Goal: Task Accomplishment & Management: Manage account settings

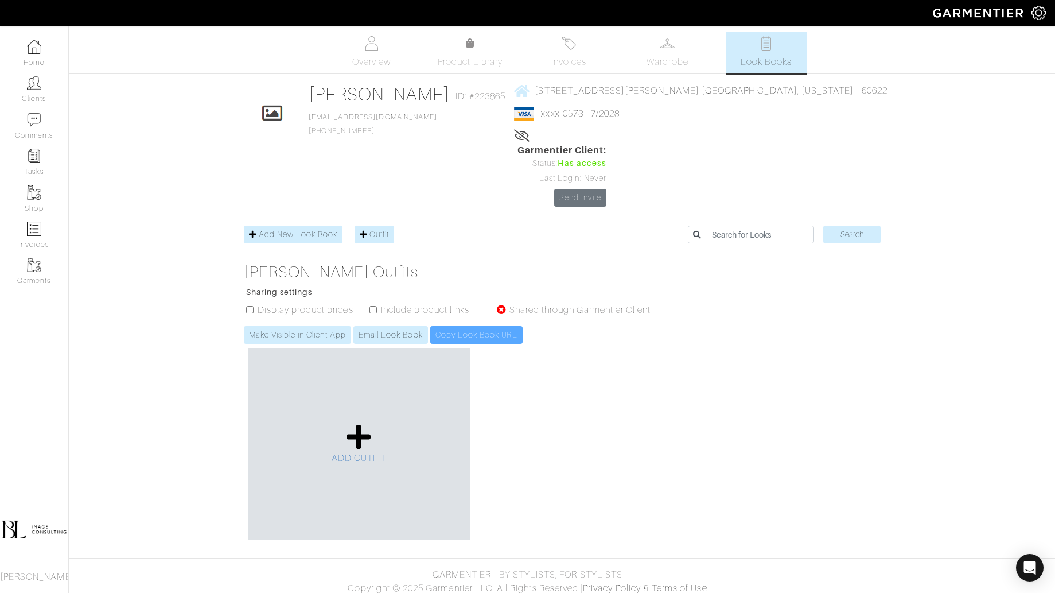
click at [347, 423] on icon at bounding box center [359, 437] width 25 height 28
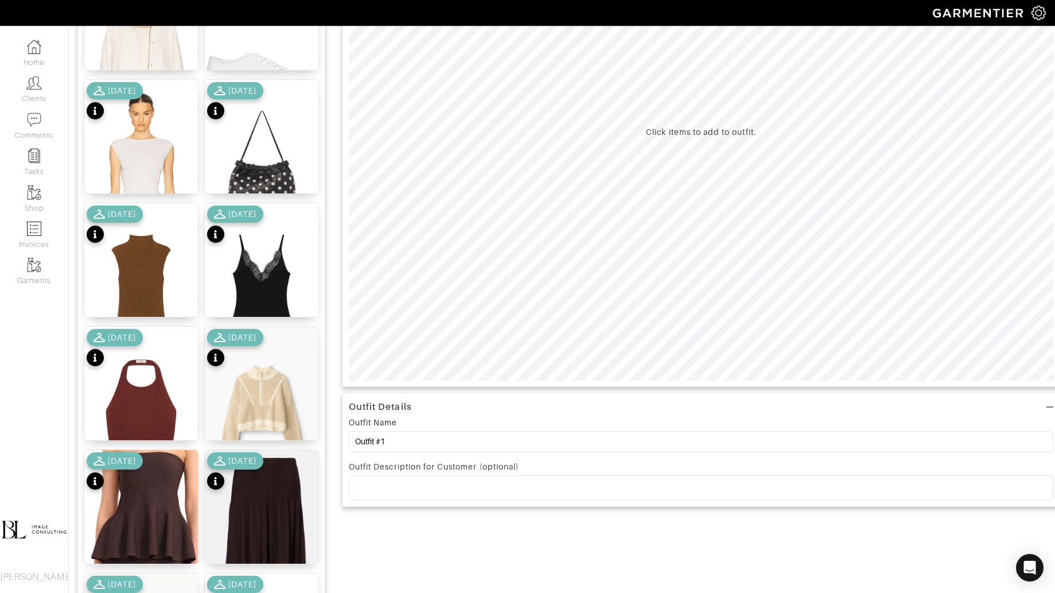
scroll to position [235, 0]
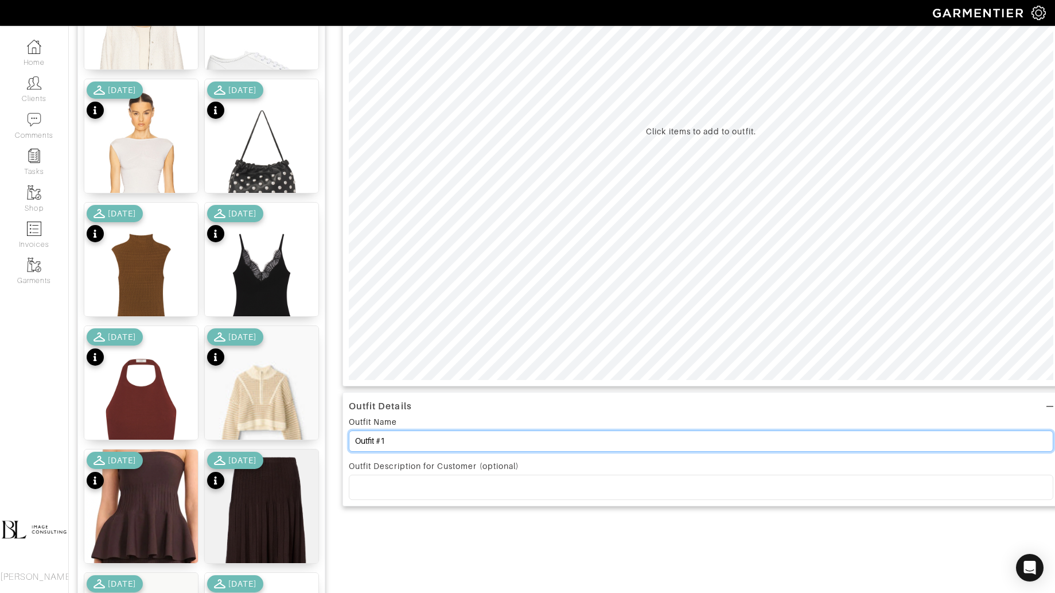
click at [403, 440] on input "Outfit #1" at bounding box center [701, 440] width 705 height 21
type input "D"
type input "G"
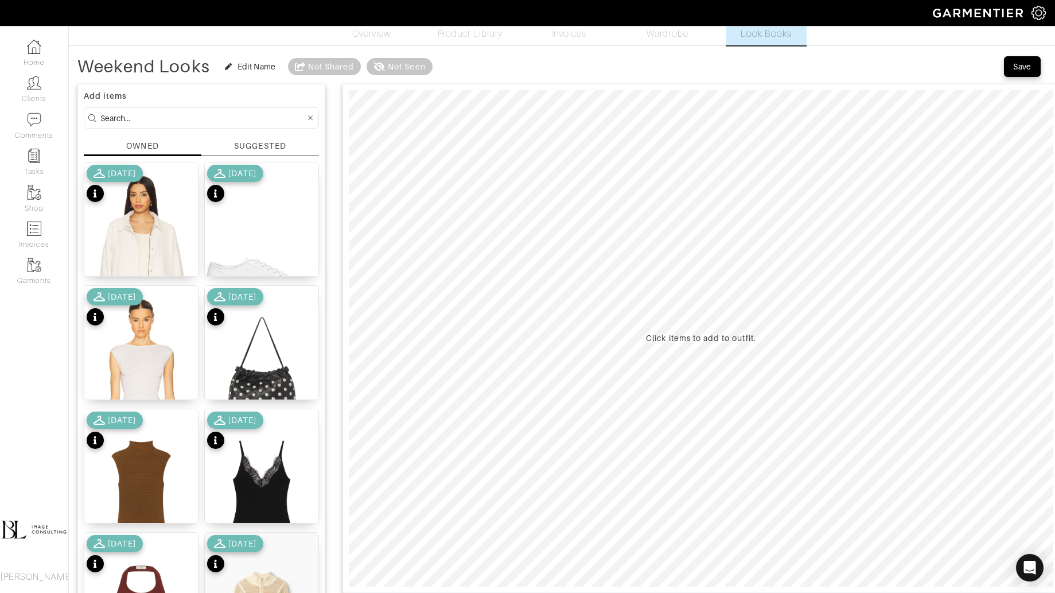
scroll to position [0, 0]
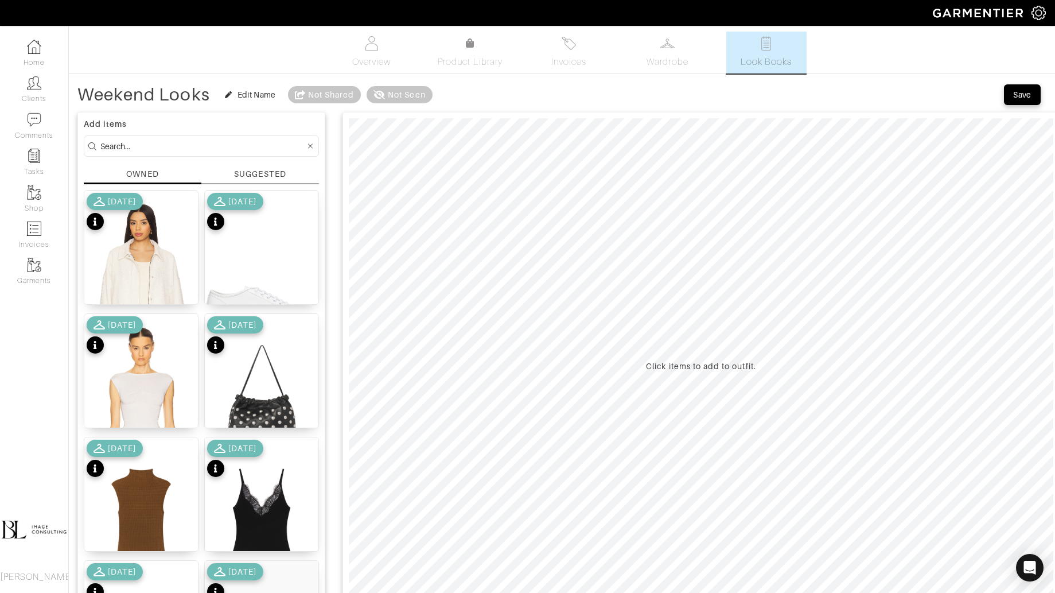
type input "Weekend Looks"
click at [141, 143] on input at bounding box center [202, 146] width 205 height 14
type input "bottoms"
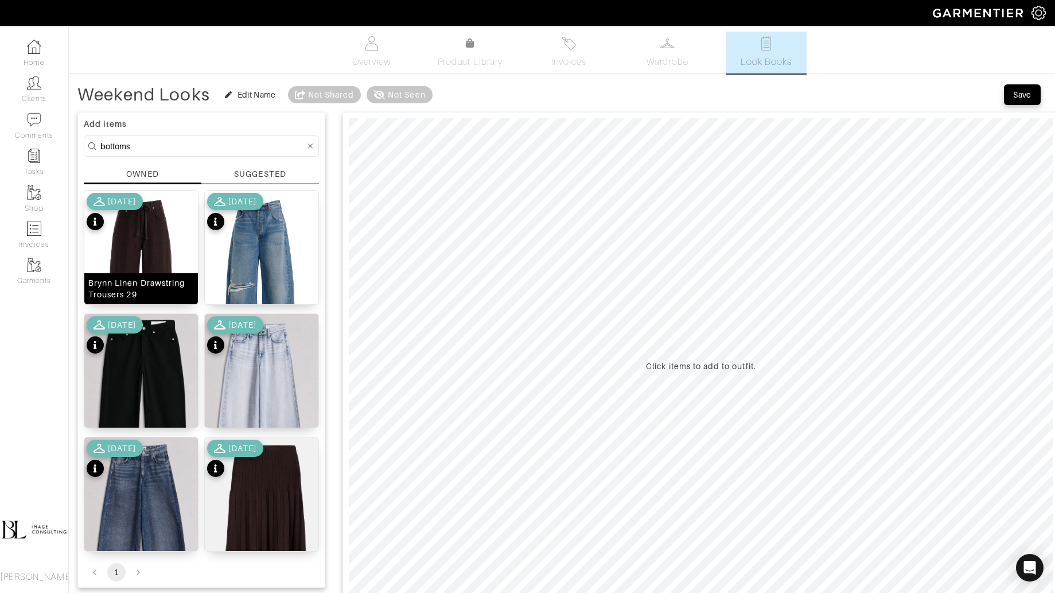
click at [138, 256] on img at bounding box center [141, 282] width 114 height 182
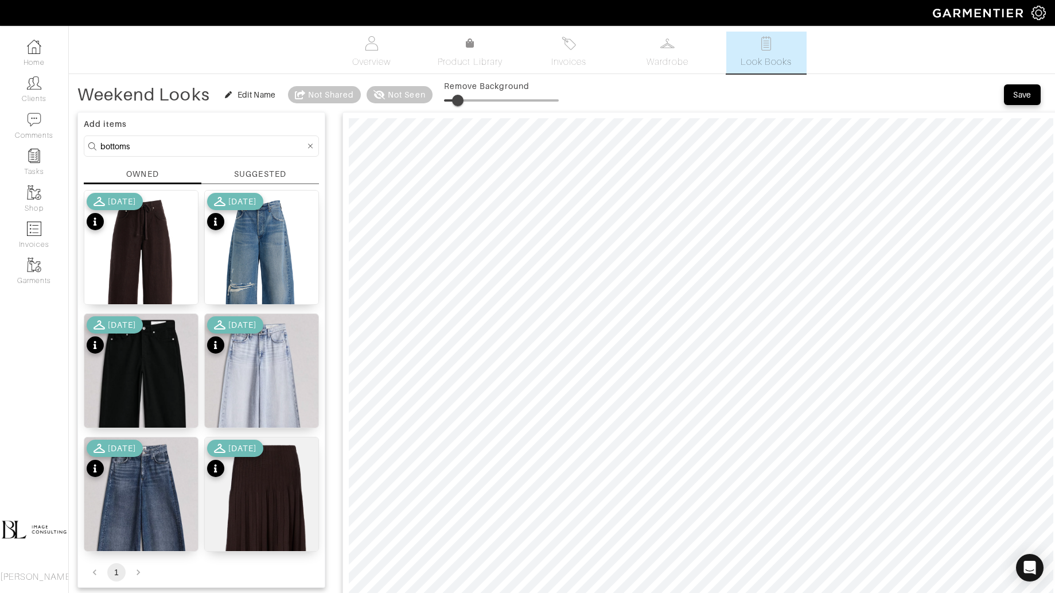
drag, startPoint x: 452, startPoint y: 95, endPoint x: 459, endPoint y: 95, distance: 6.9
click at [459, 95] on span at bounding box center [457, 100] width 11 height 11
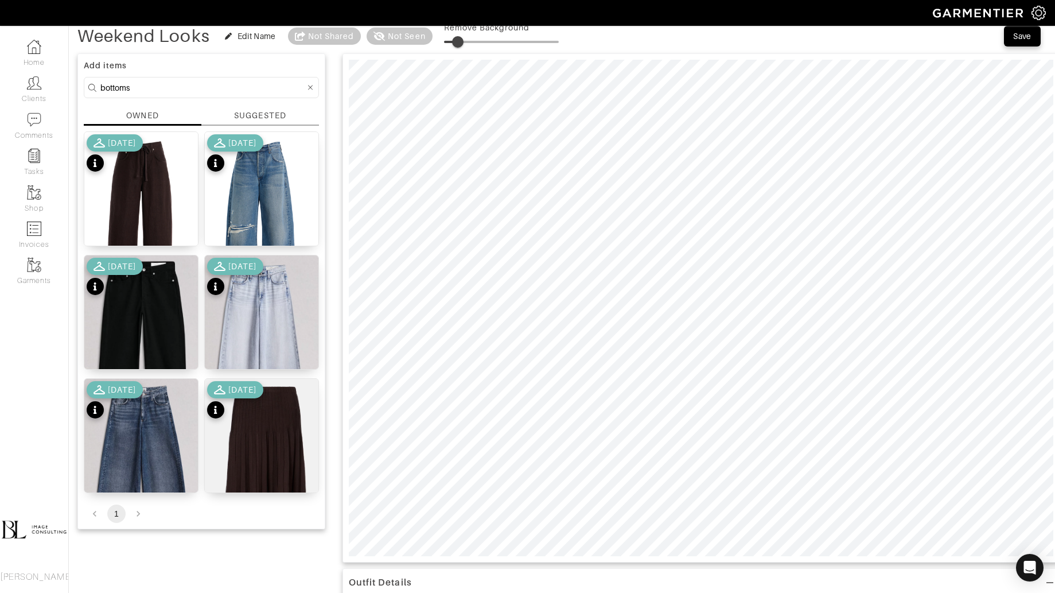
scroll to position [73, 0]
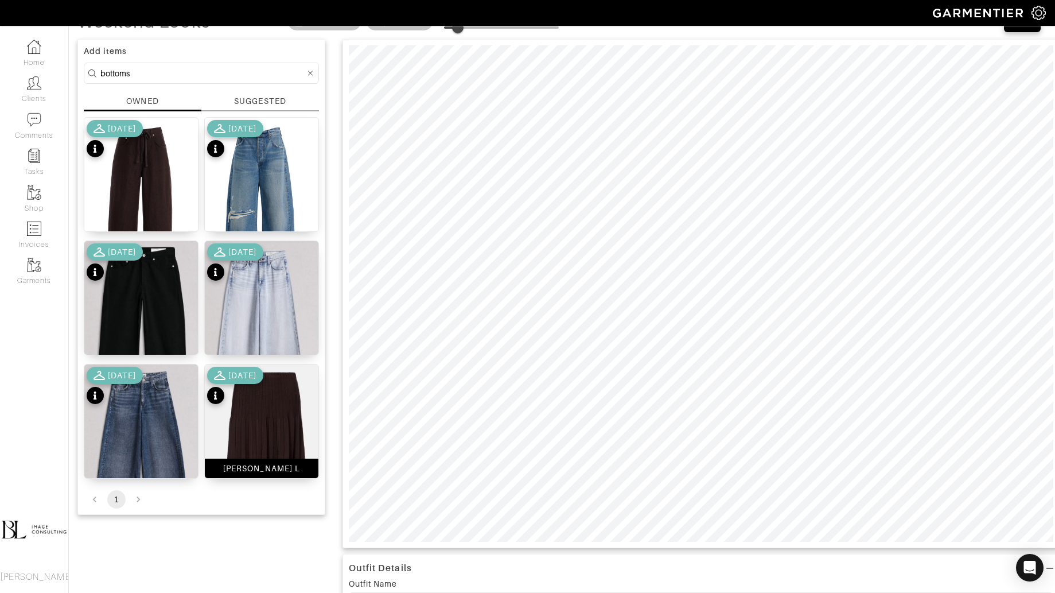
click at [283, 425] on img at bounding box center [262, 466] width 114 height 205
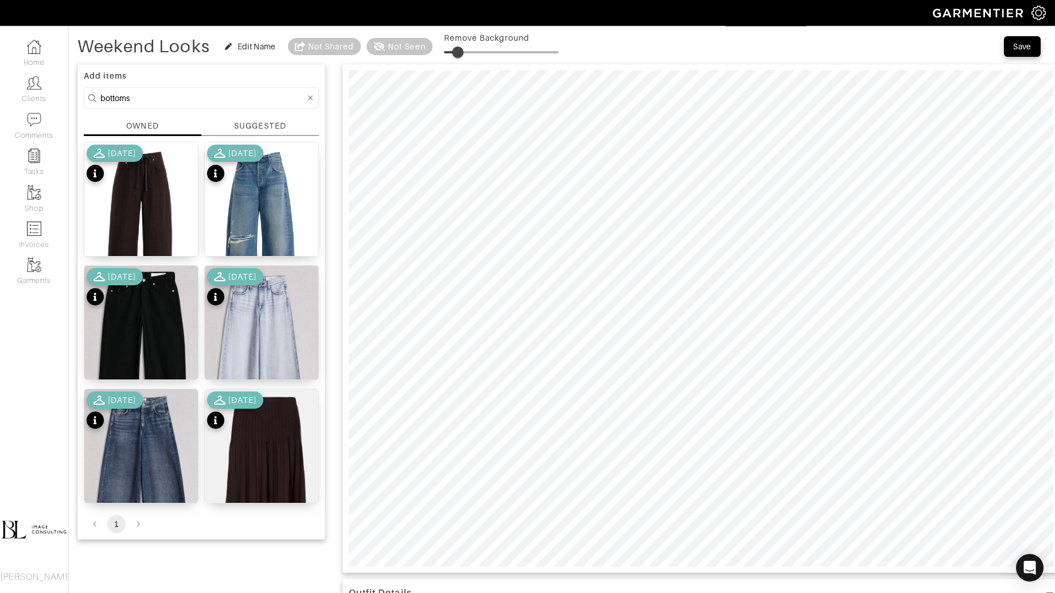
type input "10"
click at [456, 46] on span at bounding box center [455, 51] width 11 height 11
click at [220, 100] on input "bottoms" at bounding box center [202, 98] width 205 height 14
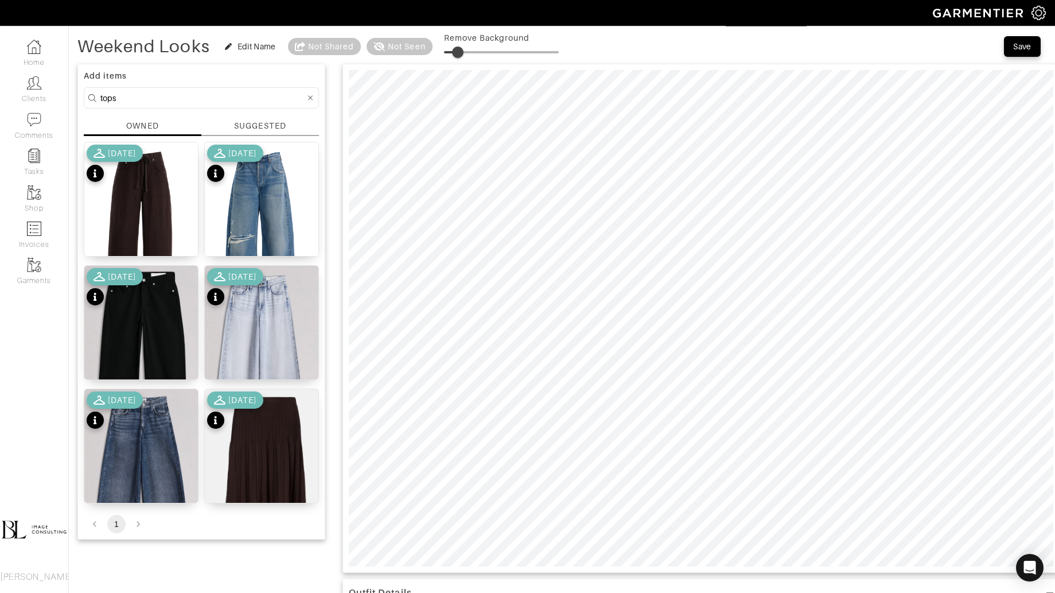
type input "tops"
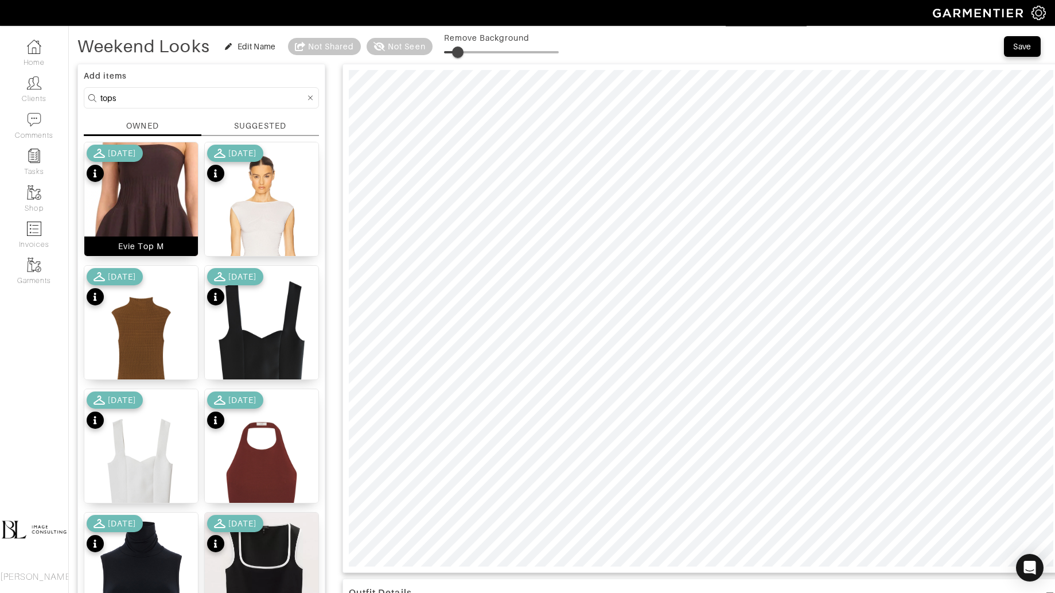
click at [143, 198] on img at bounding box center [141, 201] width 114 height 119
drag, startPoint x: 459, startPoint y: 48, endPoint x: 468, endPoint y: 48, distance: 9.2
click at [468, 48] on span at bounding box center [466, 51] width 11 height 11
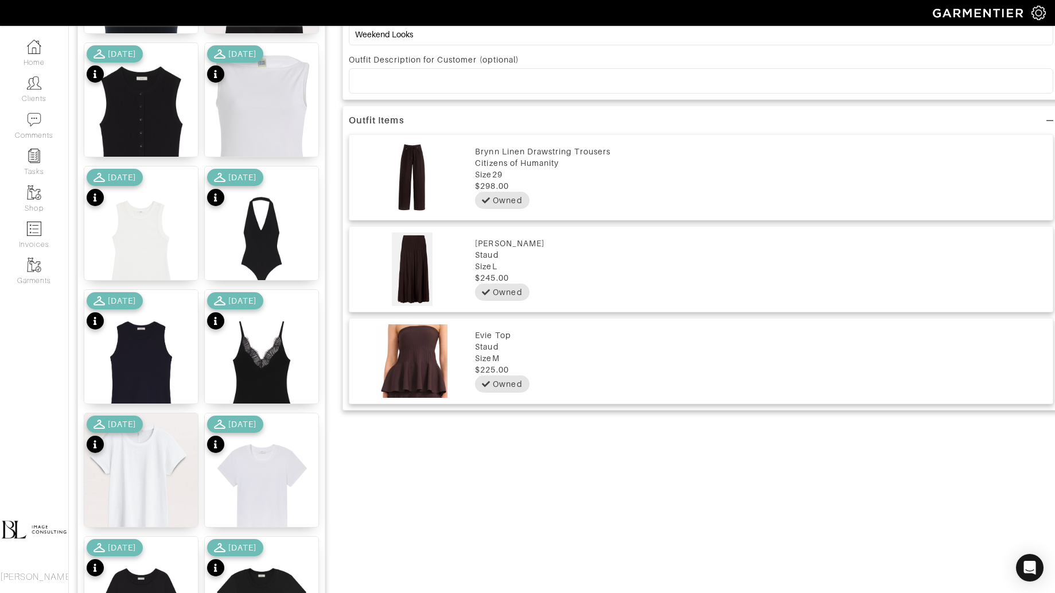
scroll to position [912, 0]
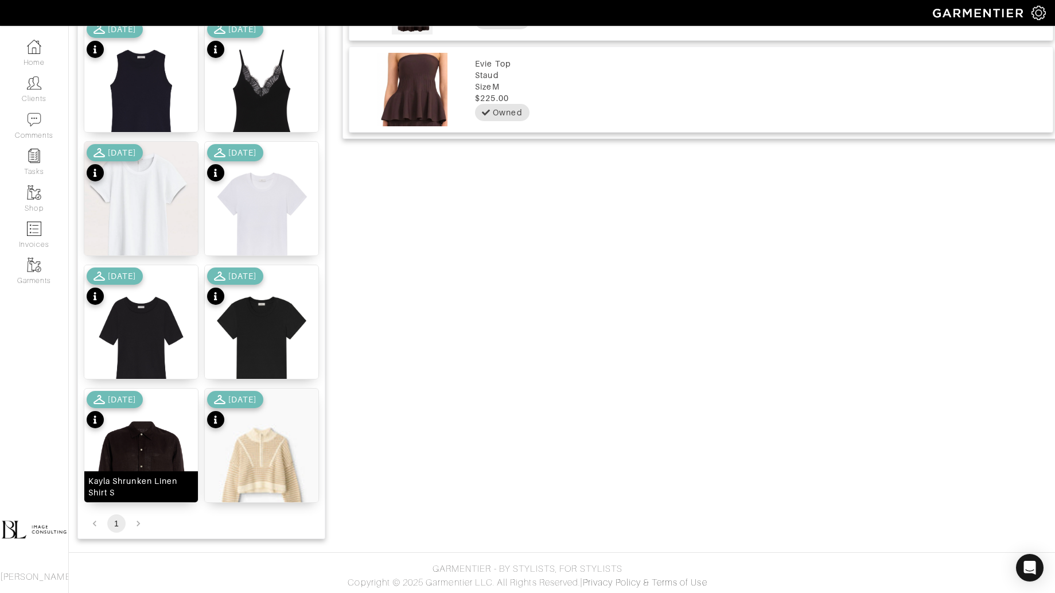
click at [152, 453] on img at bounding box center [141, 480] width 114 height 182
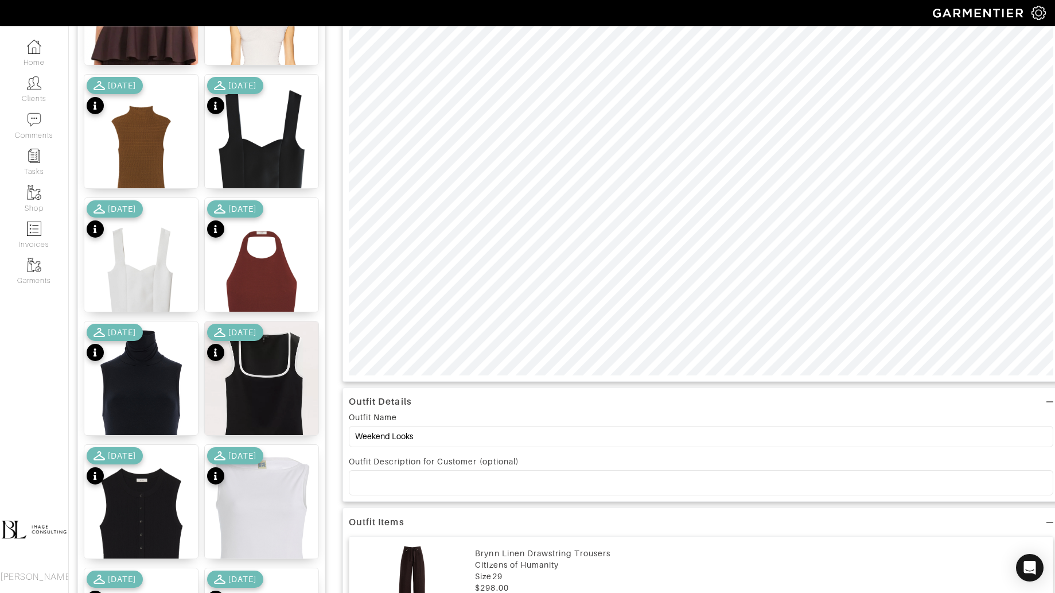
scroll to position [0, 0]
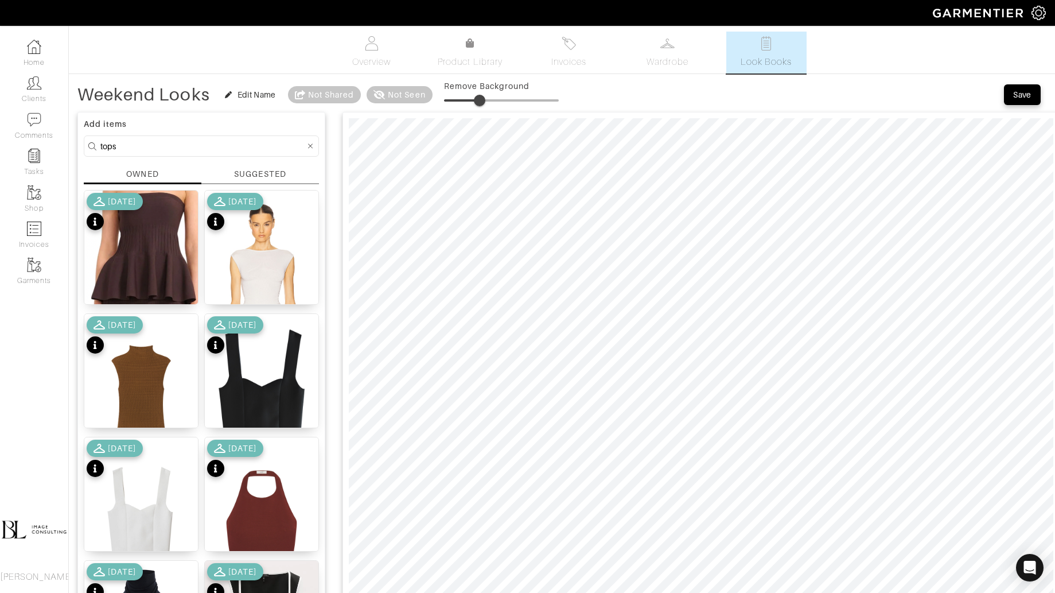
click at [481, 100] on span at bounding box center [479, 100] width 11 height 11
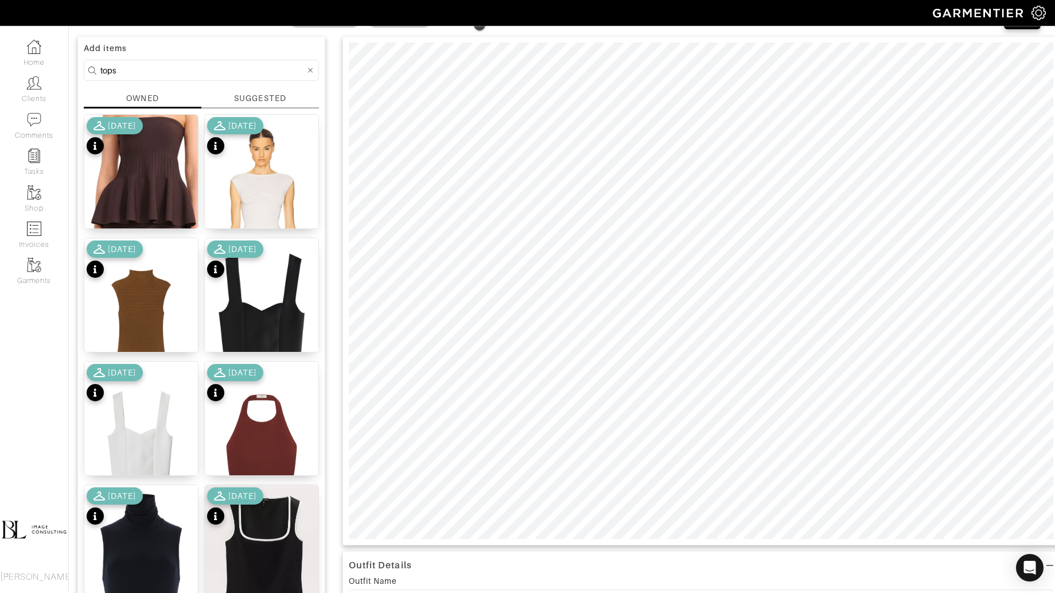
scroll to position [92, 0]
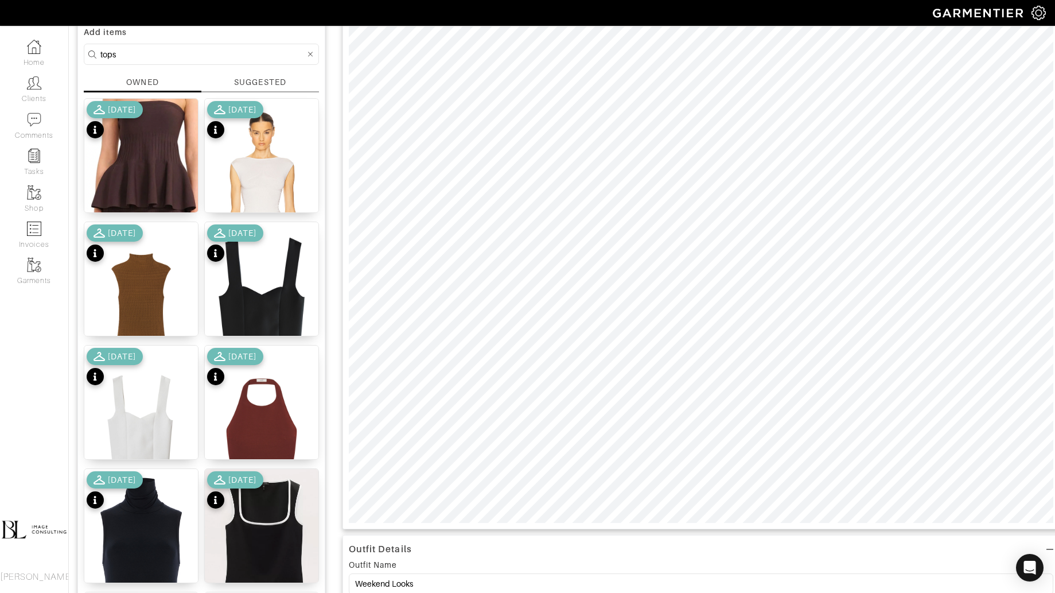
type input "31"
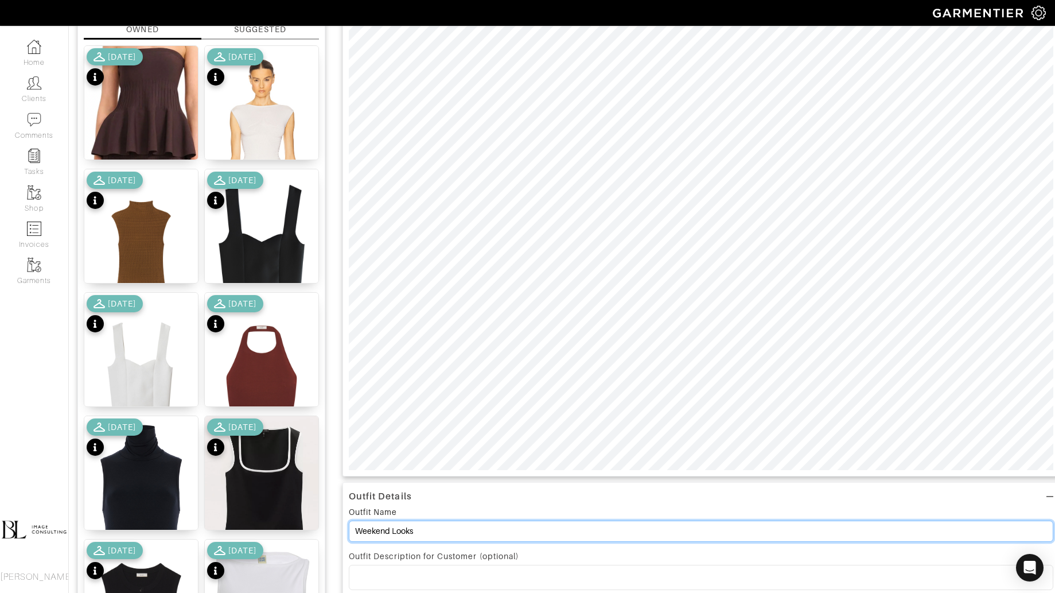
click at [387, 530] on input "Weekend Looks" at bounding box center [701, 530] width 705 height 21
drag, startPoint x: 394, startPoint y: 529, endPoint x: 320, endPoint y: 527, distance: 74.6
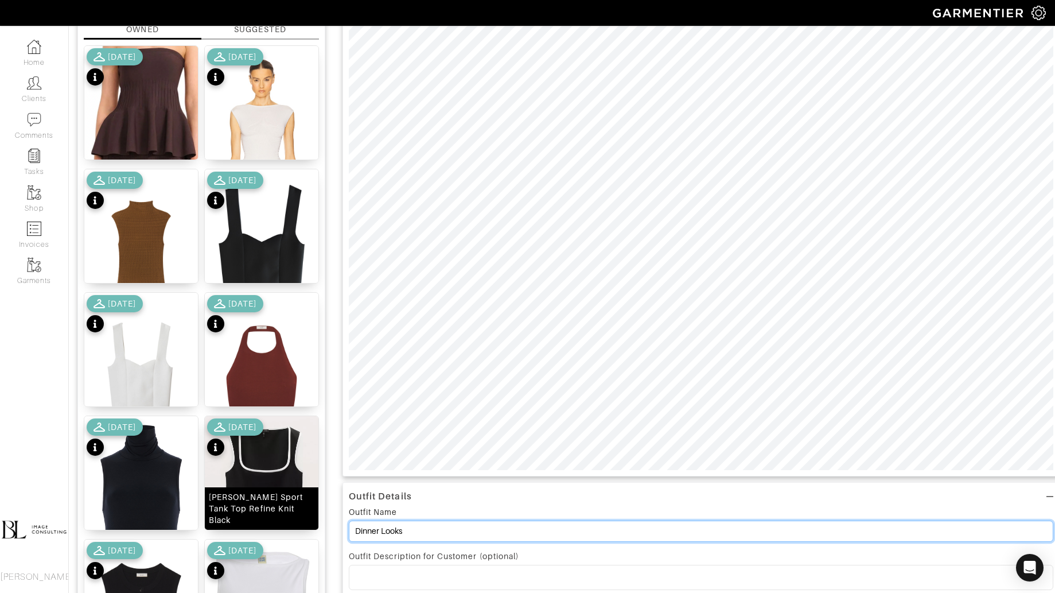
scroll to position [0, 0]
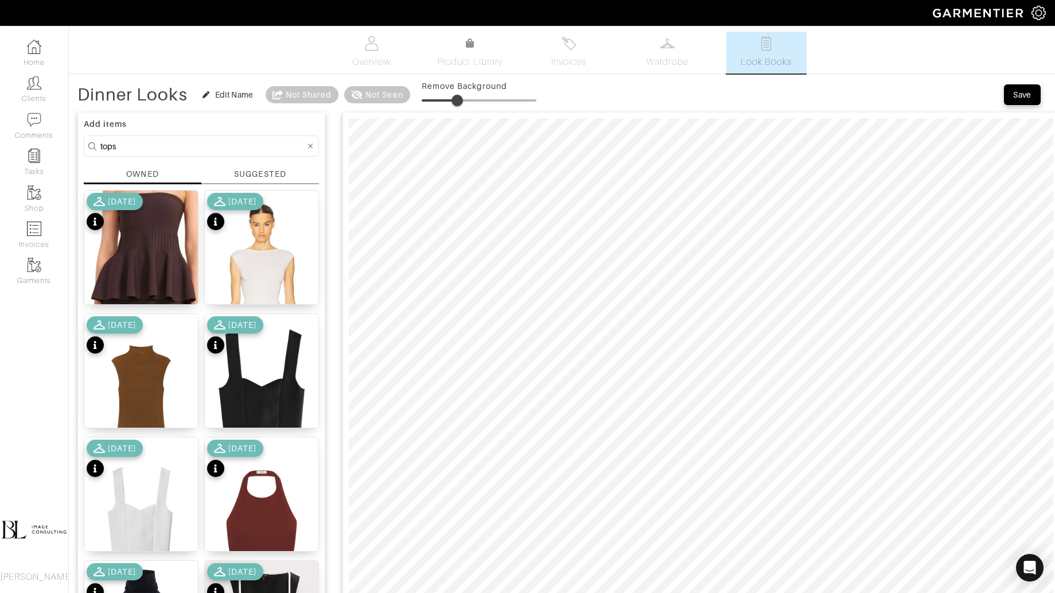
type input "Dinner Looks"
click at [228, 152] on input "tops" at bounding box center [202, 146] width 205 height 14
type input "shoes"
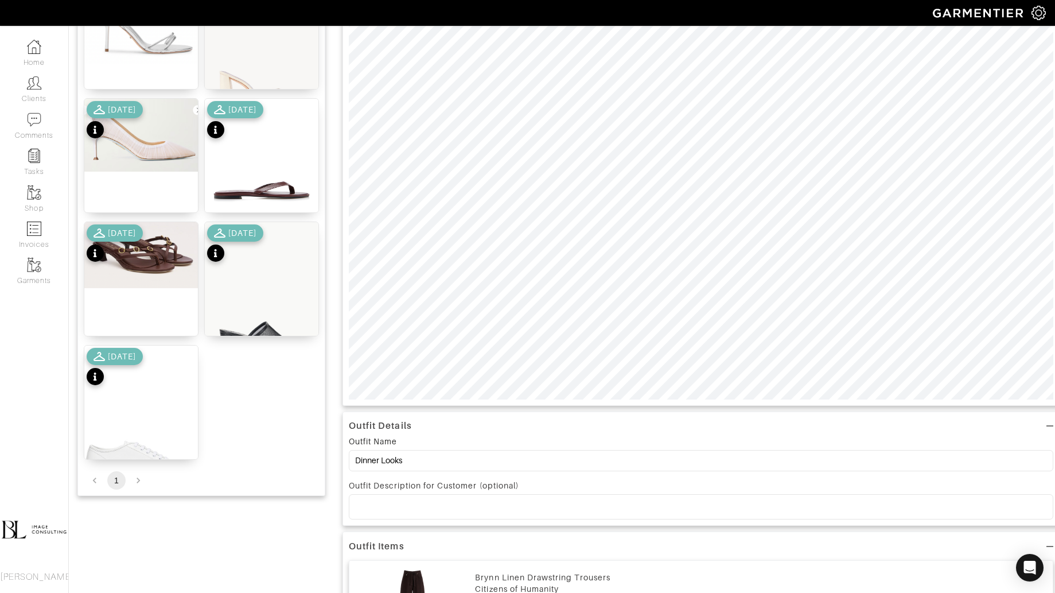
scroll to position [231, 0]
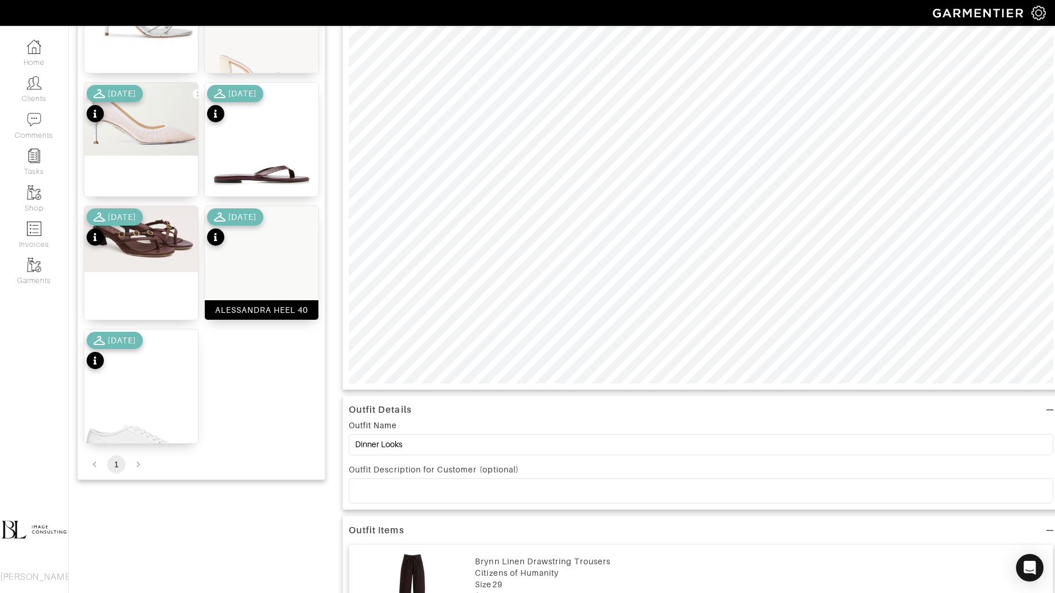
click at [284, 261] on img at bounding box center [262, 291] width 114 height 170
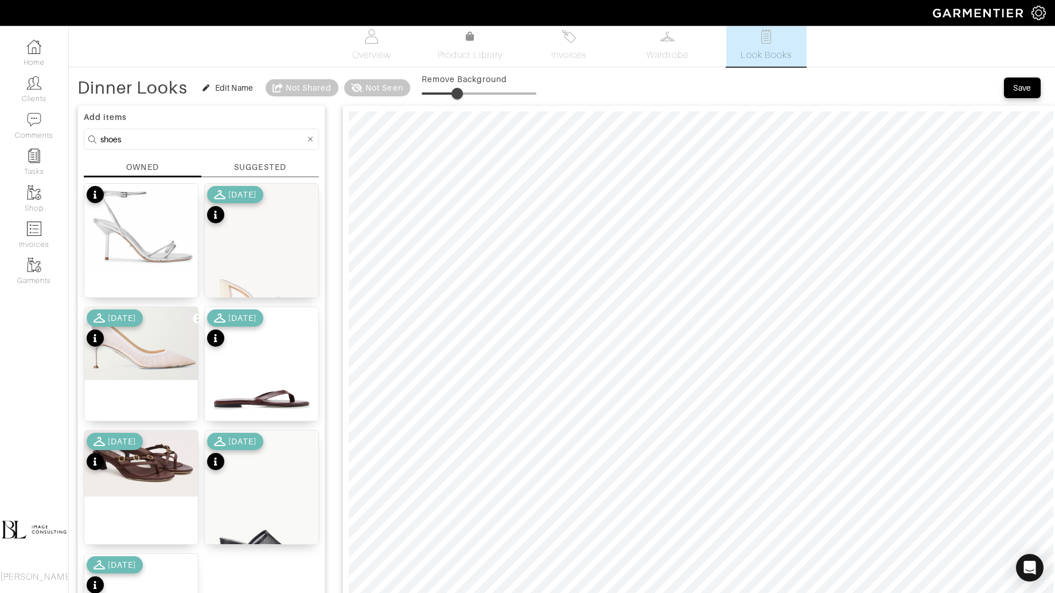
scroll to position [0, 0]
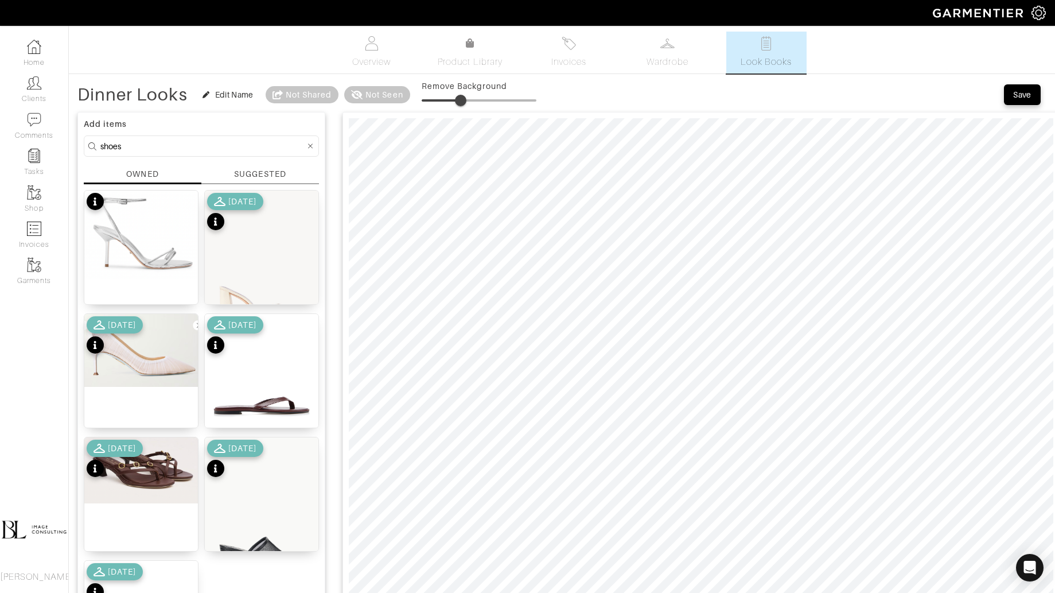
click at [461, 100] on span at bounding box center [460, 100] width 11 height 11
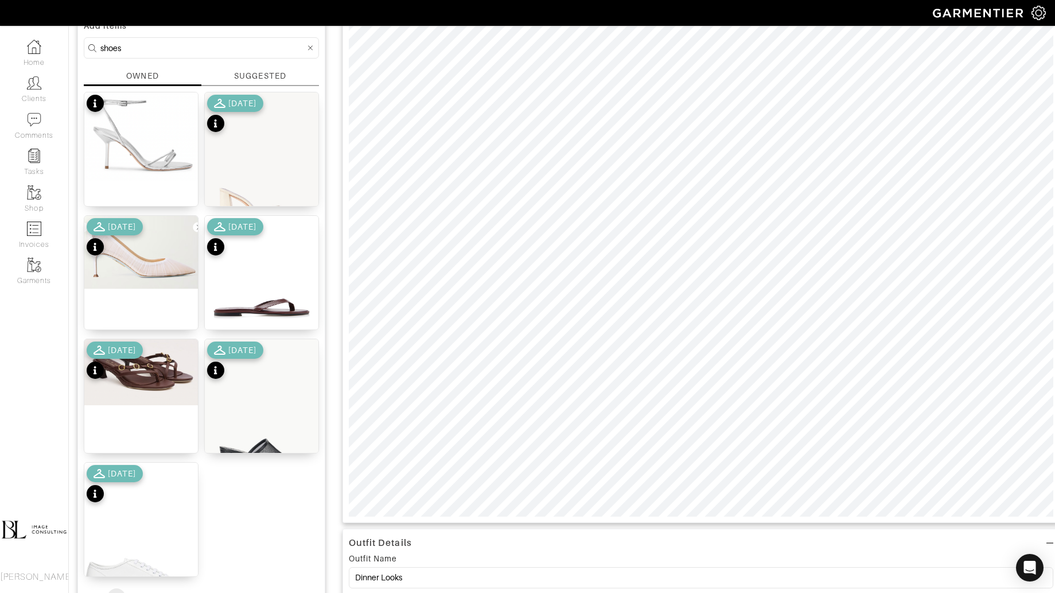
scroll to position [112, 0]
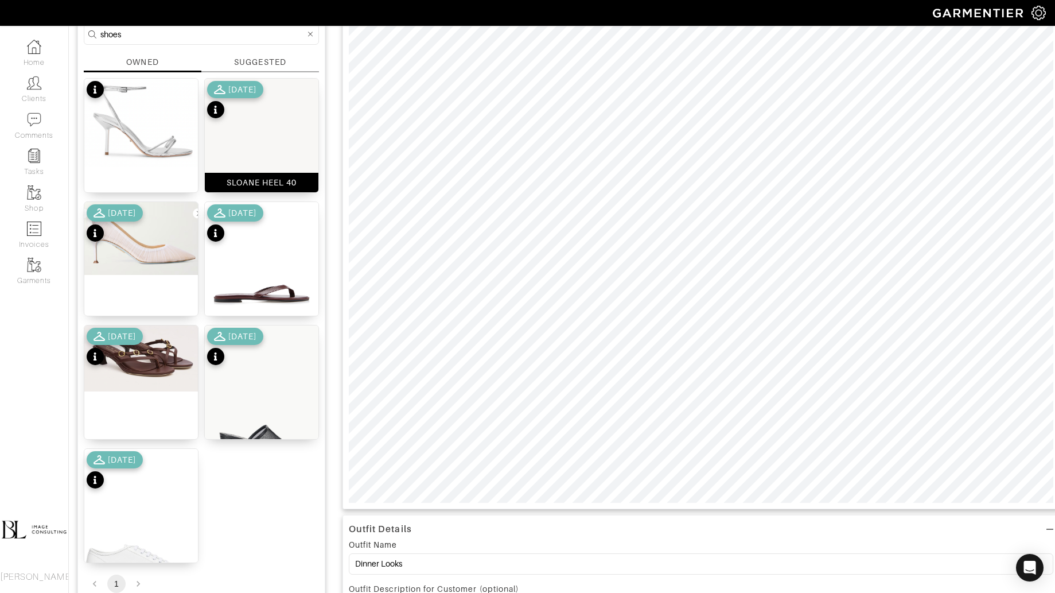
click at [281, 128] on img at bounding box center [262, 164] width 114 height 170
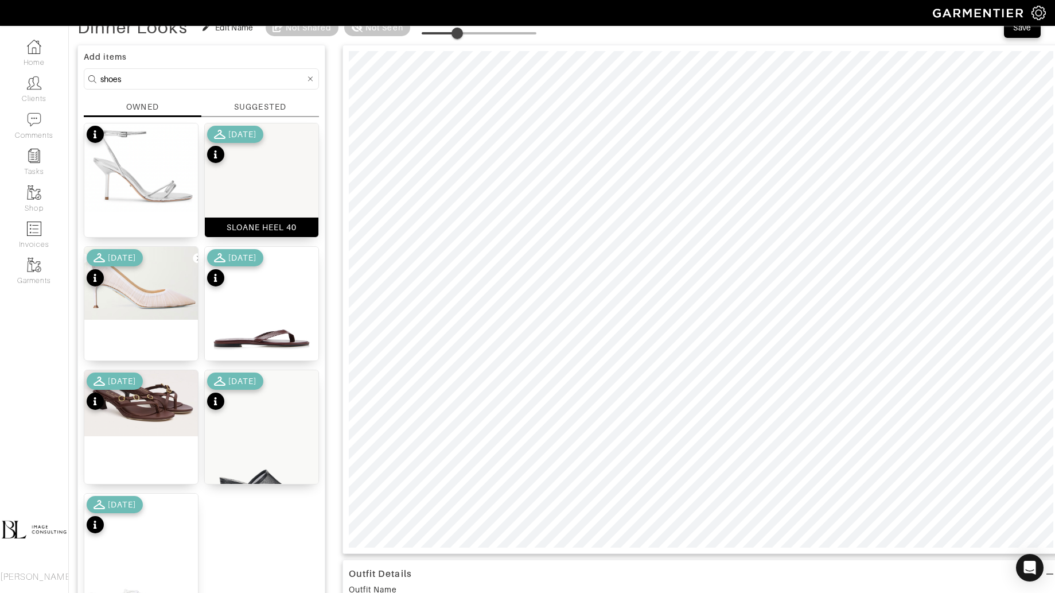
scroll to position [57, 0]
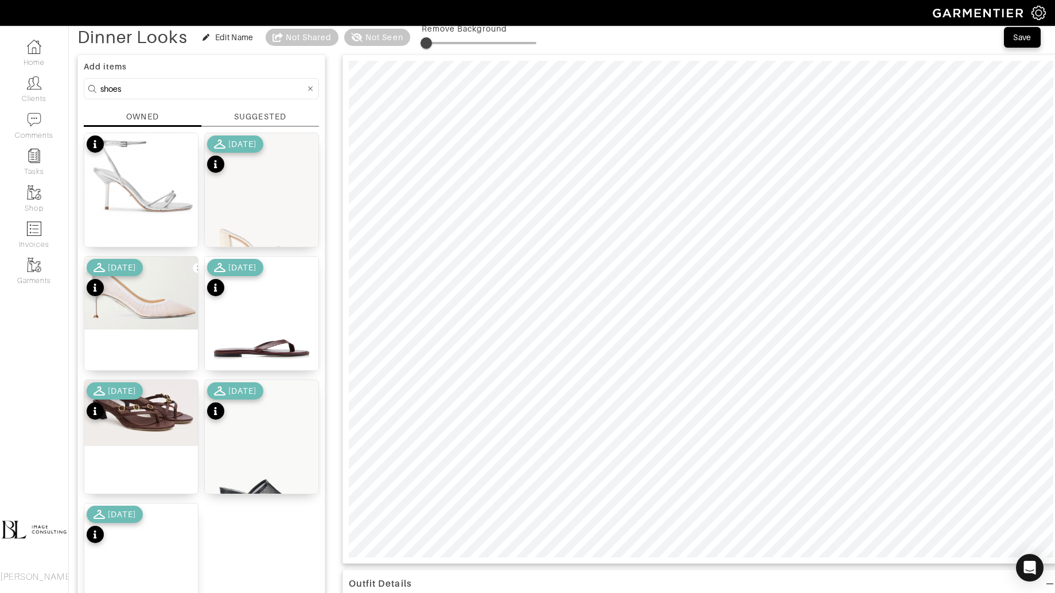
type input "3"
drag, startPoint x: 461, startPoint y: 42, endPoint x: 425, endPoint y: 45, distance: 35.7
click at [425, 45] on span at bounding box center [424, 42] width 11 height 11
click at [143, 429] on img at bounding box center [141, 413] width 114 height 66
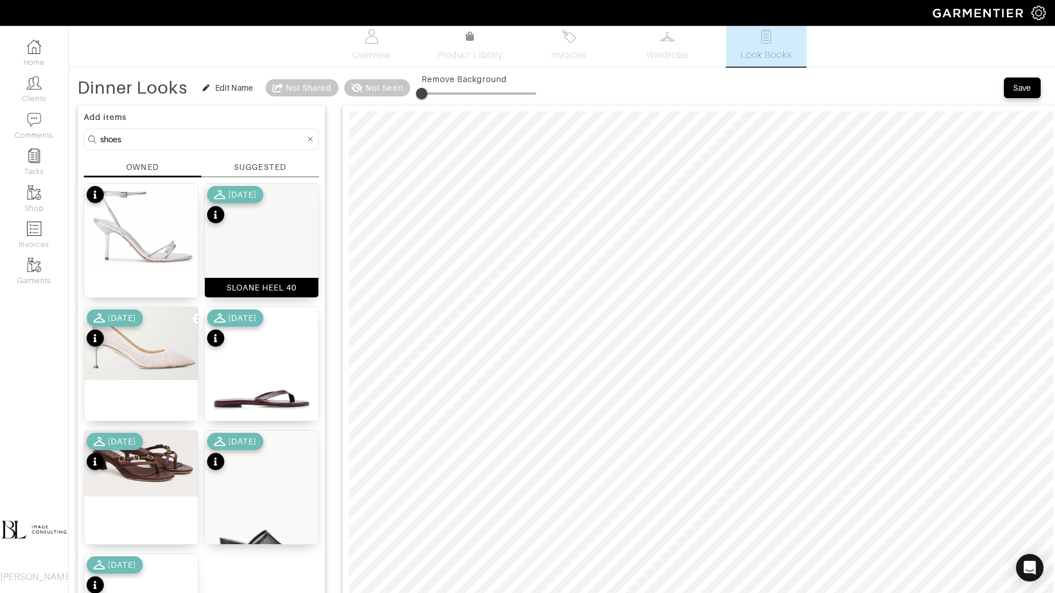
scroll to position [0, 0]
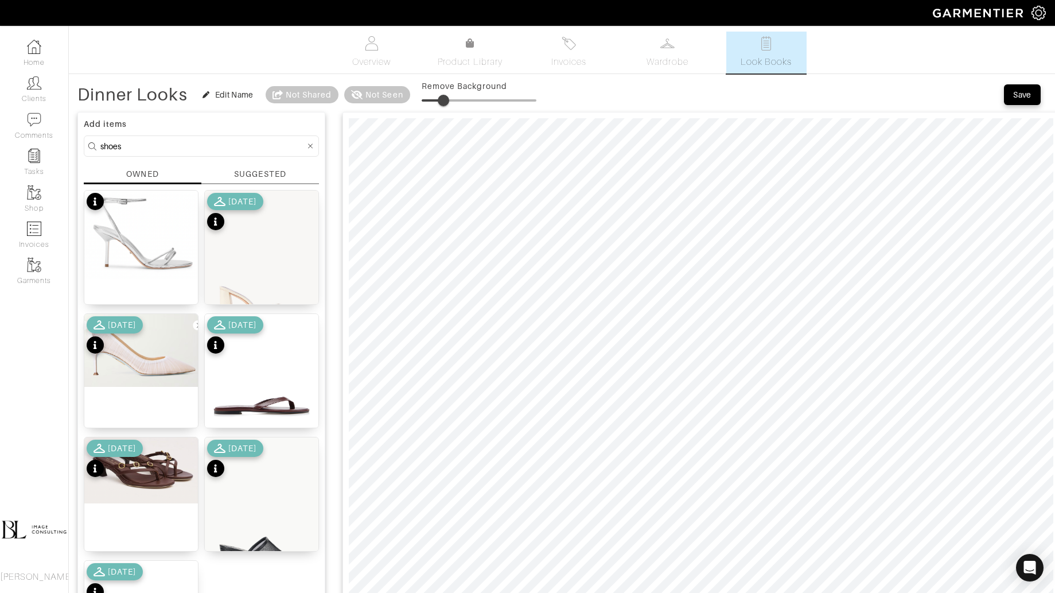
drag, startPoint x: 429, startPoint y: 97, endPoint x: 444, endPoint y: 97, distance: 14.9
click at [444, 97] on span at bounding box center [443, 100] width 11 height 11
drag, startPoint x: 444, startPoint y: 97, endPoint x: 465, endPoint y: 96, distance: 21.8
click at [467, 96] on span at bounding box center [467, 100] width 11 height 11
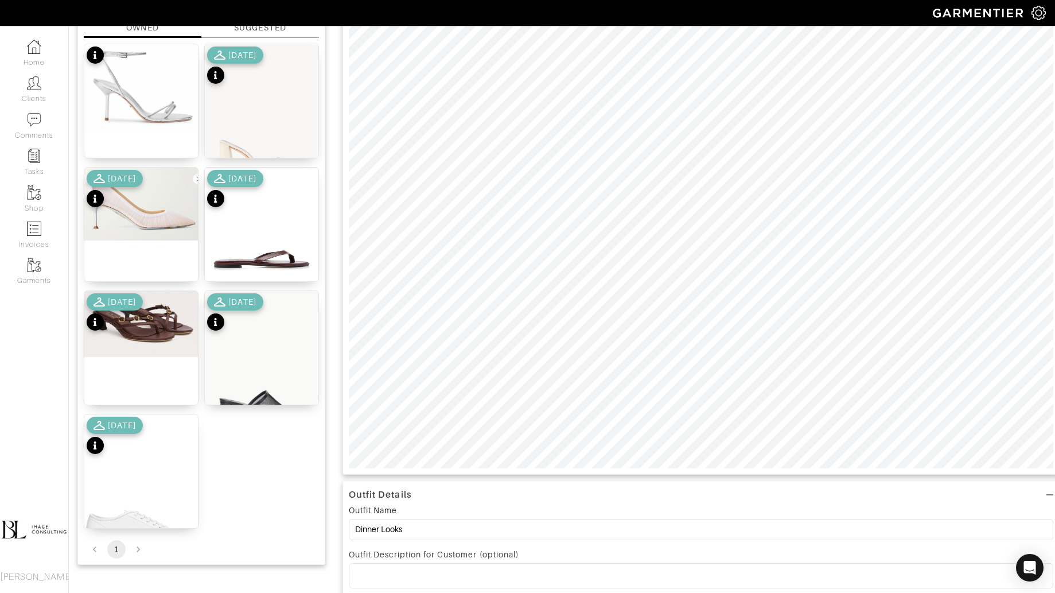
scroll to position [150, 0]
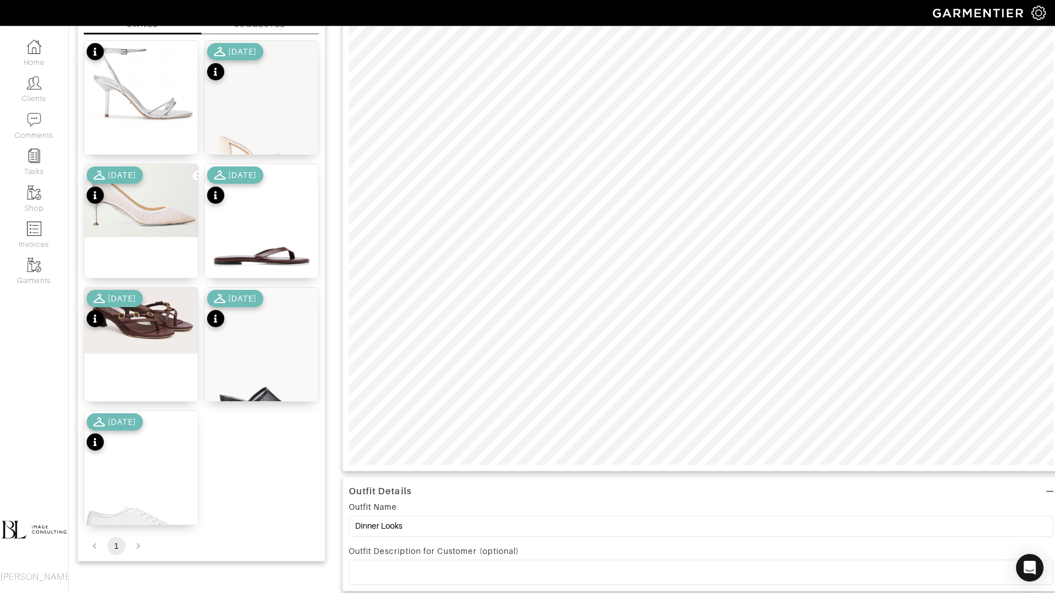
type input "34"
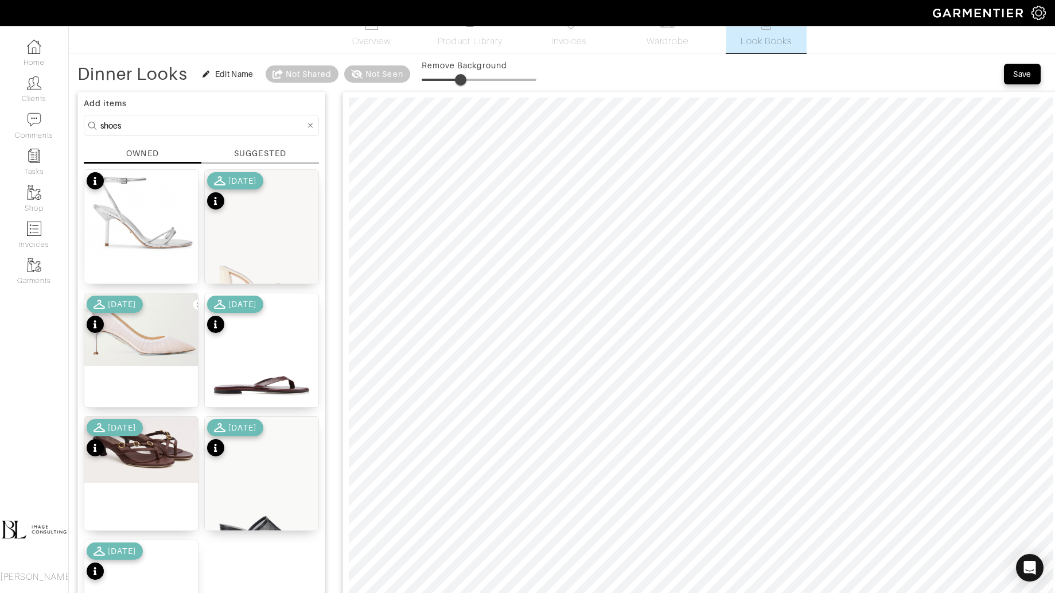
scroll to position [0, 0]
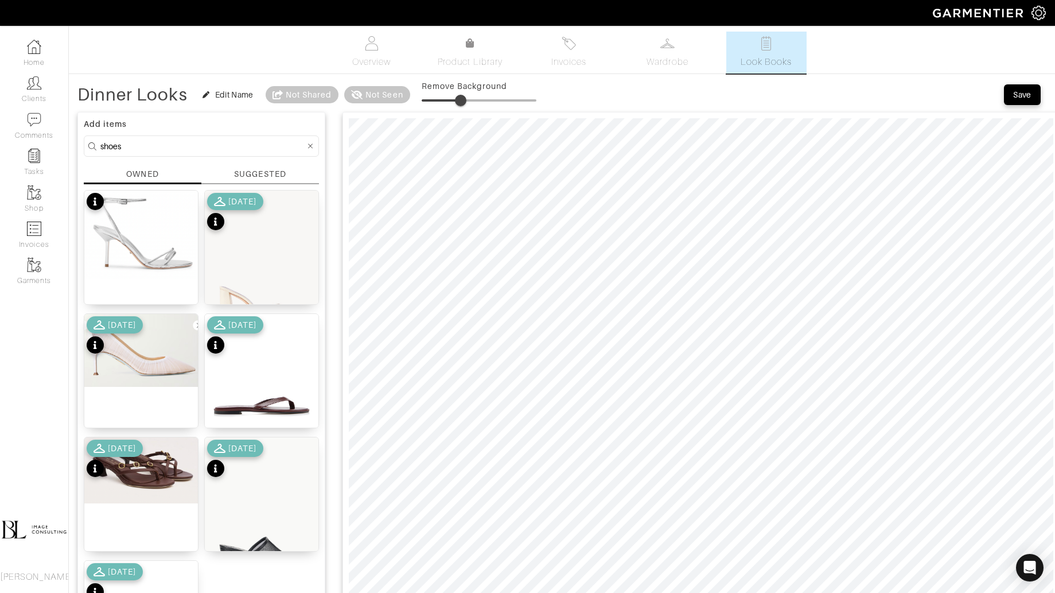
click at [159, 145] on input "shoes" at bounding box center [202, 146] width 205 height 14
click at [159, 146] on input "shoes" at bounding box center [202, 146] width 205 height 14
type input "bag"
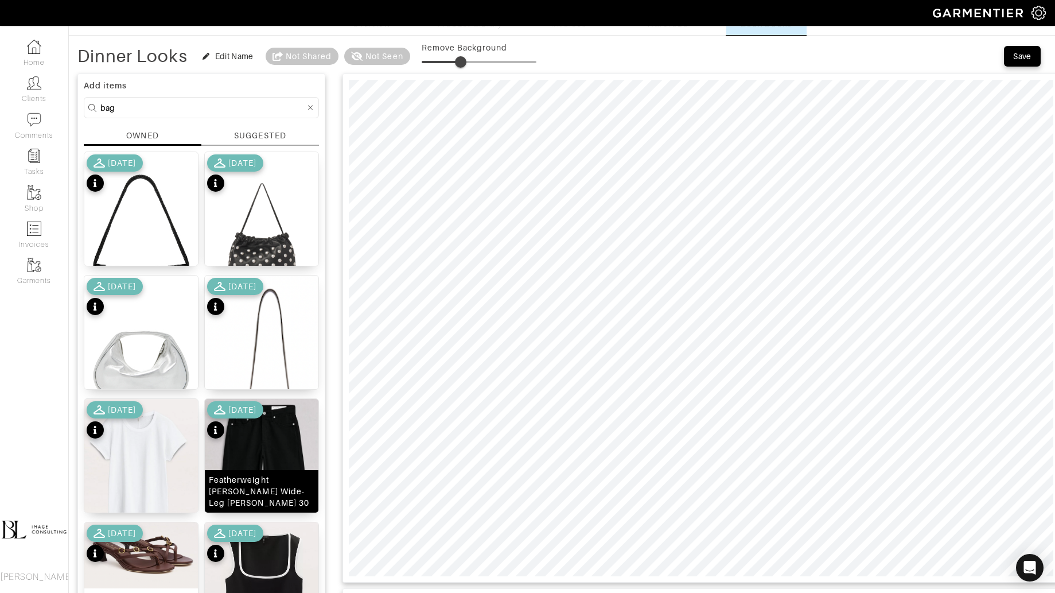
scroll to position [45, 0]
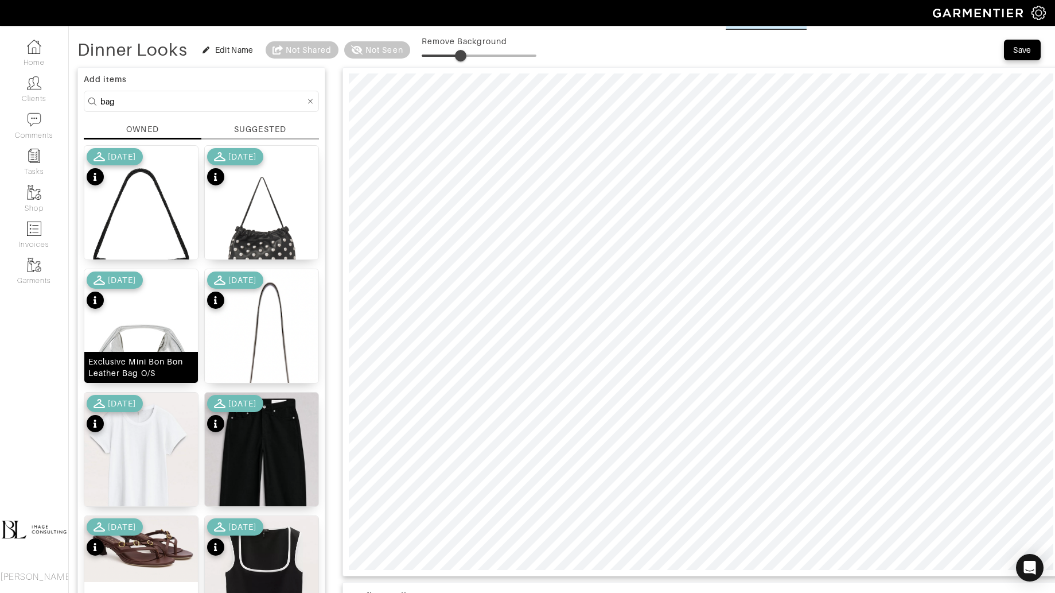
click at [153, 347] on img at bounding box center [141, 360] width 114 height 182
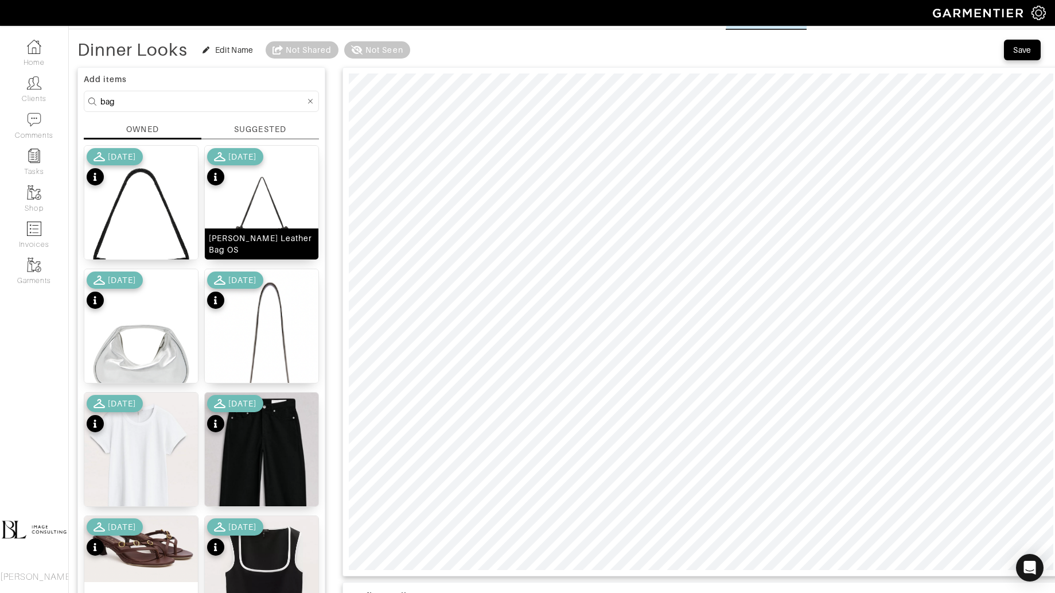
click at [301, 194] on img at bounding box center [262, 224] width 114 height 156
click at [430, 52] on span at bounding box center [429, 55] width 11 height 11
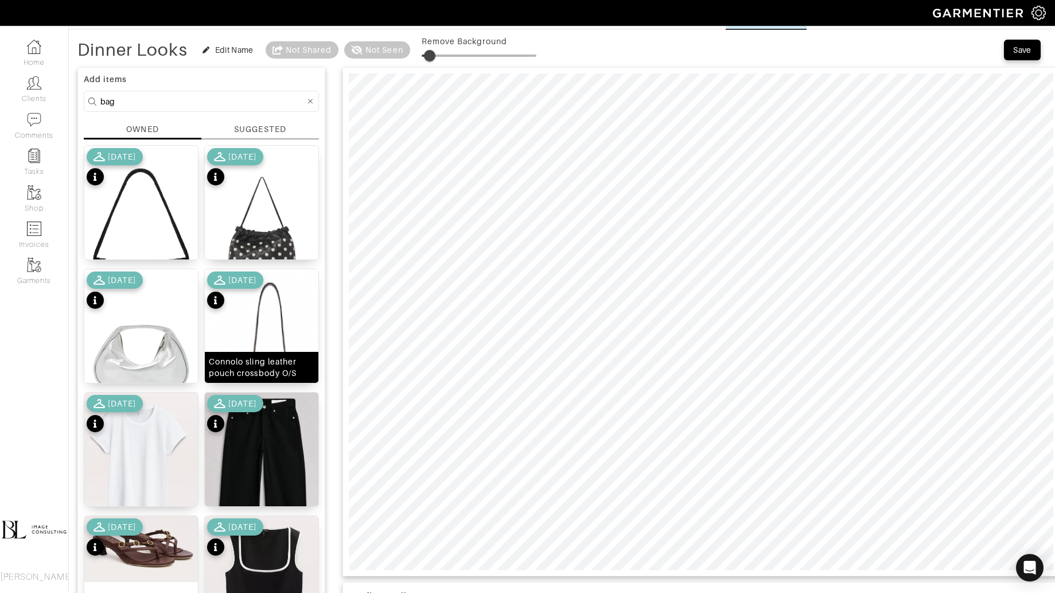
click at [244, 345] on img at bounding box center [262, 387] width 114 height 237
type input "9"
click at [432, 51] on span at bounding box center [431, 55] width 11 height 11
click at [146, 94] on input "bag" at bounding box center [202, 101] width 205 height 14
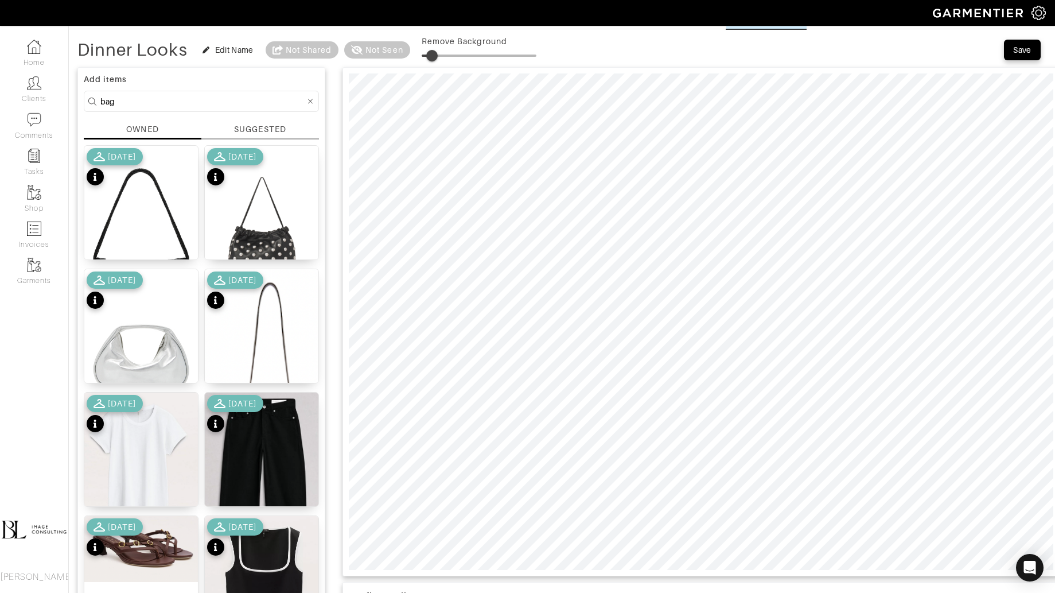
click at [146, 94] on input "bag" at bounding box center [202, 101] width 205 height 14
type input "shoes"
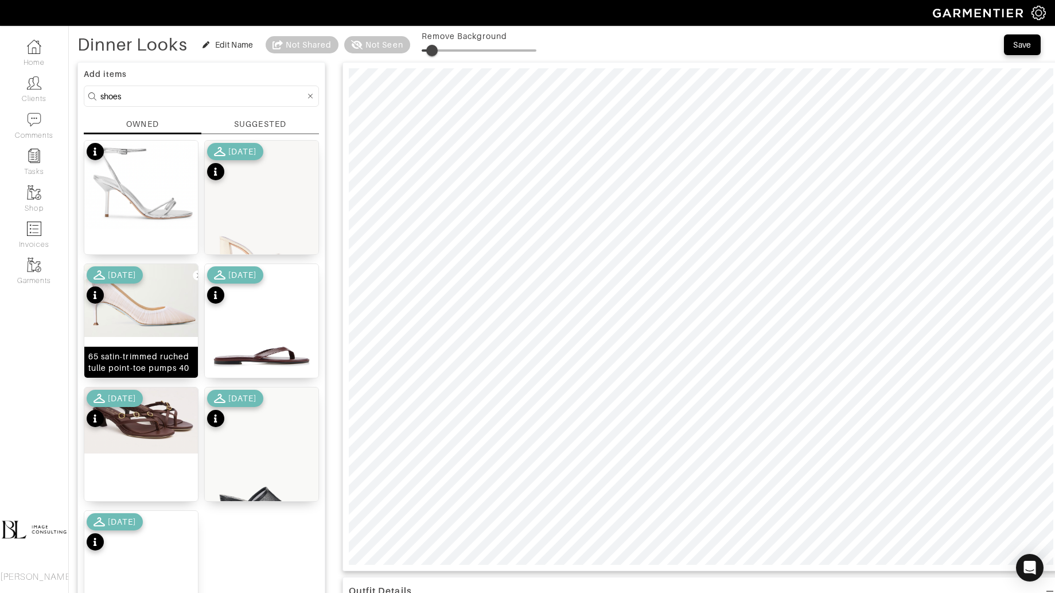
scroll to position [48, 0]
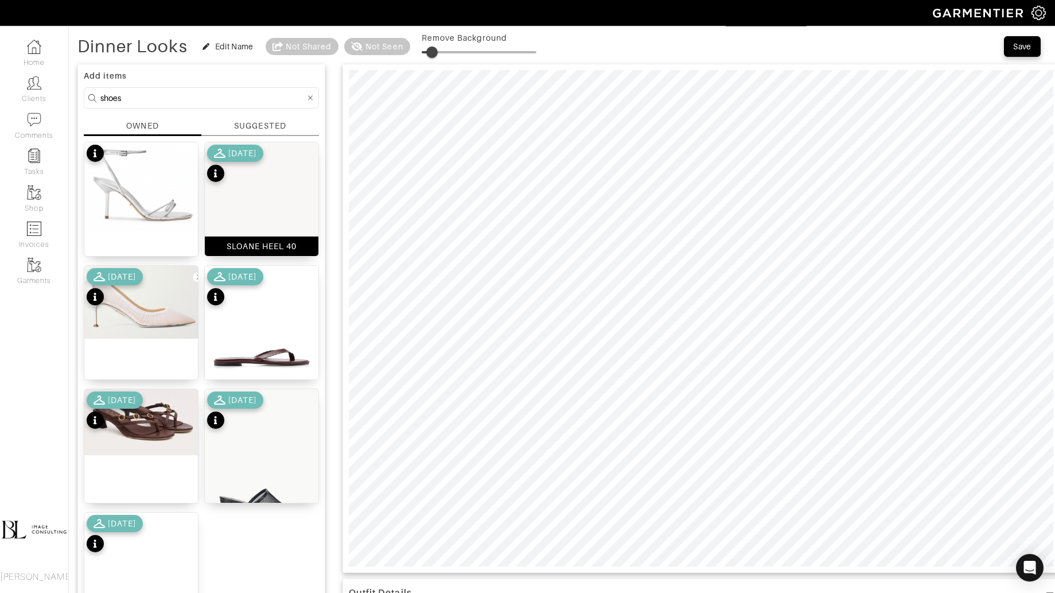
click at [248, 215] on img at bounding box center [262, 227] width 114 height 170
drag, startPoint x: 462, startPoint y: 51, endPoint x: 432, endPoint y: 55, distance: 30.0
click at [432, 55] on span at bounding box center [431, 51] width 11 height 11
type input "40"
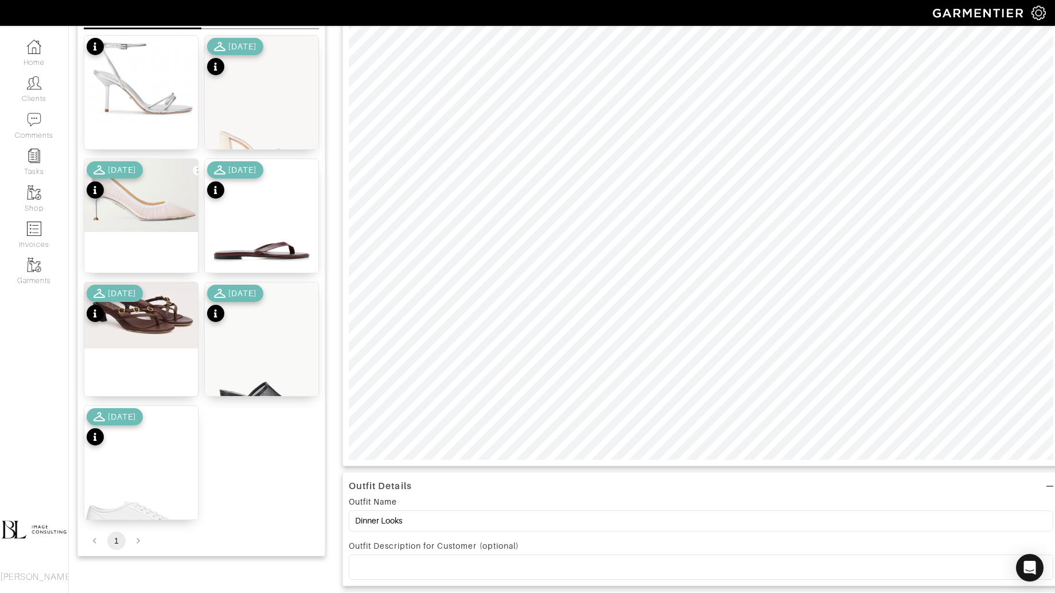
scroll to position [0, 0]
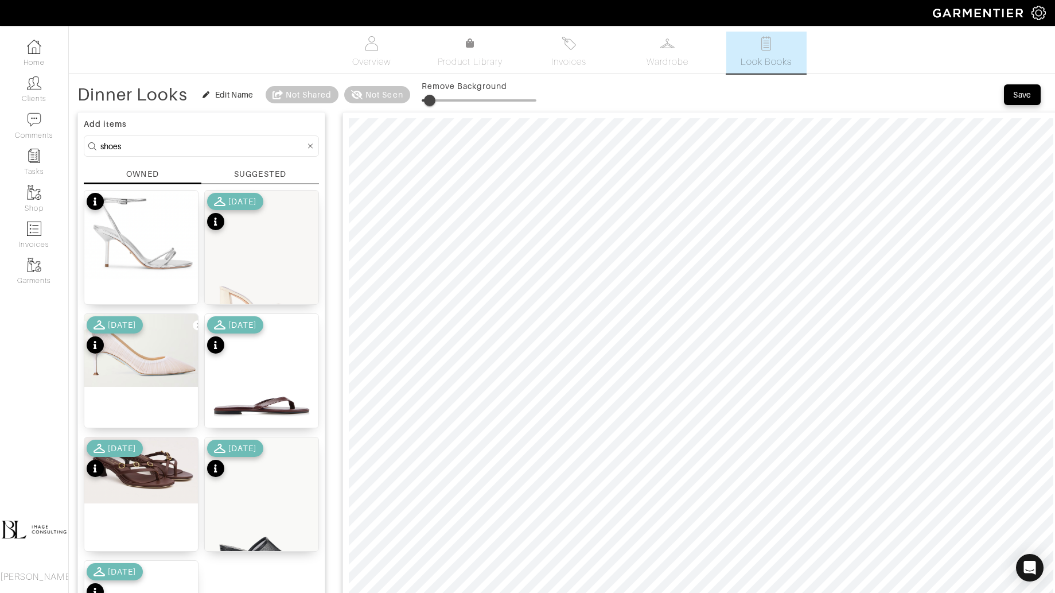
click at [1016, 104] on div "Save" at bounding box center [1025, 94] width 42 height 23
click at [1016, 99] on div "Save" at bounding box center [1022, 94] width 18 height 11
type input "7"
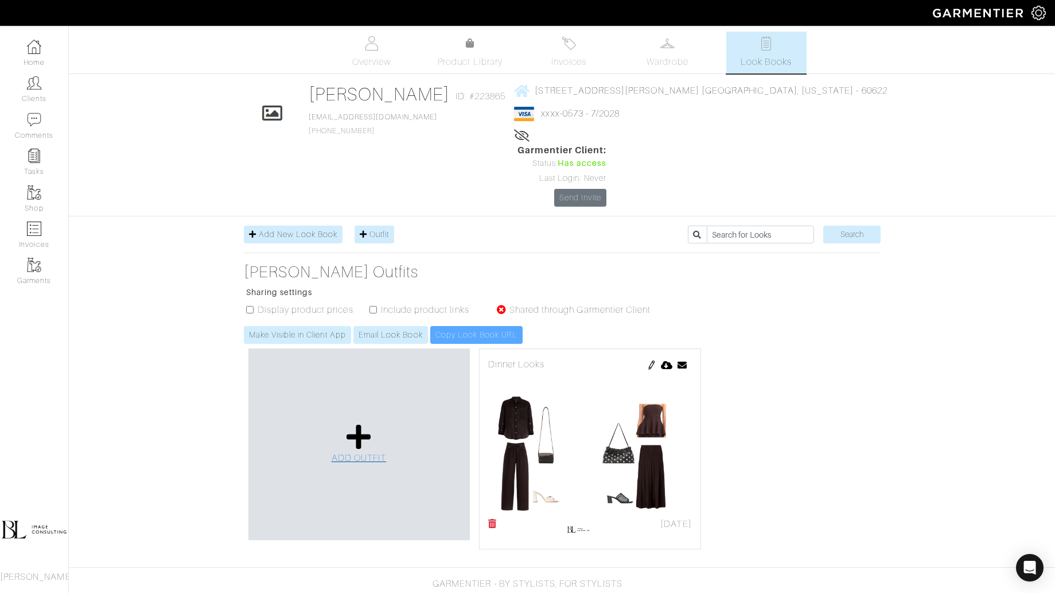
click at [358, 423] on icon at bounding box center [359, 437] width 25 height 28
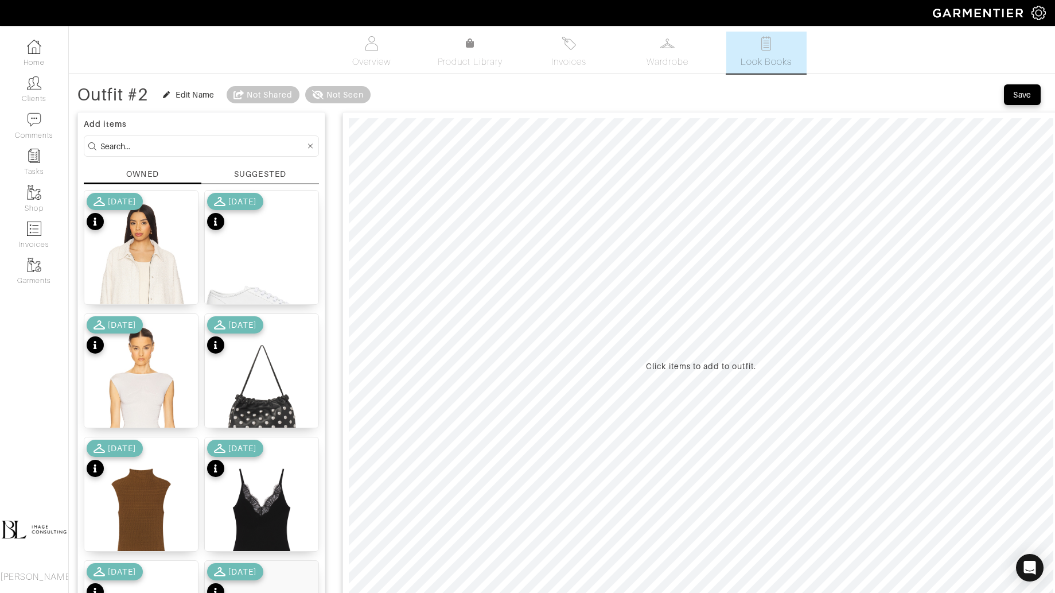
click at [218, 145] on input at bounding box center [202, 146] width 205 height 14
type input "bottoms"
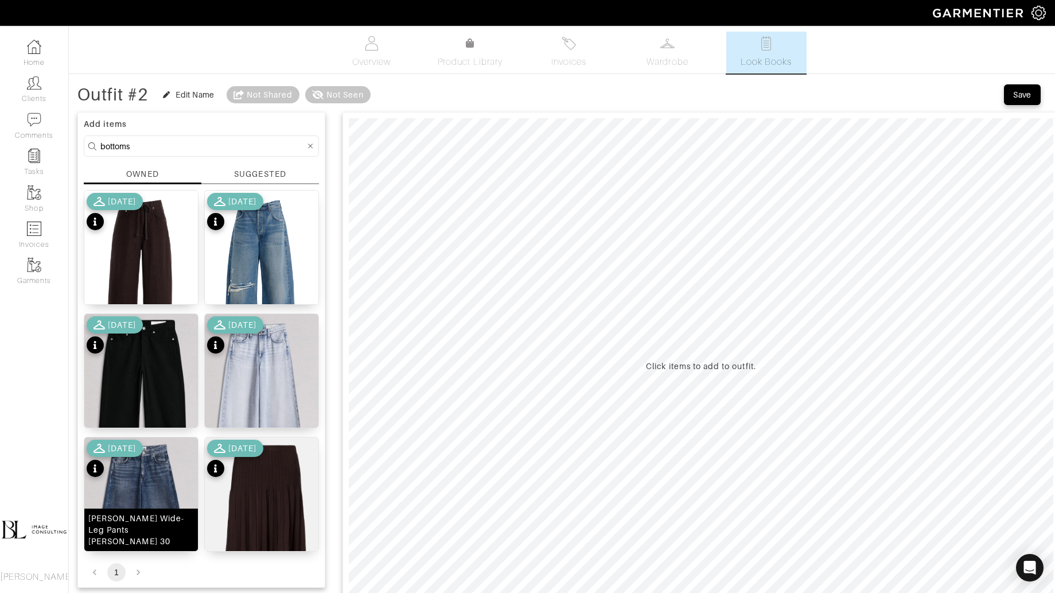
click at [160, 492] on img at bounding box center [141, 533] width 114 height 193
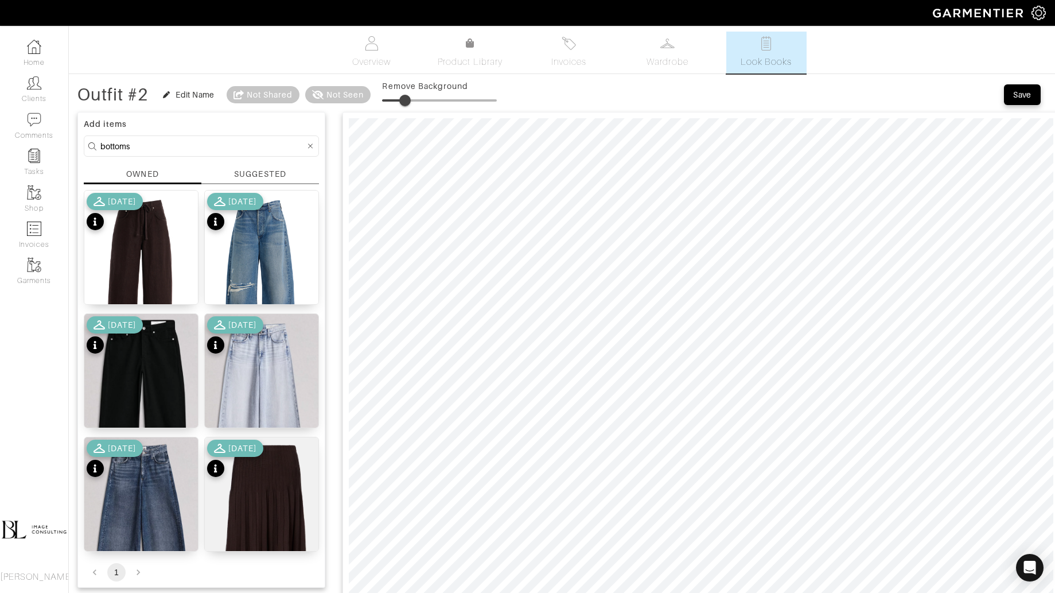
drag, startPoint x: 386, startPoint y: 93, endPoint x: 407, endPoint y: 91, distance: 20.7
click at [407, 95] on span at bounding box center [404, 100] width 11 height 11
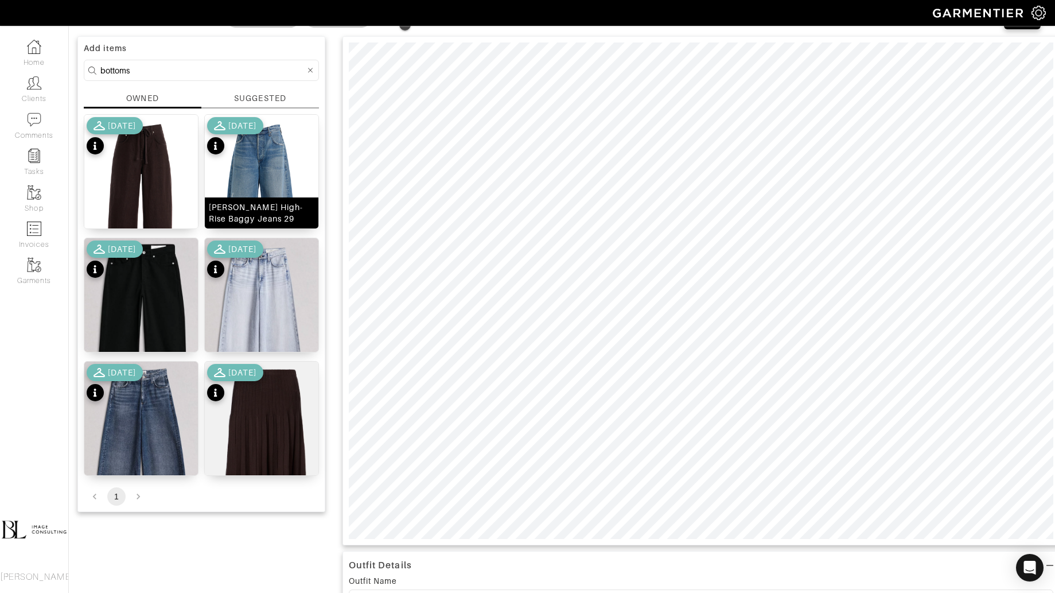
click at [274, 188] on img at bounding box center [262, 206] width 114 height 182
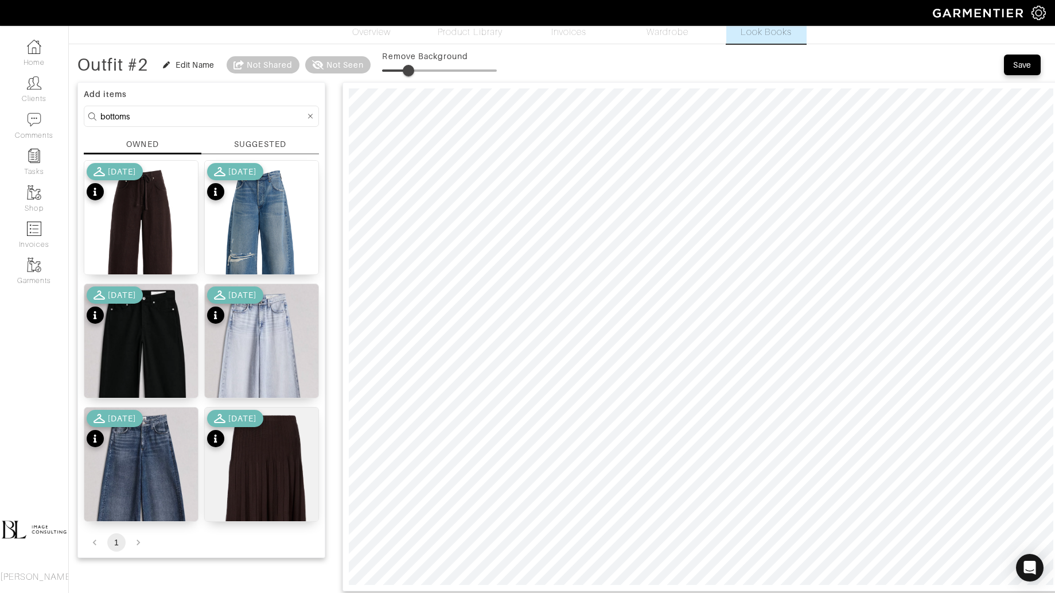
click at [410, 75] on span at bounding box center [408, 70] width 11 height 11
type input "20"
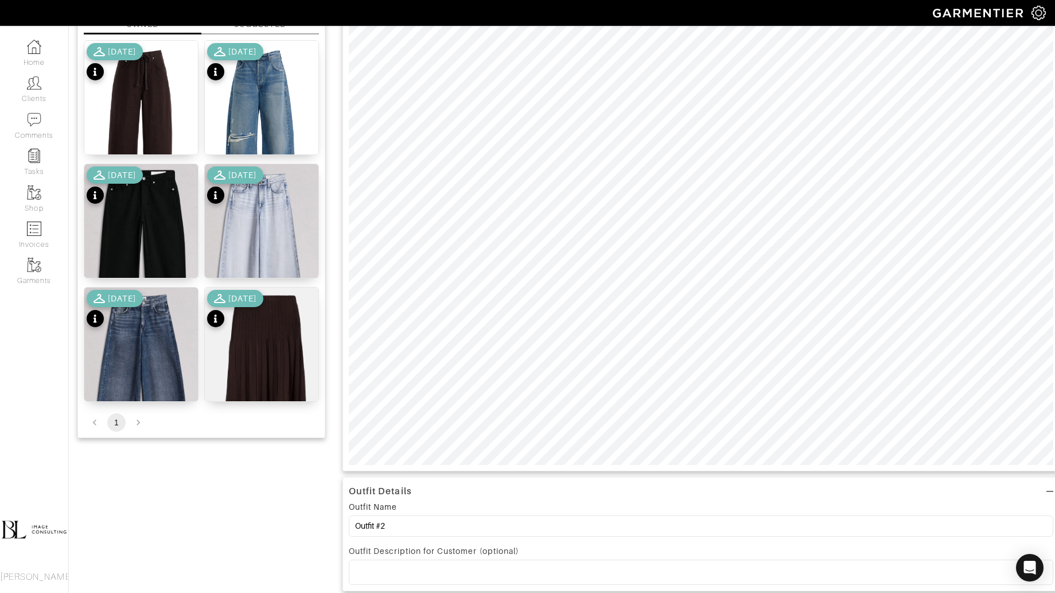
scroll to position [165, 0]
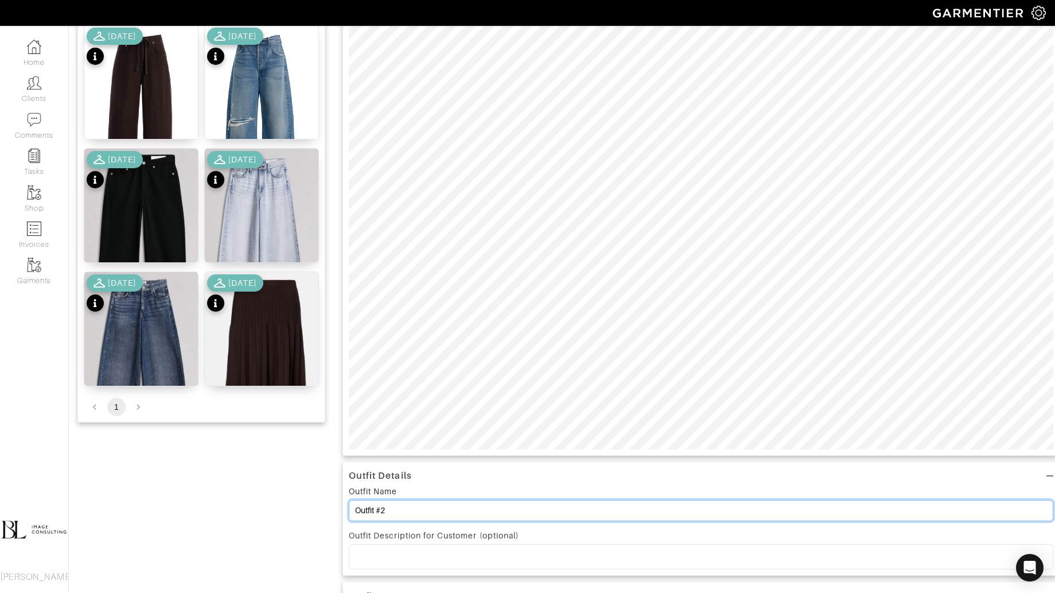
click at [429, 503] on input "Outfit #2" at bounding box center [701, 510] width 705 height 21
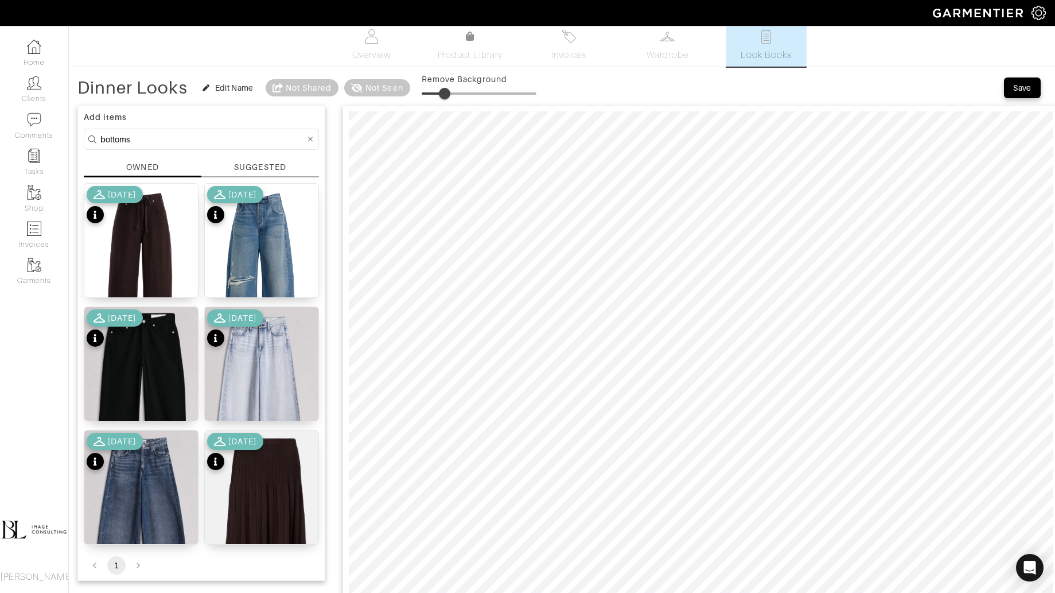
scroll to position [0, 0]
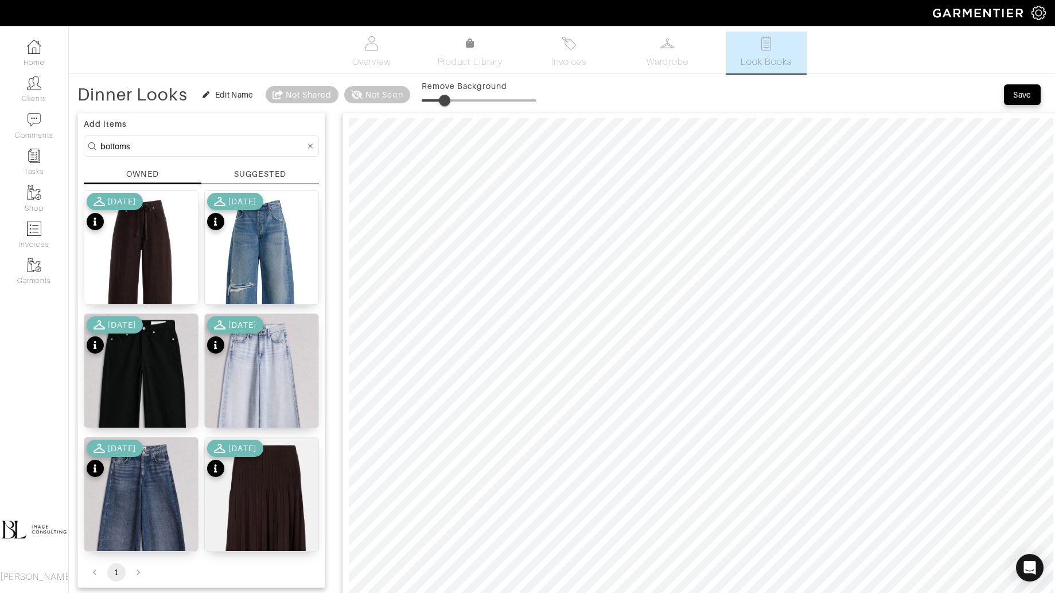
type input "Dinner Looks"
click at [193, 147] on input "bottoms" at bounding box center [202, 146] width 205 height 14
type input "tops"
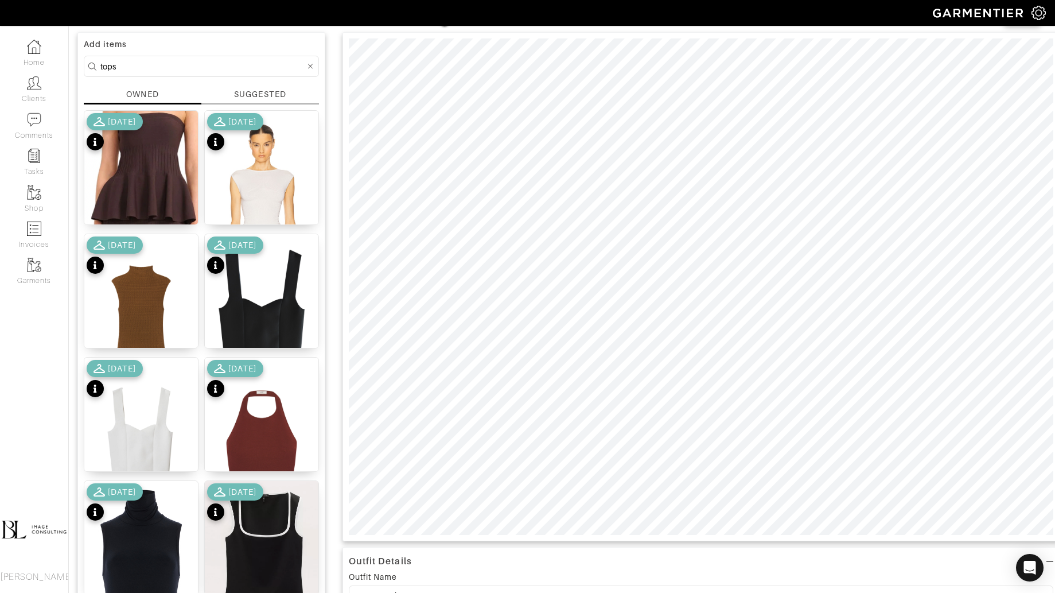
scroll to position [57, 0]
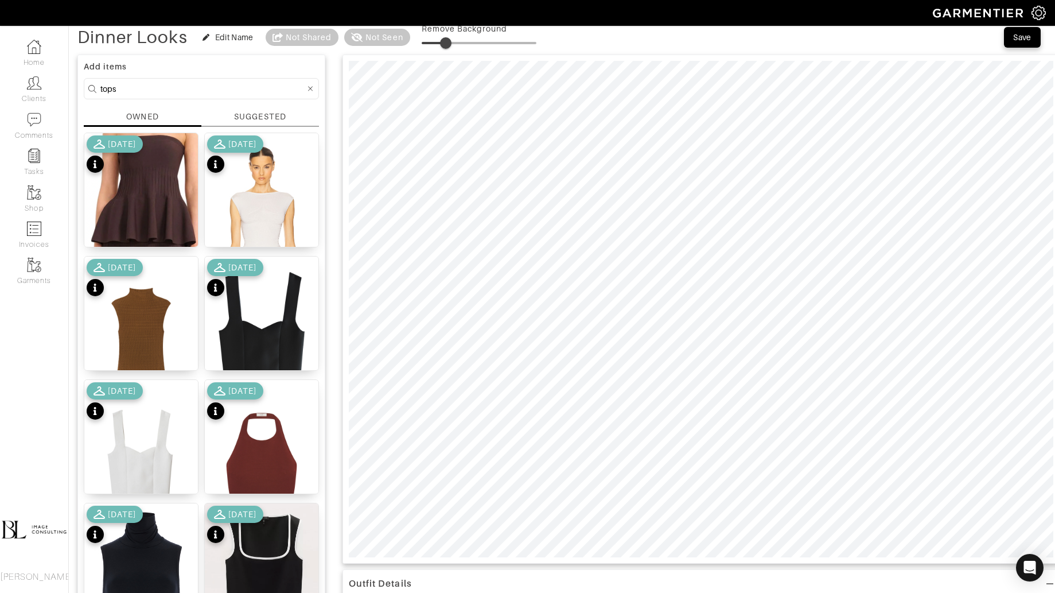
type input "22"
click at [448, 42] on span at bounding box center [445, 42] width 11 height 11
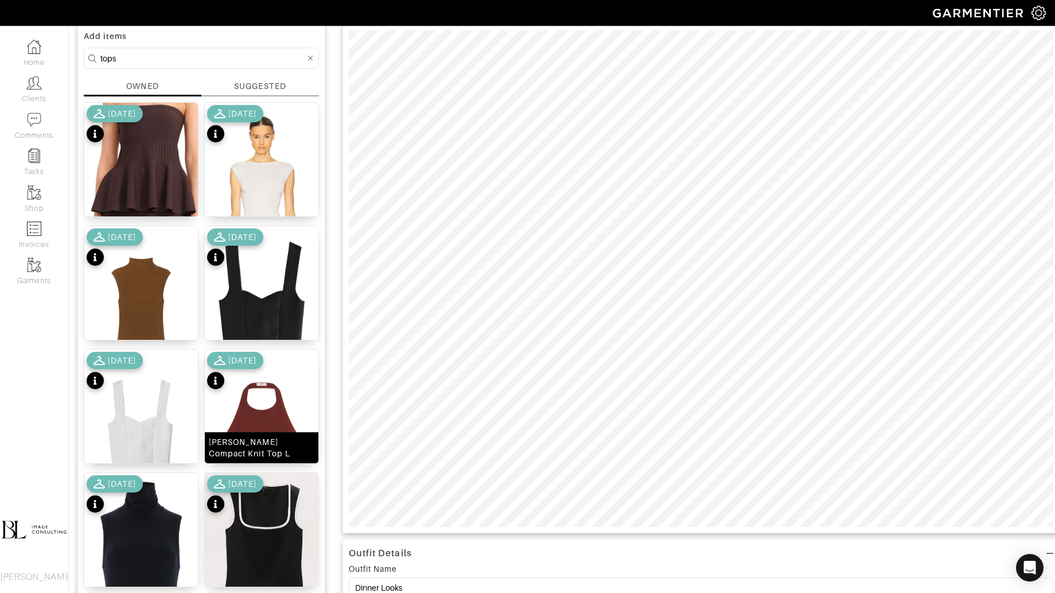
scroll to position [95, 0]
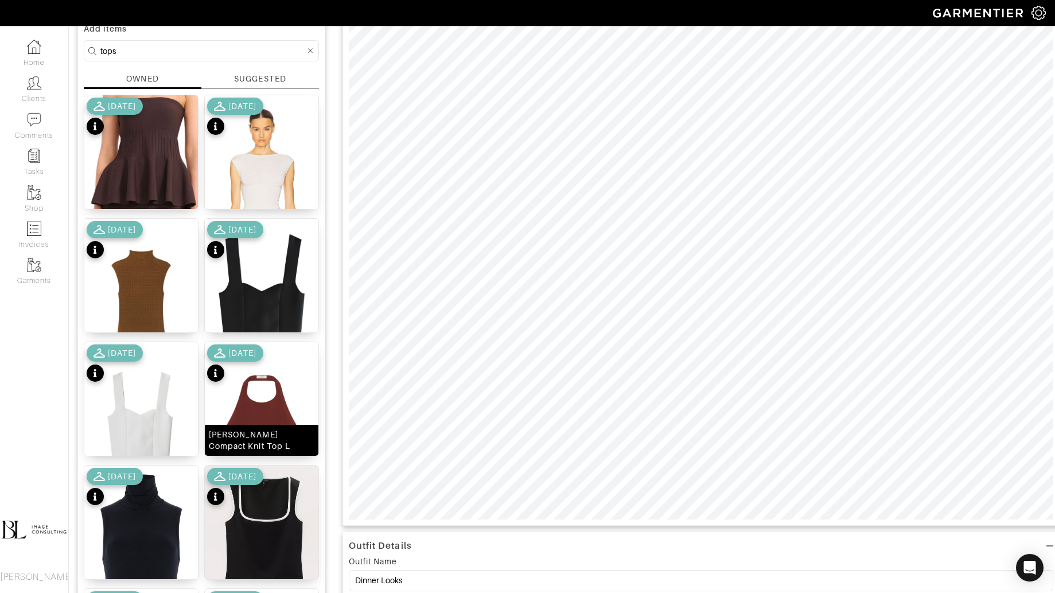
click at [246, 403] on img at bounding box center [262, 420] width 114 height 156
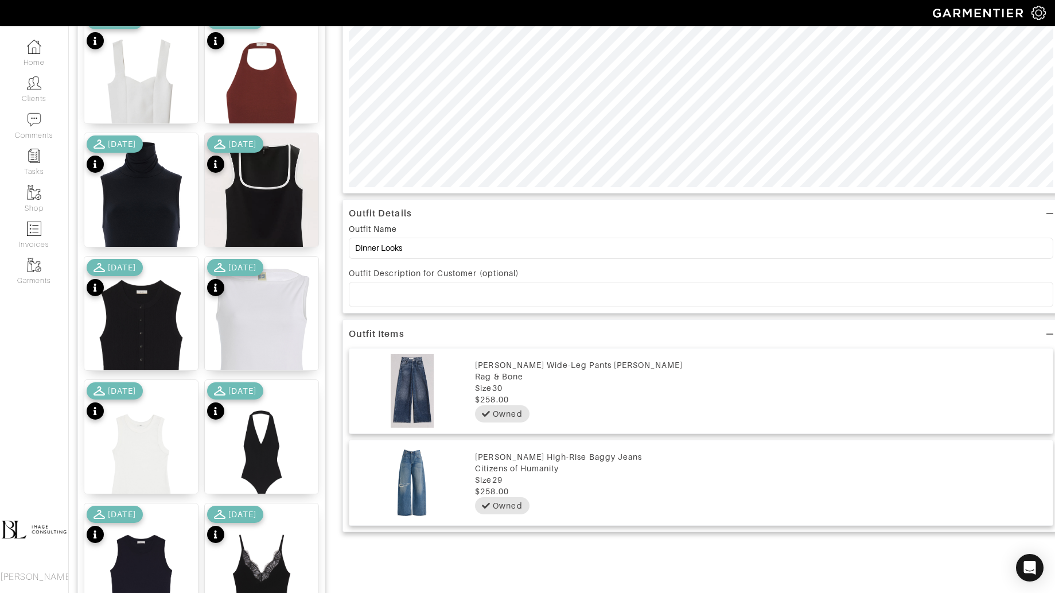
scroll to position [426, 0]
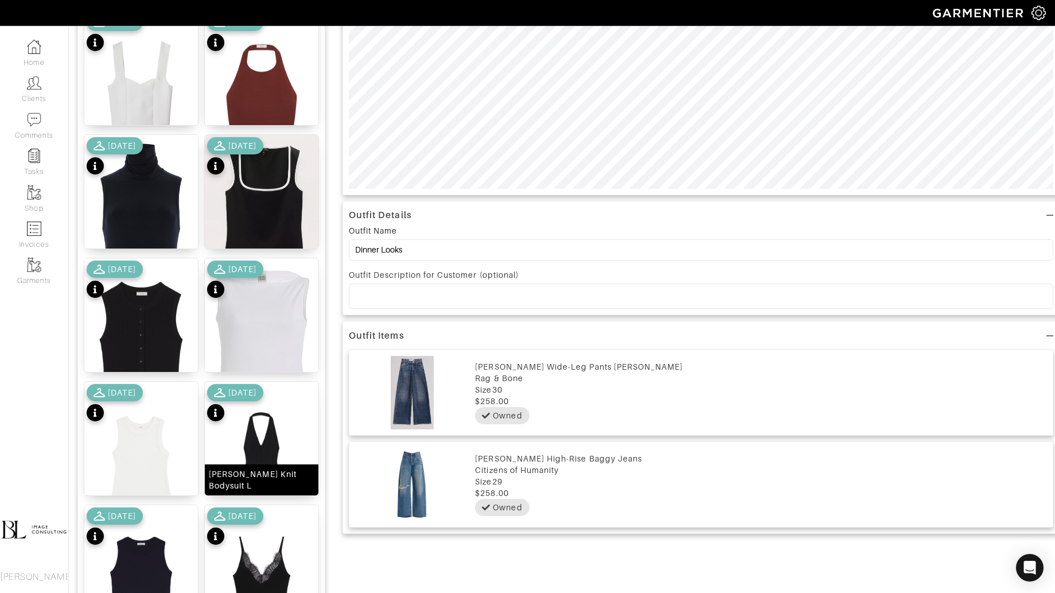
click at [259, 436] on img at bounding box center [262, 460] width 114 height 156
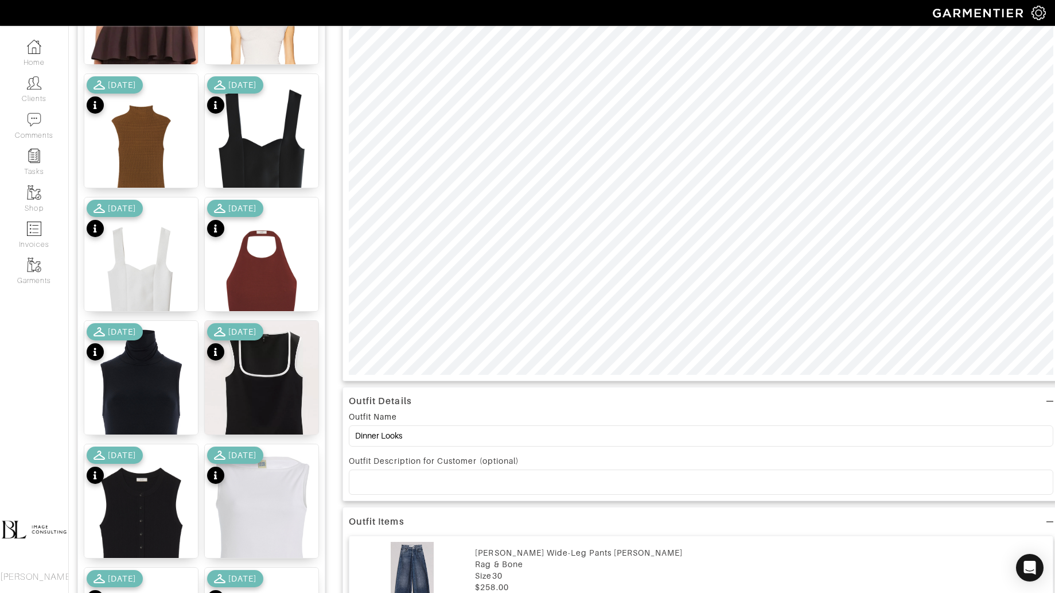
scroll to position [0, 0]
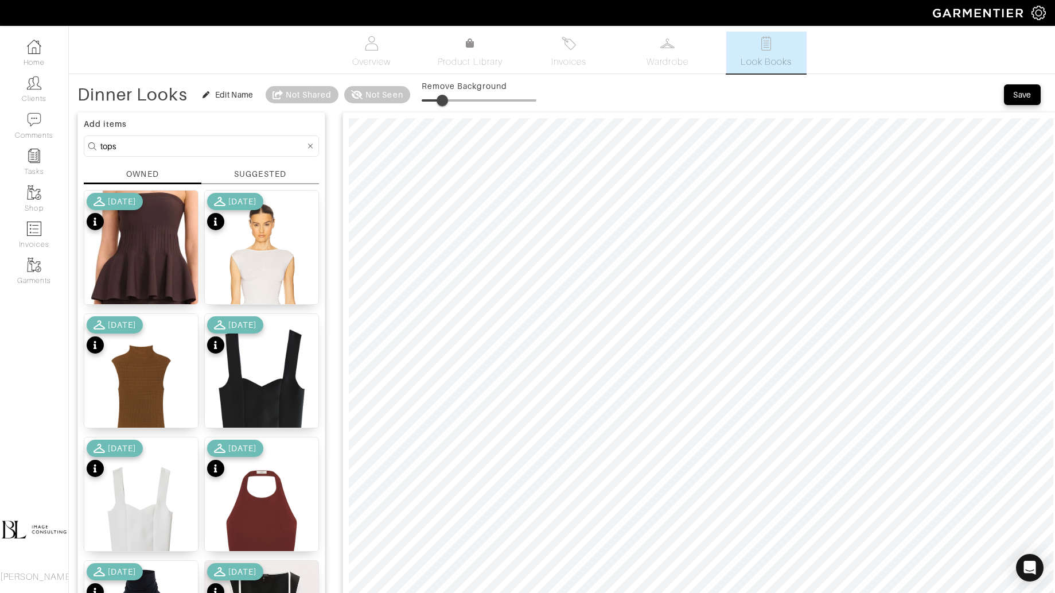
drag, startPoint x: 428, startPoint y: 99, endPoint x: 443, endPoint y: 99, distance: 14.9
click at [443, 99] on span at bounding box center [442, 100] width 11 height 11
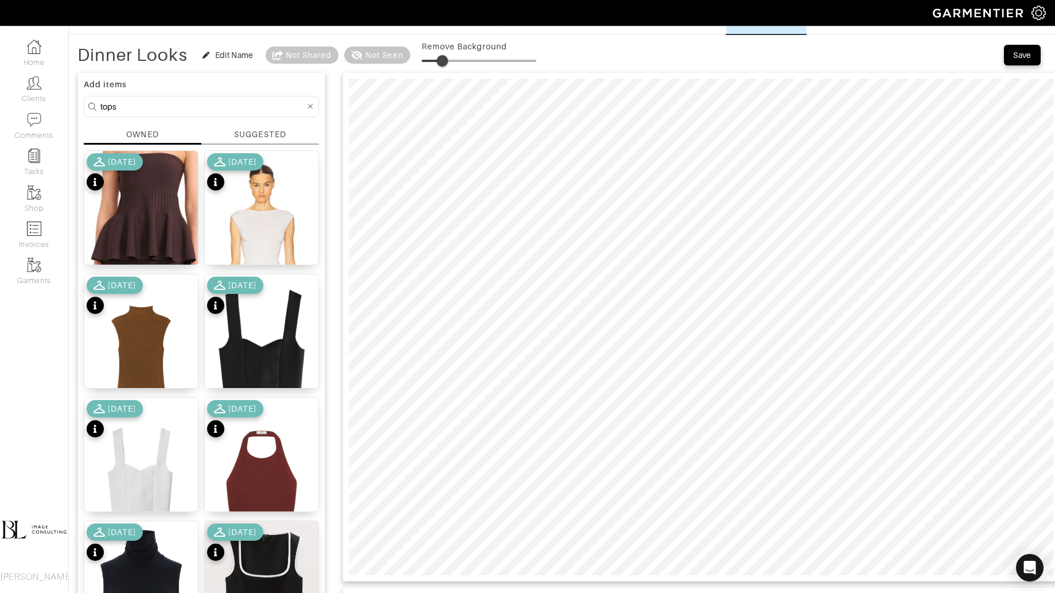
scroll to position [51, 0]
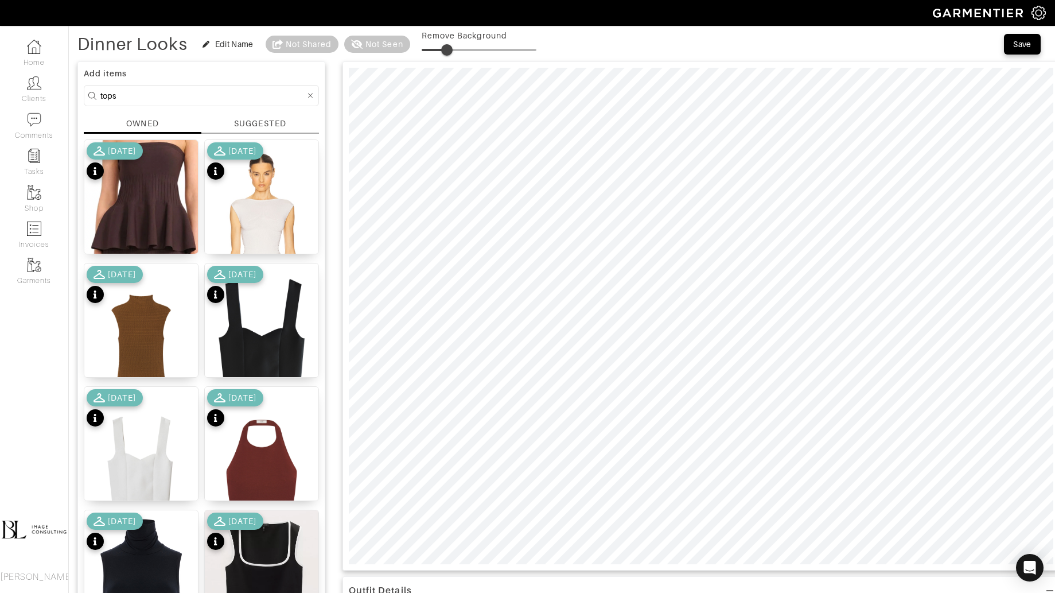
type input "18"
click at [154, 329] on img at bounding box center [141, 341] width 114 height 156
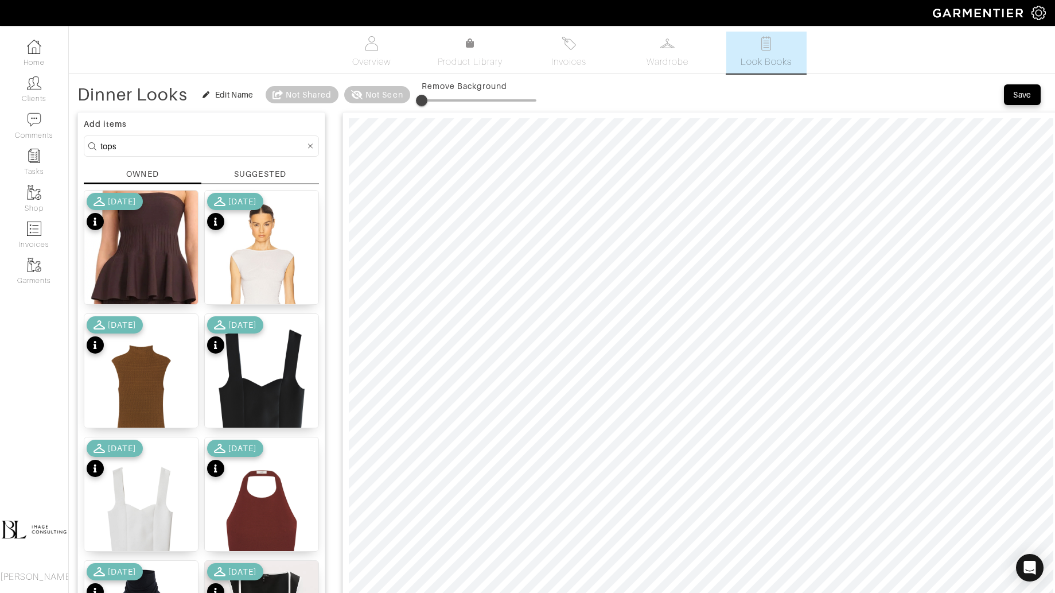
type input "12"
drag, startPoint x: 418, startPoint y: 97, endPoint x: 435, endPoint y: 97, distance: 16.6
click at [436, 97] on span at bounding box center [435, 100] width 11 height 11
click at [137, 387] on img at bounding box center [141, 392] width 114 height 156
type input "4"
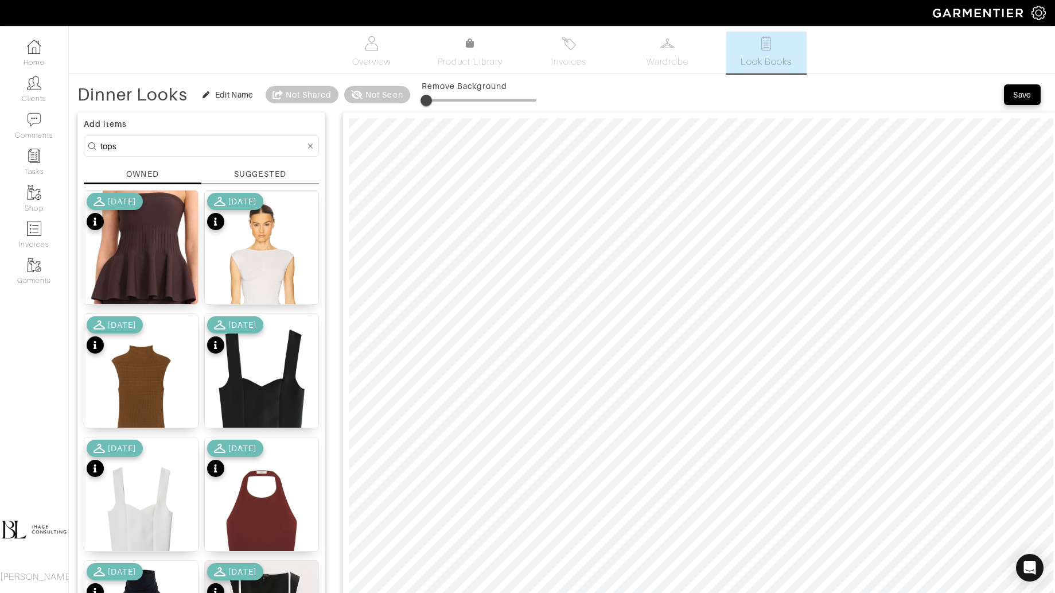
click at [427, 100] on span at bounding box center [426, 100] width 11 height 11
click at [153, 383] on img at bounding box center [141, 392] width 114 height 156
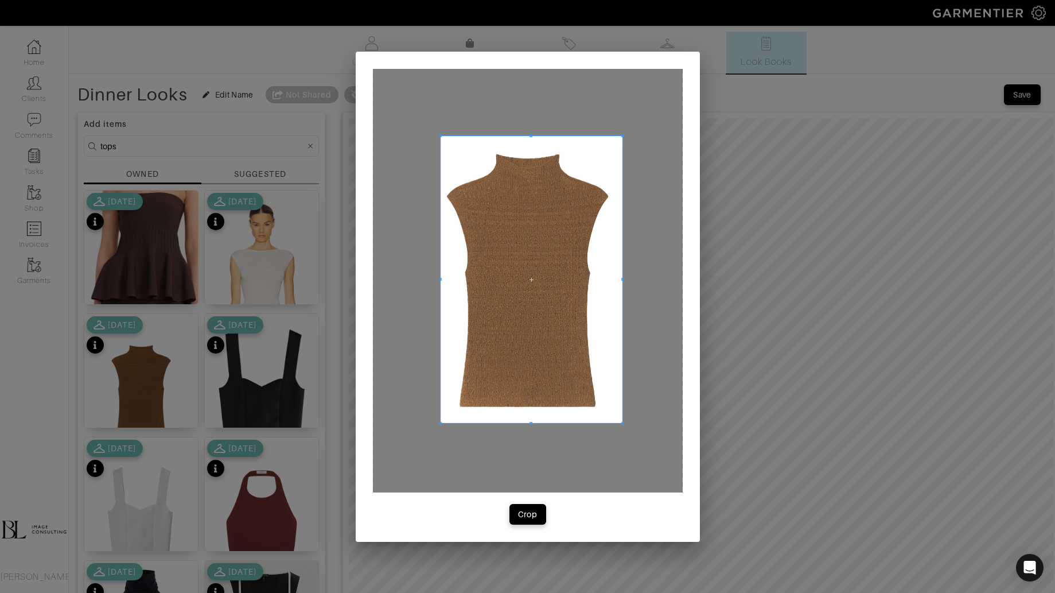
click at [616, 417] on div at bounding box center [528, 281] width 310 height 424
click at [519, 513] on div "Crop" at bounding box center [528, 513] width 20 height 11
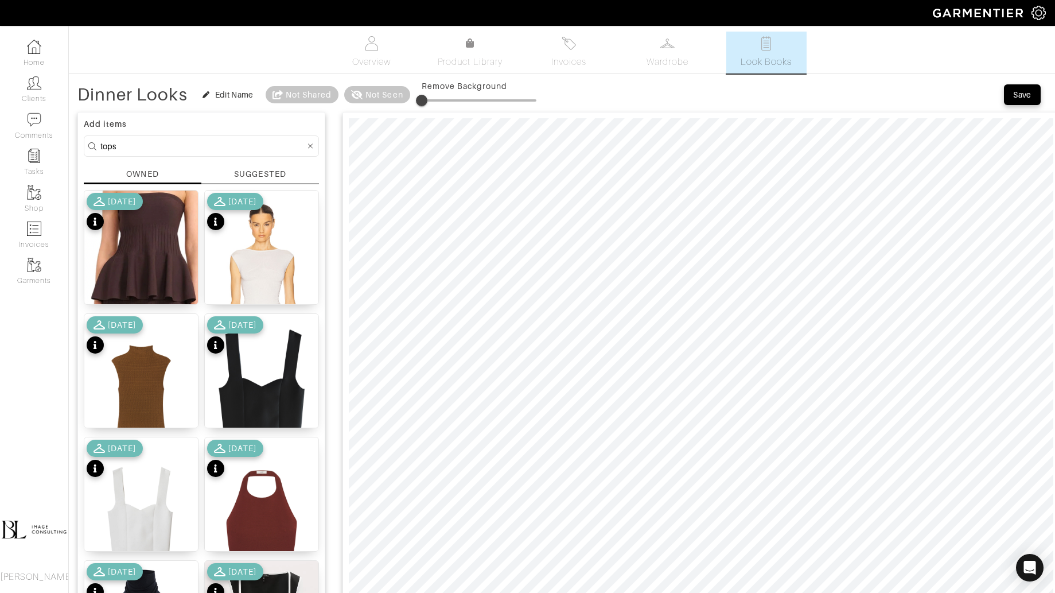
click at [160, 143] on input "tops" at bounding box center [202, 146] width 205 height 14
click at [160, 144] on input "tops" at bounding box center [202, 146] width 205 height 14
type input "shoes"
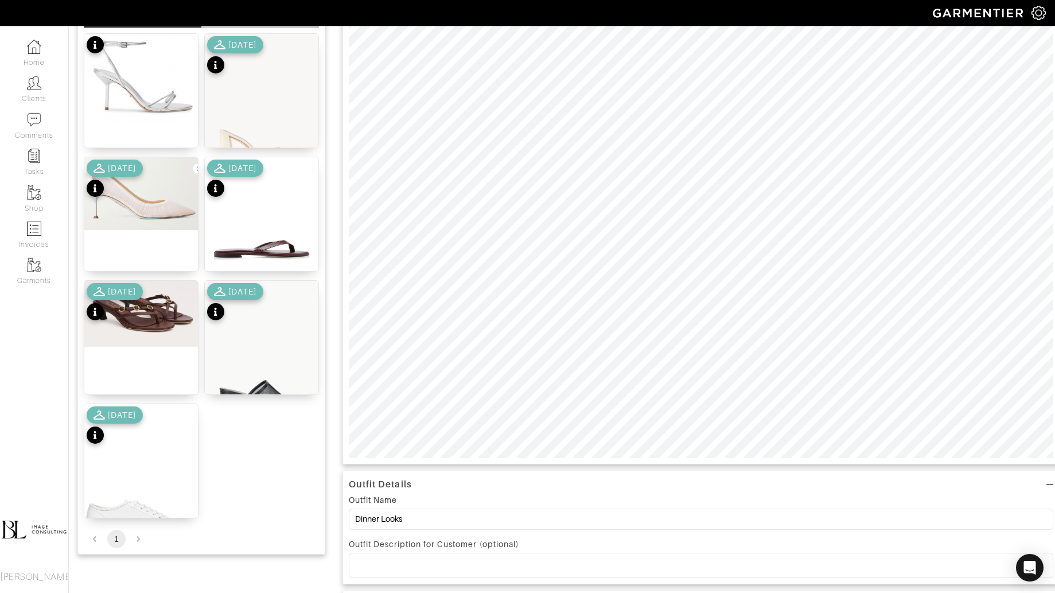
scroll to position [162, 0]
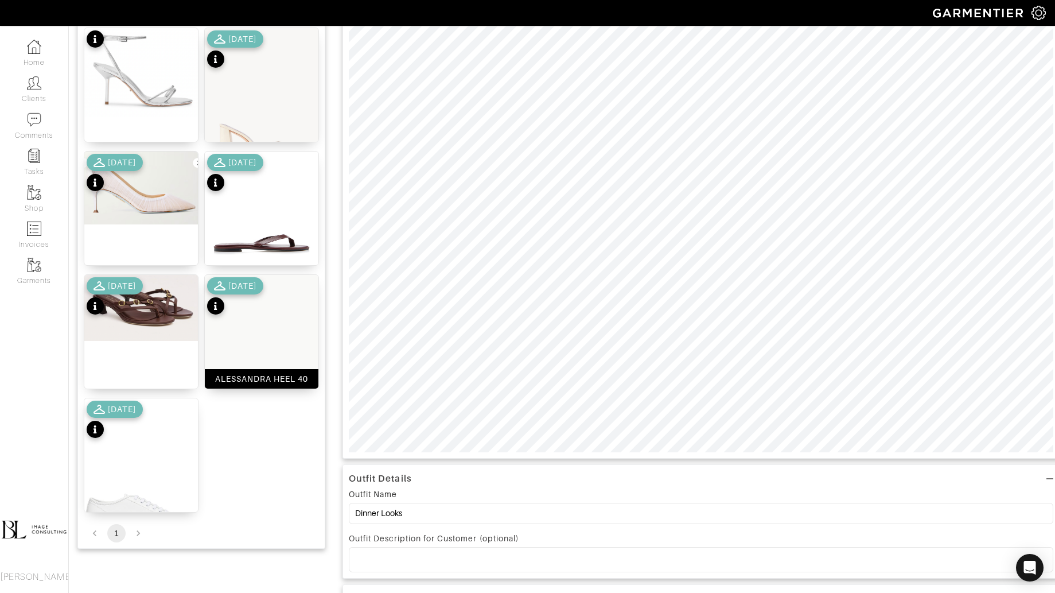
click at [268, 345] on img at bounding box center [262, 360] width 114 height 170
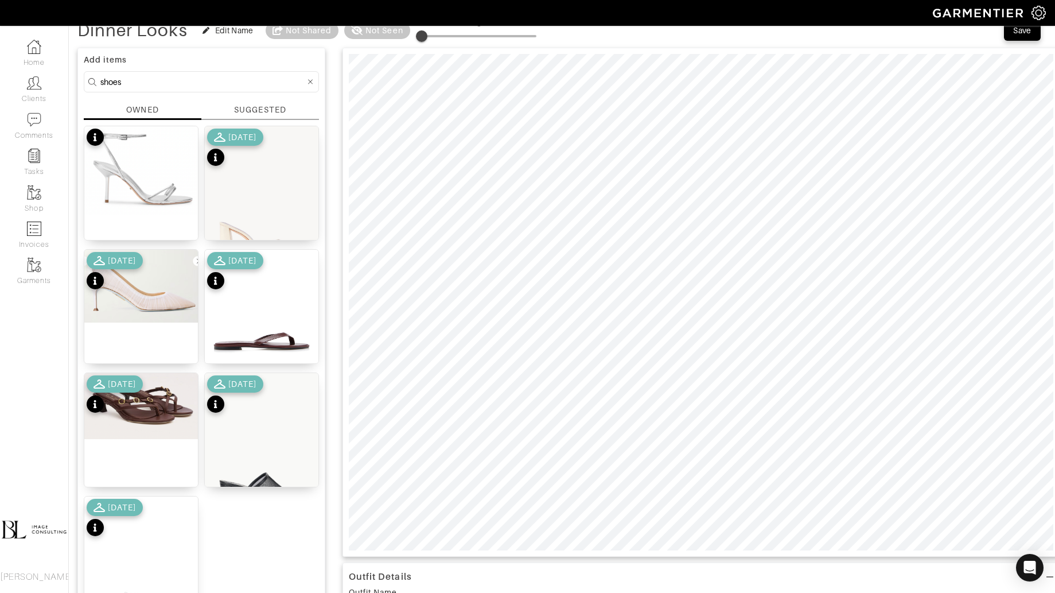
scroll to position [14, 0]
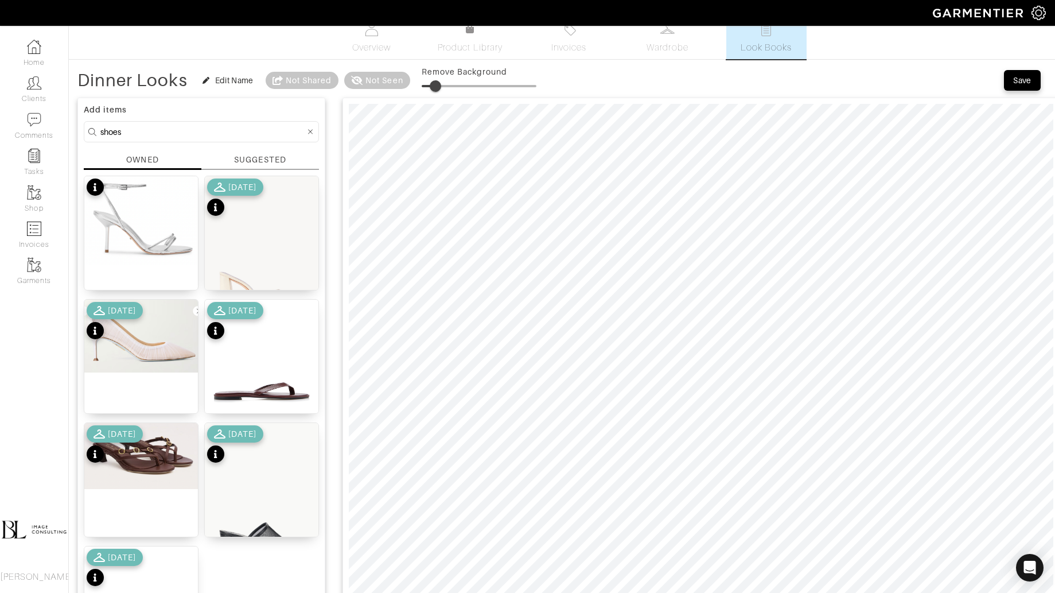
drag, startPoint x: 429, startPoint y: 87, endPoint x: 436, endPoint y: 87, distance: 6.9
click at [436, 87] on span at bounding box center [435, 85] width 11 height 11
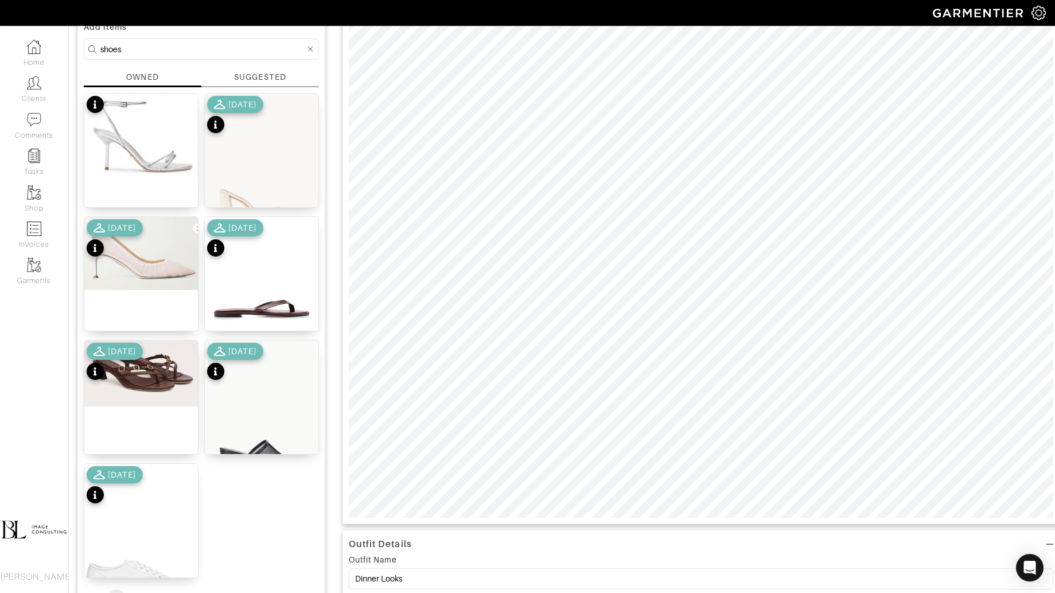
scroll to position [100, 0]
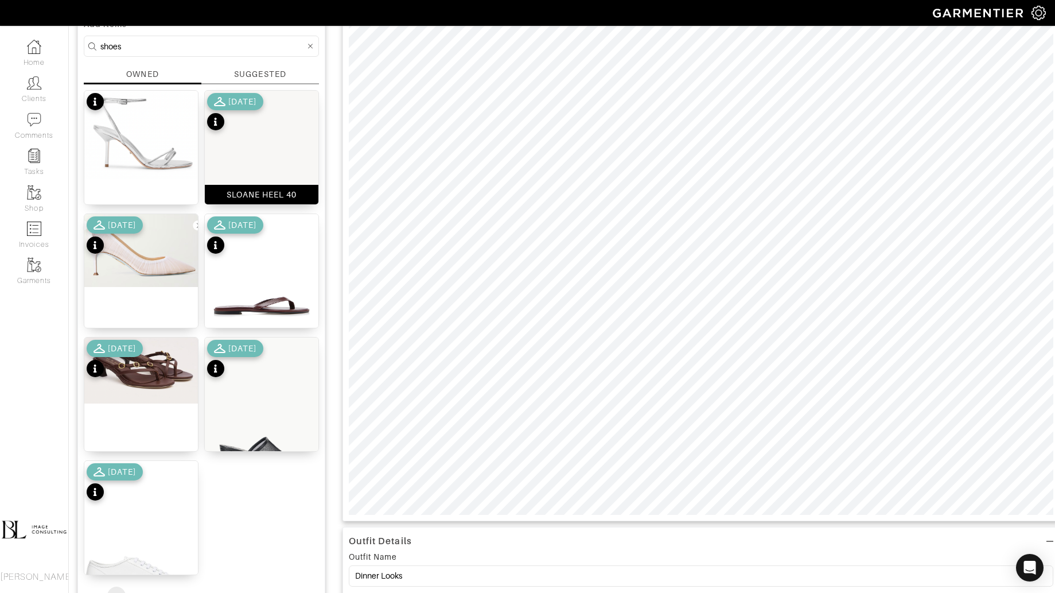
click at [281, 171] on img at bounding box center [262, 176] width 114 height 170
type input "18"
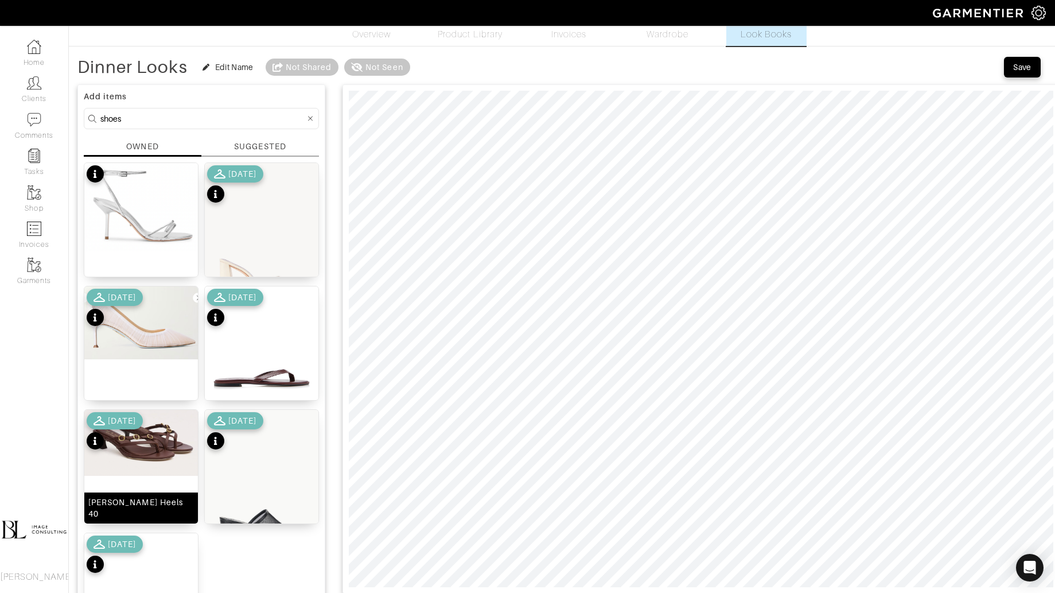
click at [156, 442] on img at bounding box center [141, 443] width 114 height 66
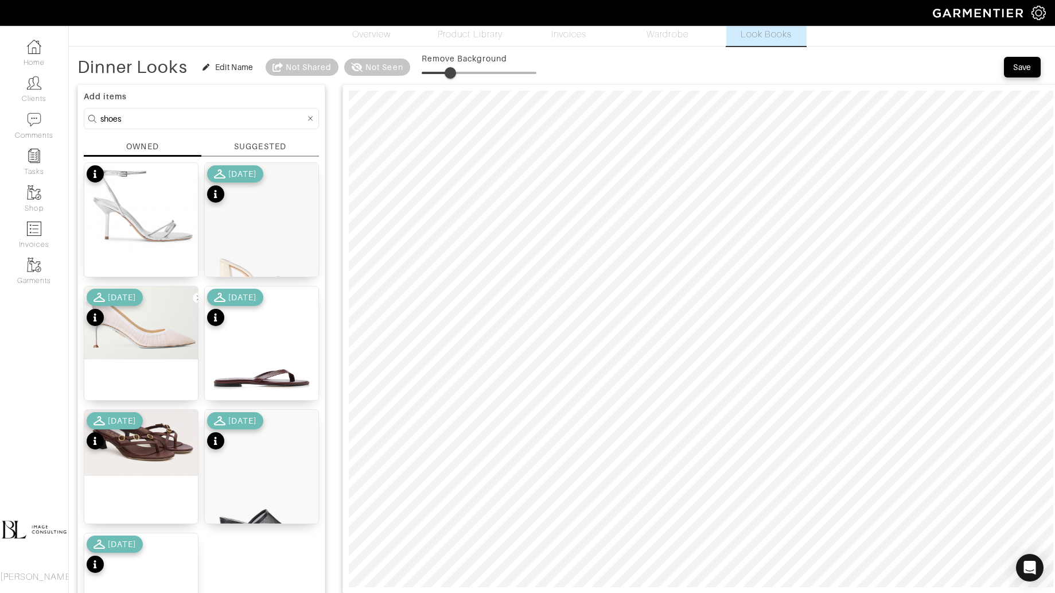
type input "26"
drag, startPoint x: 423, startPoint y: 71, endPoint x: 452, endPoint y: 71, distance: 28.7
click at [452, 71] on span at bounding box center [450, 72] width 11 height 11
click at [142, 116] on input "shoes" at bounding box center [202, 118] width 205 height 14
click at [142, 117] on input "shoes" at bounding box center [202, 118] width 205 height 14
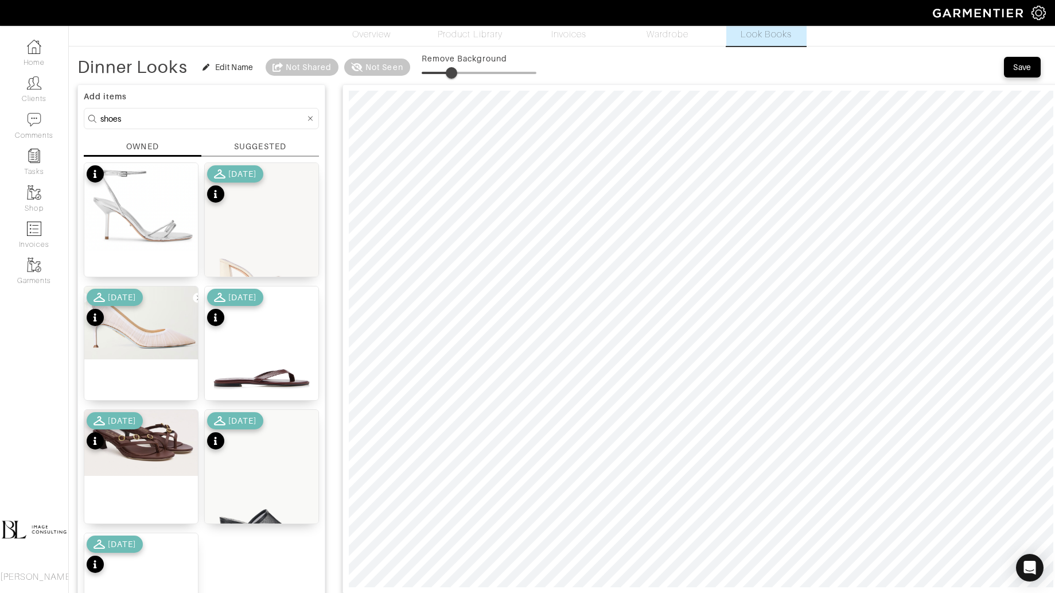
click at [142, 117] on input "shoes" at bounding box center [202, 118] width 205 height 14
type input "bag"
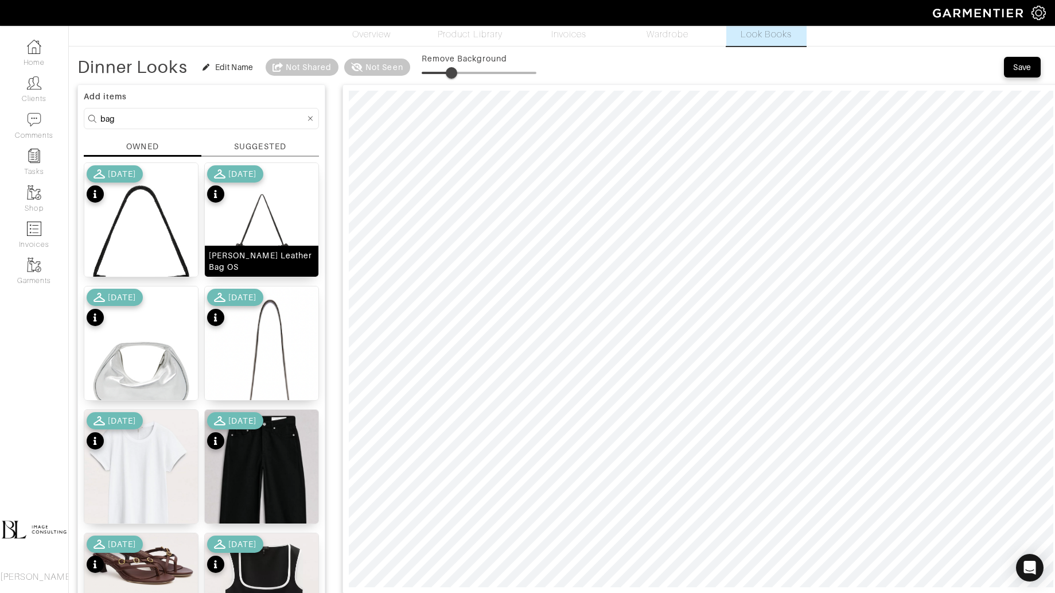
click at [252, 255] on div "Arlo Studded Leather Bag OS" at bounding box center [262, 261] width 106 height 23
click at [451, 70] on span at bounding box center [451, 72] width 11 height 11
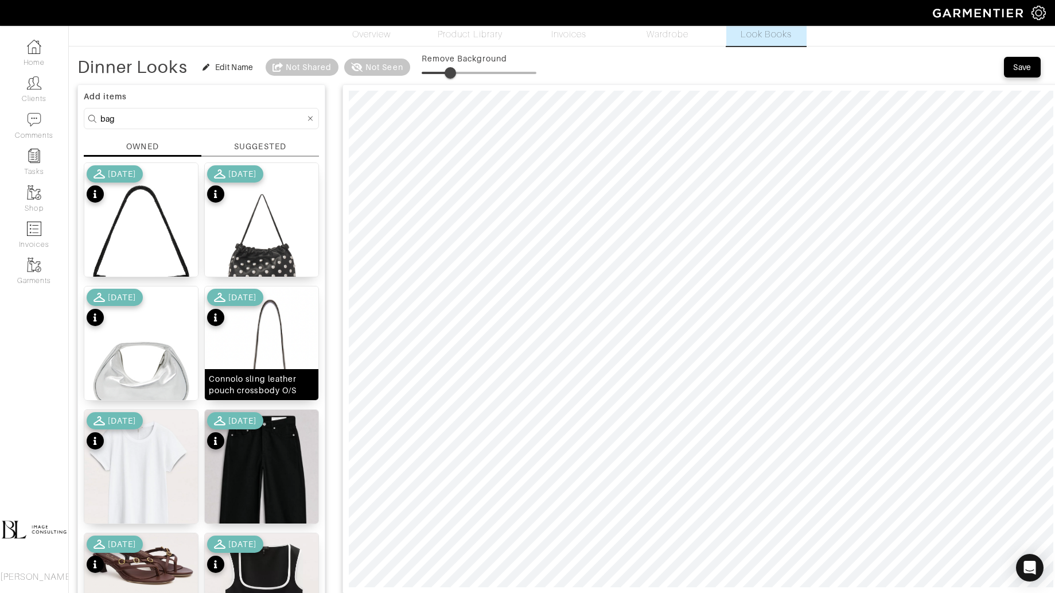
click at [270, 356] on img at bounding box center [262, 404] width 114 height 237
drag, startPoint x: 454, startPoint y: 72, endPoint x: 483, endPoint y: 72, distance: 28.7
click at [483, 72] on span at bounding box center [477, 72] width 11 height 11
type input "28"
drag, startPoint x: 484, startPoint y: 73, endPoint x: 454, endPoint y: 73, distance: 30.4
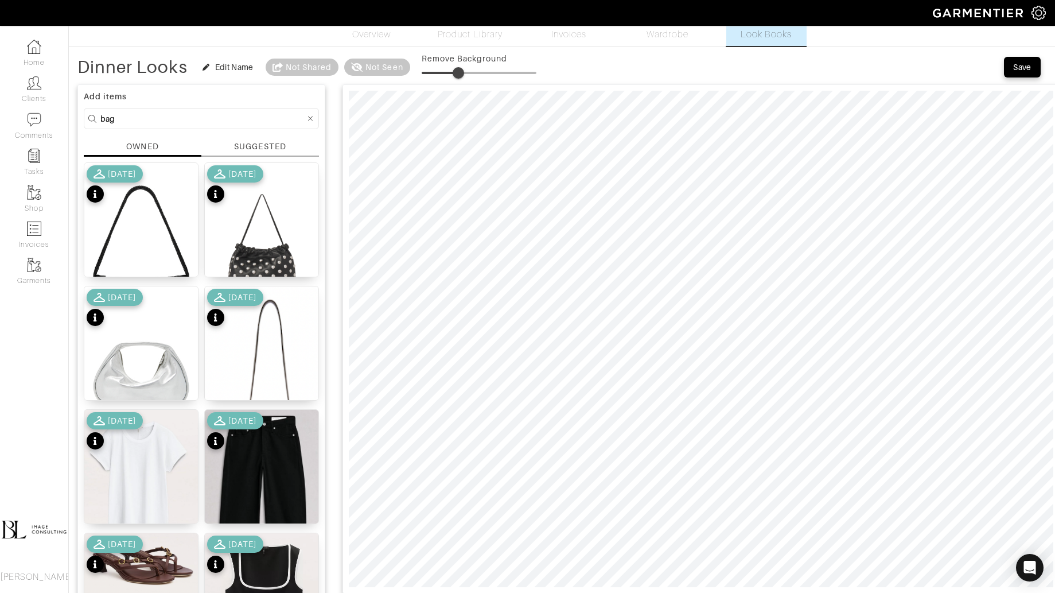
click at [455, 73] on span at bounding box center [458, 72] width 11 height 11
click at [236, 116] on input "bag" at bounding box center [202, 118] width 205 height 14
type input "jacket"
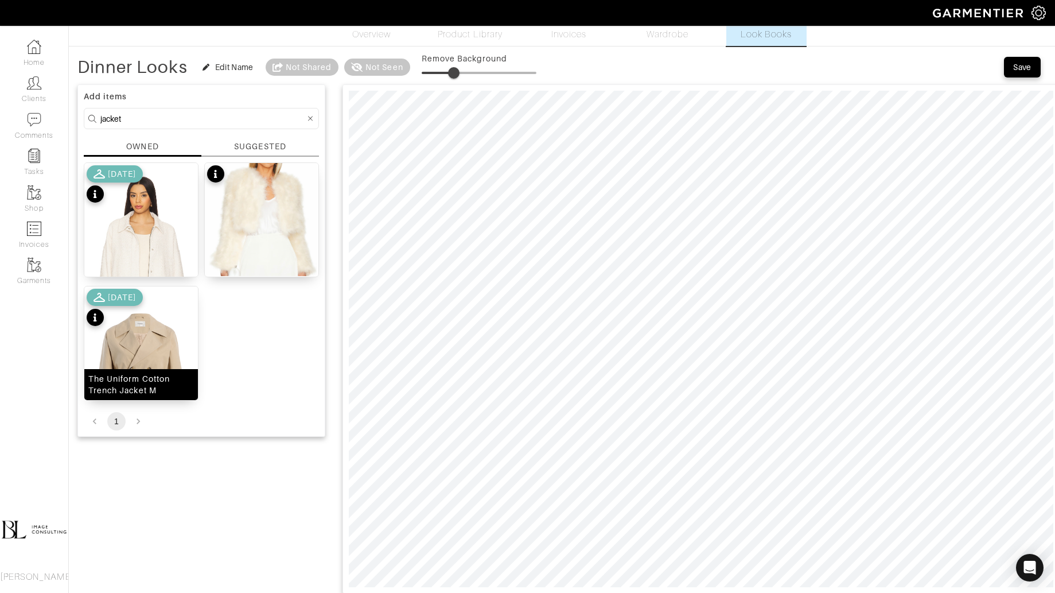
click at [146, 362] on img at bounding box center [141, 377] width 114 height 182
click at [452, 74] on span at bounding box center [451, 72] width 11 height 11
type input "28"
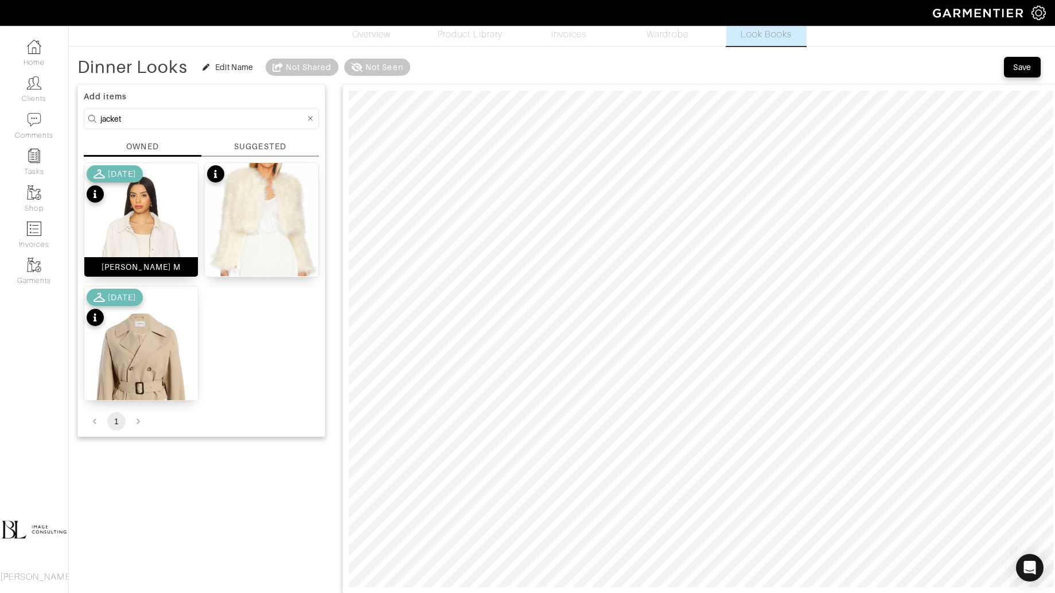
click at [163, 205] on img at bounding box center [141, 260] width 114 height 195
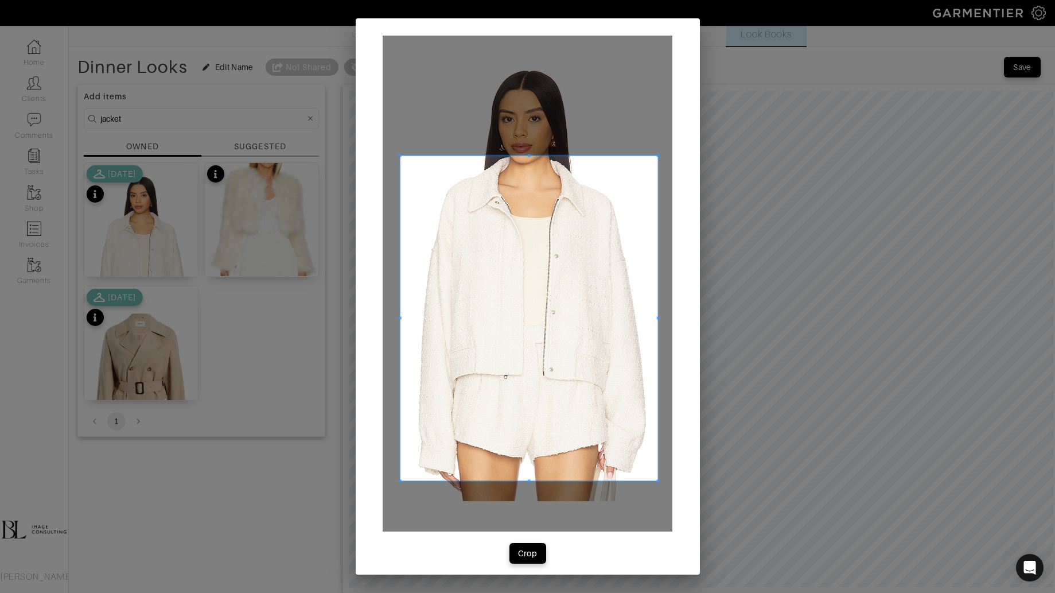
click at [652, 475] on div at bounding box center [528, 284] width 290 height 496
click at [611, 152] on div at bounding box center [528, 284] width 290 height 496
click at [611, 166] on span at bounding box center [530, 165] width 258 height 3
click at [534, 554] on div "Crop" at bounding box center [528, 552] width 20 height 11
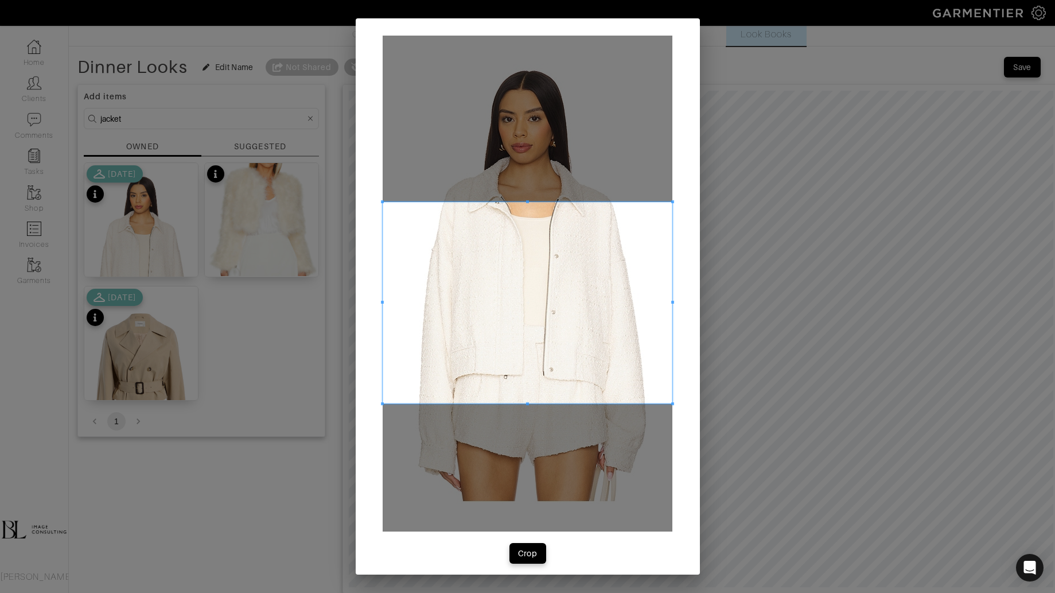
click at [631, 403] on span at bounding box center [528, 403] width 290 height 3
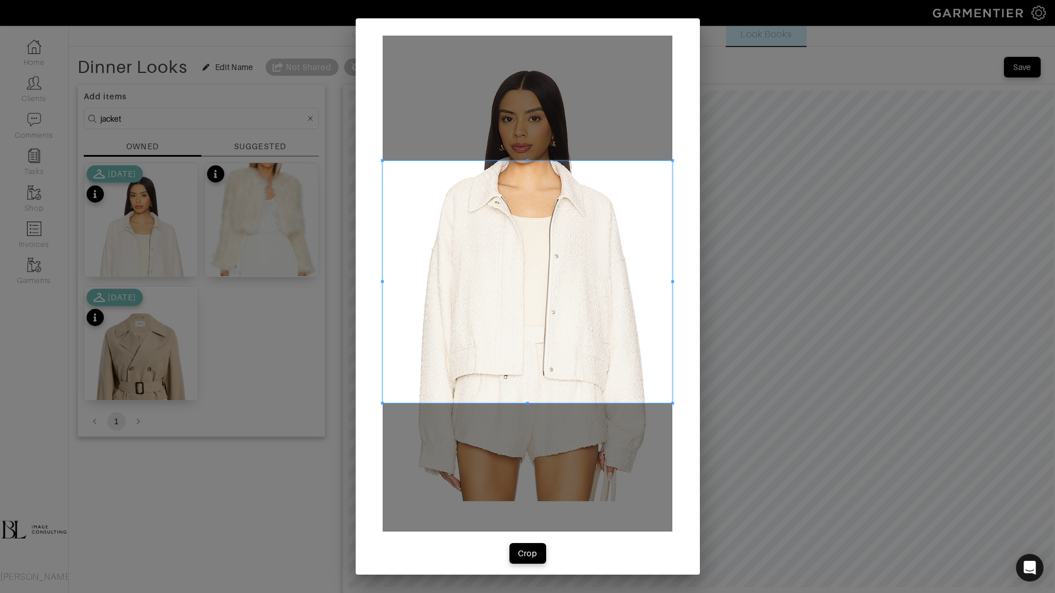
click at [588, 159] on span at bounding box center [528, 160] width 290 height 3
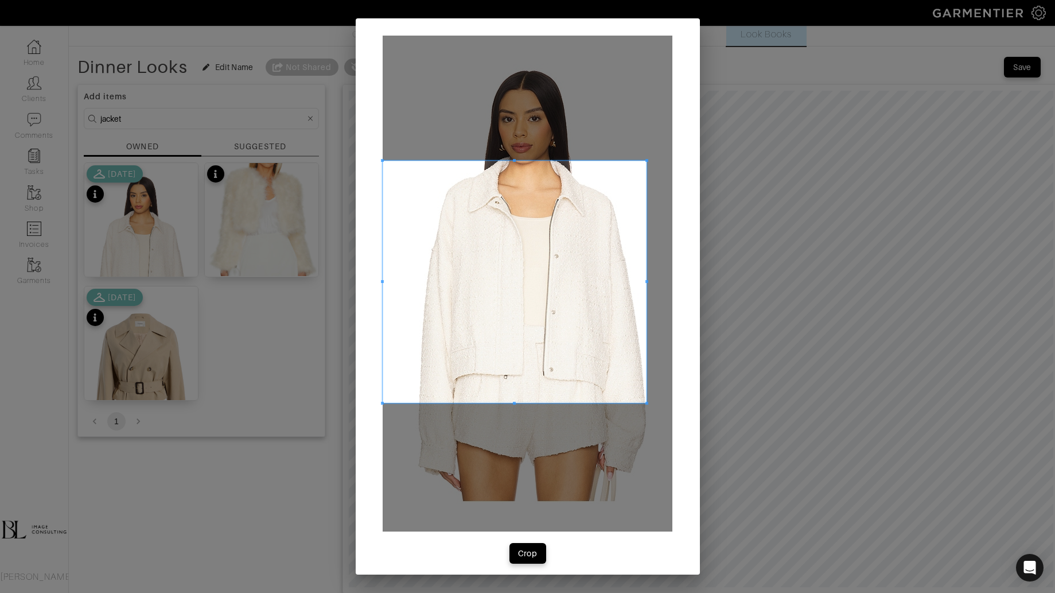
click at [647, 282] on span at bounding box center [647, 281] width 3 height 3
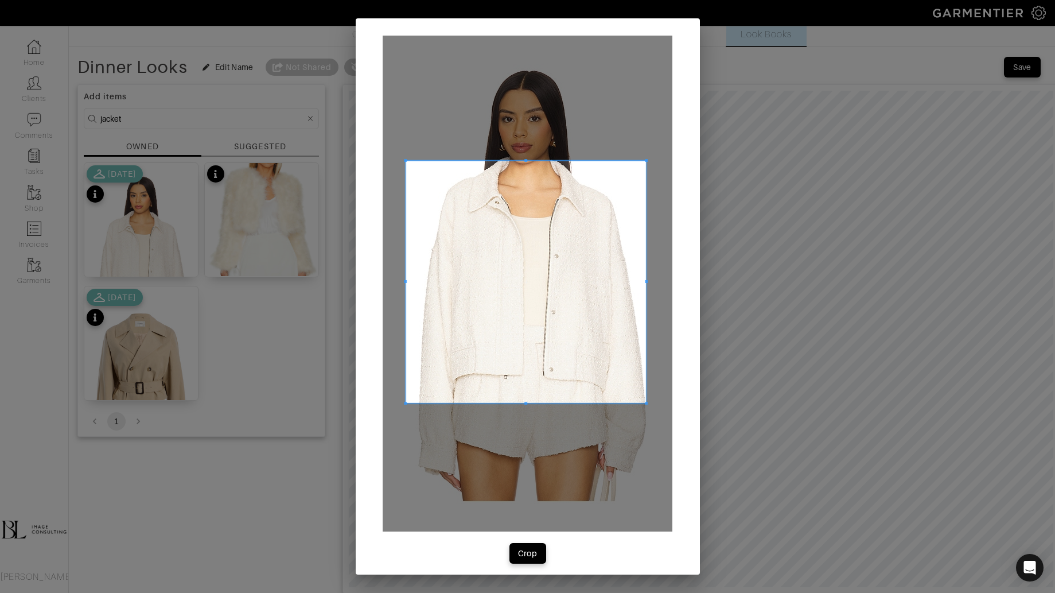
click at [404, 280] on span at bounding box center [405, 281] width 3 height 3
click at [527, 558] on div "Crop" at bounding box center [528, 552] width 20 height 11
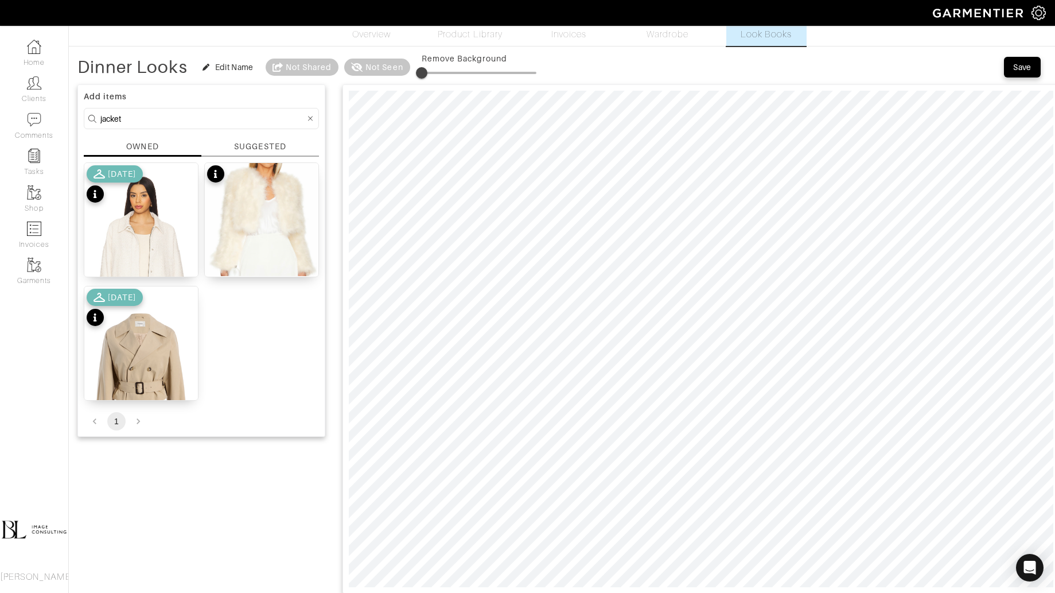
type input "25"
click at [1028, 68] on div "Save" at bounding box center [1022, 66] width 18 height 11
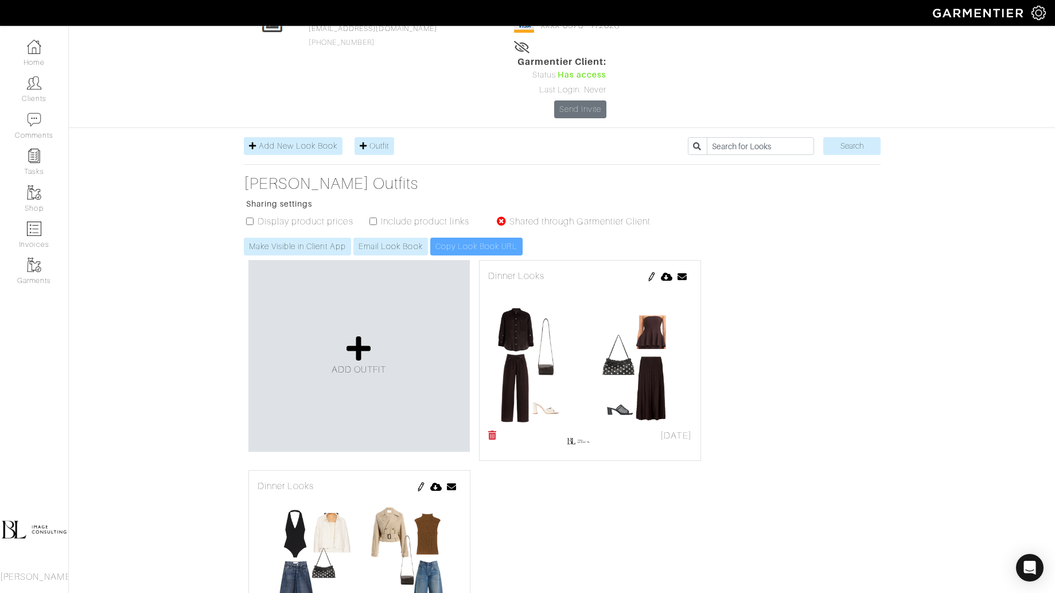
scroll to position [129, 0]
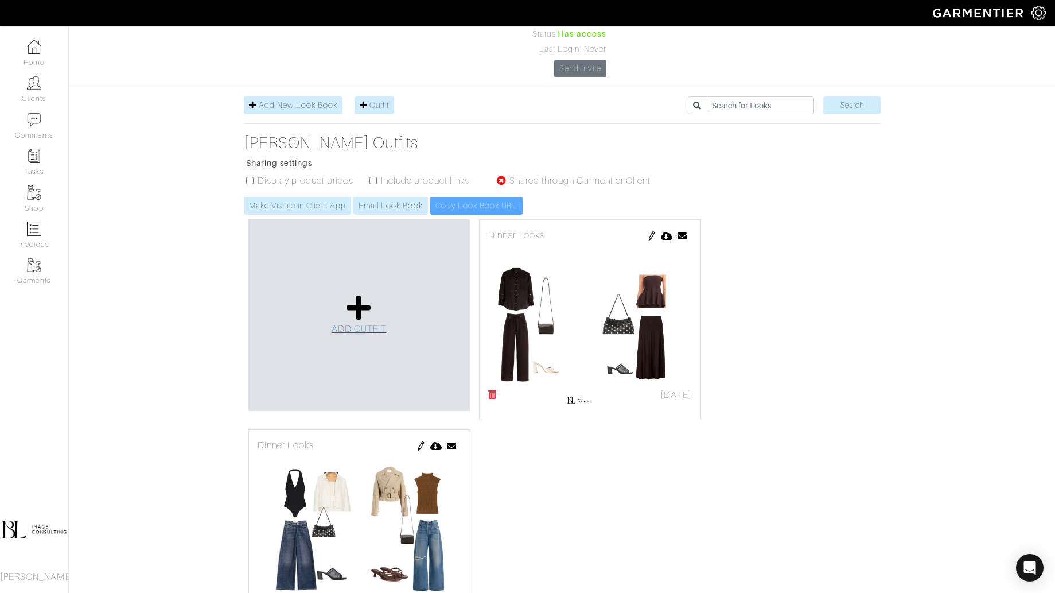
click at [362, 294] on icon at bounding box center [359, 308] width 25 height 28
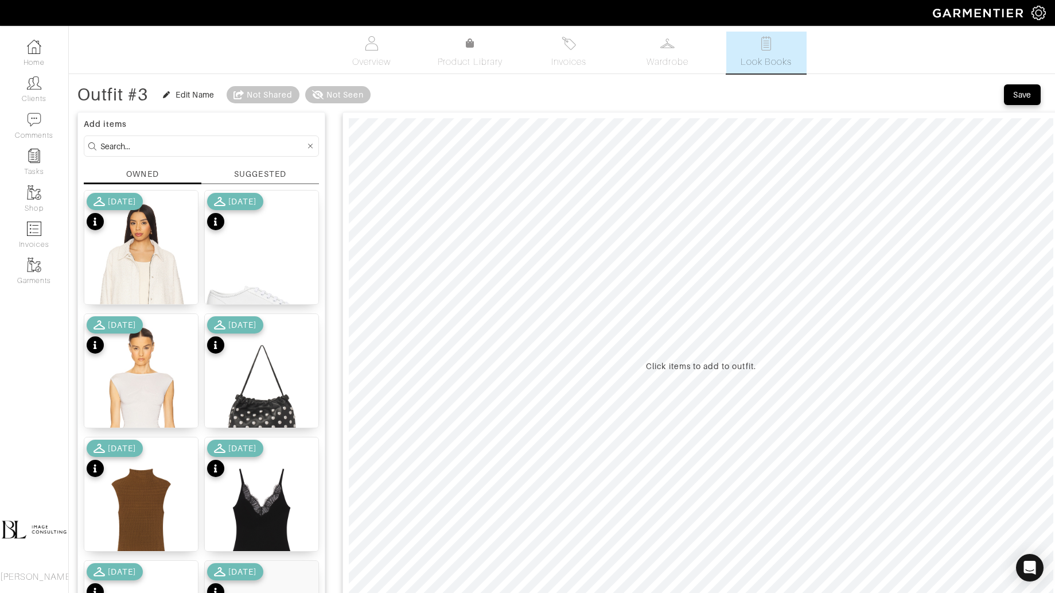
click at [208, 154] on form at bounding box center [201, 145] width 235 height 21
click at [205, 147] on input at bounding box center [202, 146] width 205 height 14
type input "bottoms"
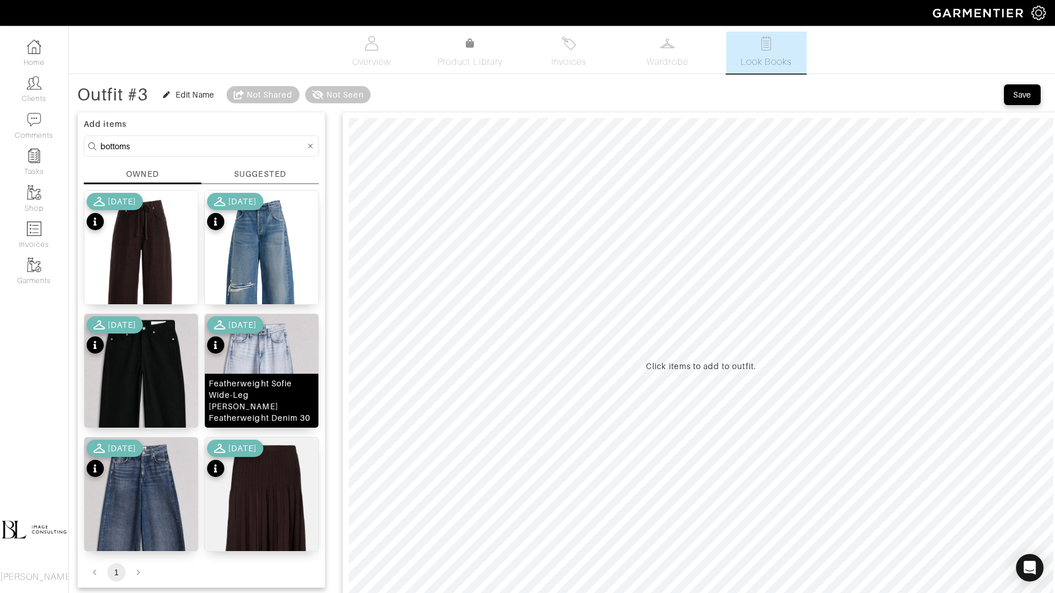
click at [266, 391] on div "Featherweight Sofie Wide-Leg Jean Featherweight Denim 30" at bounding box center [262, 401] width 106 height 46
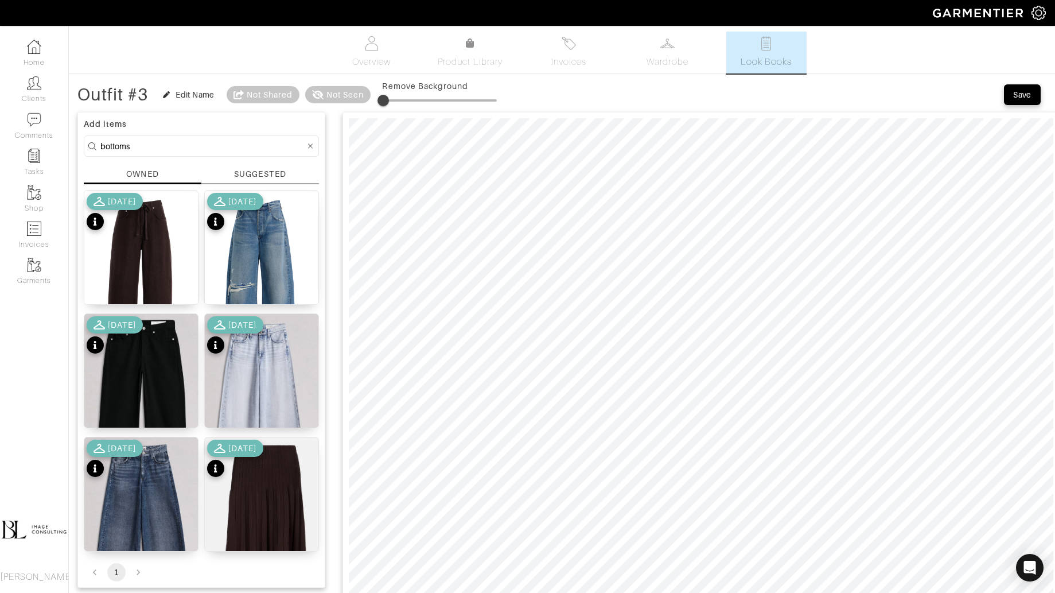
type input "0"
drag, startPoint x: 383, startPoint y: 98, endPoint x: 376, endPoint y: 93, distance: 8.2
click at [378, 95] on span at bounding box center [383, 100] width 11 height 11
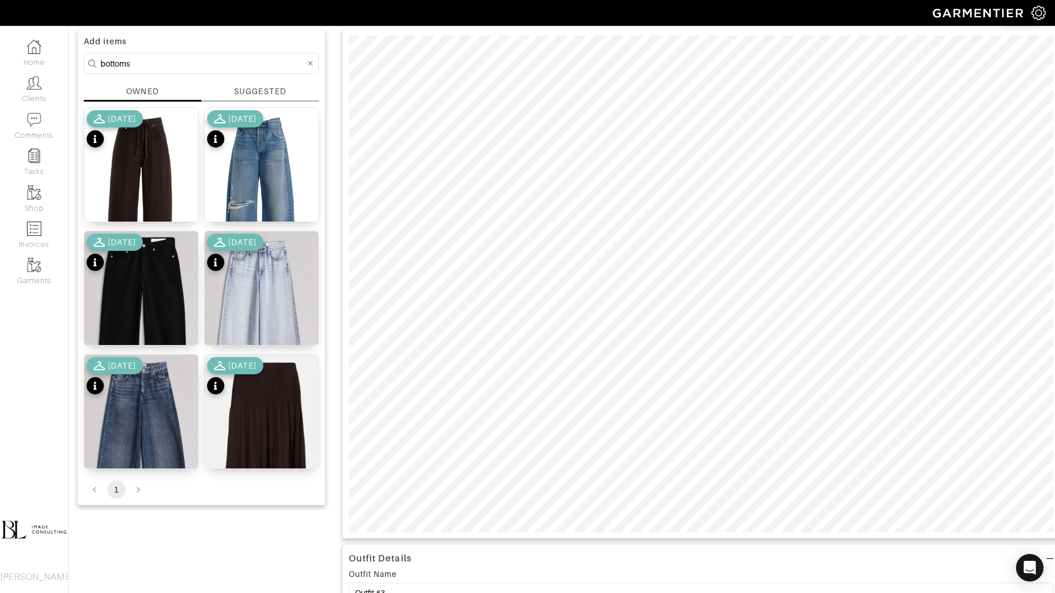
scroll to position [109, 0]
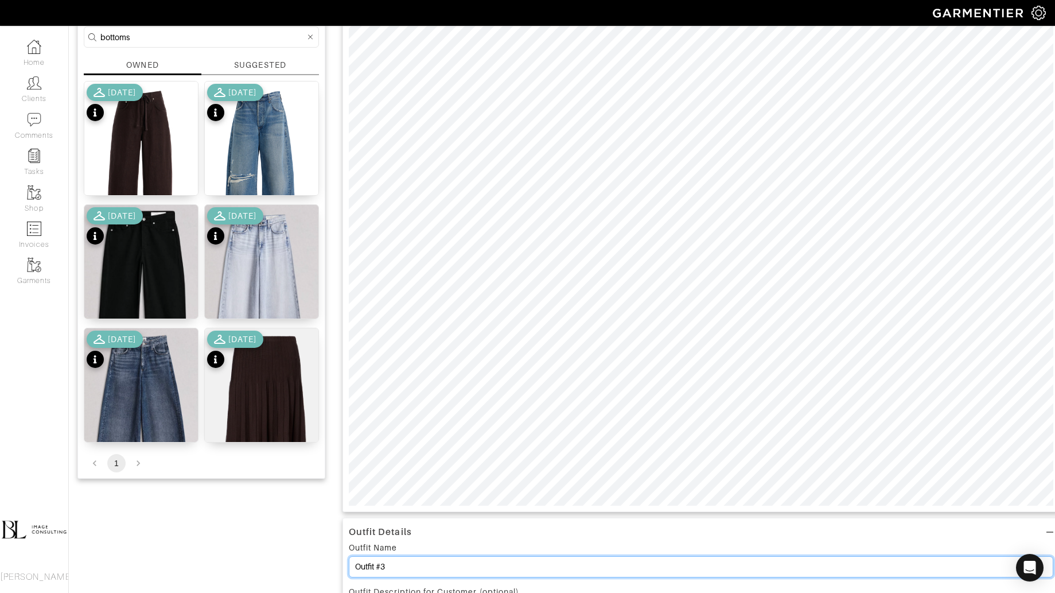
click at [401, 566] on input "Outfit #3" at bounding box center [701, 566] width 705 height 21
type input "Dinner Looks"
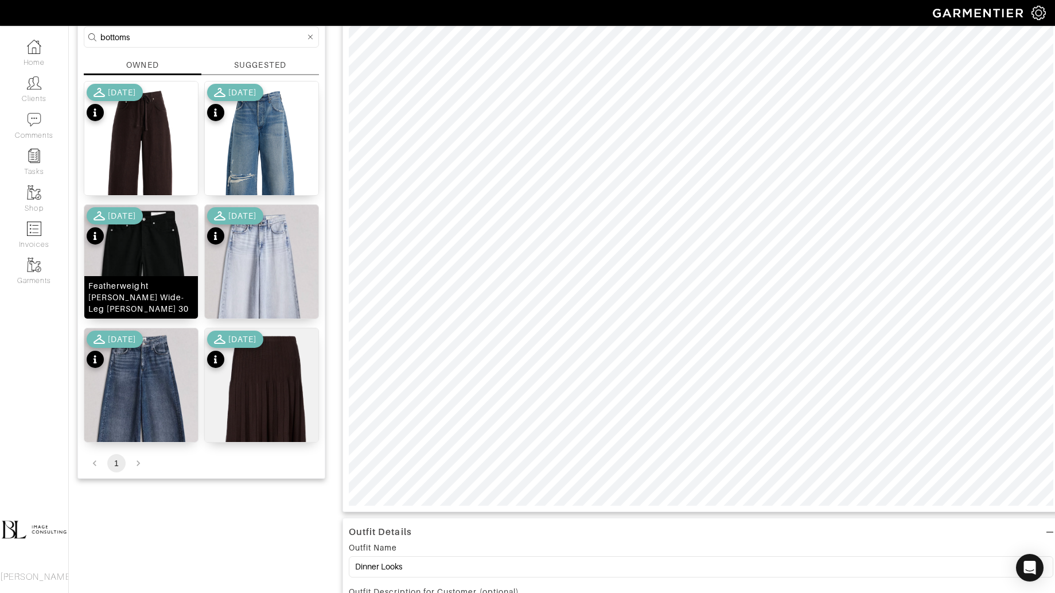
click at [154, 268] on img at bounding box center [141, 305] width 114 height 200
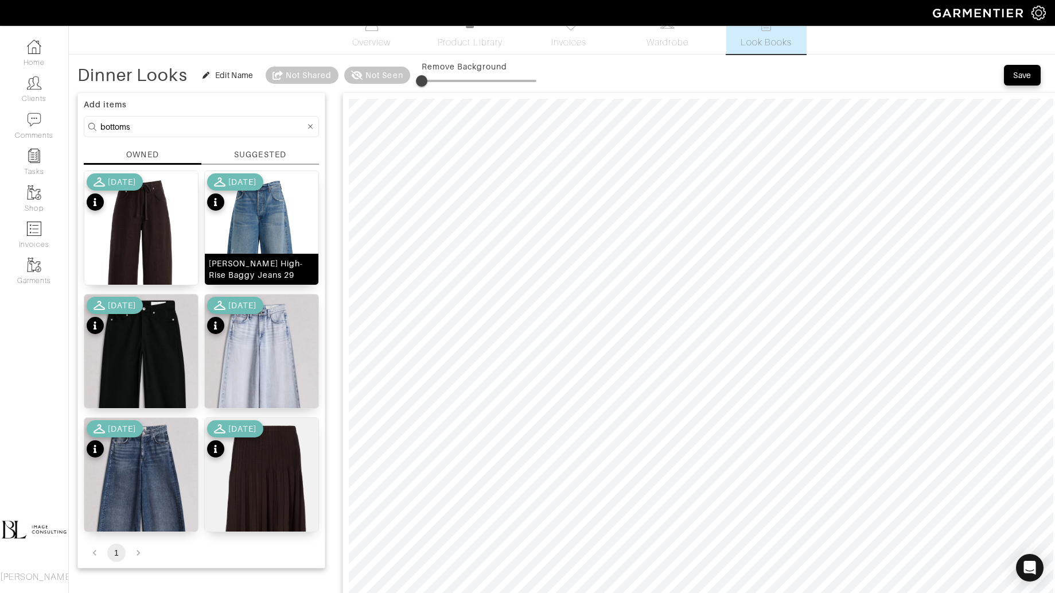
scroll to position [0, 0]
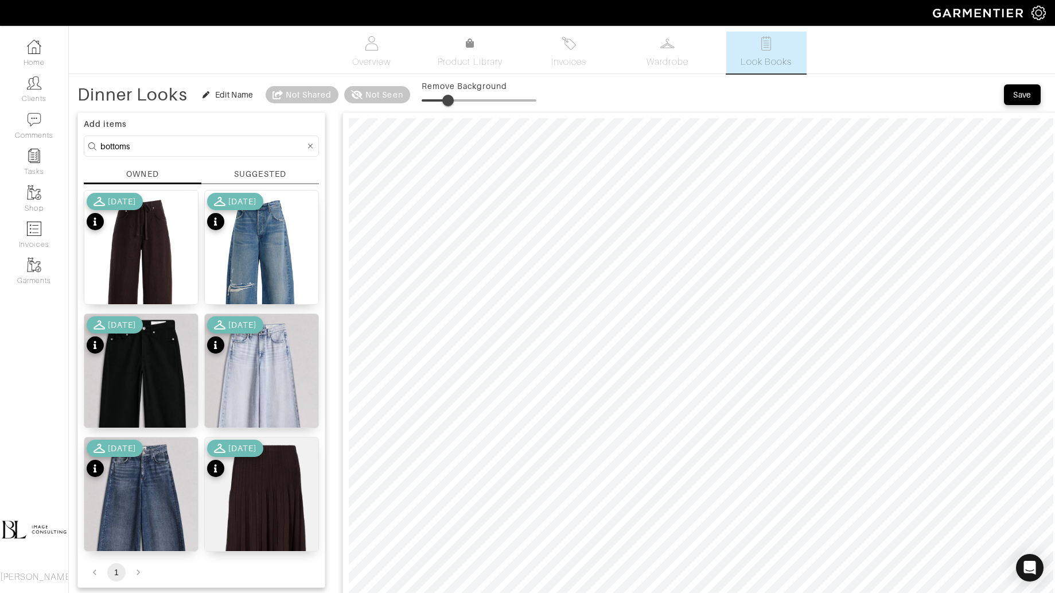
drag, startPoint x: 426, startPoint y: 98, endPoint x: 448, endPoint y: 98, distance: 21.8
click at [448, 98] on span at bounding box center [447, 100] width 11 height 11
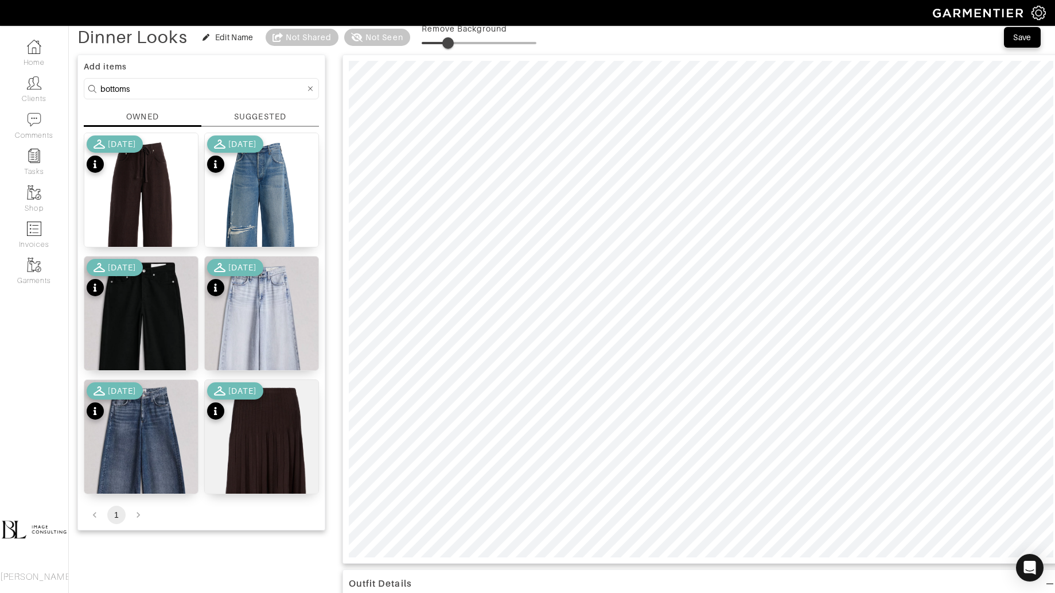
scroll to position [69, 0]
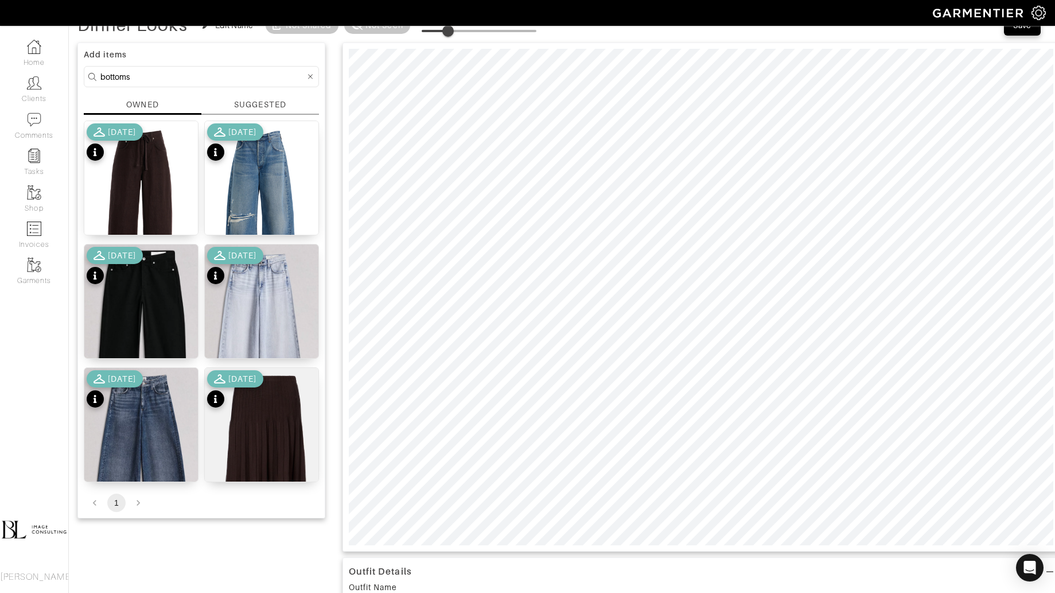
type input "0"
click at [165, 80] on input "bottoms" at bounding box center [202, 76] width 205 height 14
type input "tops"
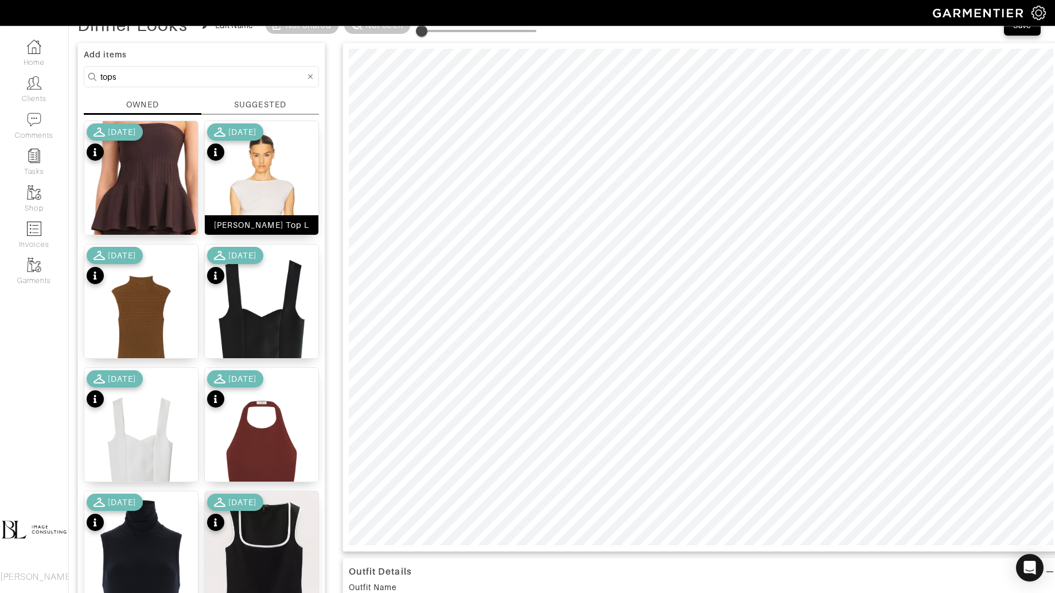
click at [283, 147] on img at bounding box center [262, 218] width 114 height 195
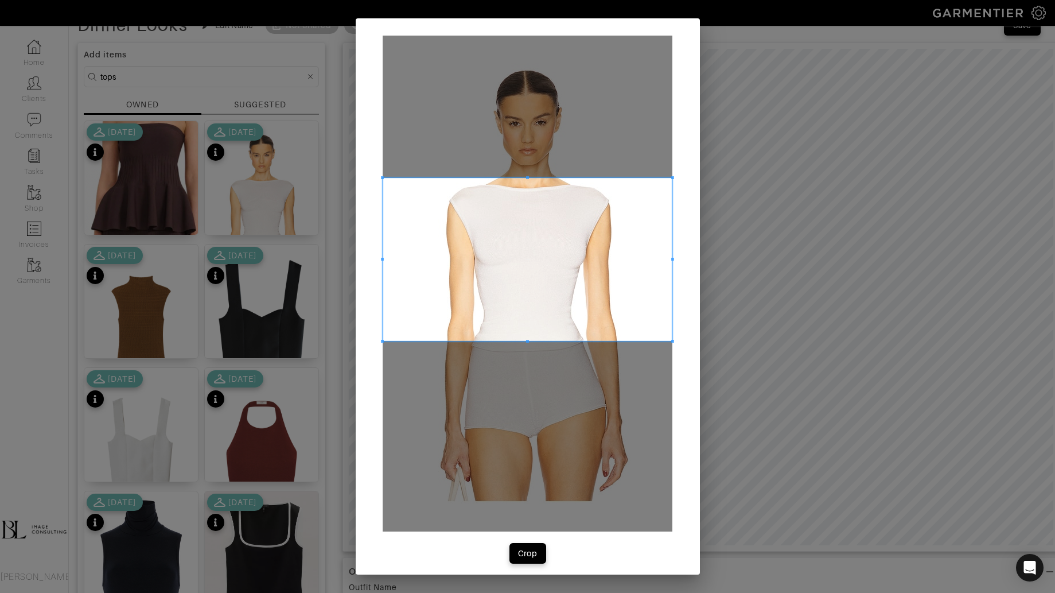
click at [478, 212] on span at bounding box center [528, 259] width 290 height 163
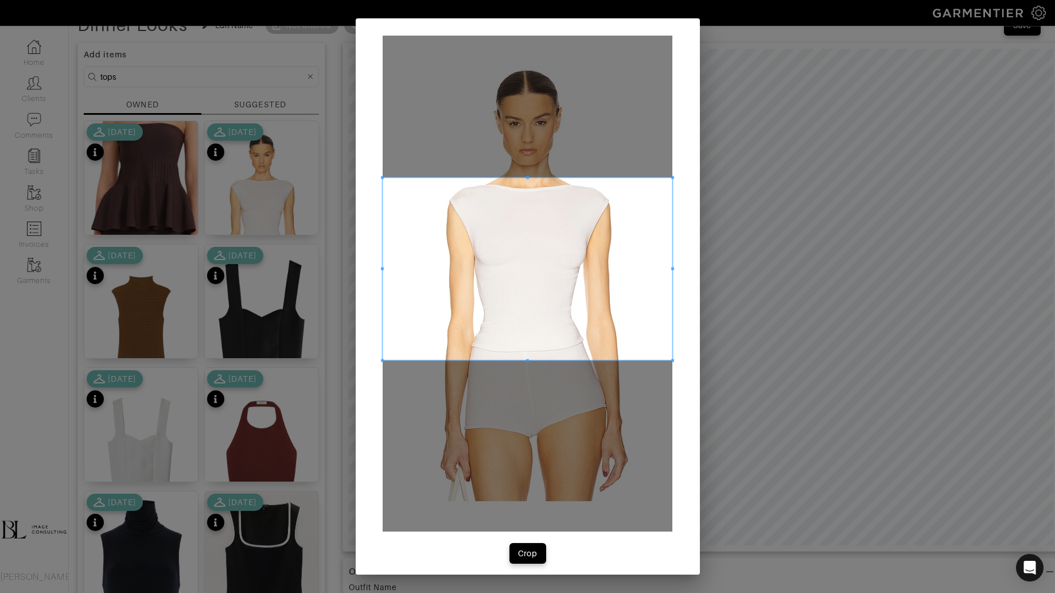
click at [526, 360] on div at bounding box center [528, 269] width 290 height 182
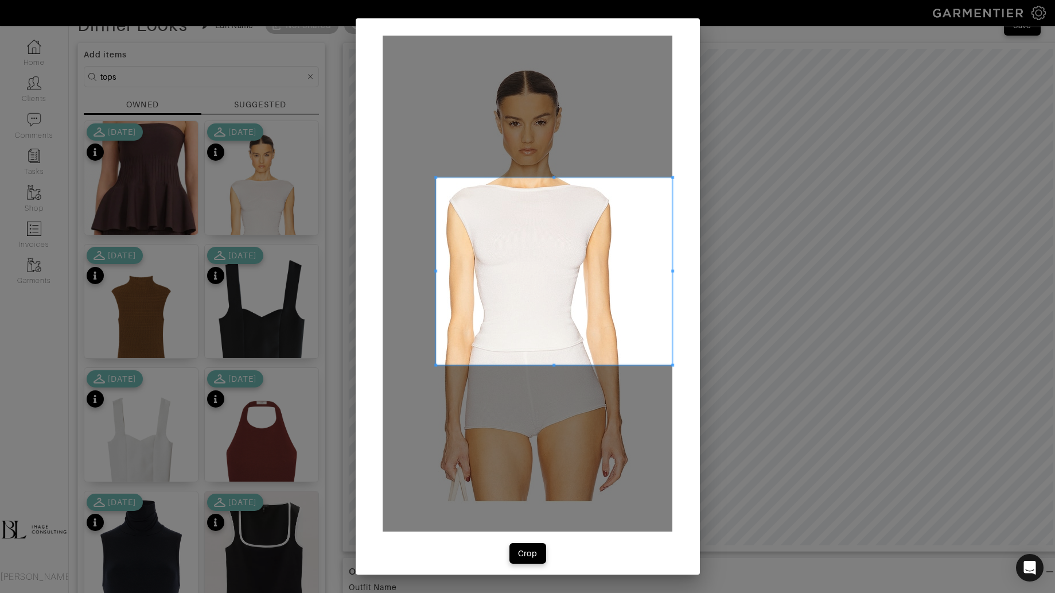
click at [440, 269] on div at bounding box center [554, 271] width 236 height 187
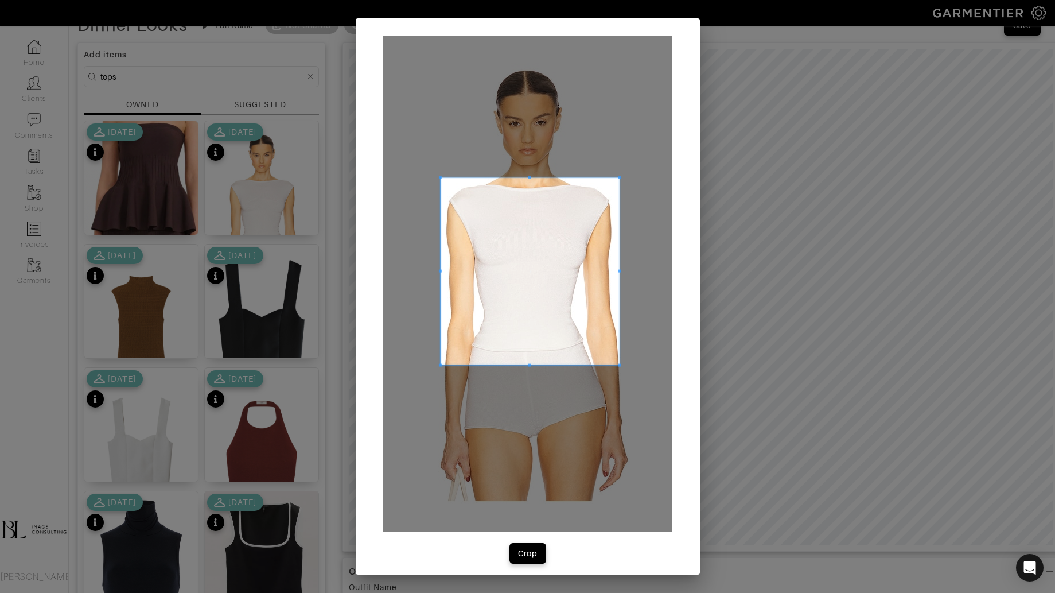
click at [619, 270] on span at bounding box center [620, 271] width 3 height 3
click at [533, 551] on div "Crop" at bounding box center [528, 552] width 20 height 11
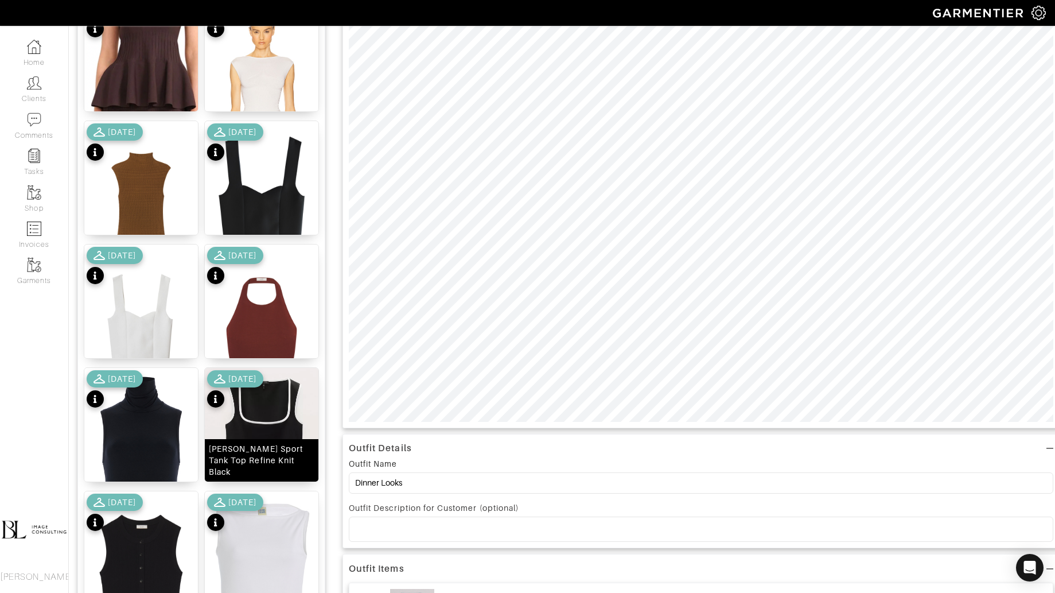
scroll to position [188, 0]
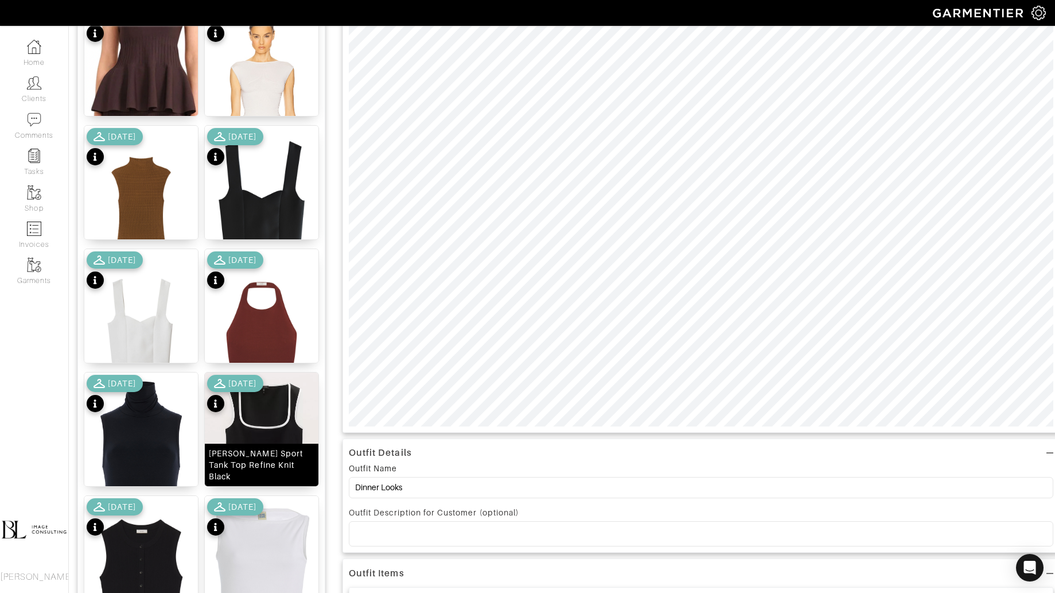
click at [277, 417] on img at bounding box center [262, 437] width 114 height 131
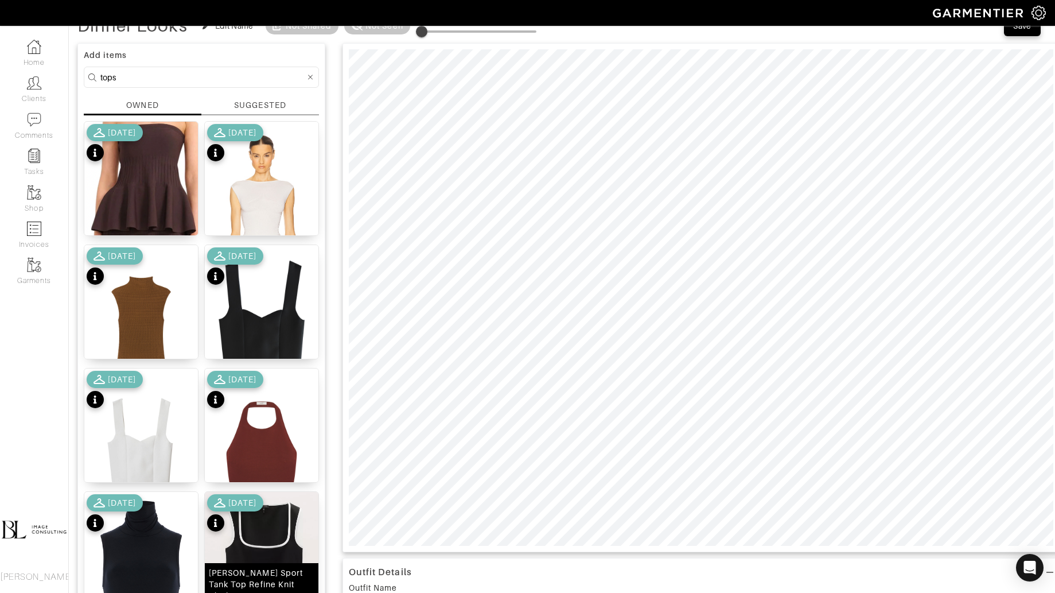
scroll to position [0, 0]
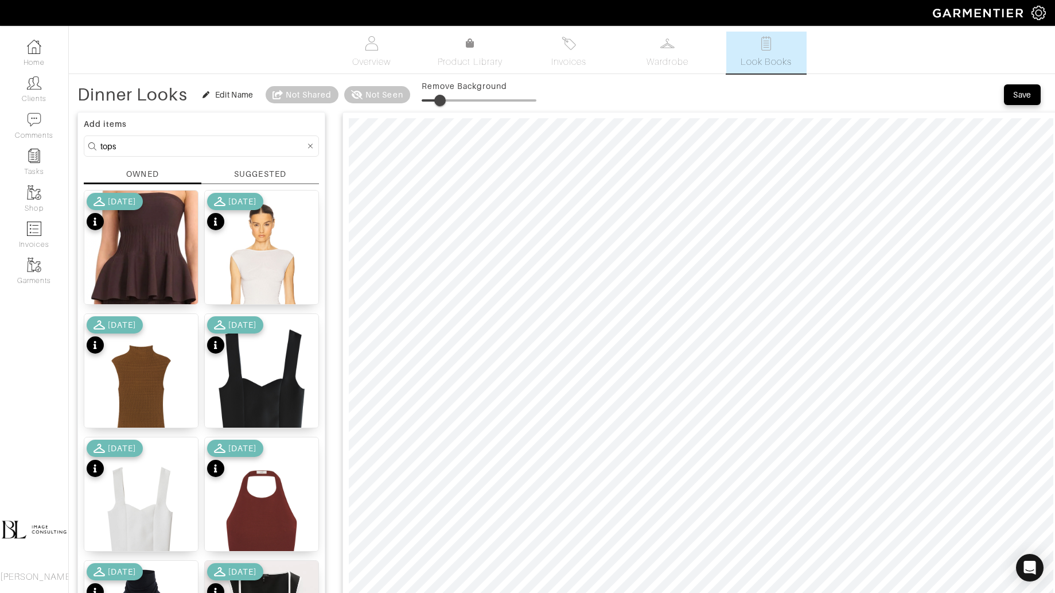
drag, startPoint x: 428, startPoint y: 98, endPoint x: 441, endPoint y: 98, distance: 13.2
click at [441, 98] on span at bounding box center [439, 100] width 11 height 11
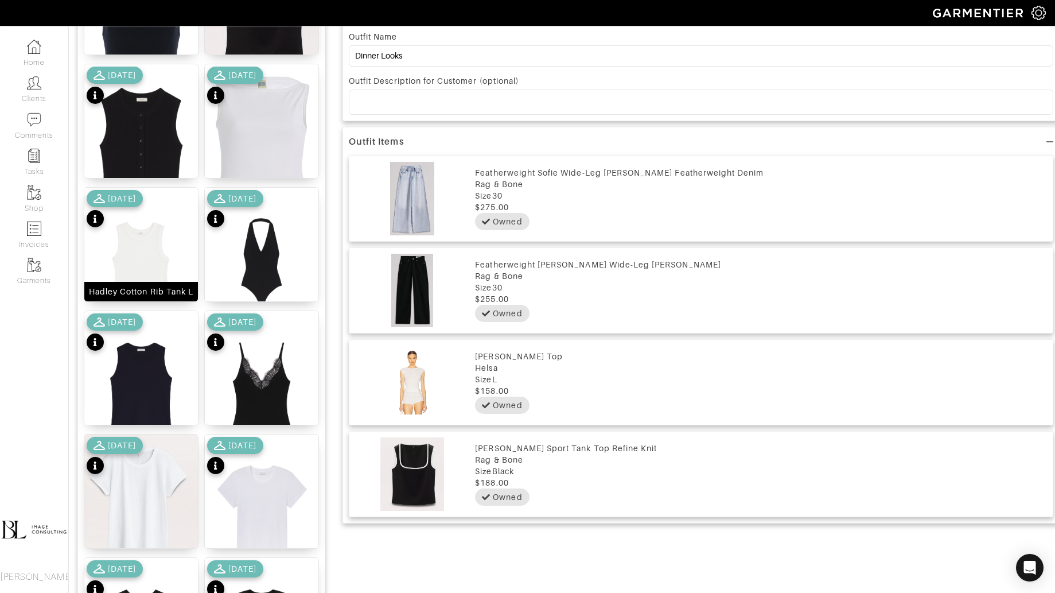
scroll to position [625, 0]
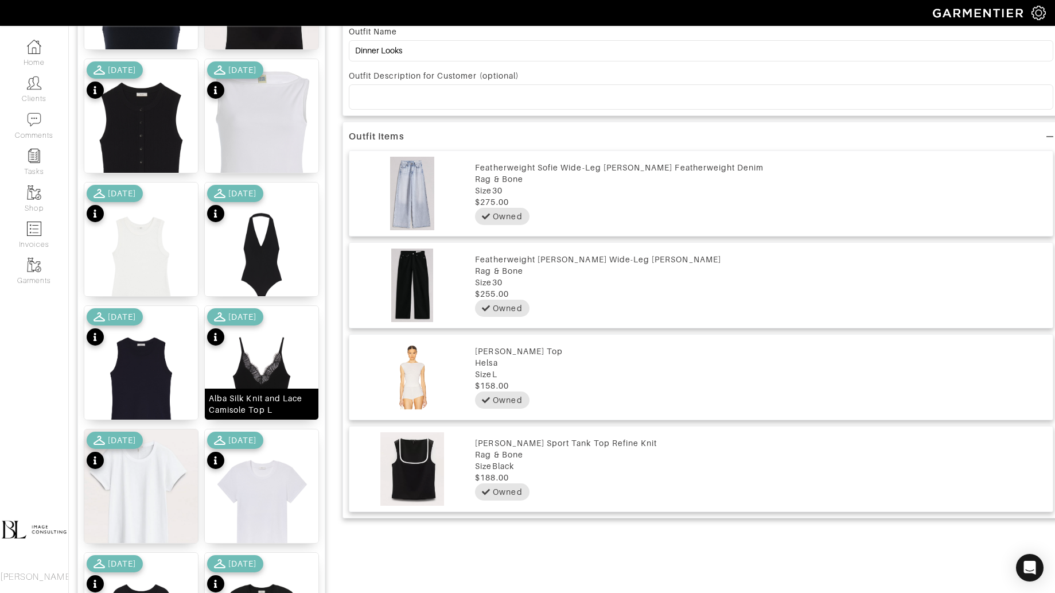
click at [280, 364] on img at bounding box center [262, 384] width 114 height 156
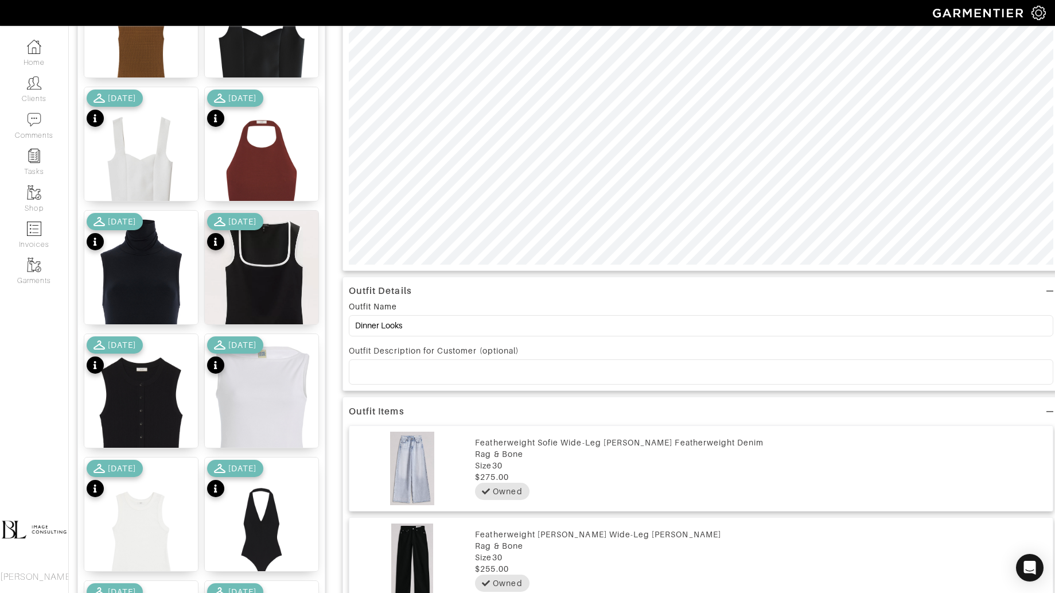
scroll to position [0, 0]
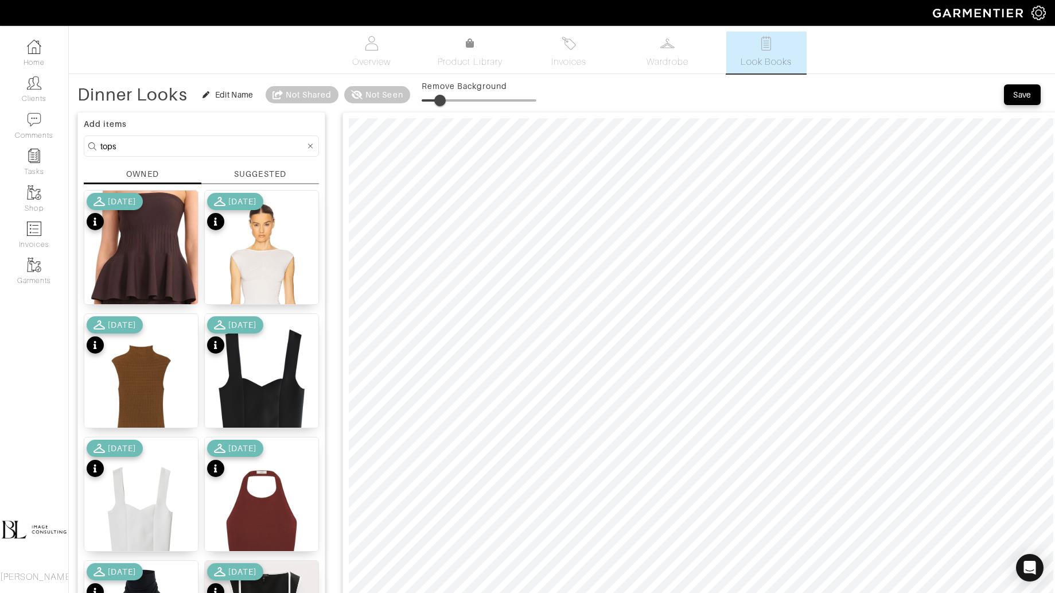
type input "14"
click at [438, 99] on span at bounding box center [437, 100] width 11 height 11
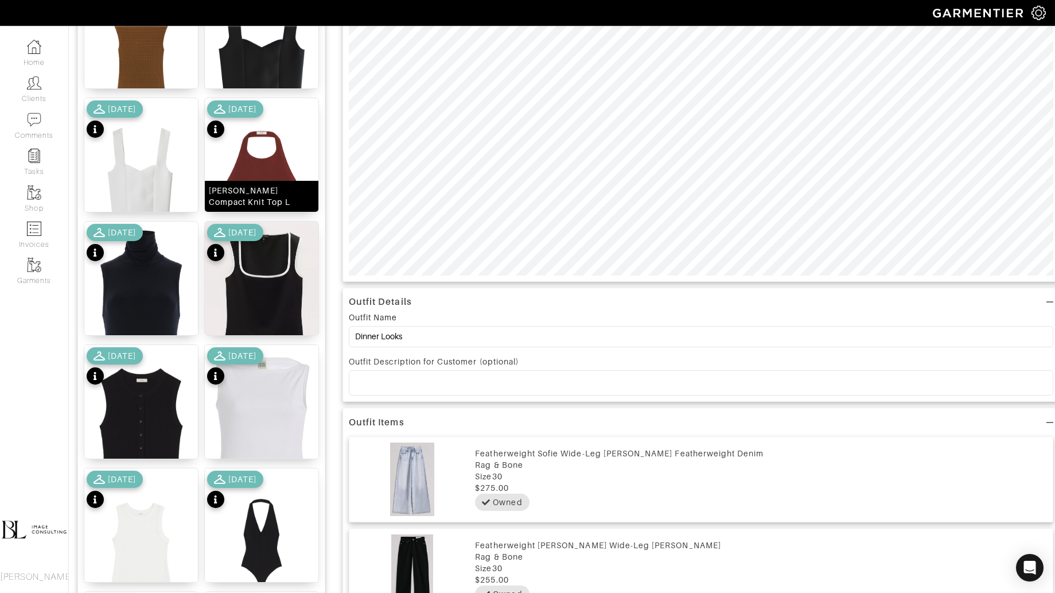
scroll to position [341, 0]
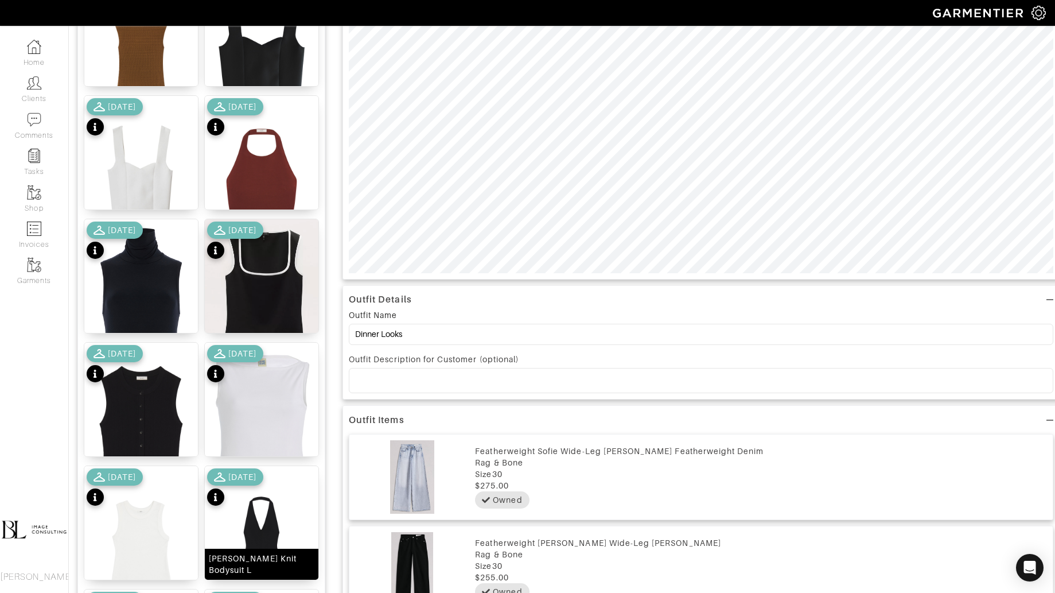
click at [273, 506] on img at bounding box center [262, 544] width 114 height 156
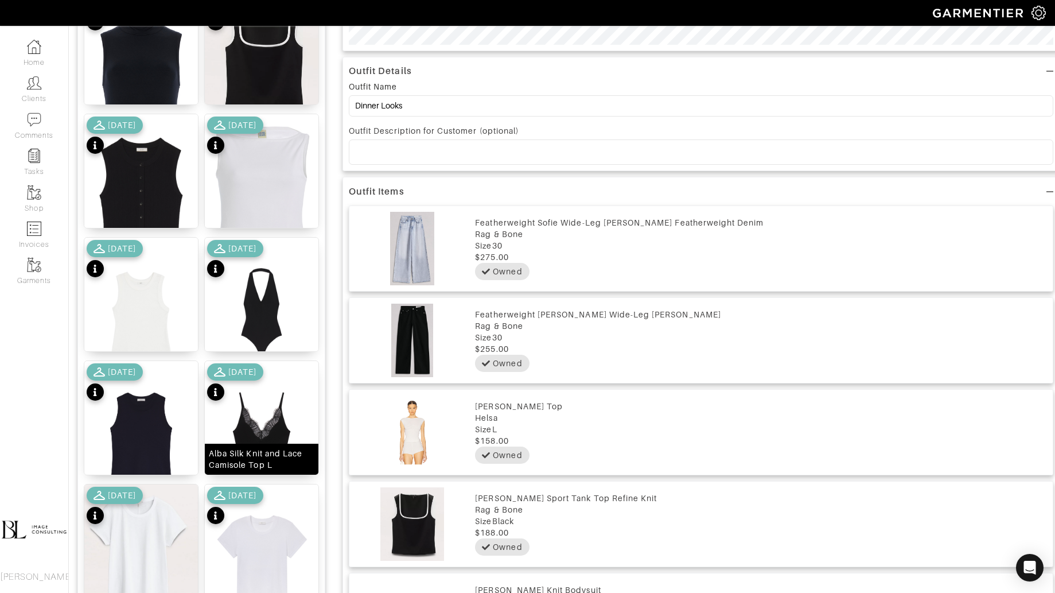
scroll to position [0, 0]
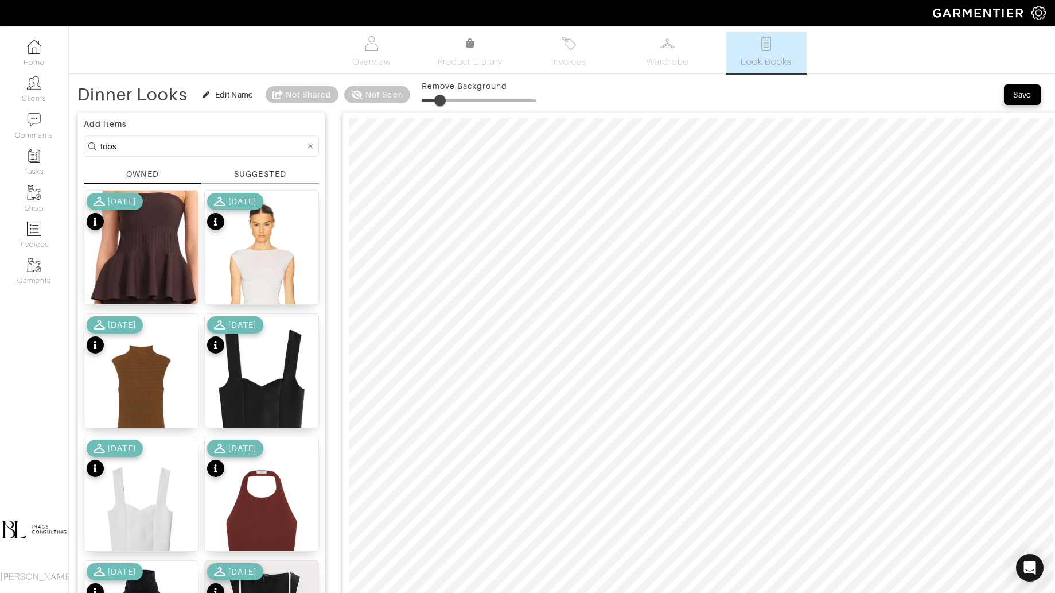
click at [223, 139] on input "tops" at bounding box center [202, 146] width 205 height 14
click at [223, 140] on input "tops" at bounding box center [202, 146] width 205 height 14
type input "shoes"
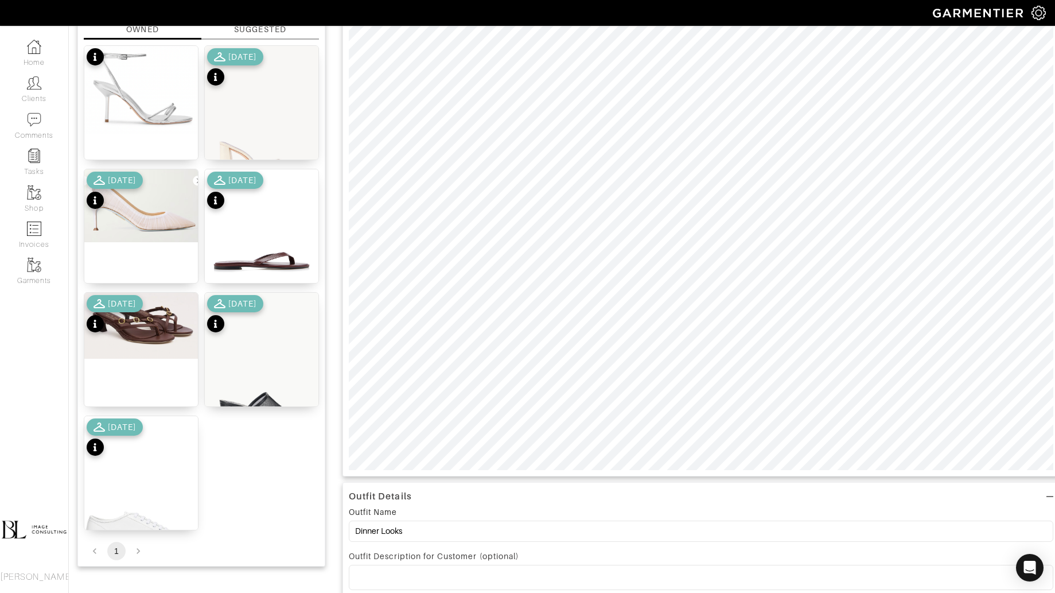
scroll to position [148, 0]
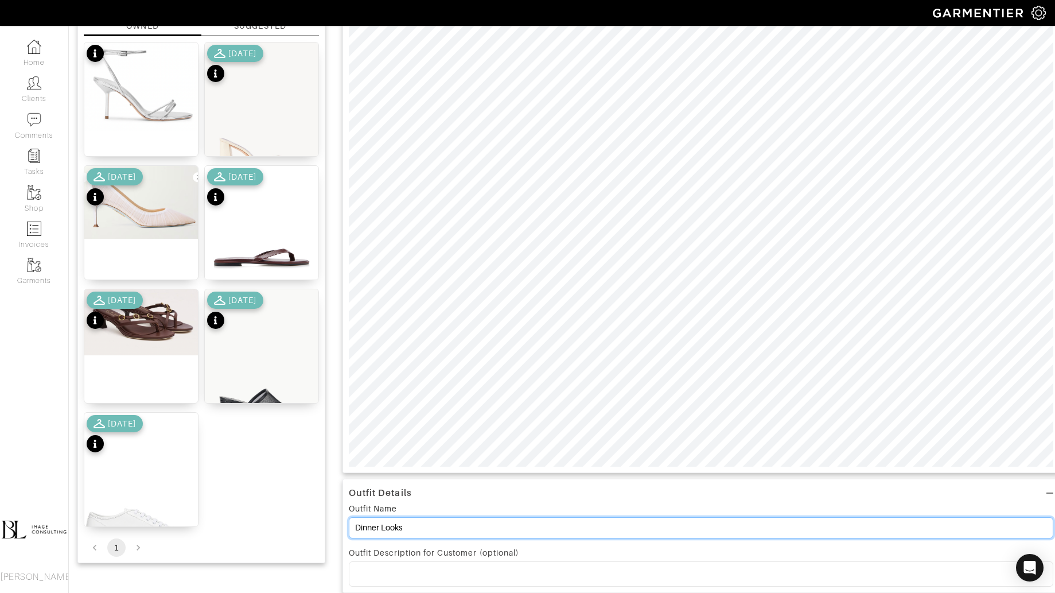
click at [357, 529] on input "Dinner Looks" at bounding box center [701, 527] width 705 height 21
type input "Casual Dinner Looks"
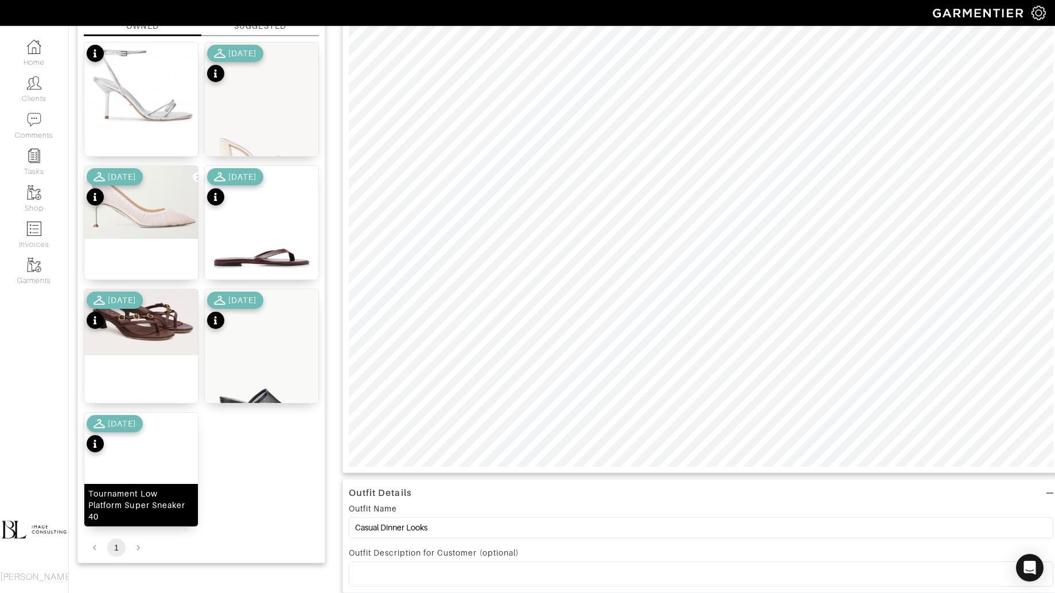
click at [177, 485] on div "Tournament Low Platform Super Sneaker 40" at bounding box center [141, 505] width 114 height 42
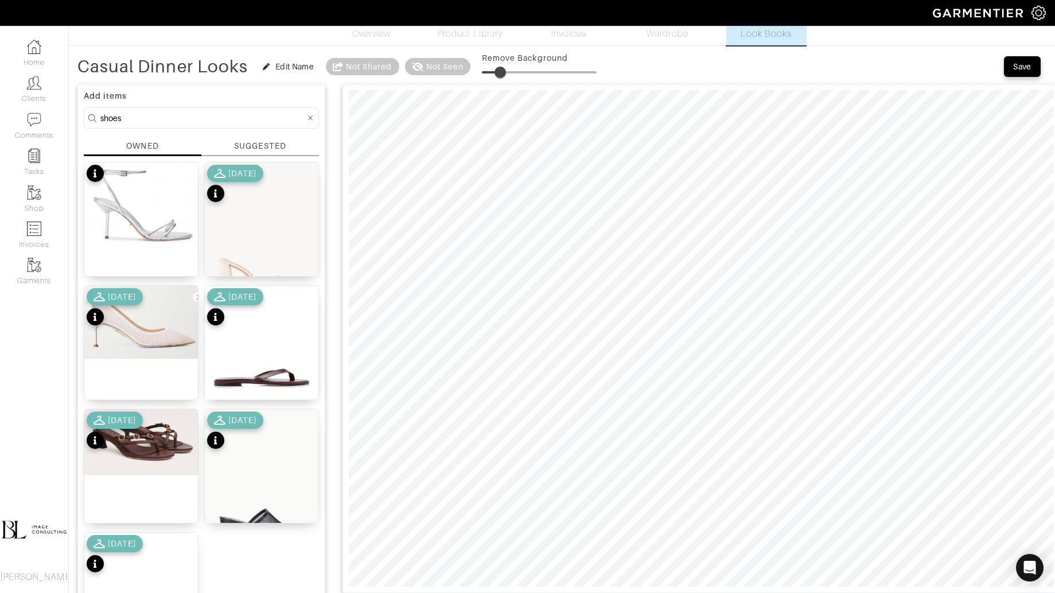
scroll to position [0, 0]
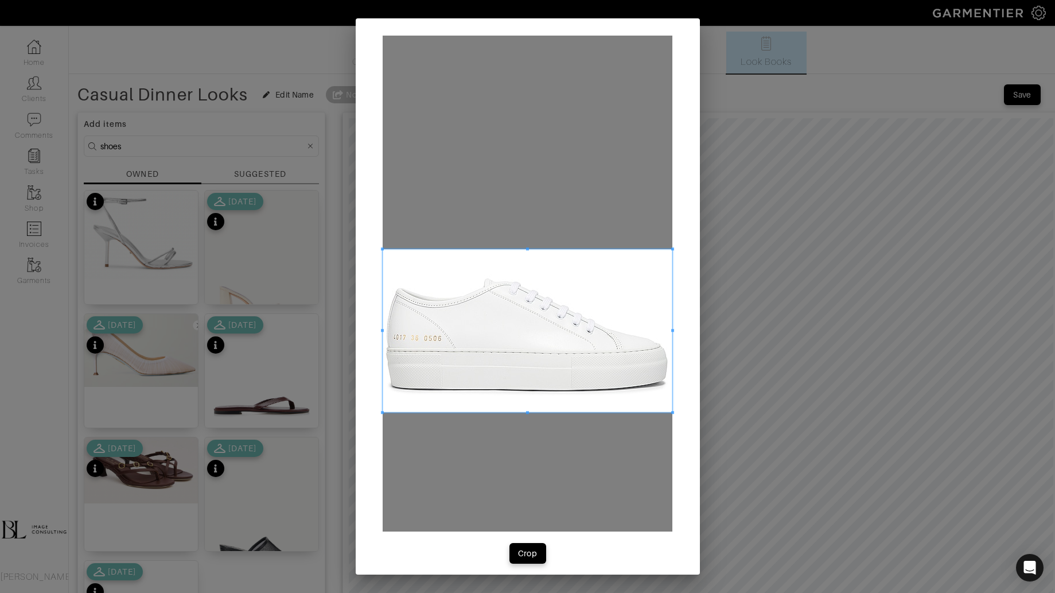
click at [502, 362] on span at bounding box center [528, 330] width 290 height 163
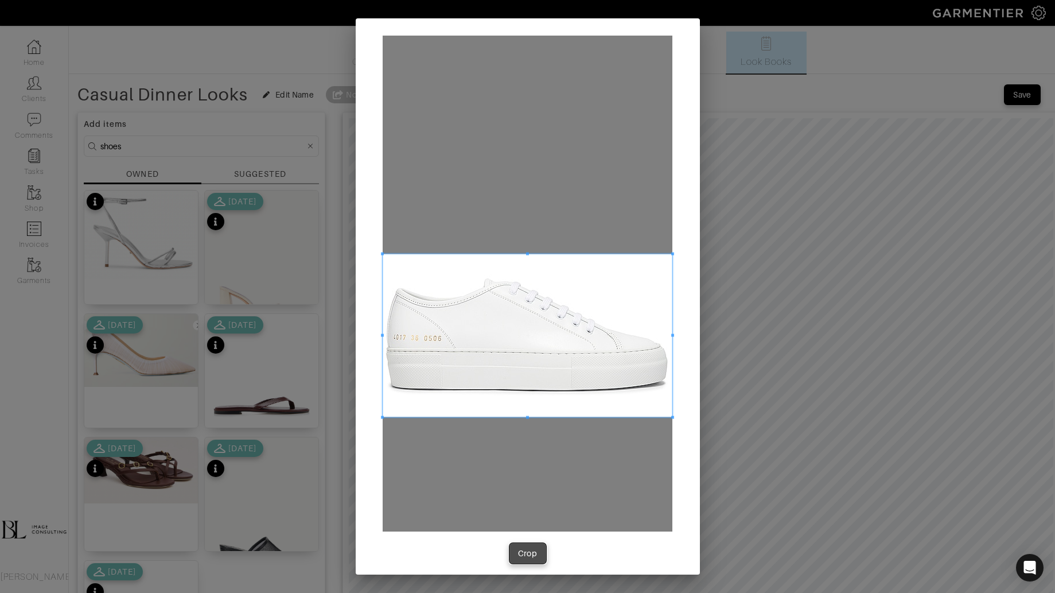
click at [520, 548] on div "Crop" at bounding box center [528, 552] width 20 height 11
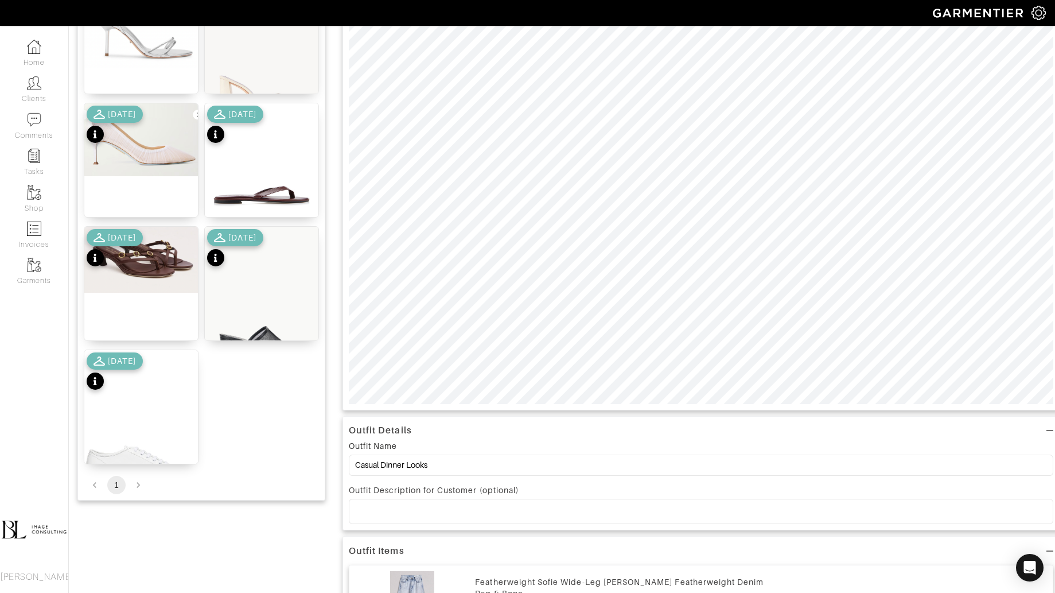
scroll to position [212, 0]
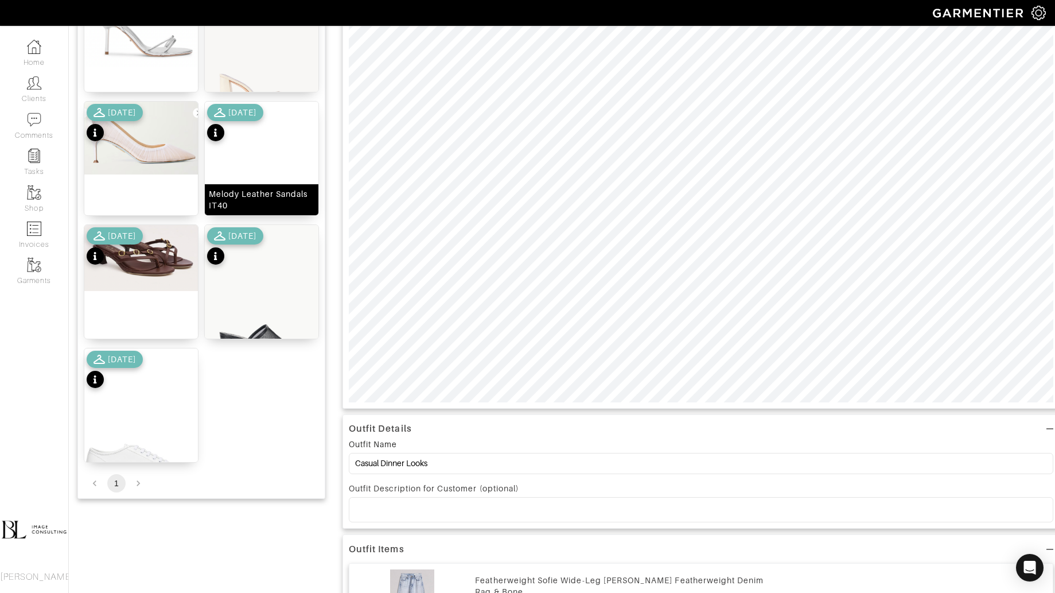
click at [293, 172] on img at bounding box center [262, 193] width 114 height 182
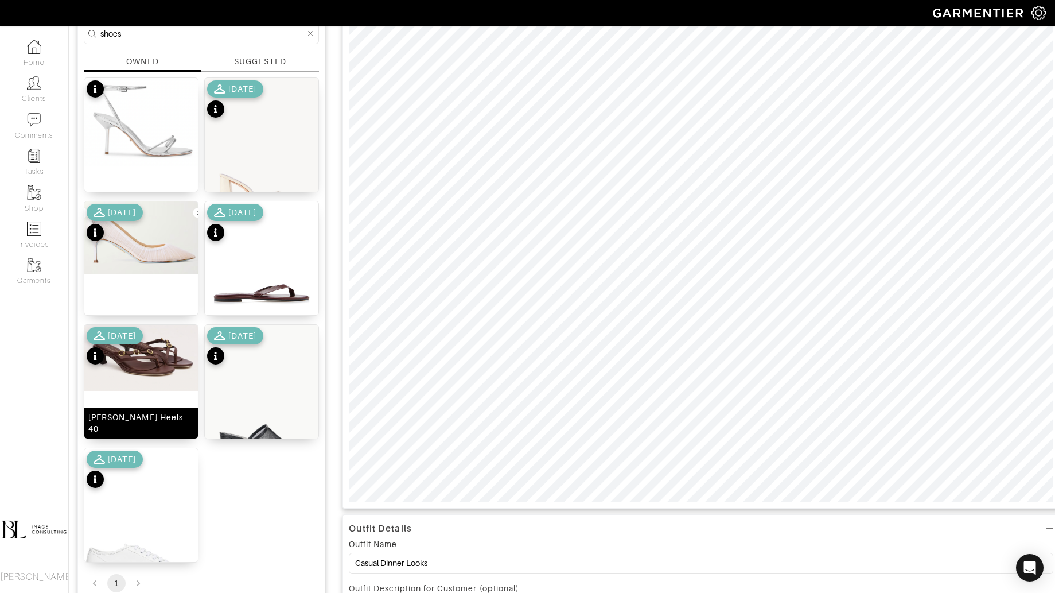
scroll to position [114, 0]
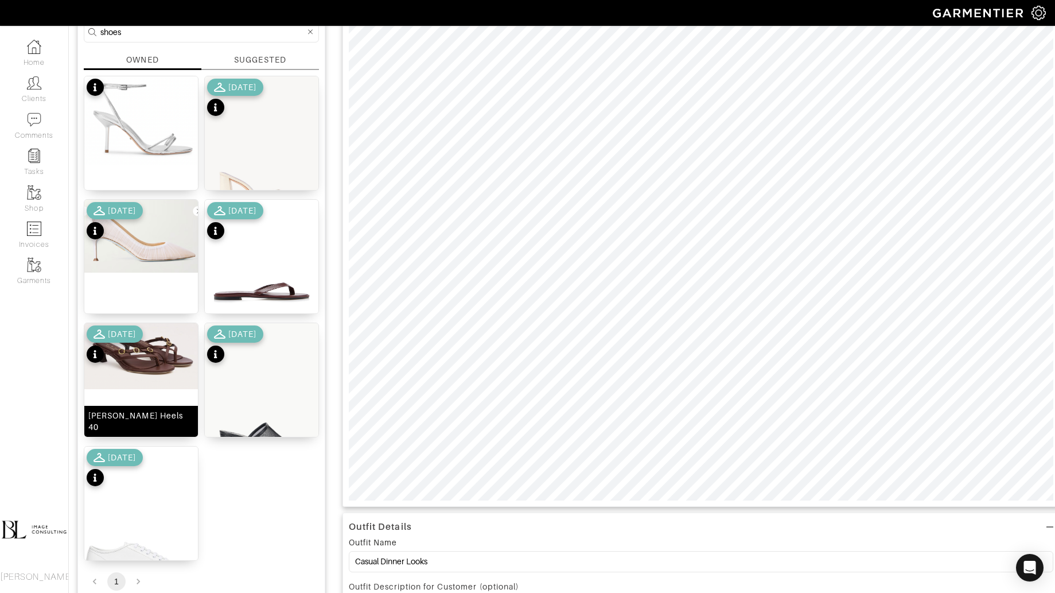
click at [129, 392] on div "Sammie Kitten Heels 40" at bounding box center [141, 380] width 115 height 115
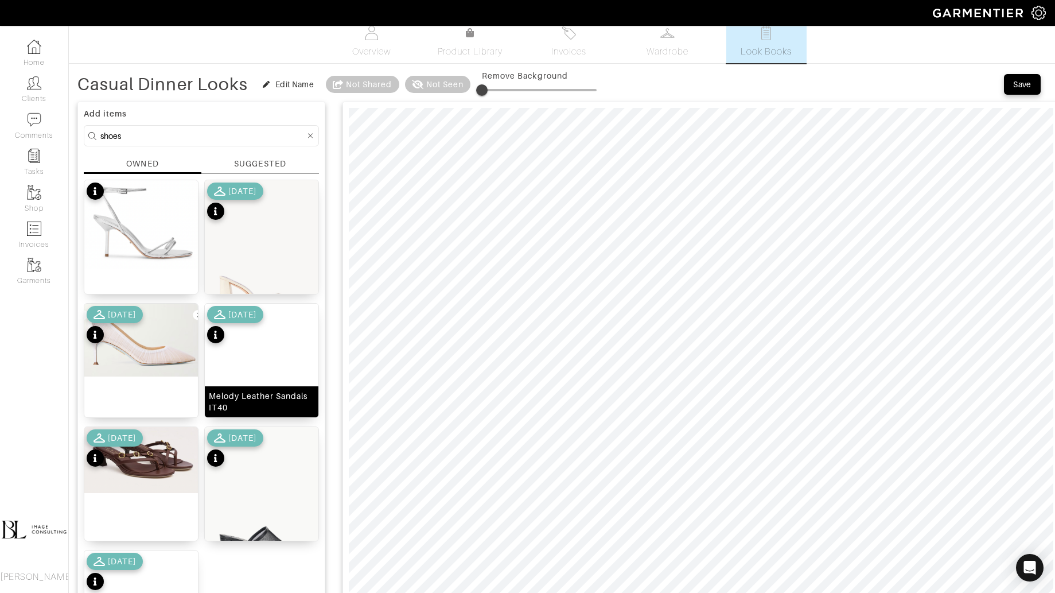
scroll to position [0, 0]
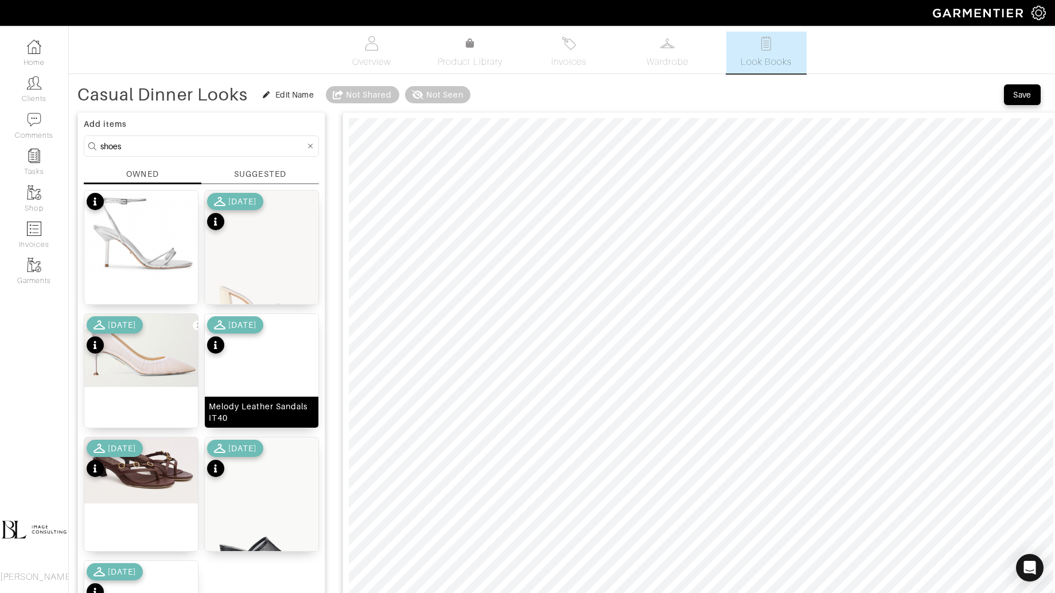
click at [298, 367] on img at bounding box center [262, 405] width 114 height 182
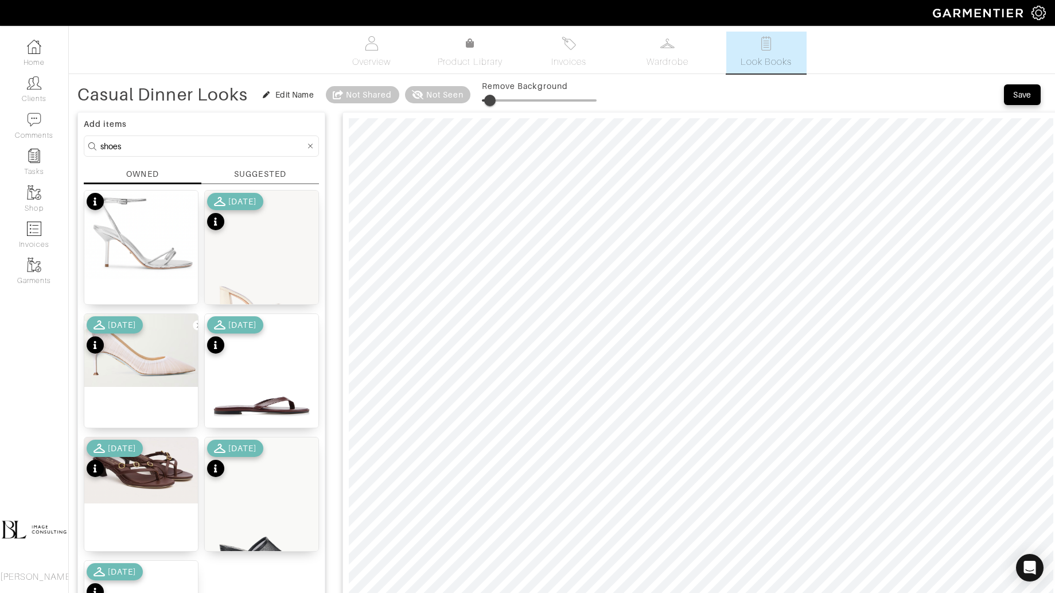
type input "10"
click at [495, 98] on span at bounding box center [489, 100] width 11 height 11
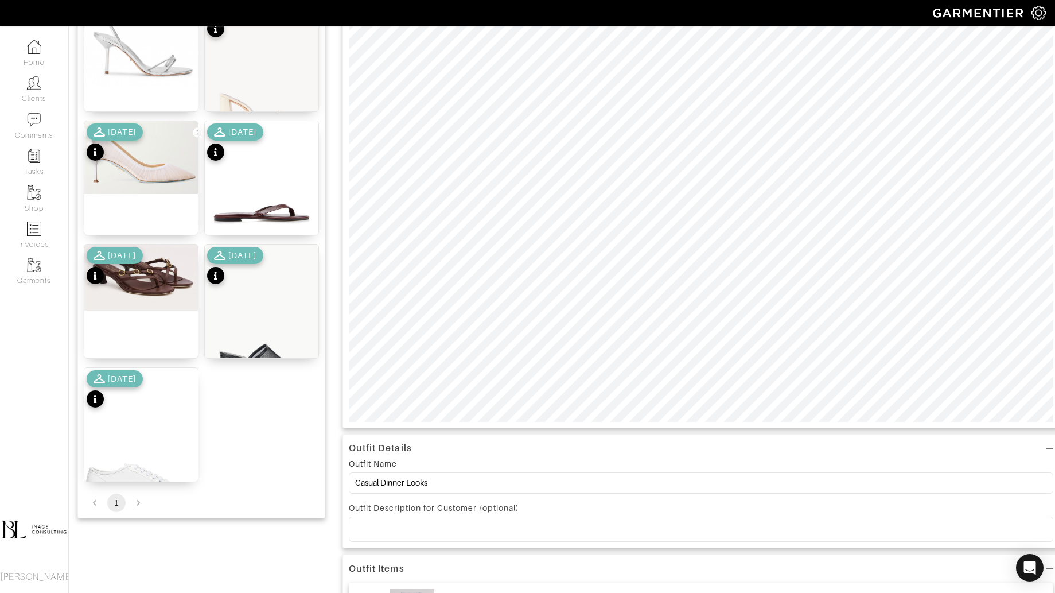
scroll to position [198, 0]
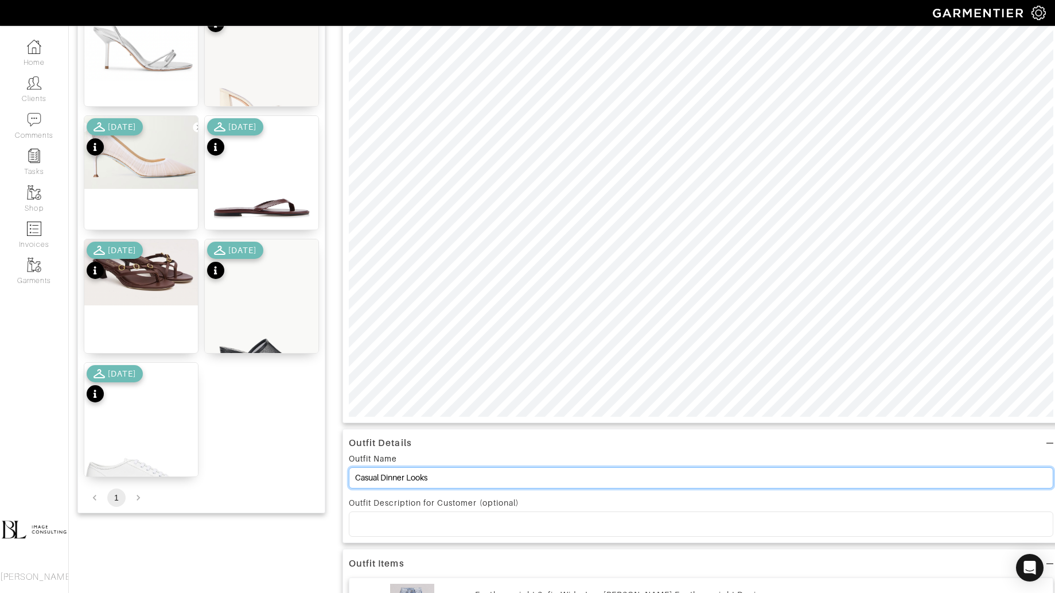
click at [442, 475] on input "Casual Dinner Looks" at bounding box center [701, 477] width 705 height 21
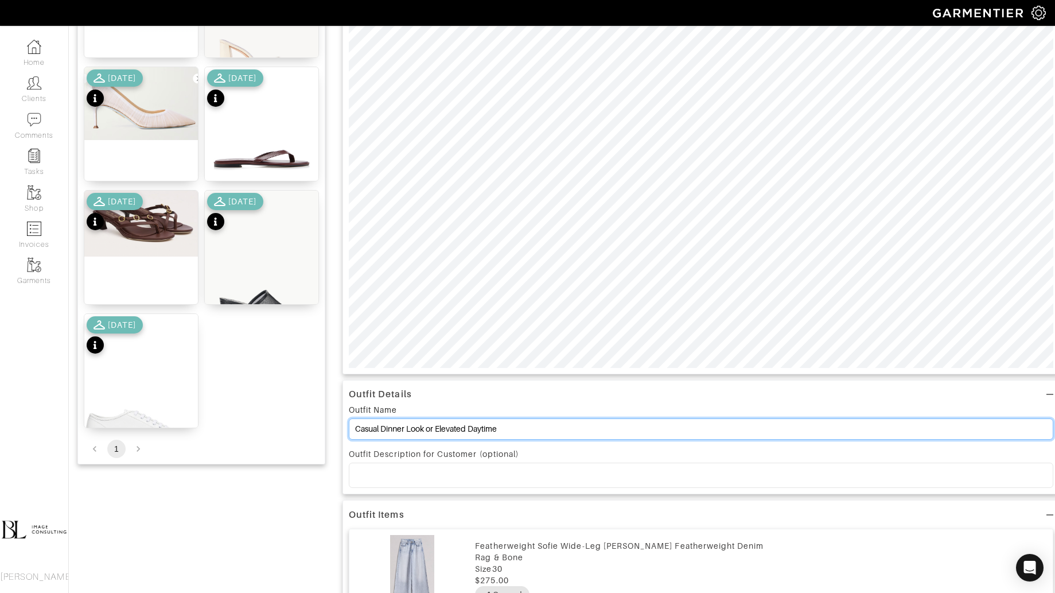
scroll to position [266, 0]
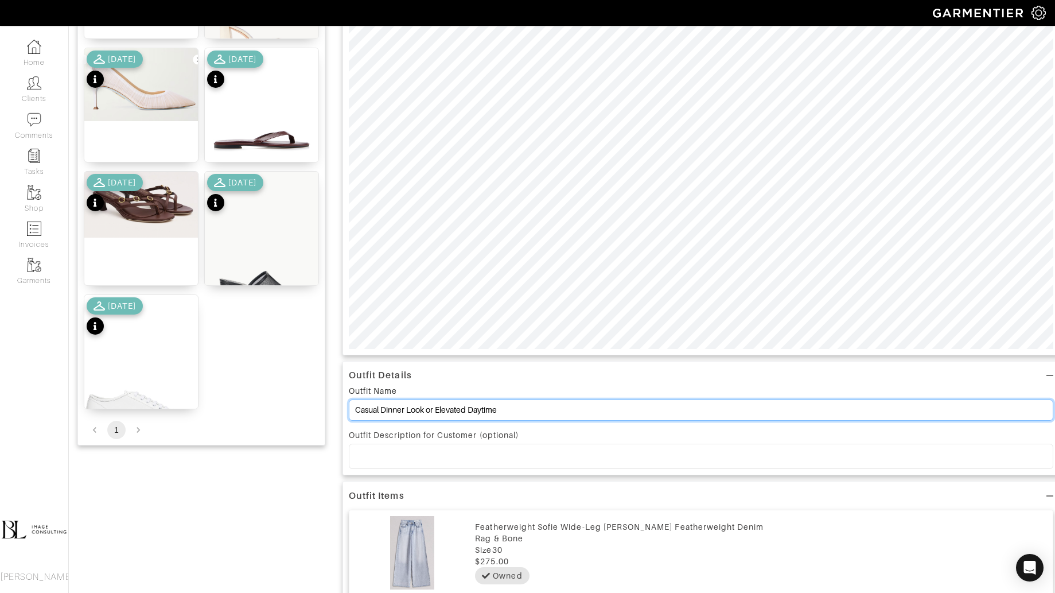
drag, startPoint x: 436, startPoint y: 407, endPoint x: 333, endPoint y: 404, distance: 103.4
click at [333, 405] on div "Add items shoes OWNED SUGGESTED Mariah Silver Nappa Metallic 10 SLOANE HEEL 40 …" at bounding box center [561, 450] width 969 height 1221
click at [444, 407] on input "Elevated Daytime" at bounding box center [701, 409] width 705 height 21
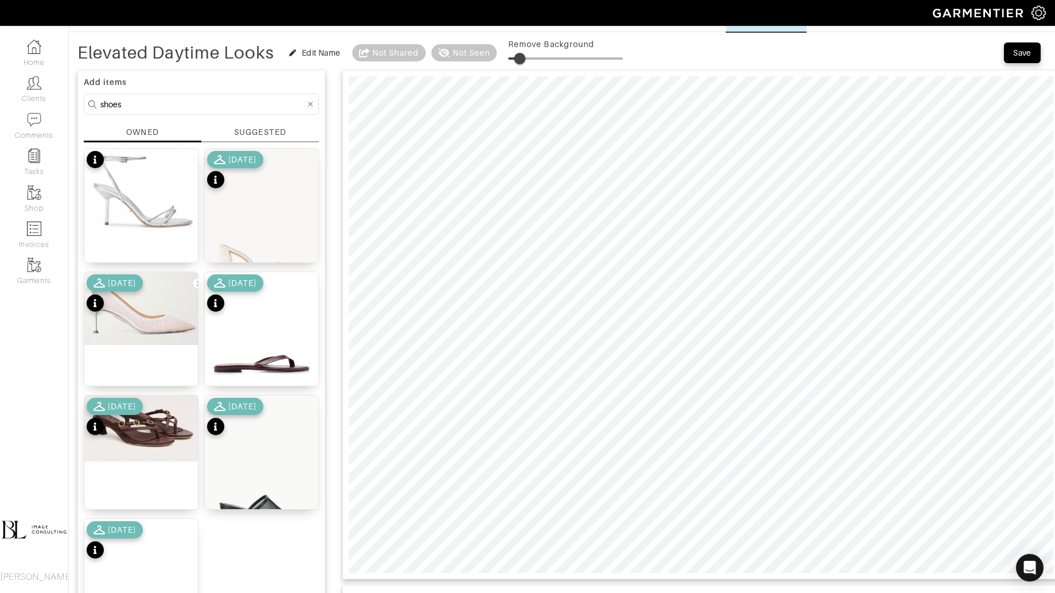
scroll to position [28, 0]
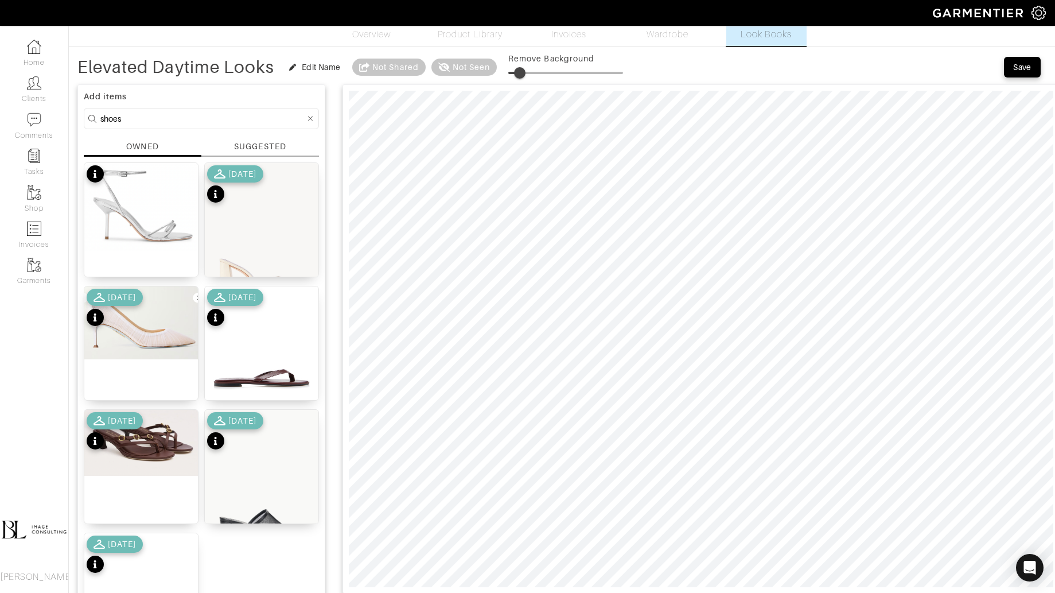
type input "Elevated Daytime Looks"
click at [138, 114] on input "shoes" at bounding box center [202, 118] width 205 height 14
type input "bag"
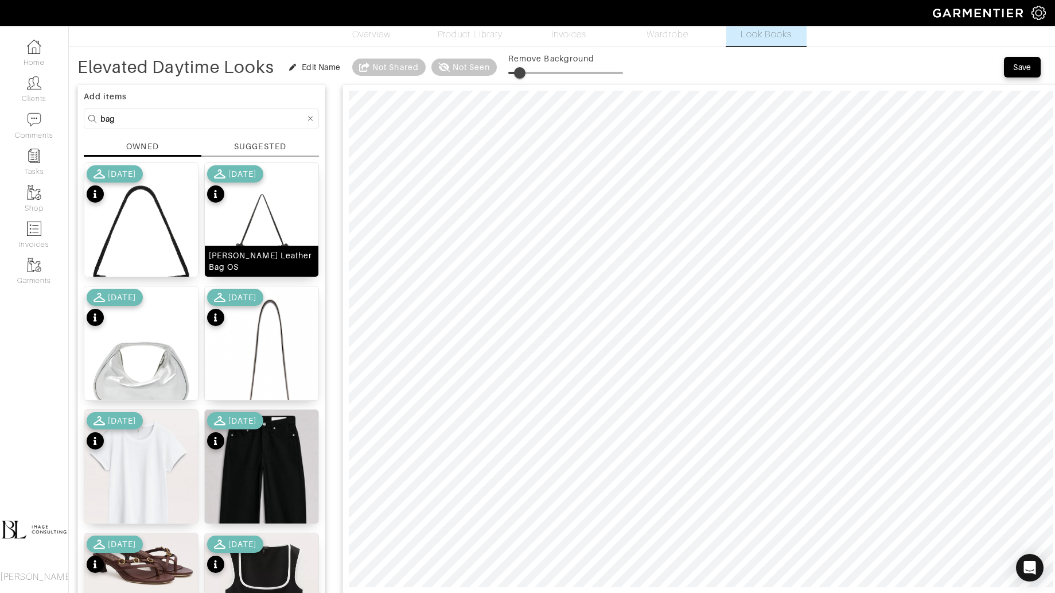
click at [246, 246] on div "Arlo Studded Leather Bag OS" at bounding box center [262, 261] width 114 height 31
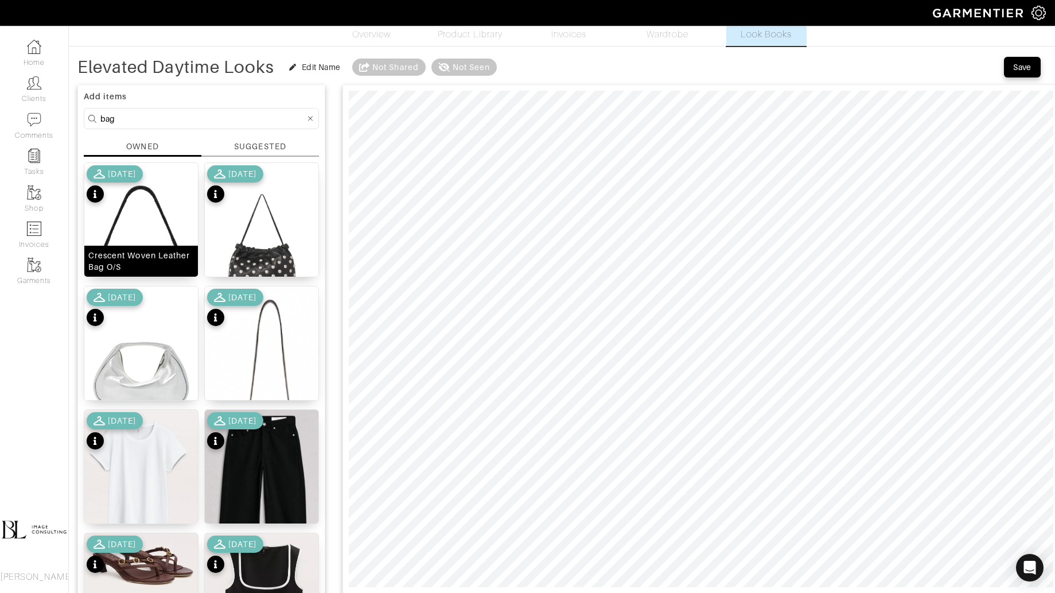
click at [161, 253] on div "Crescent Woven Leather Bag O/S" at bounding box center [141, 261] width 106 height 23
type input "4"
click at [516, 68] on span at bounding box center [512, 72] width 11 height 11
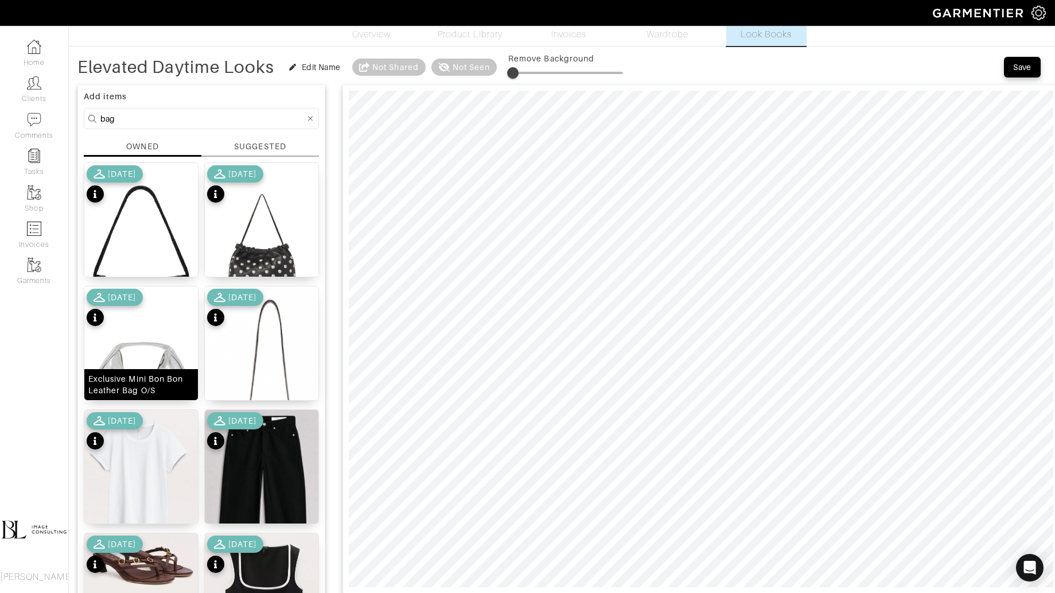
click at [143, 362] on img at bounding box center [141, 377] width 114 height 182
type input "7"
click at [519, 70] on span at bounding box center [516, 72] width 11 height 11
click at [152, 120] on input "bag" at bounding box center [202, 118] width 205 height 14
click at [152, 119] on input "bag" at bounding box center [202, 118] width 205 height 14
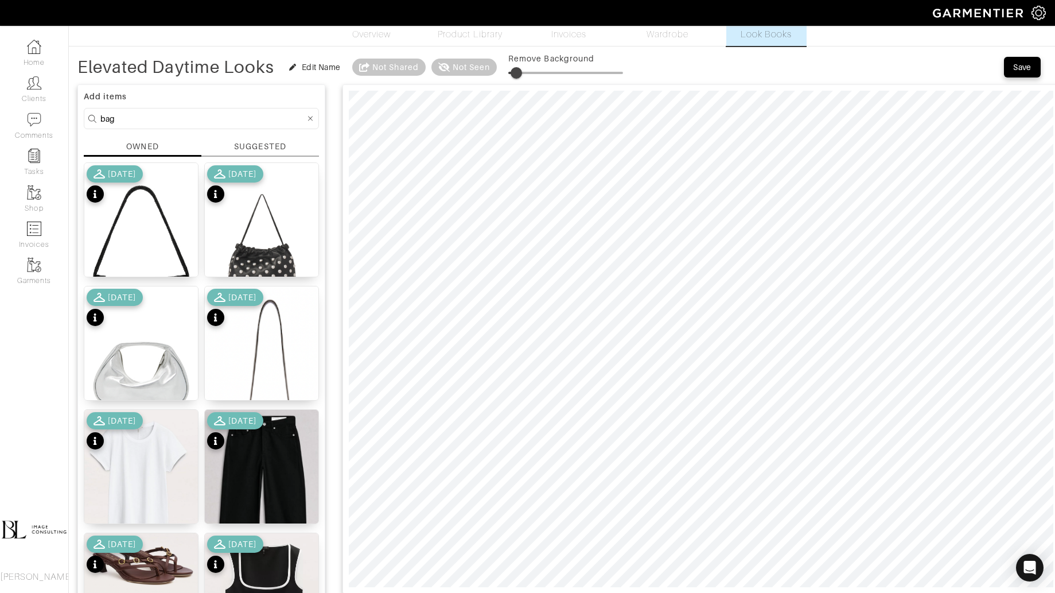
click at [152, 119] on input "bag" at bounding box center [202, 118] width 205 height 14
type input "jacket"
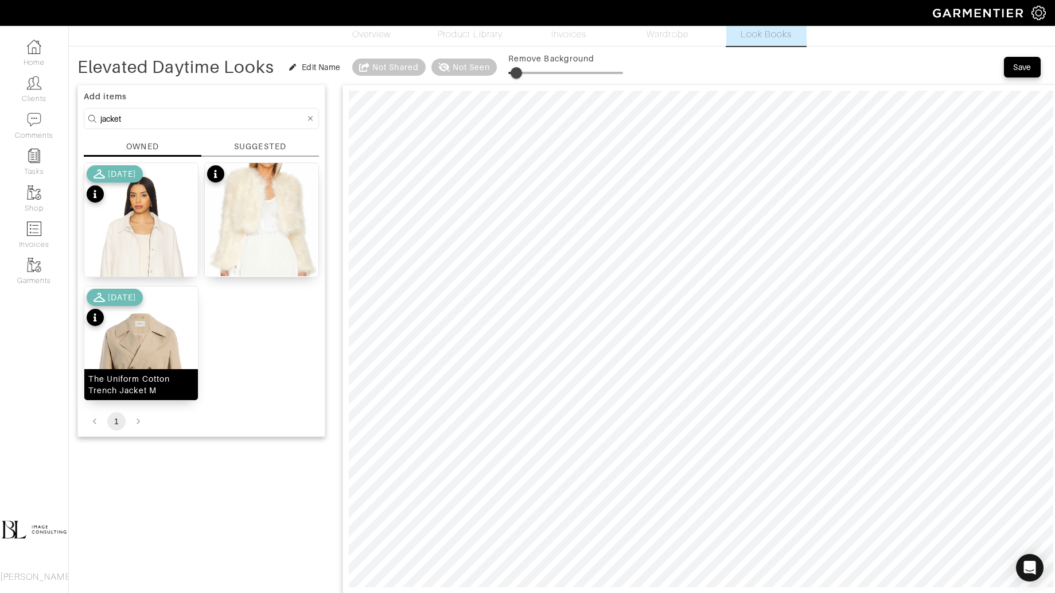
click at [159, 339] on img at bounding box center [141, 377] width 114 height 182
click at [524, 72] on span at bounding box center [520, 72] width 11 height 11
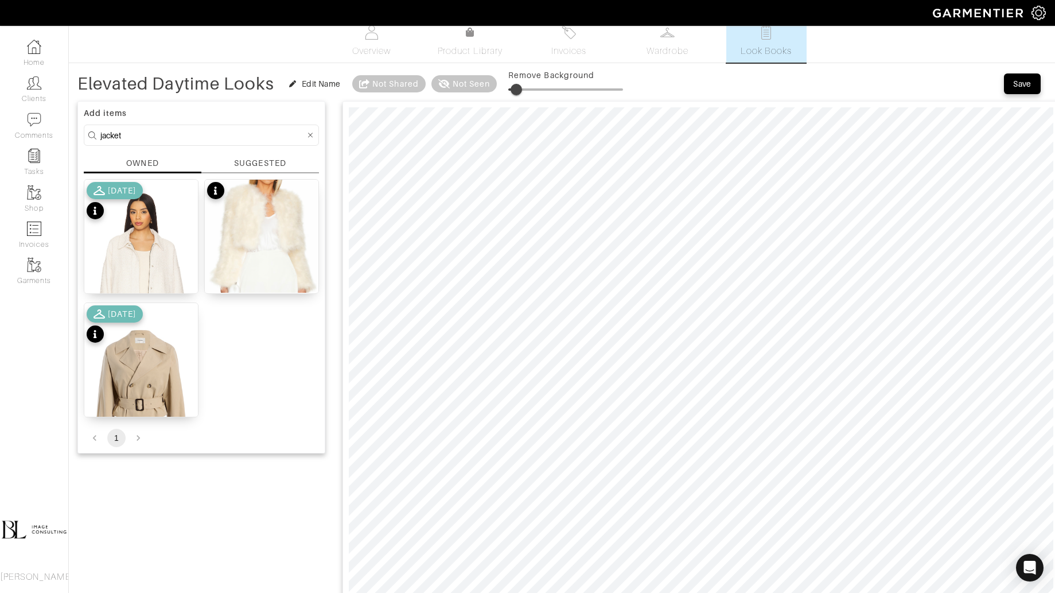
scroll to position [0, 0]
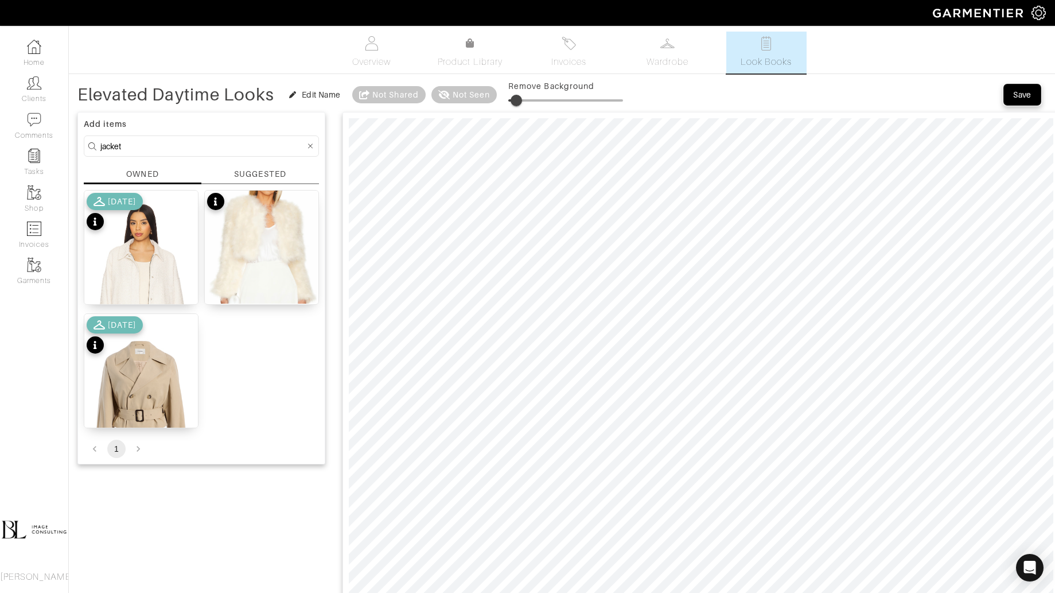
click at [1029, 102] on button "Save" at bounding box center [1022, 94] width 37 height 21
type input "7"
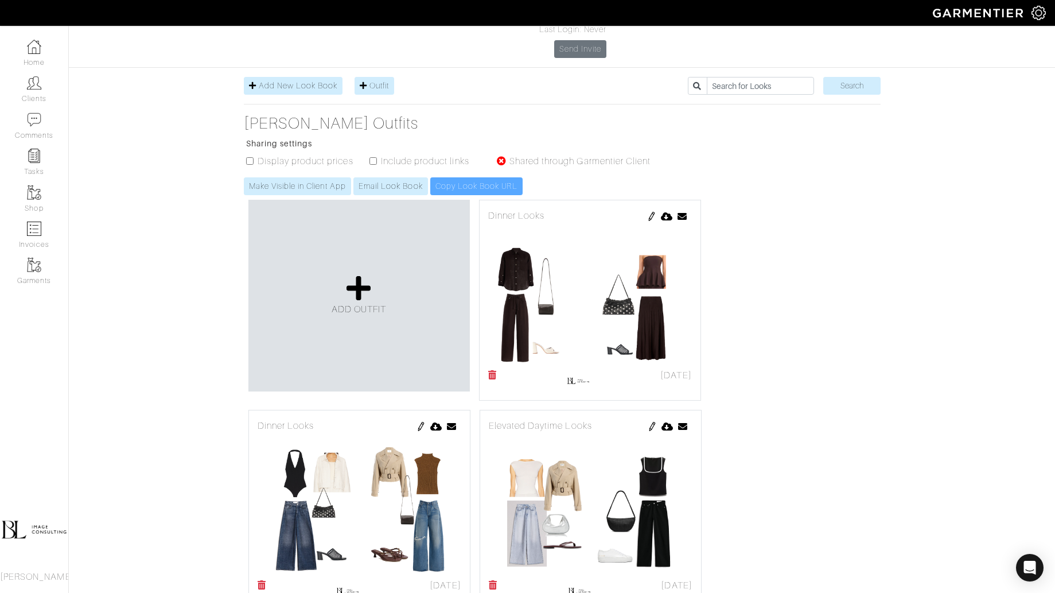
scroll to position [152, 0]
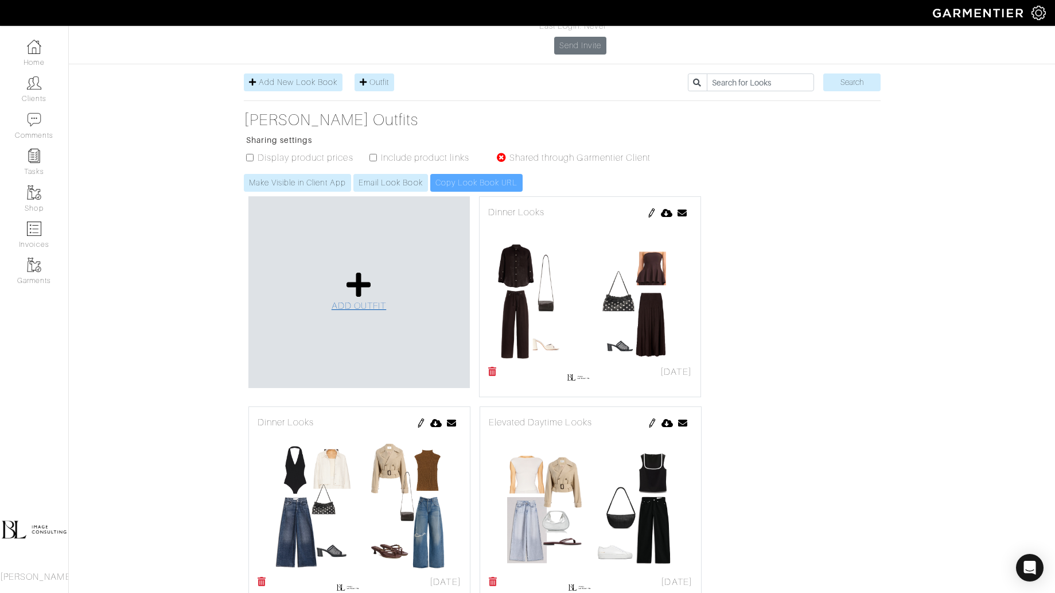
click at [371, 271] on icon at bounding box center [359, 285] width 25 height 28
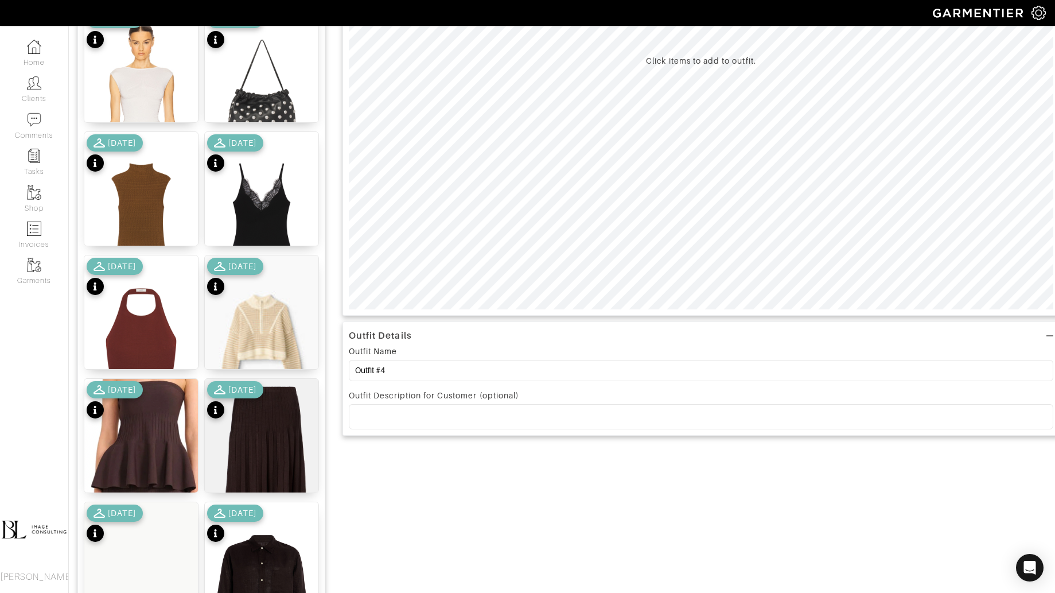
scroll to position [317, 0]
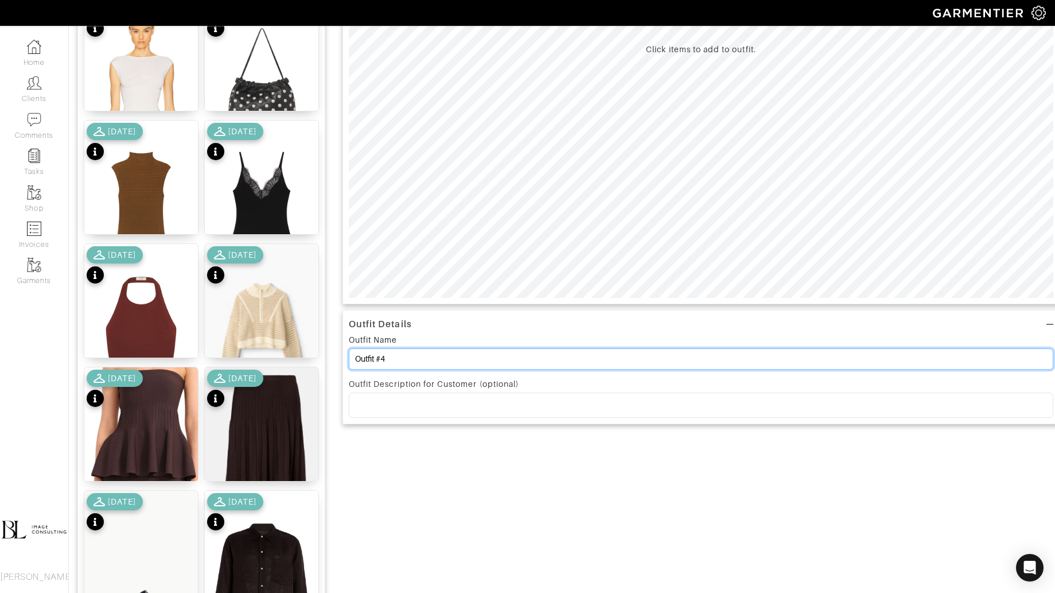
click at [434, 359] on input "Outfit #4" at bounding box center [701, 358] width 705 height 21
click at [434, 360] on input "Outfit #4" at bounding box center [701, 358] width 705 height 21
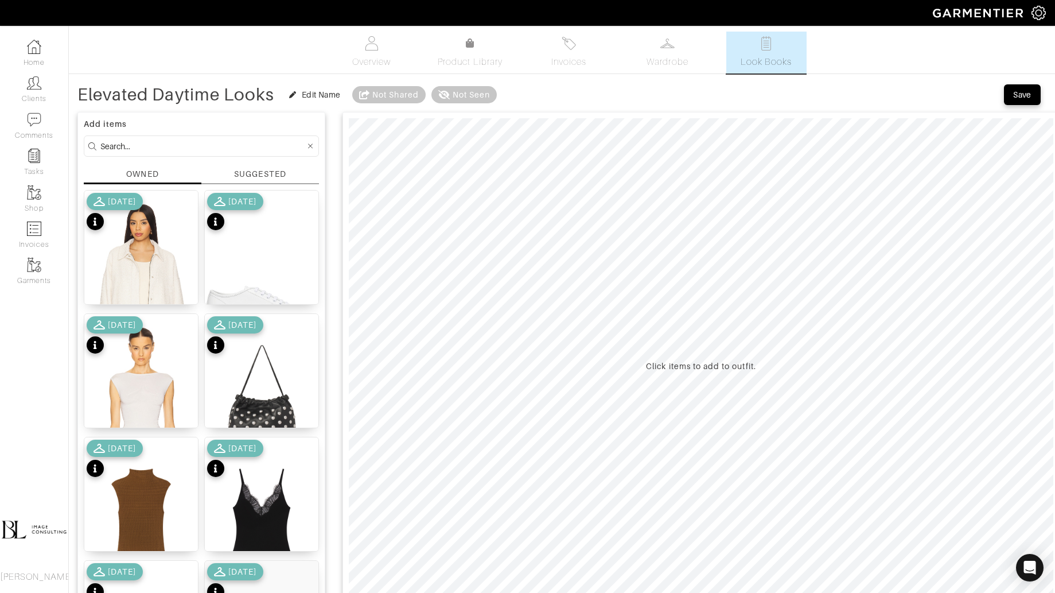
type input "Elevated Daytime Looks"
click at [160, 150] on input at bounding box center [202, 146] width 205 height 14
type input "bottoms"
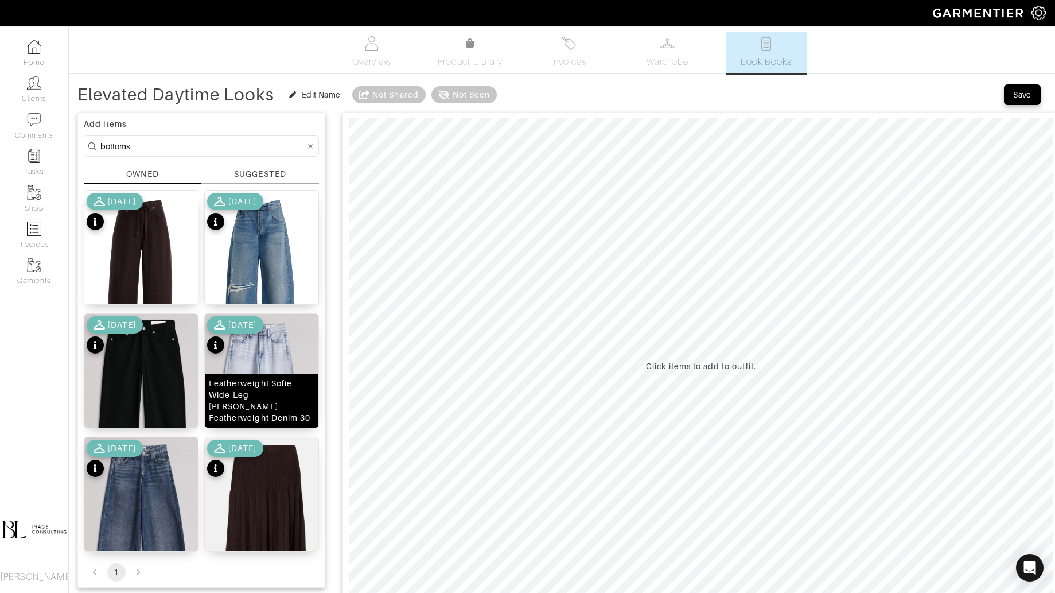
click at [278, 379] on img at bounding box center [262, 408] width 114 height 189
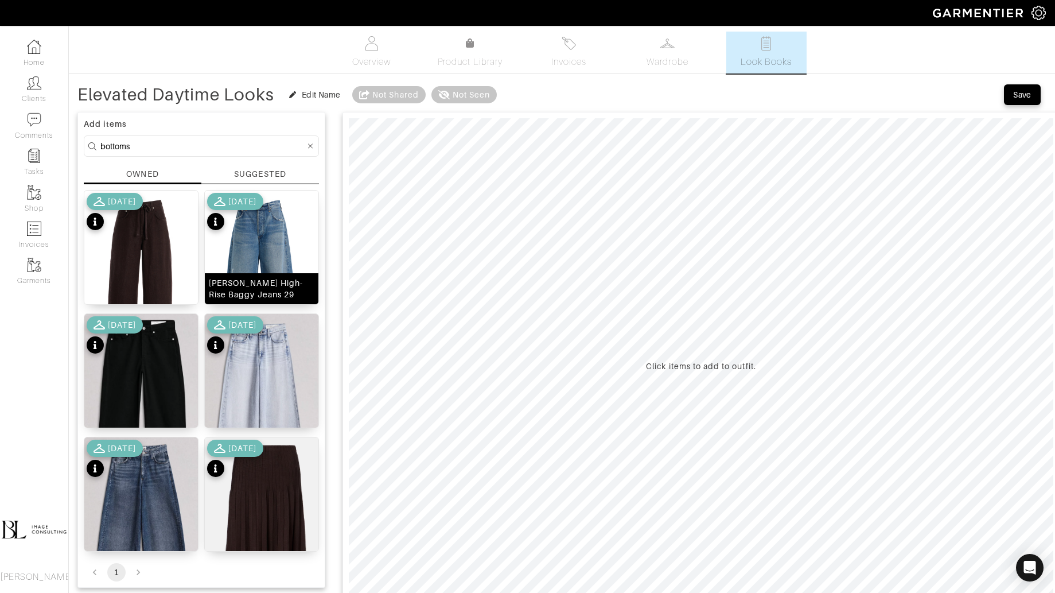
click at [301, 238] on img at bounding box center [262, 282] width 114 height 182
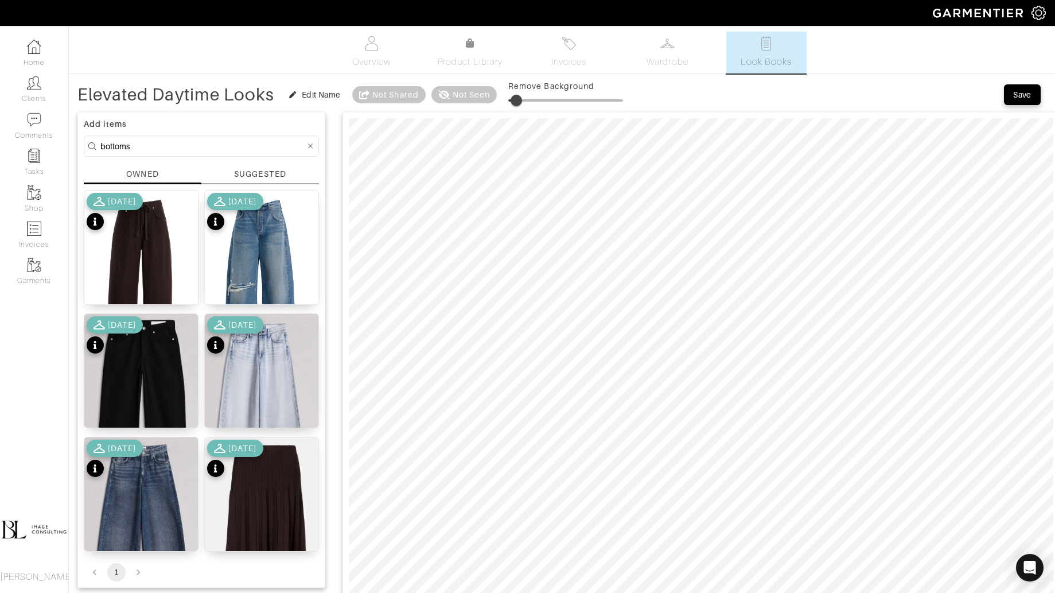
drag, startPoint x: 512, startPoint y: 98, endPoint x: 519, endPoint y: 98, distance: 6.9
click at [519, 98] on span at bounding box center [516, 100] width 11 height 11
click at [133, 227] on div "[DATE]" at bounding box center [115, 213] width 56 height 40
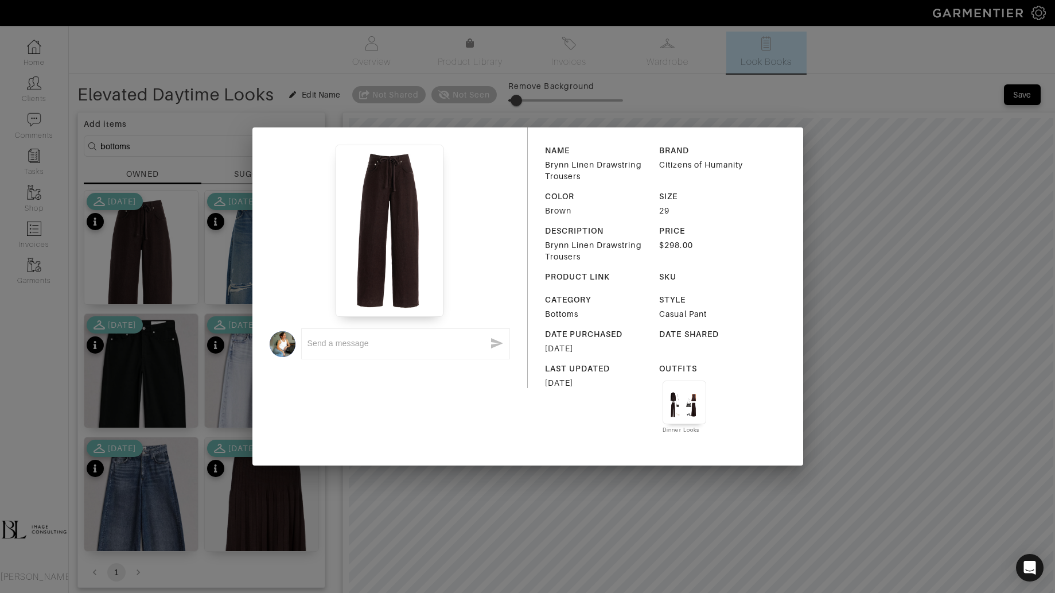
click at [895, 324] on div "x NAME Brynn Linen Drawstring Trousers BRAND Citizens of Humanity COLOR Brown S…" at bounding box center [527, 296] width 1055 height 593
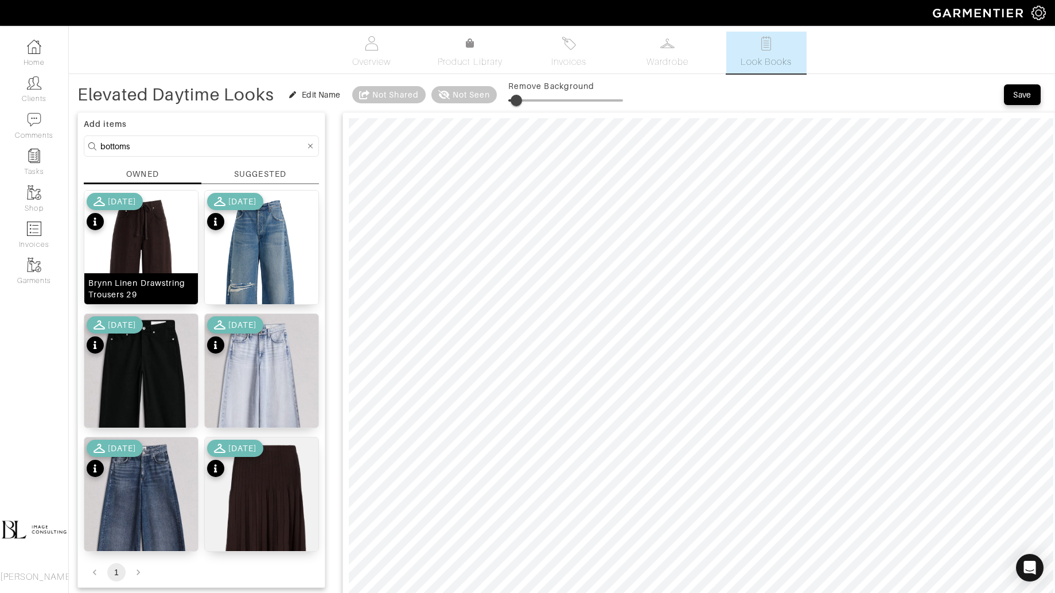
click at [138, 255] on img at bounding box center [141, 282] width 114 height 182
click at [529, 96] on span at bounding box center [524, 100] width 11 height 11
type input "7"
click at [206, 147] on input "bottoms" at bounding box center [202, 146] width 205 height 14
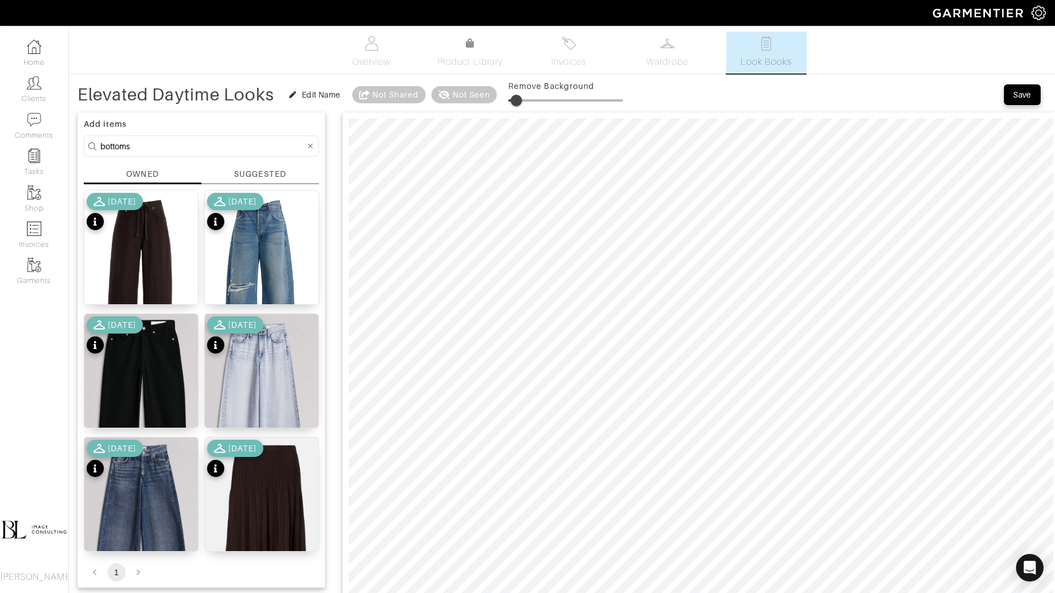
click at [206, 147] on input "bottoms" at bounding box center [202, 146] width 205 height 14
type input "tops"
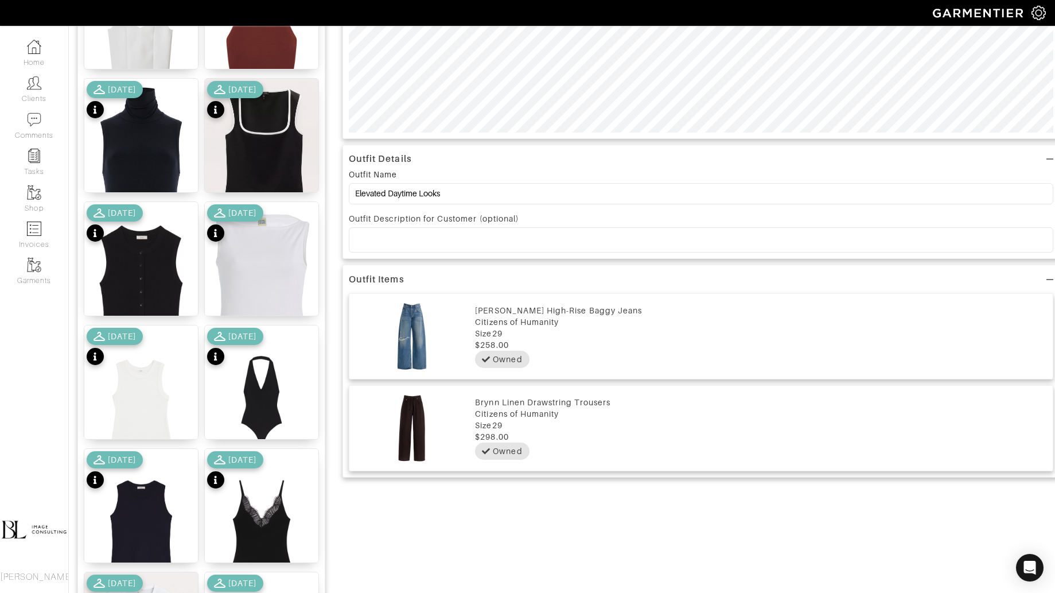
scroll to position [491, 0]
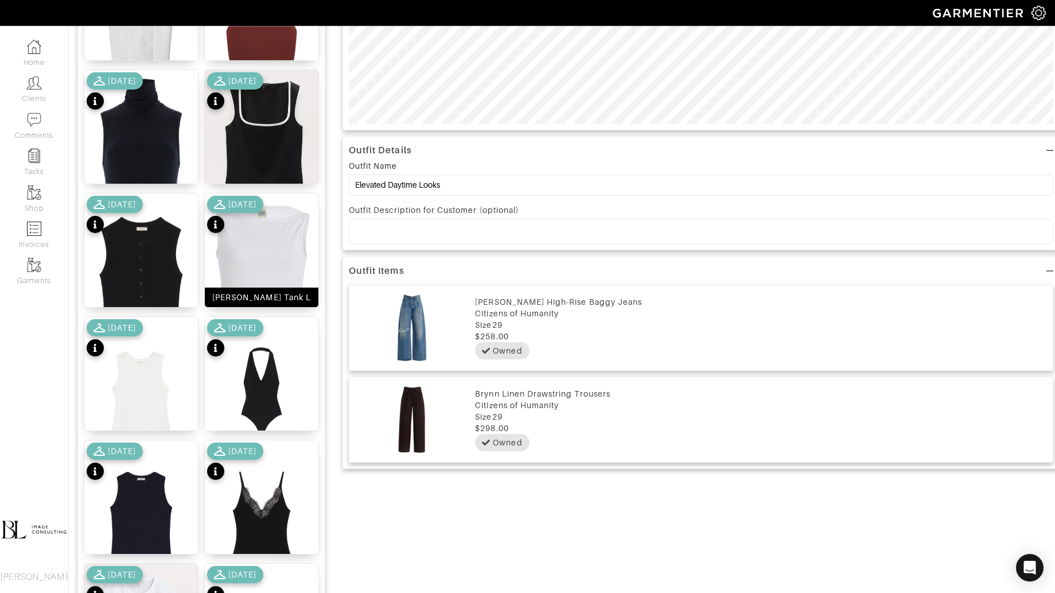
click at [275, 219] on img at bounding box center [262, 284] width 114 height 182
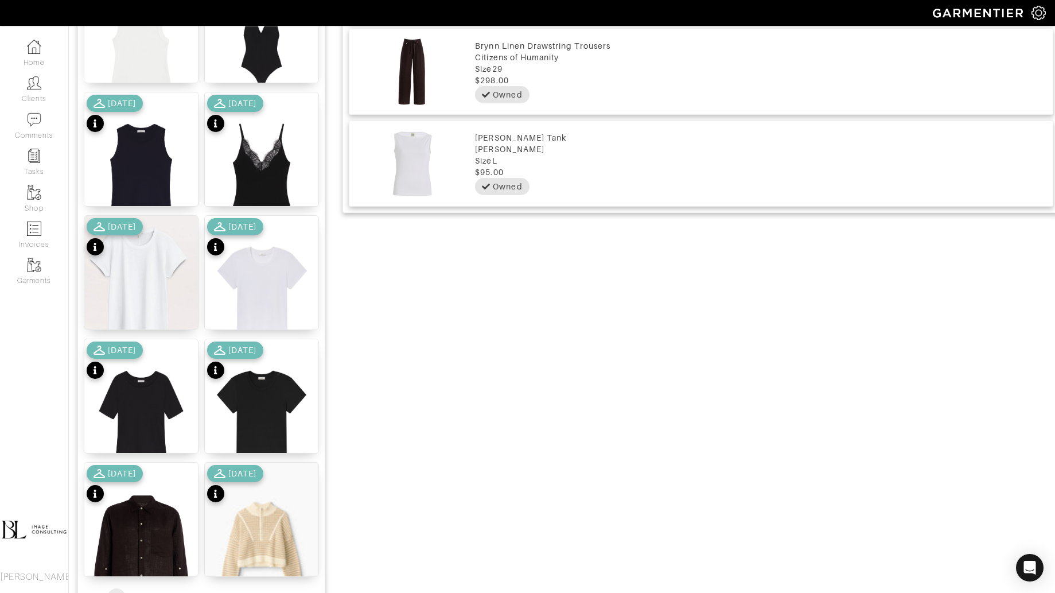
scroll to position [839, 0]
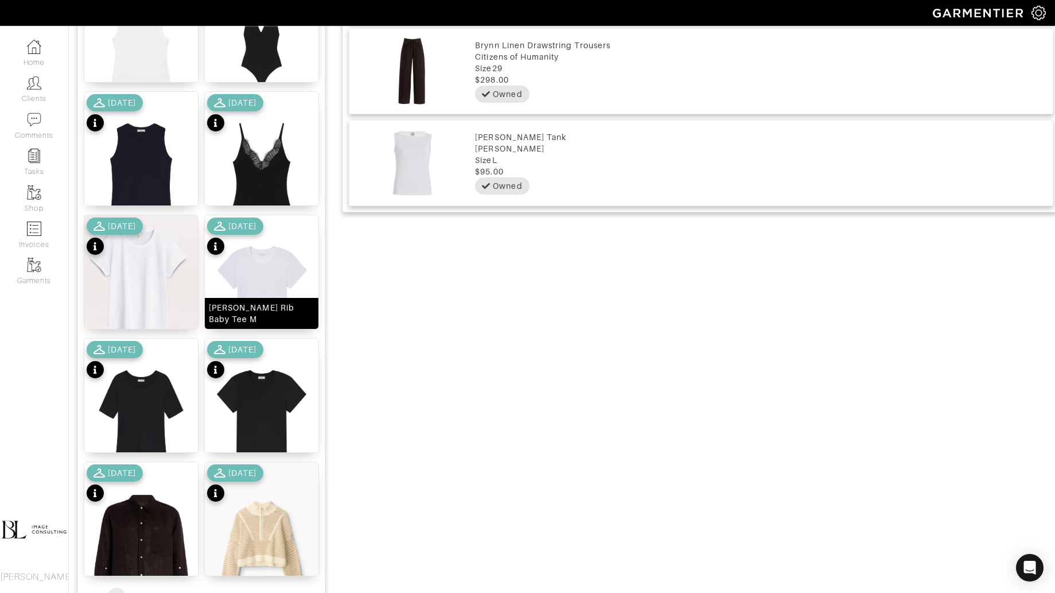
click at [283, 265] on img at bounding box center [262, 293] width 114 height 156
type input "7"
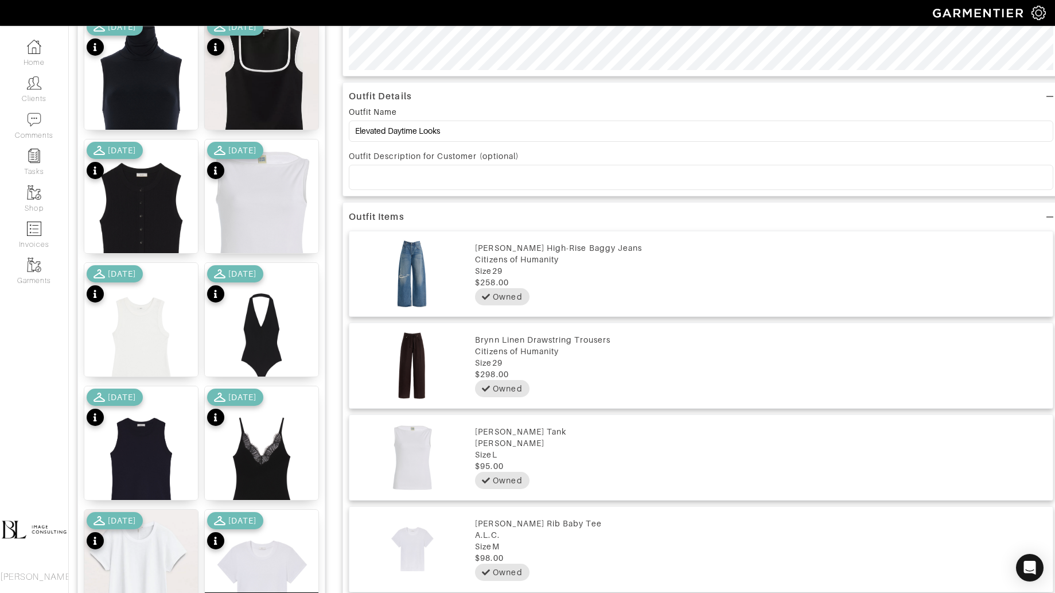
scroll to position [0, 0]
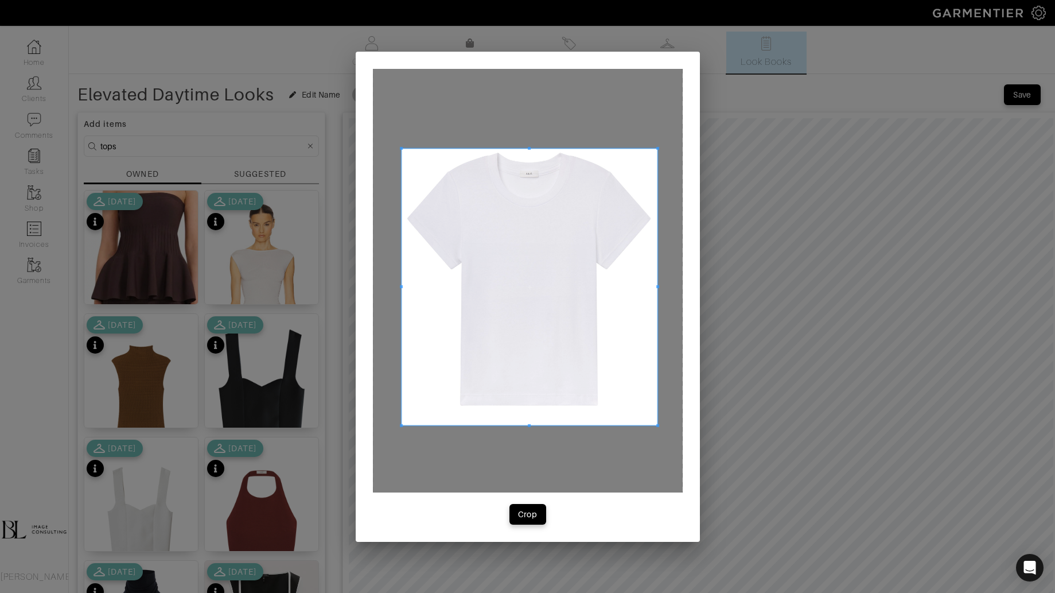
click at [652, 430] on div at bounding box center [528, 281] width 310 height 424
click at [542, 516] on button "Crop" at bounding box center [528, 514] width 37 height 21
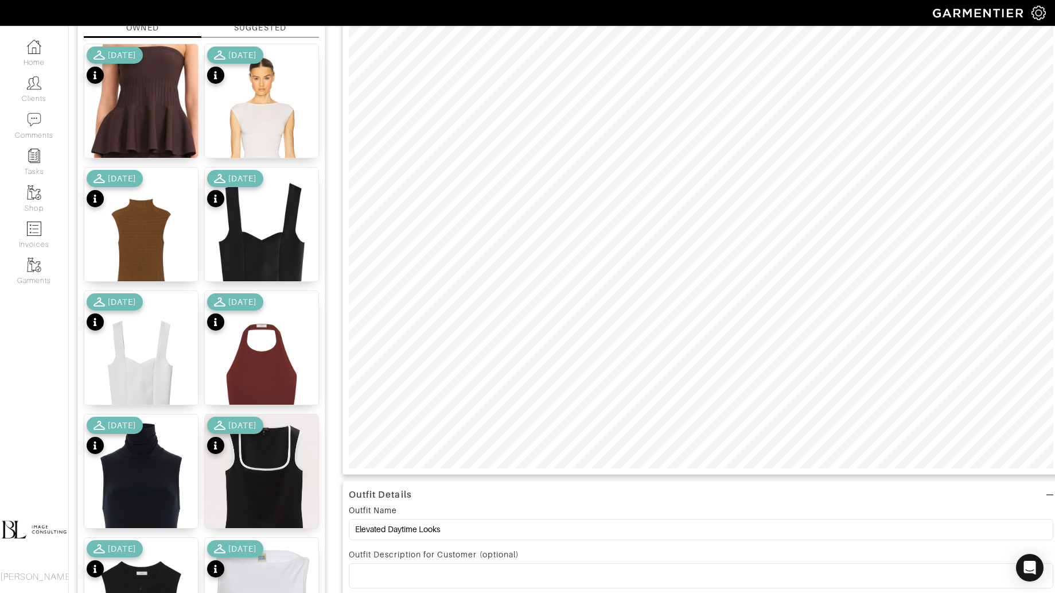
scroll to position [164, 0]
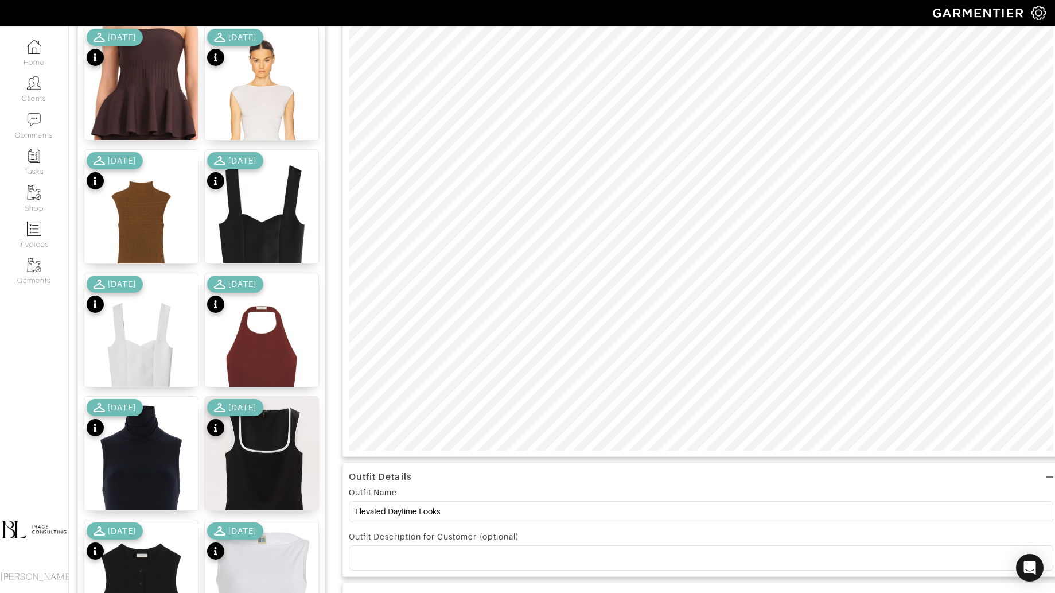
type input "15"
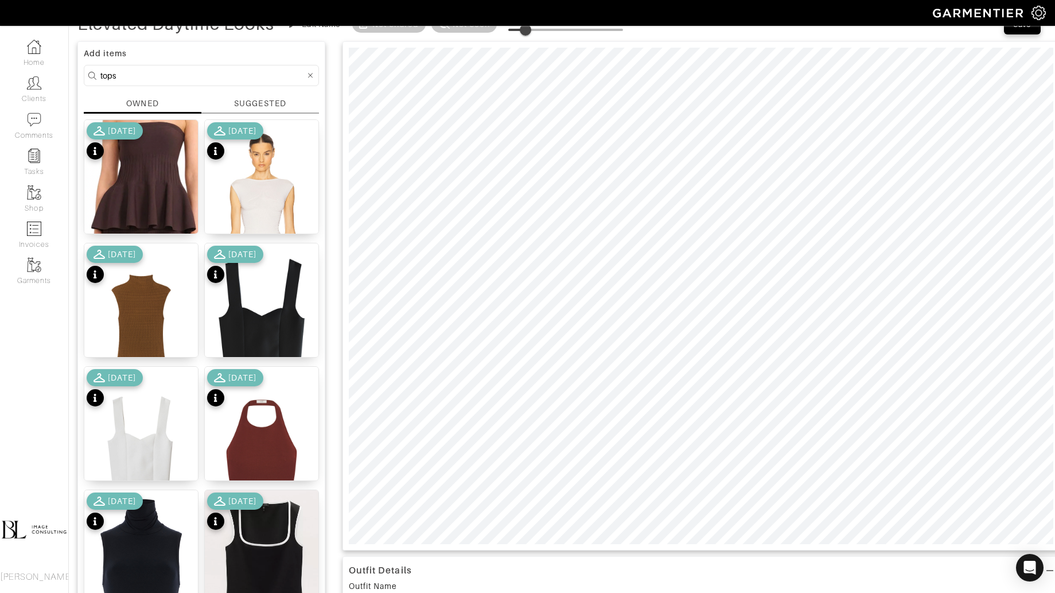
scroll to position [68, 0]
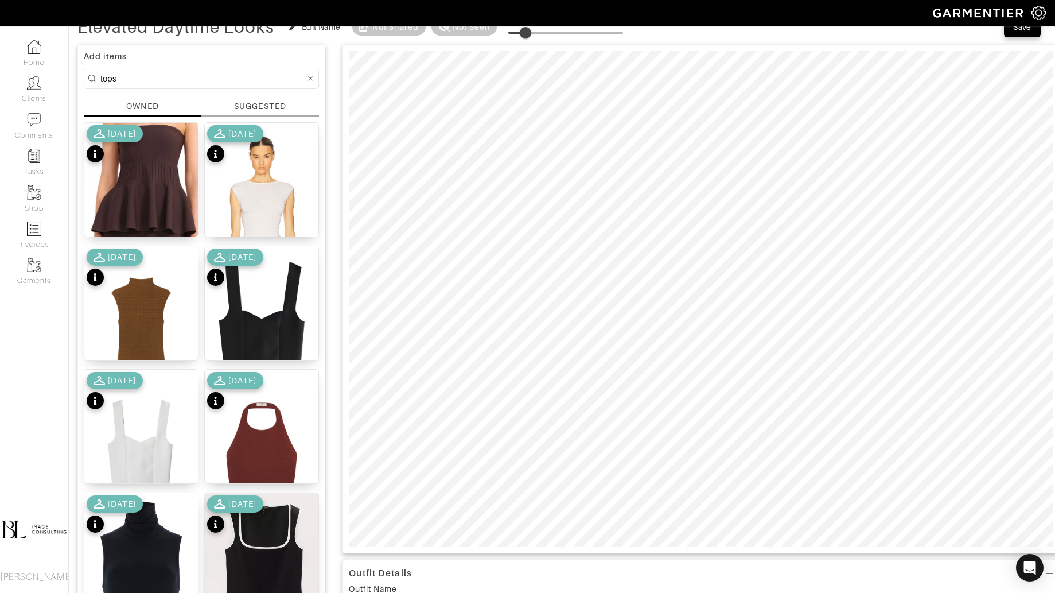
click at [195, 80] on input "tops" at bounding box center [202, 78] width 205 height 14
type input "shoes"
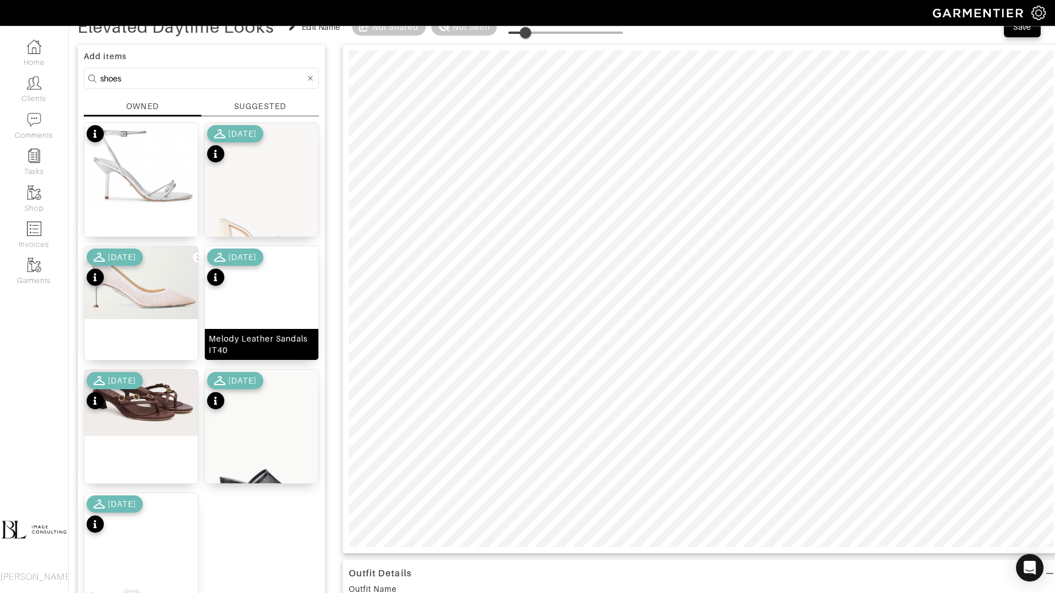
click at [266, 306] on img at bounding box center [262, 337] width 114 height 182
drag, startPoint x: 531, startPoint y: 29, endPoint x: 544, endPoint y: 29, distance: 13.2
click at [544, 29] on span at bounding box center [541, 32] width 11 height 11
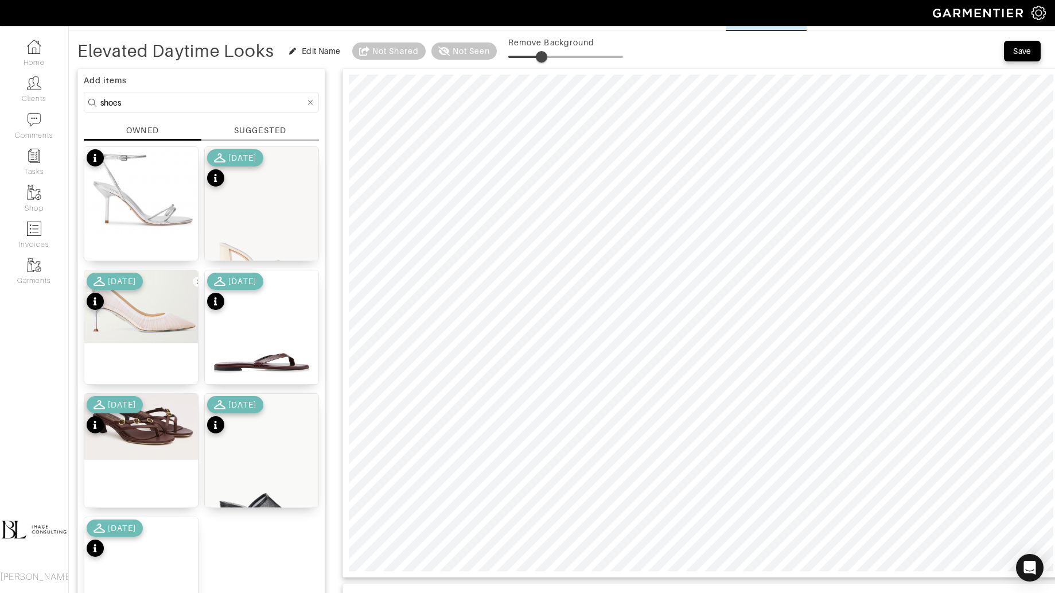
scroll to position [24, 0]
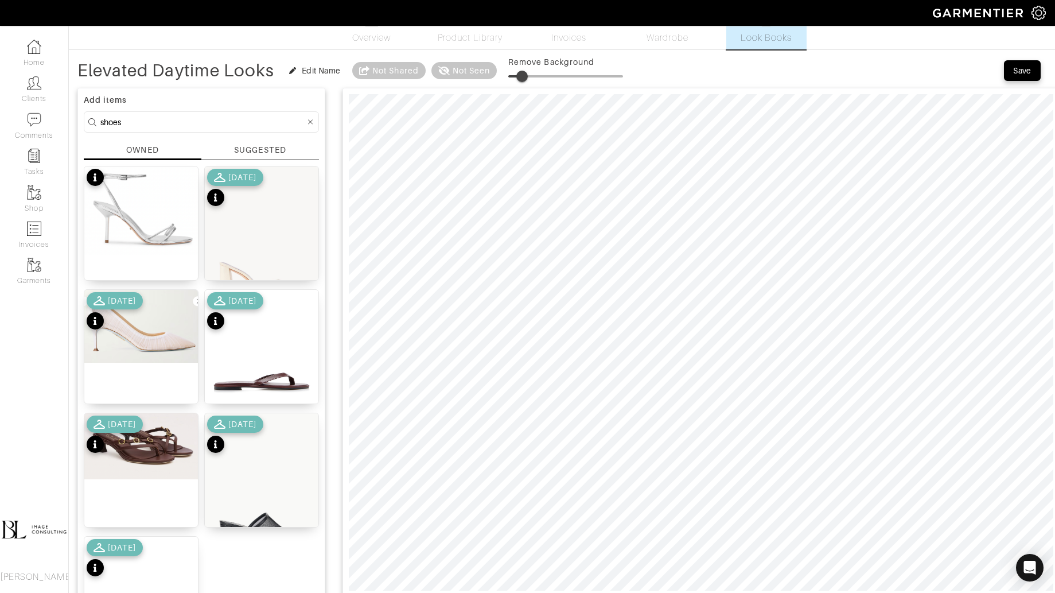
drag, startPoint x: 544, startPoint y: 77, endPoint x: 525, endPoint y: 77, distance: 18.9
click at [525, 77] on span at bounding box center [521, 76] width 11 height 11
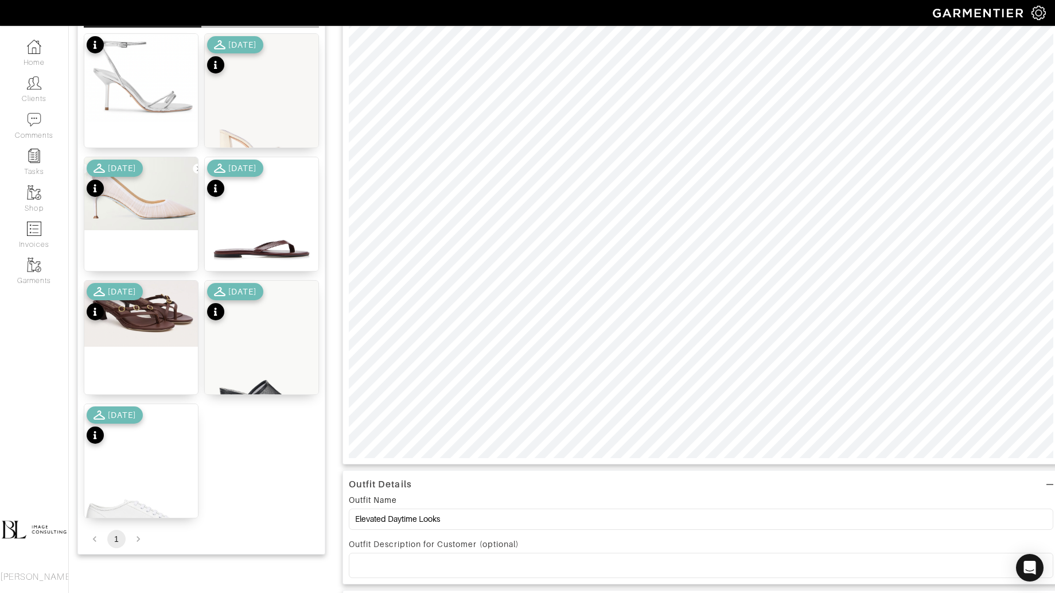
scroll to position [158, 0]
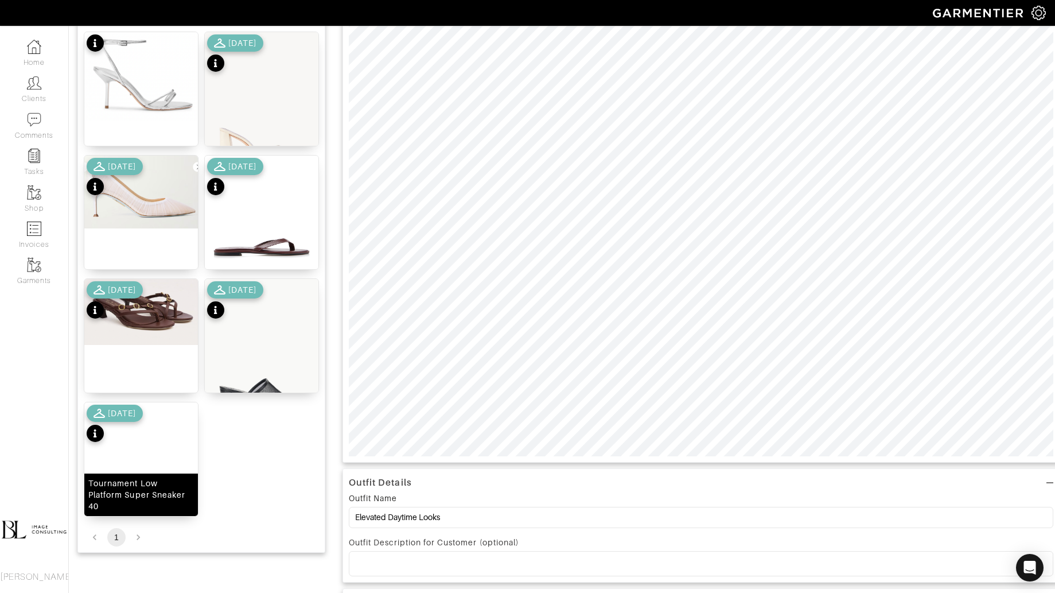
click at [149, 477] on div "Tournament Low Platform Super Sneaker 40" at bounding box center [141, 494] width 106 height 34
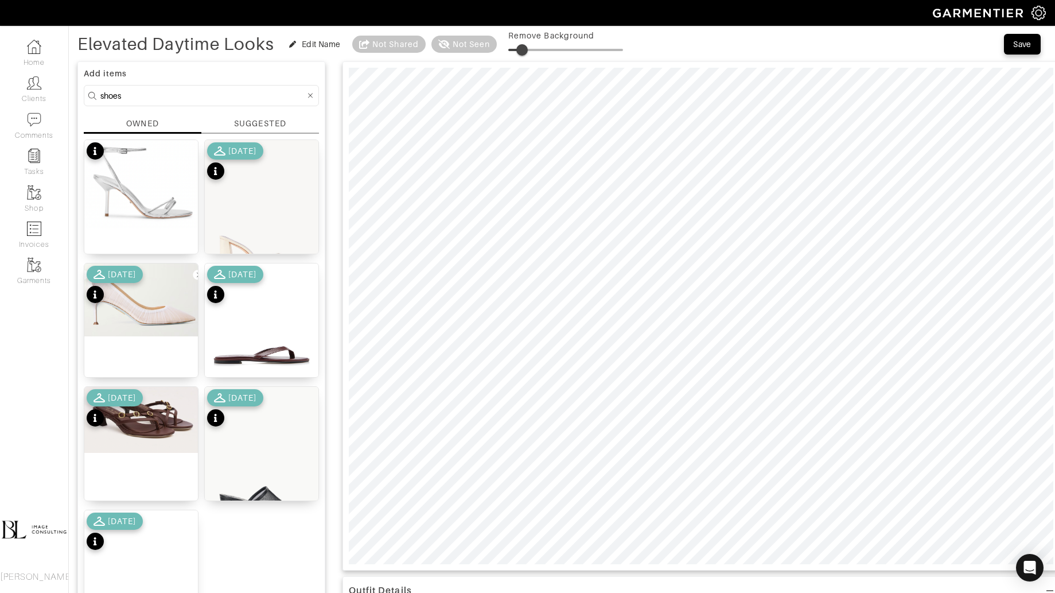
scroll to position [23, 0]
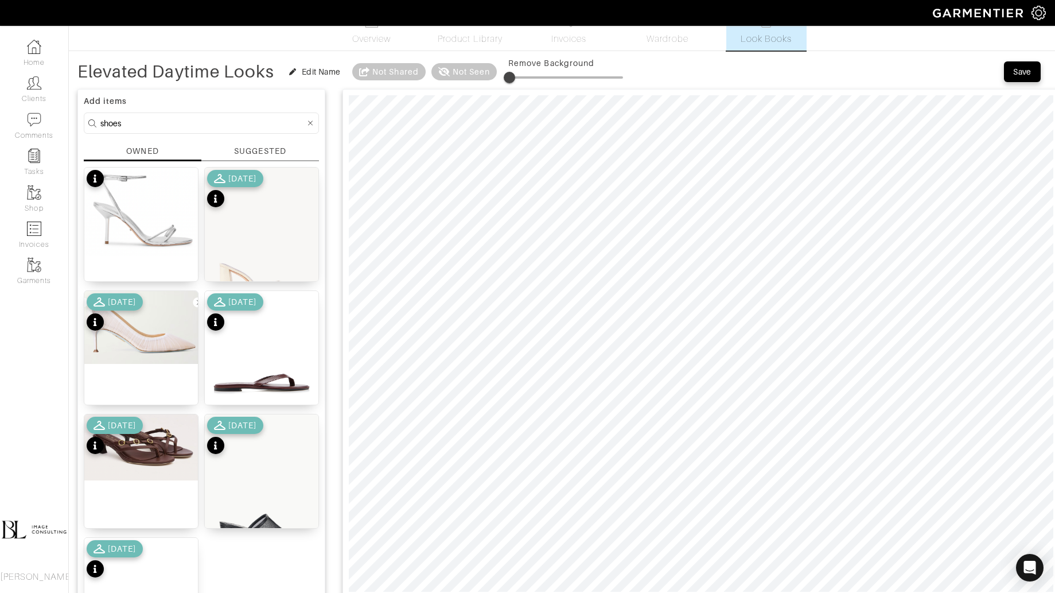
type input "0"
drag, startPoint x: 523, startPoint y: 76, endPoint x: 507, endPoint y: 76, distance: 16.1
click at [507, 76] on span at bounding box center [508, 77] width 11 height 11
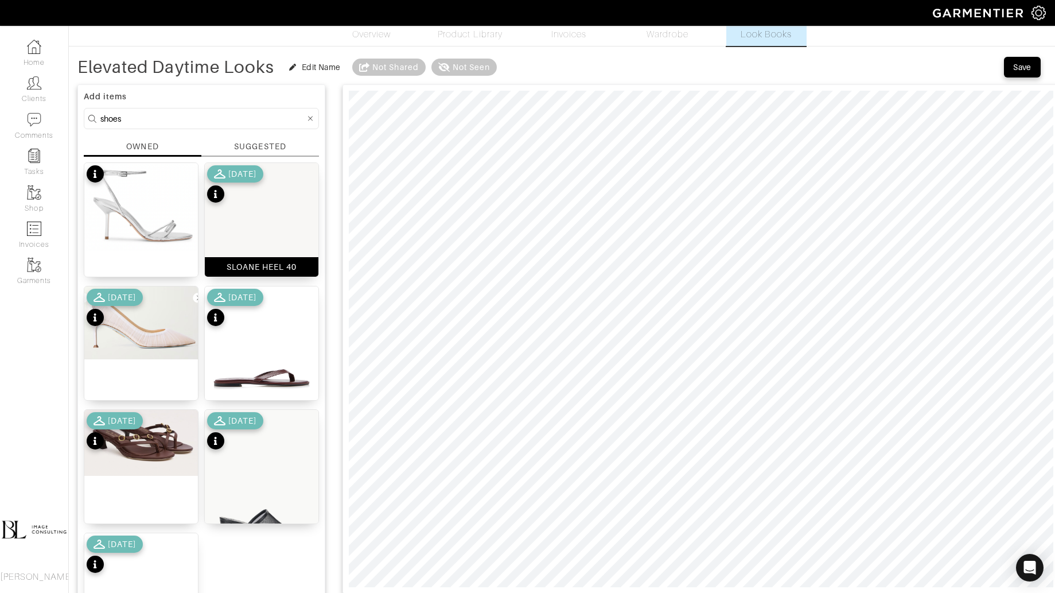
scroll to position [0, 0]
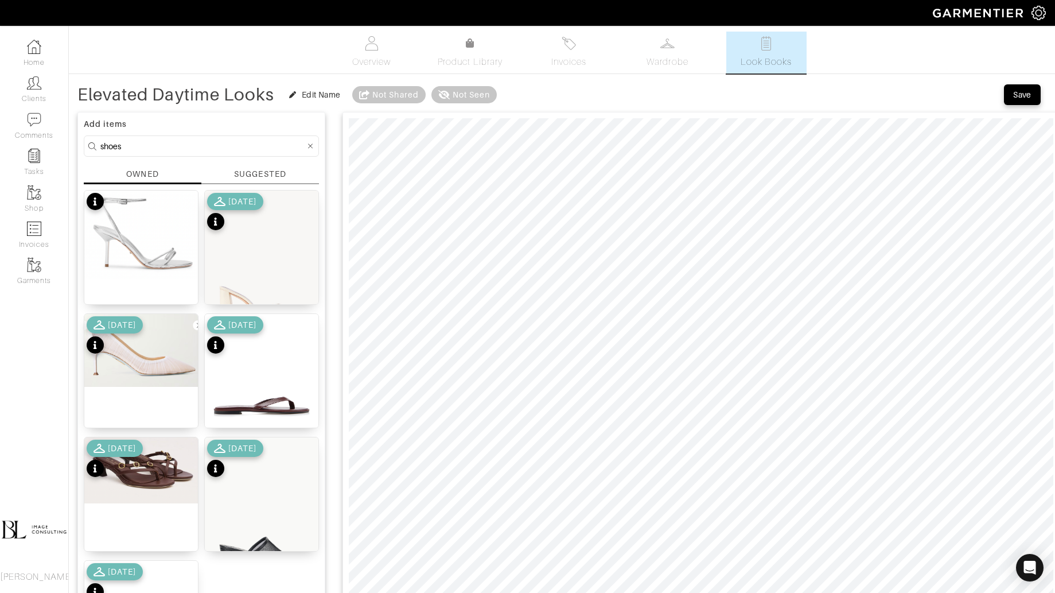
click at [172, 140] on input "shoes" at bounding box center [202, 146] width 205 height 14
type input "bag"
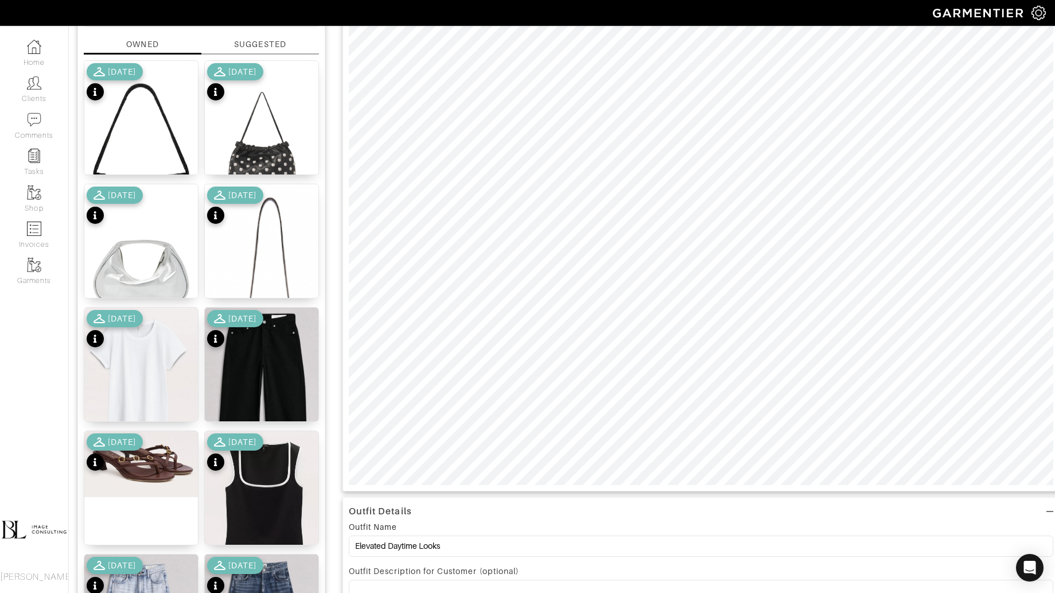
scroll to position [131, 0]
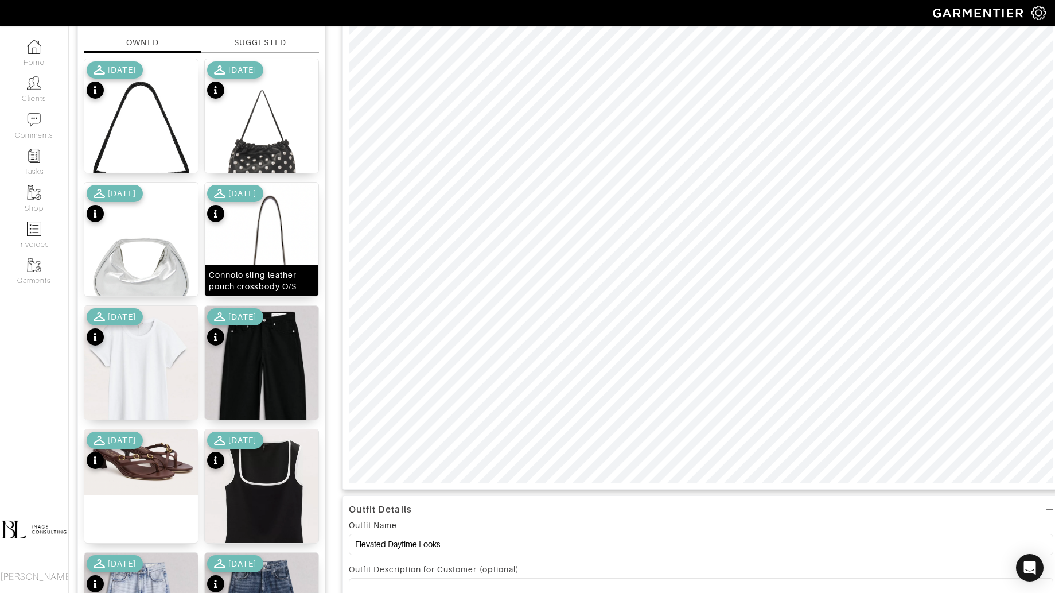
click at [286, 258] on img at bounding box center [262, 300] width 114 height 237
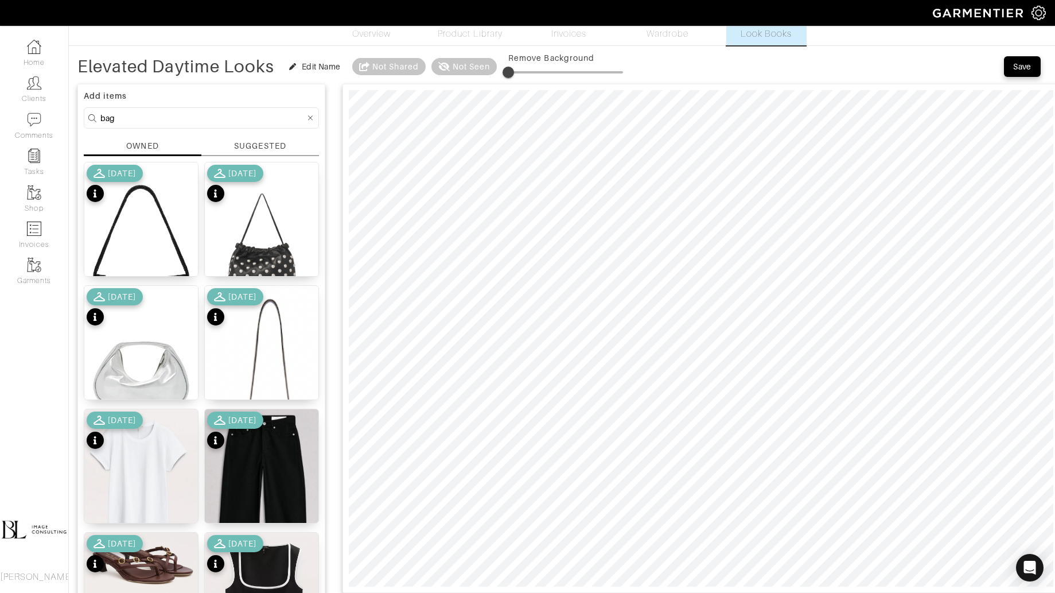
scroll to position [28, 0]
drag, startPoint x: 511, startPoint y: 73, endPoint x: 526, endPoint y: 73, distance: 14.9
click at [526, 73] on span at bounding box center [519, 72] width 11 height 11
click at [286, 241] on img at bounding box center [262, 241] width 114 height 156
type input "15"
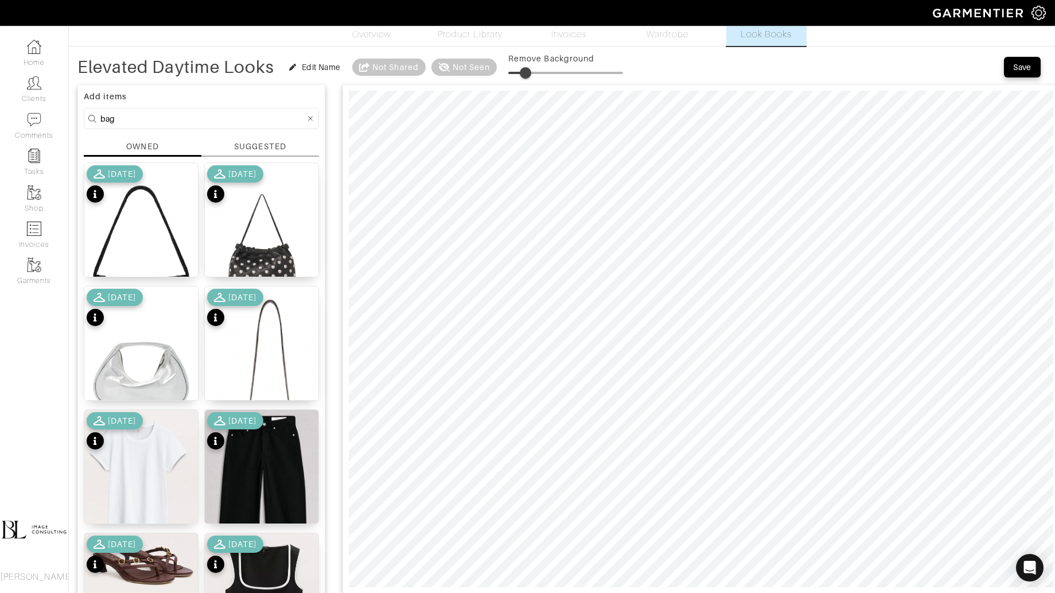
click at [528, 71] on span at bounding box center [525, 72] width 11 height 11
click at [270, 240] on img at bounding box center [262, 241] width 114 height 156
type input "2"
click at [514, 71] on span at bounding box center [510, 72] width 11 height 11
click at [296, 211] on img at bounding box center [262, 241] width 114 height 156
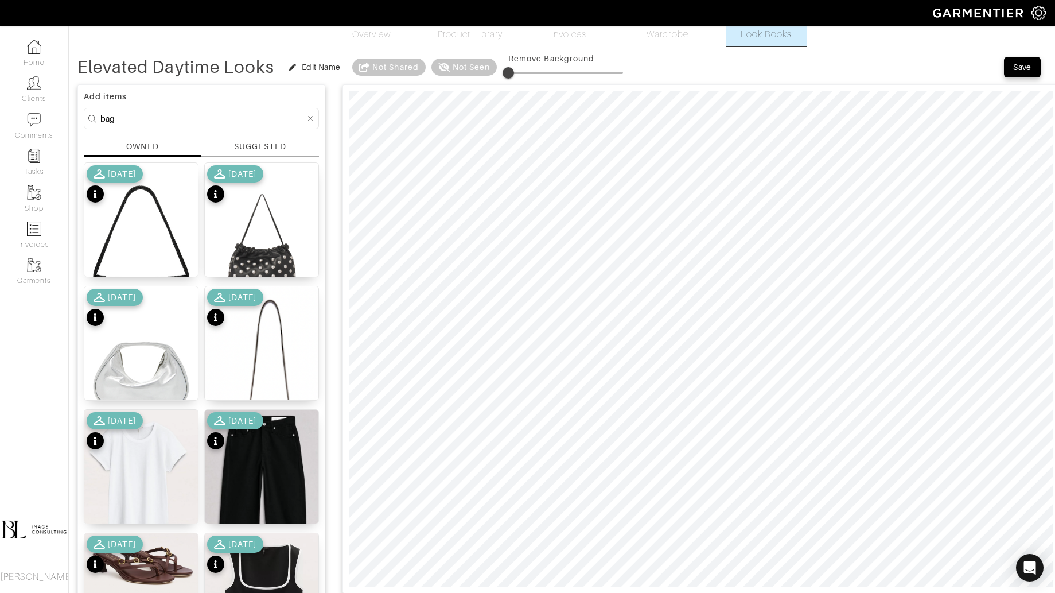
type input "7"
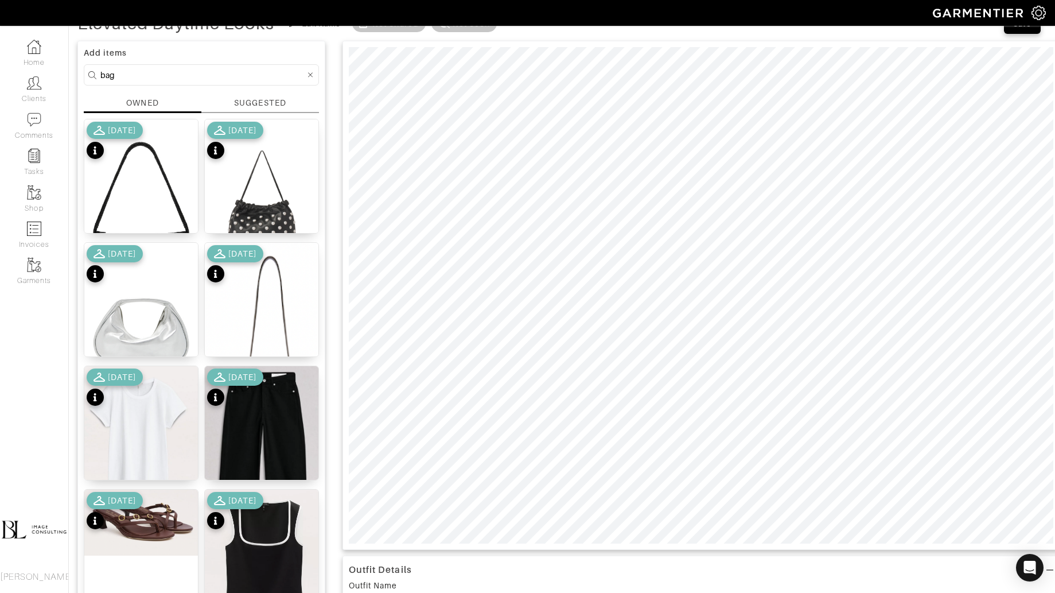
scroll to position [0, 0]
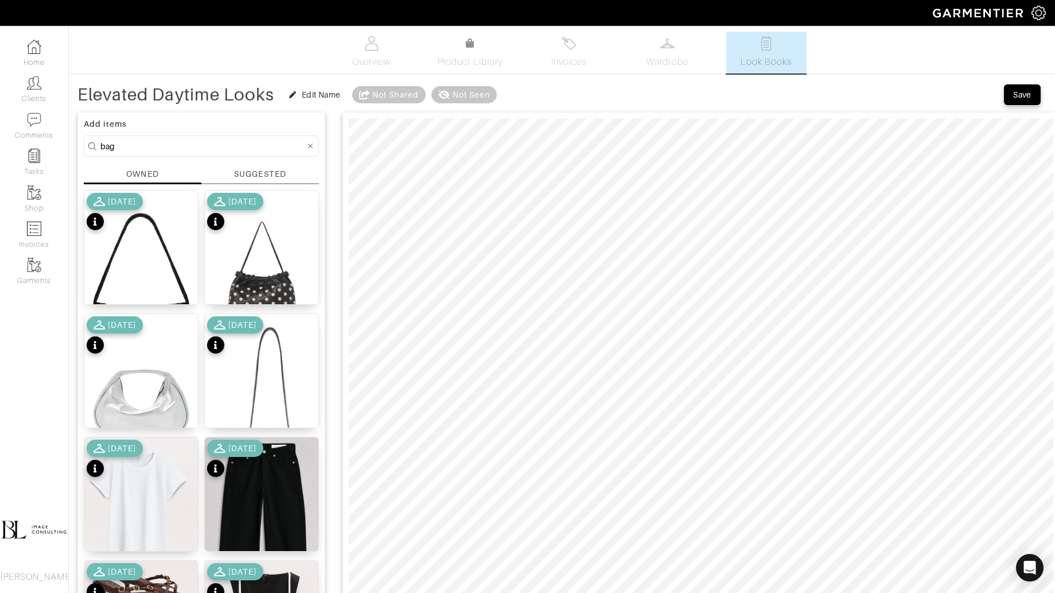
click at [250, 139] on input "bag" at bounding box center [202, 146] width 205 height 14
type input "jacket"
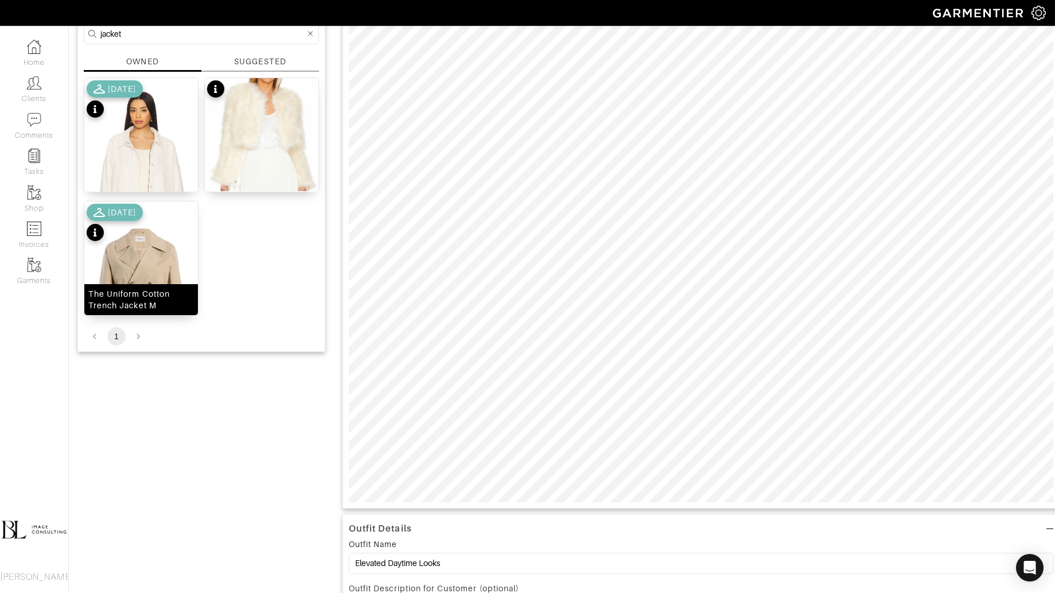
scroll to position [117, 0]
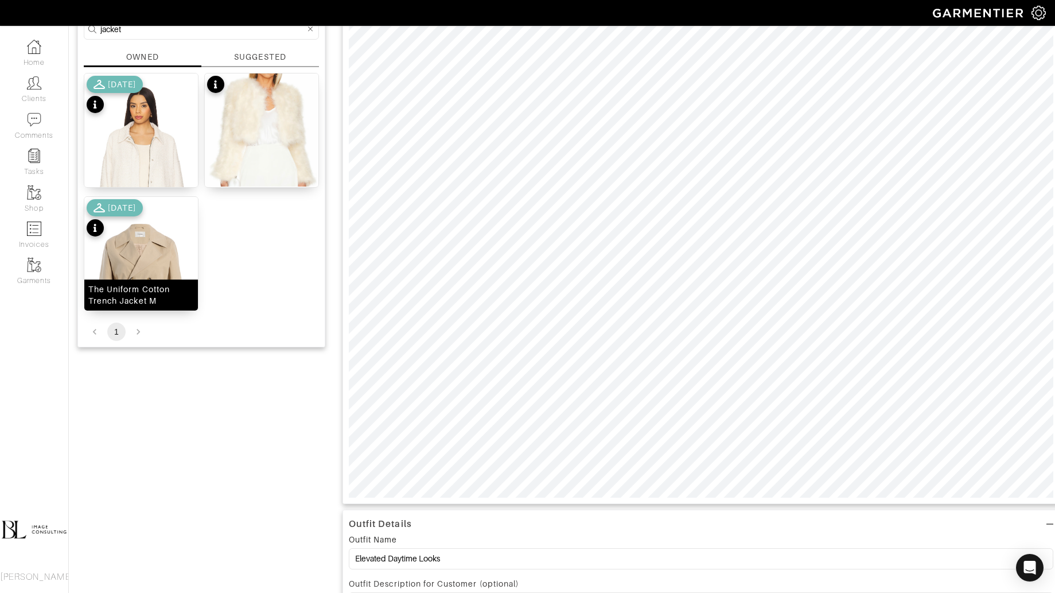
click at [146, 254] on img at bounding box center [141, 288] width 114 height 182
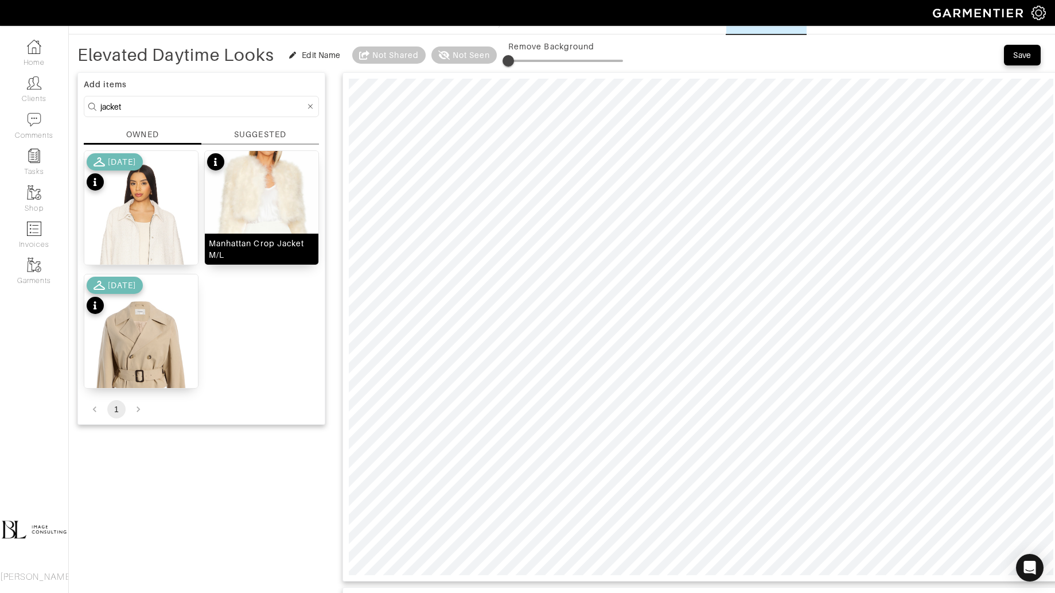
scroll to position [16, 0]
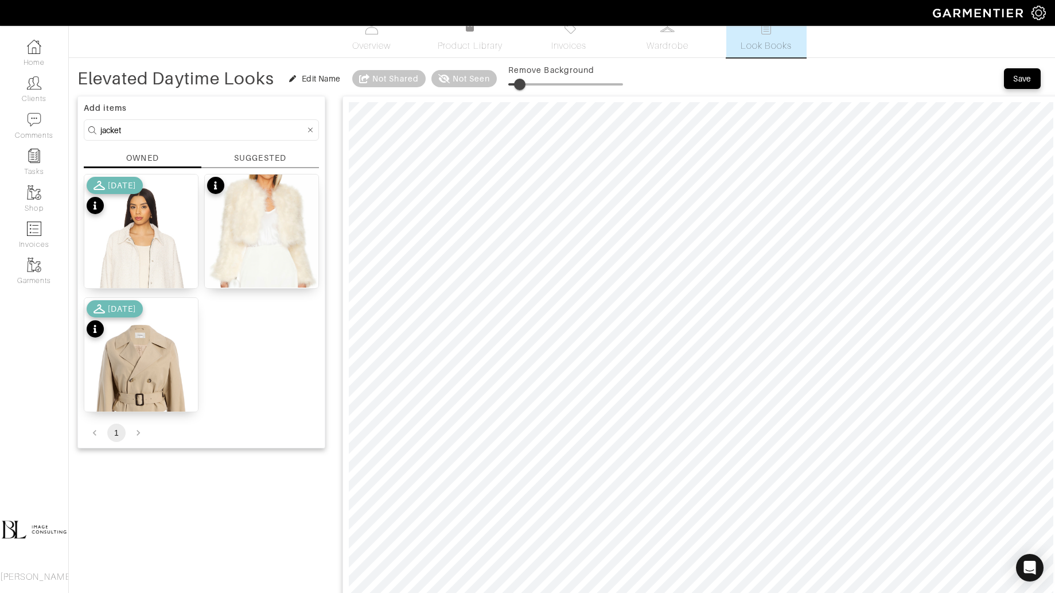
type input "12"
drag, startPoint x: 511, startPoint y: 77, endPoint x: 526, endPoint y: 78, distance: 14.4
click at [525, 79] on span at bounding box center [519, 84] width 11 height 11
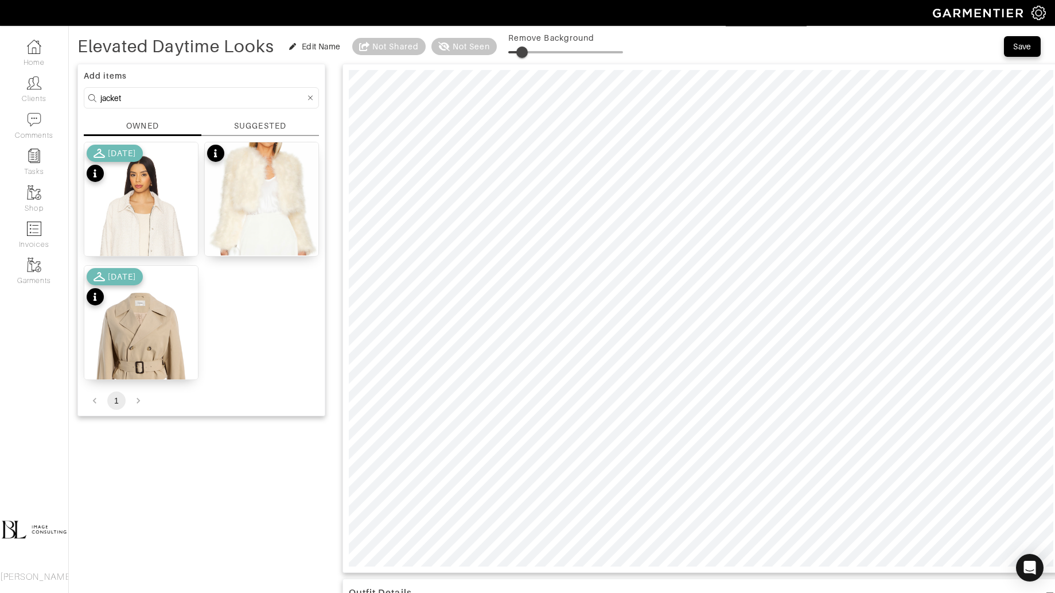
scroll to position [0, 0]
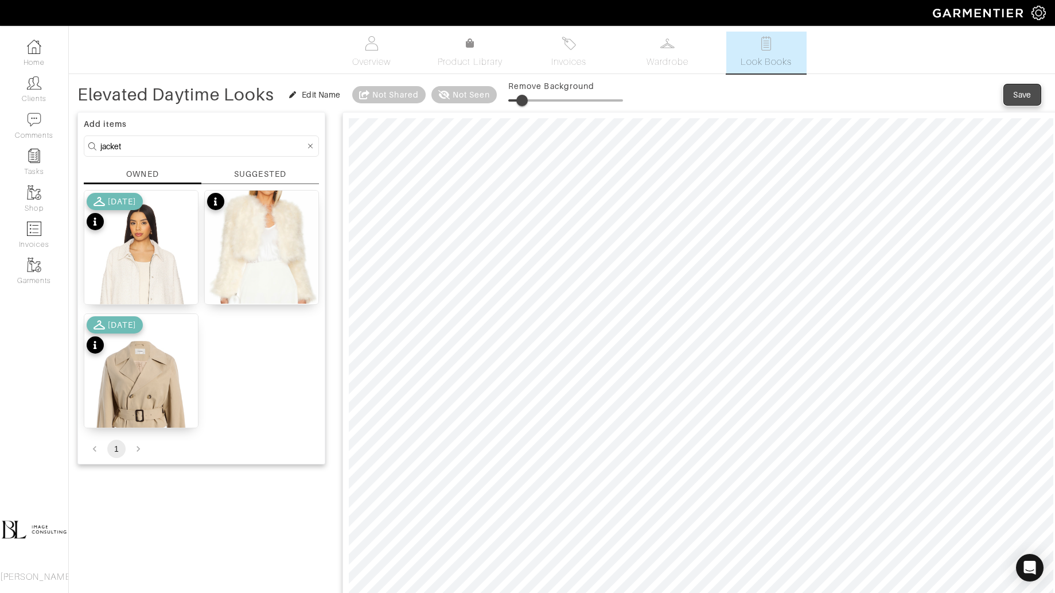
click at [1032, 94] on span "Save" at bounding box center [1023, 94] width 24 height 11
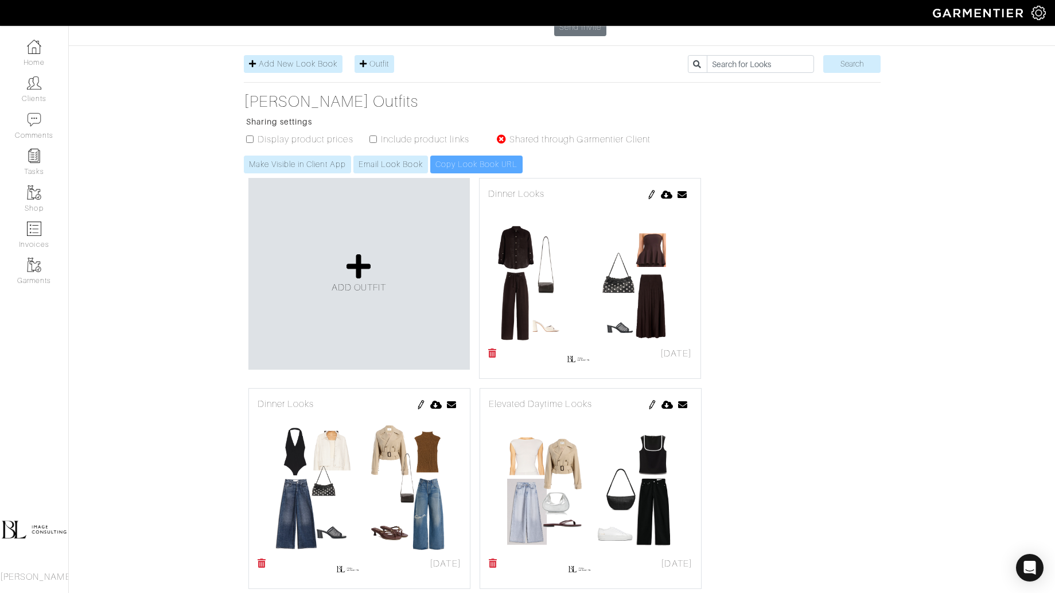
scroll to position [152, 0]
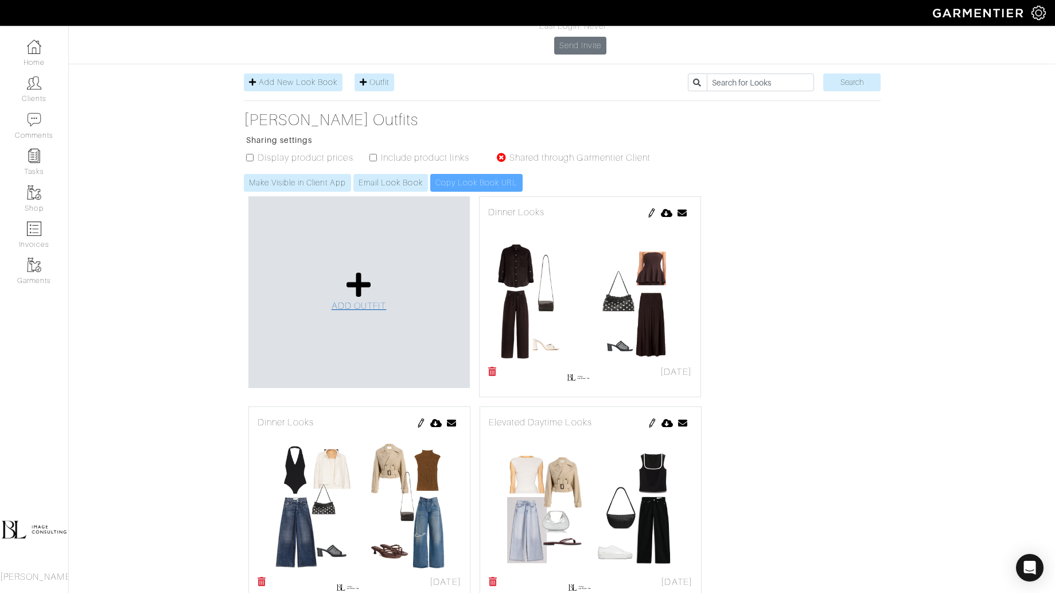
click at [364, 271] on icon at bounding box center [359, 285] width 25 height 28
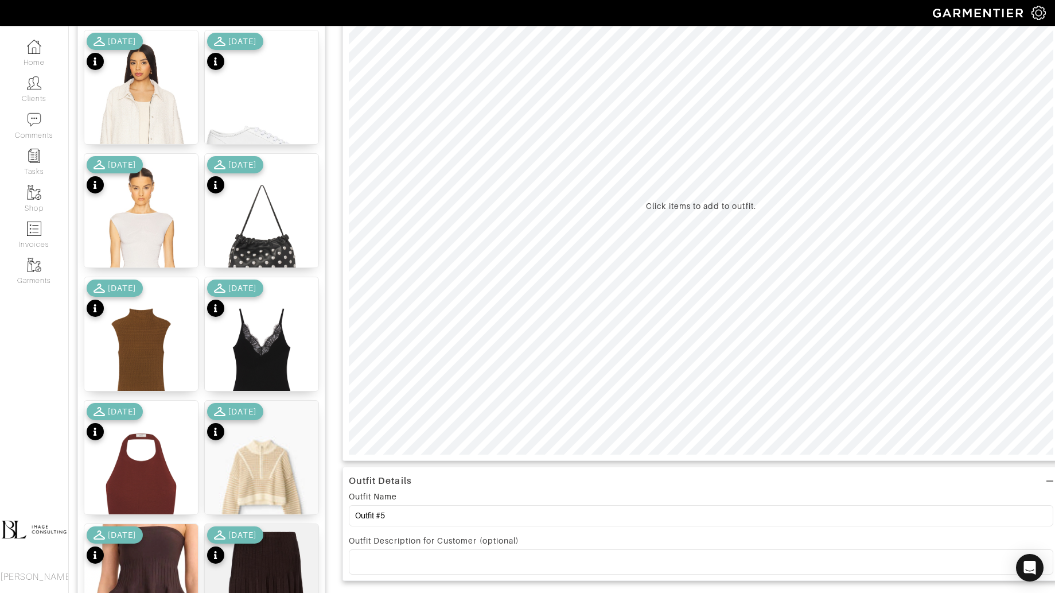
scroll to position [181, 0]
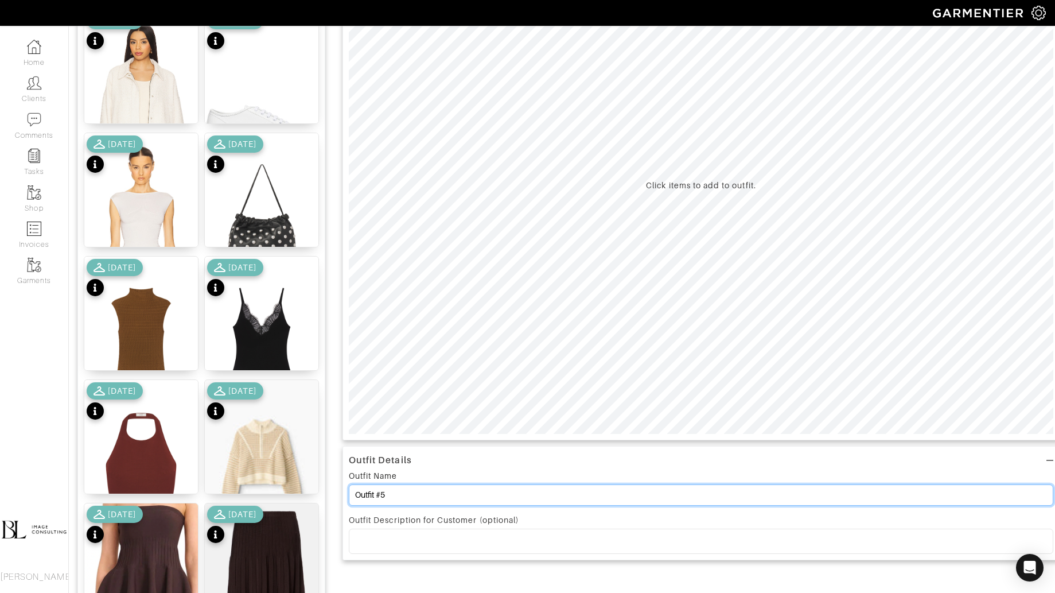
click at [446, 502] on input "Outfit #5" at bounding box center [701, 494] width 705 height 21
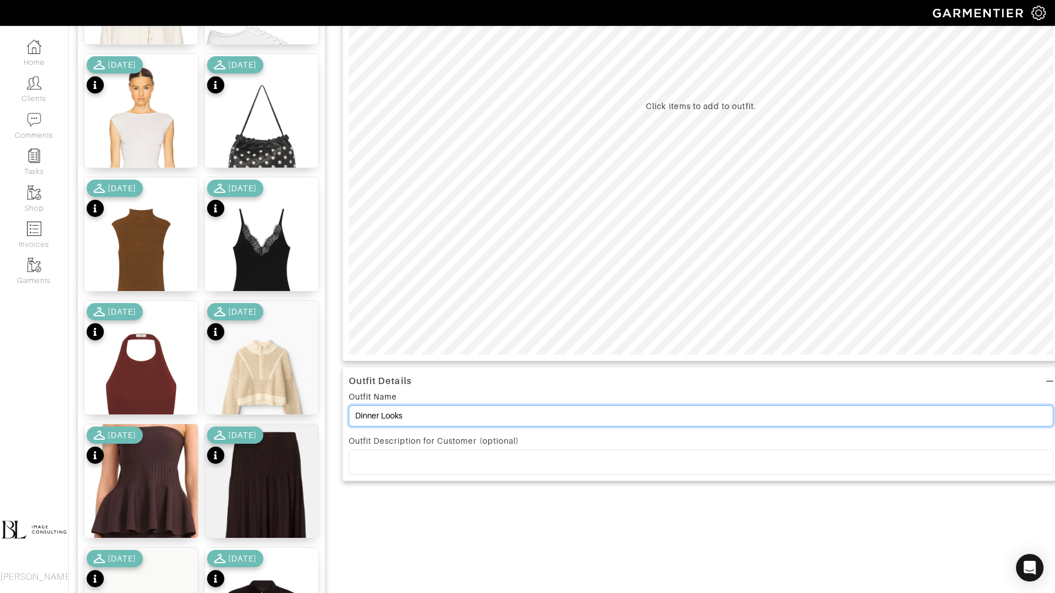
scroll to position [265, 0]
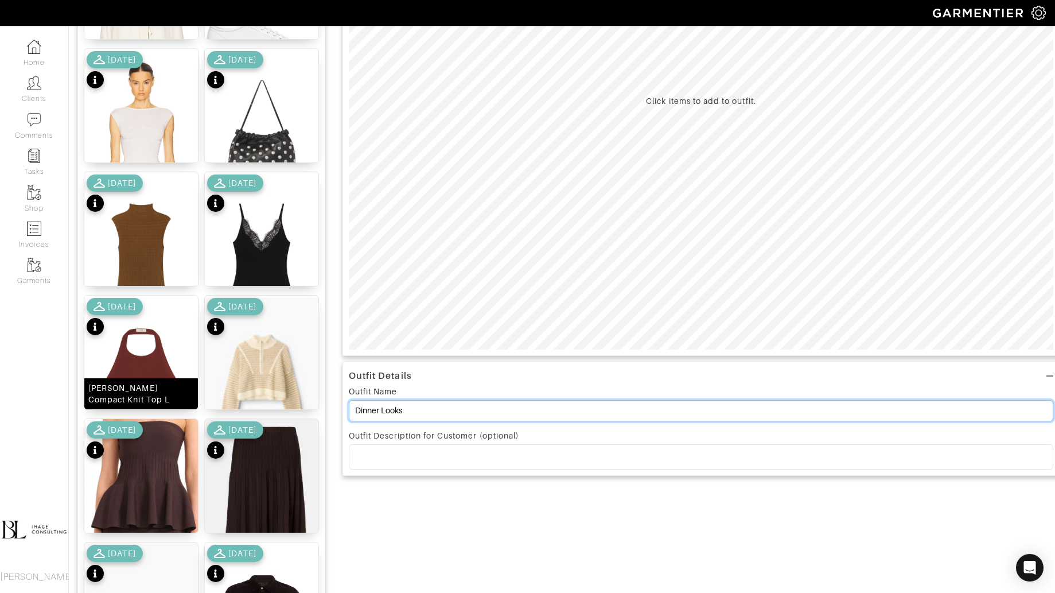
type input "Dinner Looks"
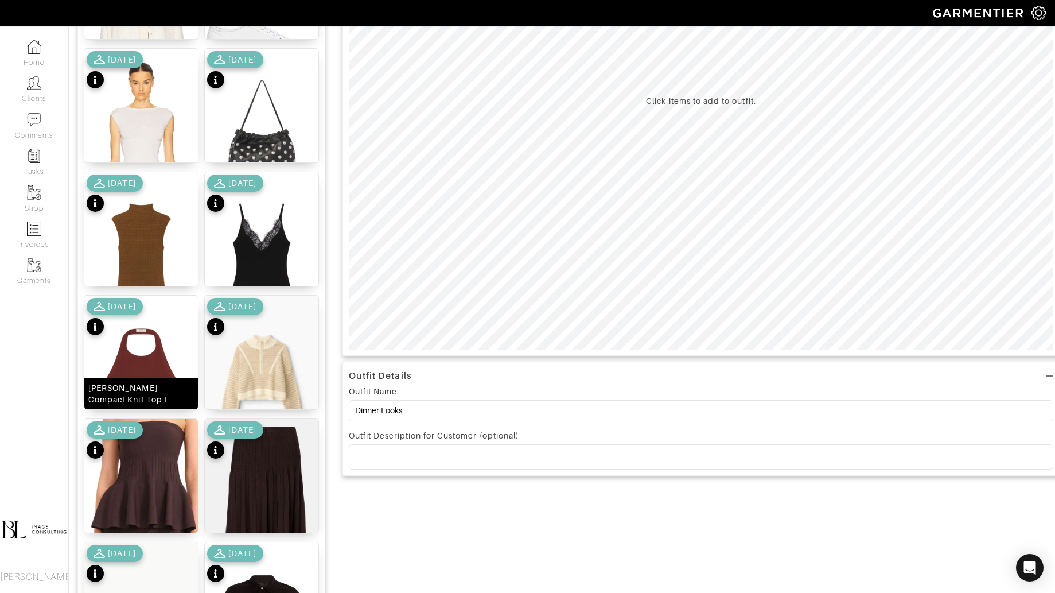
click at [146, 349] on img at bounding box center [141, 374] width 114 height 156
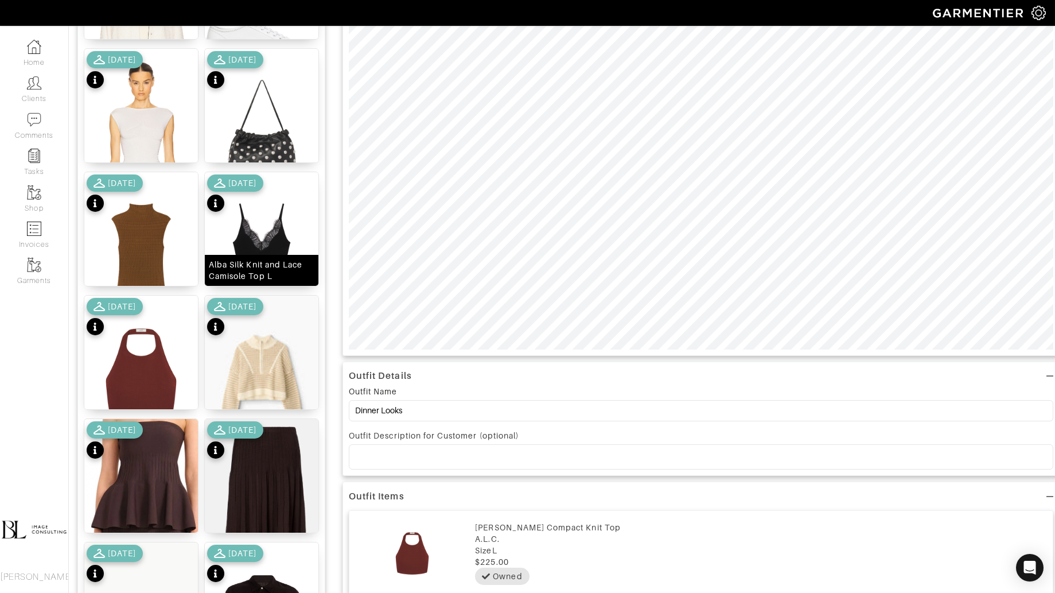
click at [272, 246] on img at bounding box center [262, 250] width 114 height 156
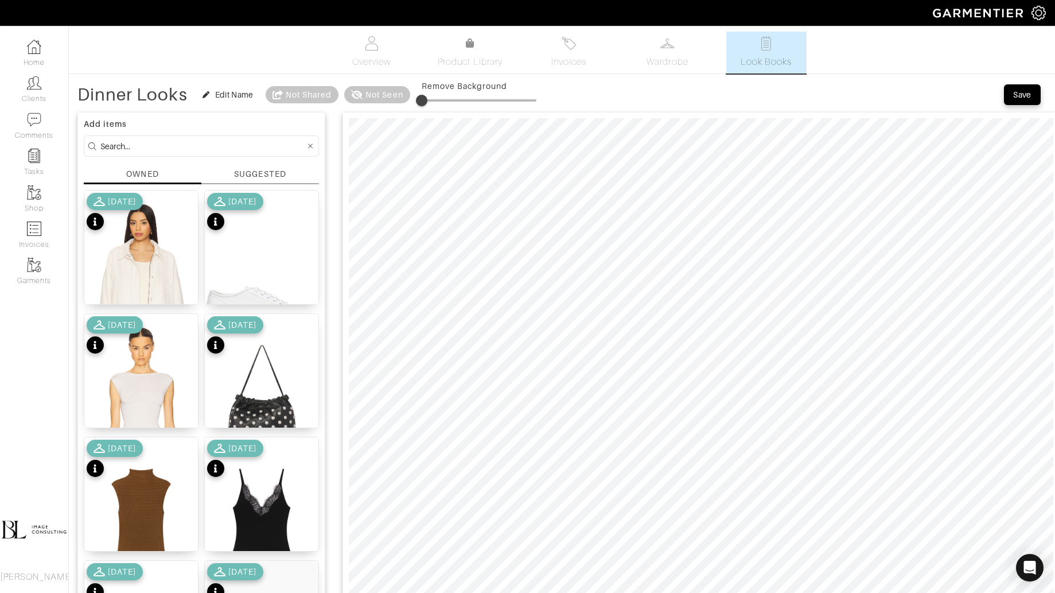
click at [263, 146] on input at bounding box center [202, 146] width 205 height 14
type input "bottoms"
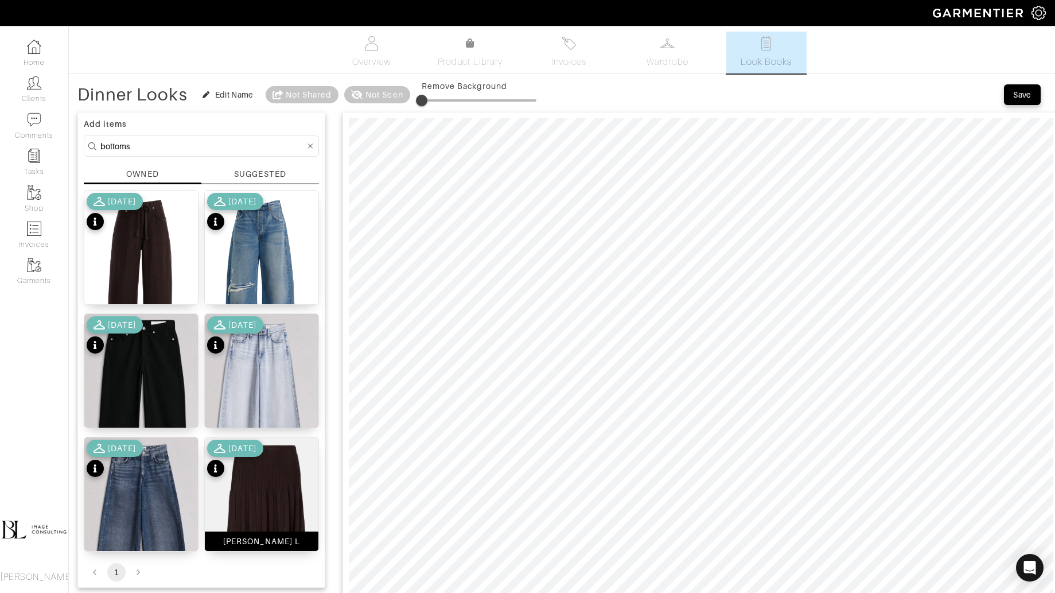
click at [279, 488] on img at bounding box center [262, 539] width 114 height 205
drag, startPoint x: 426, startPoint y: 101, endPoint x: 435, endPoint y: 101, distance: 9.2
click at [435, 101] on span at bounding box center [434, 100] width 11 height 11
click at [442, 102] on span at bounding box center [441, 100] width 11 height 11
type input "0"
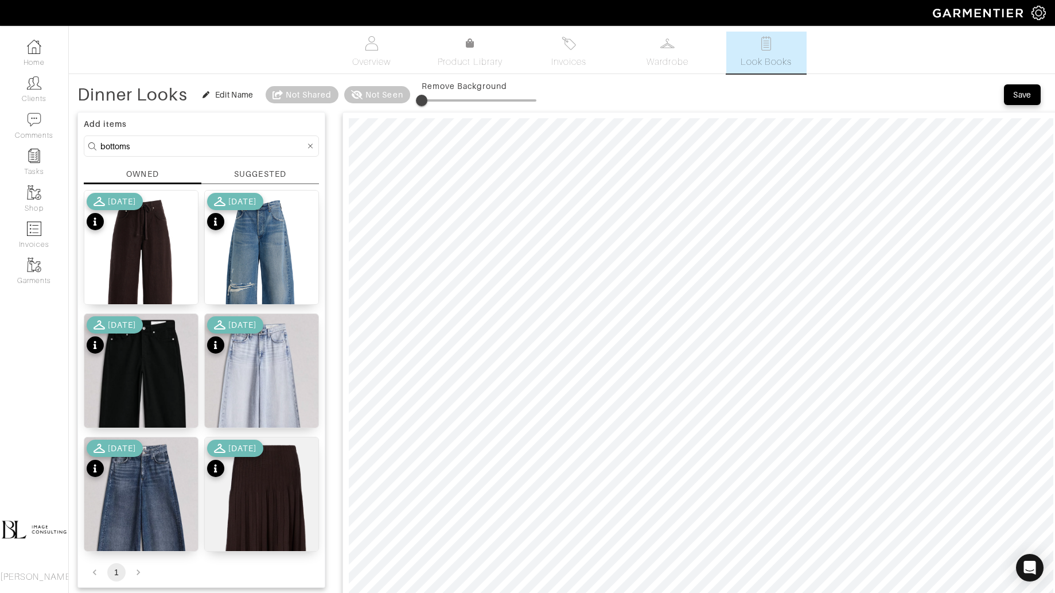
drag, startPoint x: 443, startPoint y: 103, endPoint x: 375, endPoint y: 106, distance: 67.8
click at [375, 107] on div "Dinner Looks Edit Name Not Shared Not Seen Remove Background Save Add items bot…" at bounding box center [561, 567] width 969 height 968
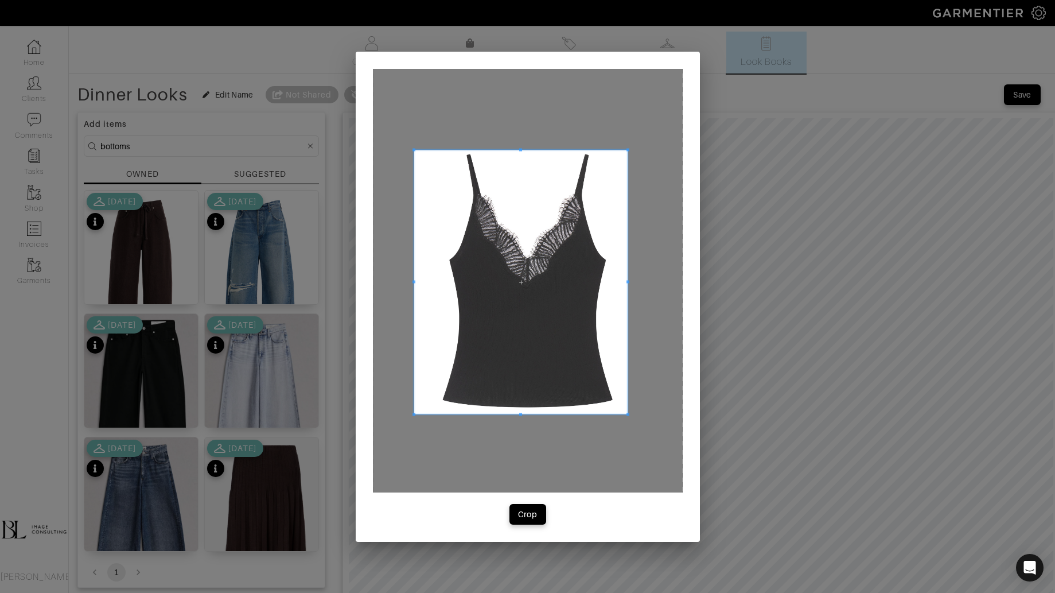
click at [622, 424] on div at bounding box center [528, 281] width 310 height 424
click at [539, 521] on button "Crop" at bounding box center [528, 514] width 37 height 21
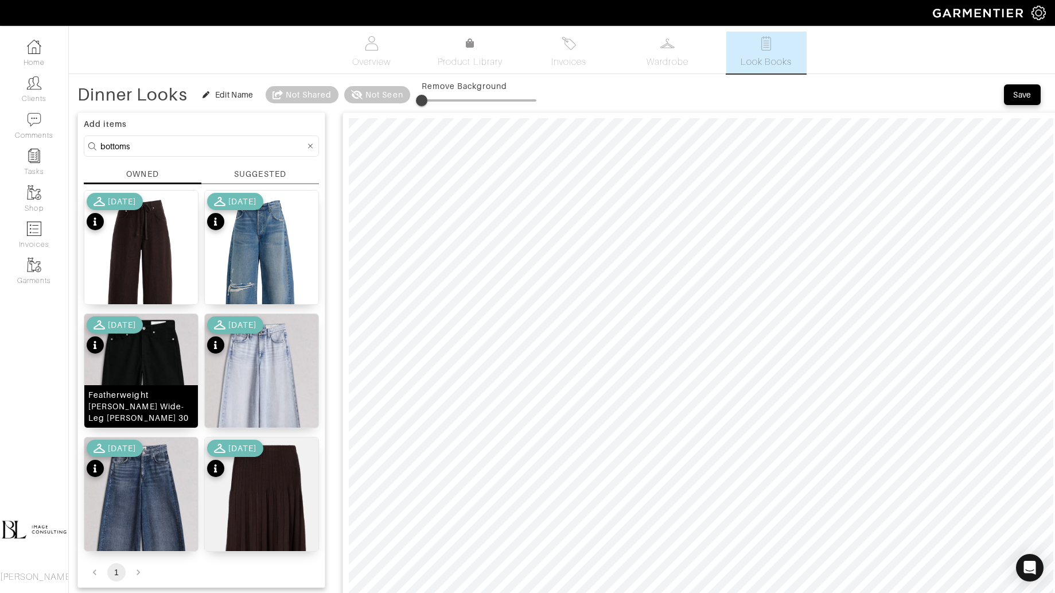
click at [149, 361] on img at bounding box center [141, 414] width 114 height 200
type input "23"
drag, startPoint x: 421, startPoint y: 102, endPoint x: 449, endPoint y: 104, distance: 27.6
click at [449, 104] on span at bounding box center [447, 100] width 11 height 11
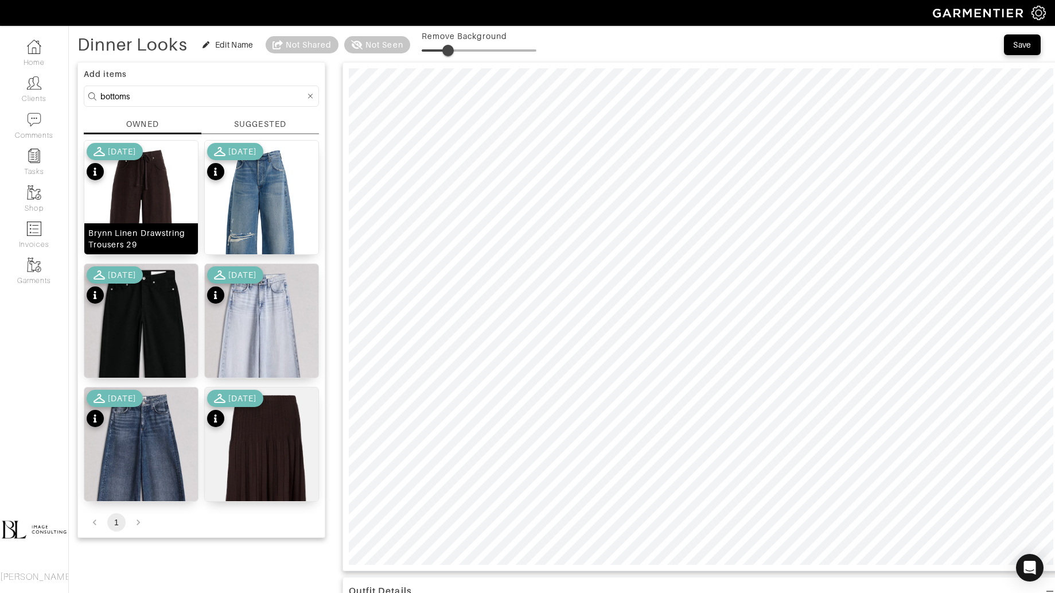
scroll to position [49, 0]
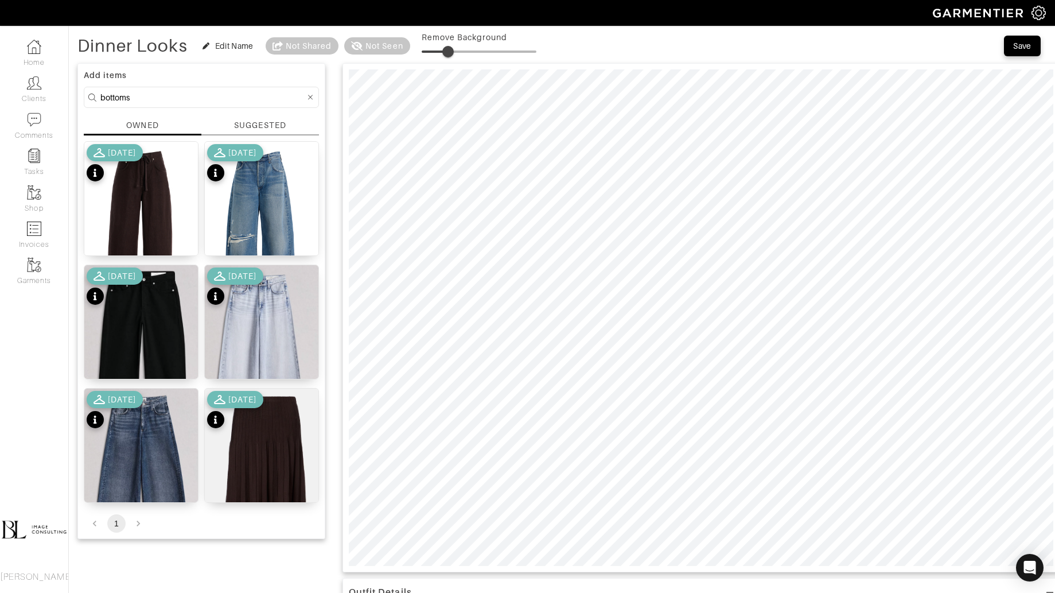
click at [212, 97] on input "bottoms" at bounding box center [202, 97] width 205 height 14
click at [212, 98] on input "bottoms" at bounding box center [202, 97] width 205 height 14
type input "tops"
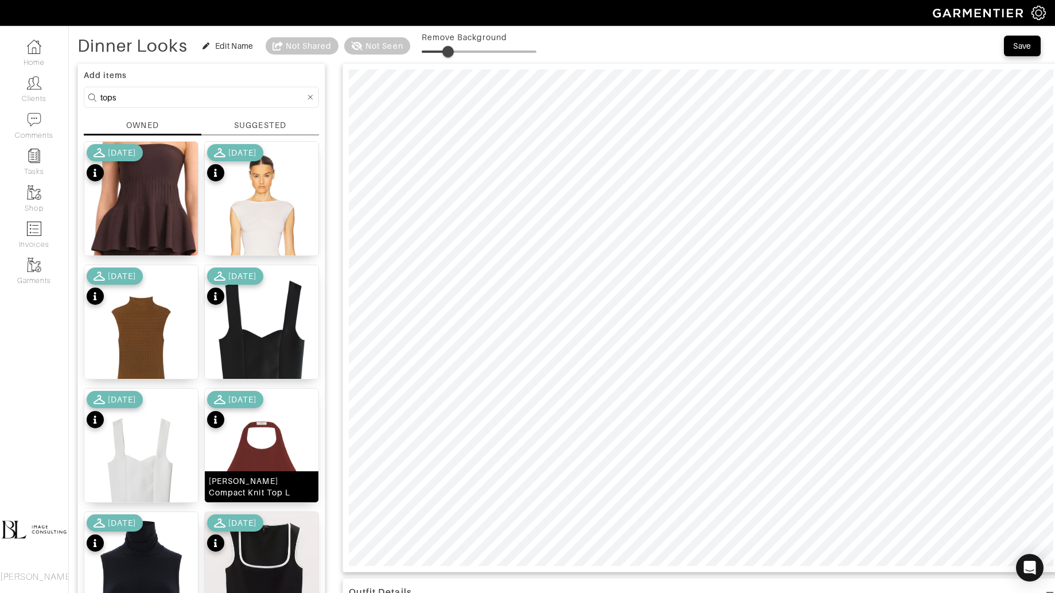
click at [261, 436] on img at bounding box center [262, 467] width 114 height 156
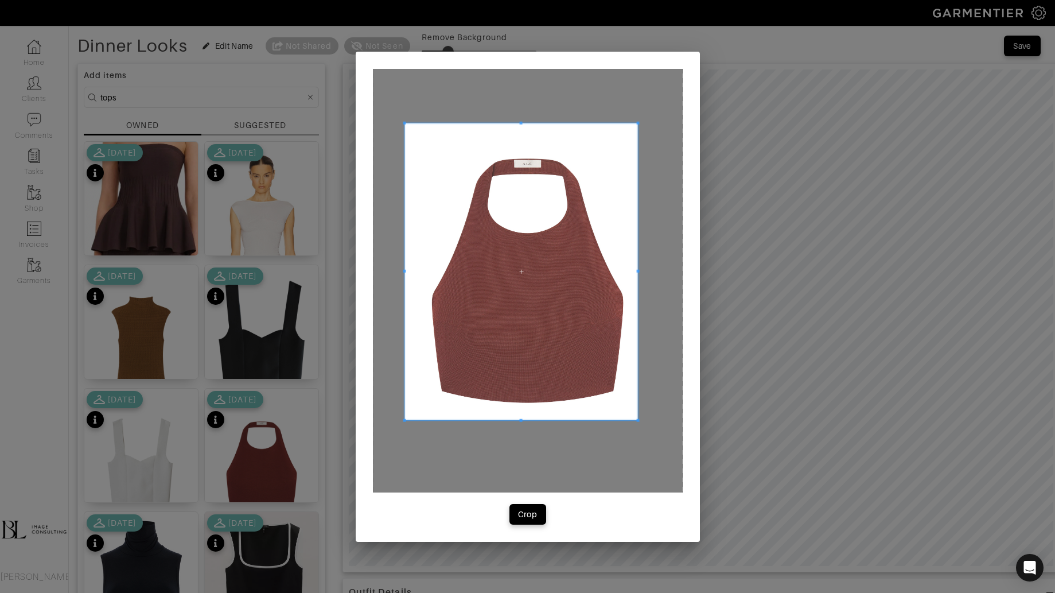
click at [653, 429] on div at bounding box center [528, 281] width 310 height 424
click at [541, 512] on button "Crop" at bounding box center [528, 514] width 37 height 21
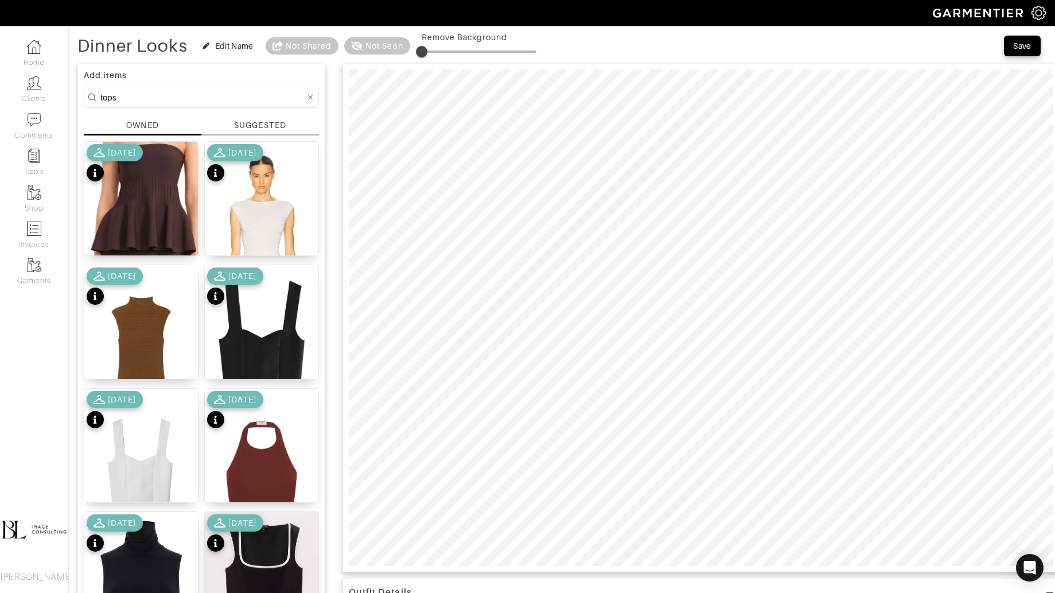
type input "11"
click at [134, 98] on input "tops" at bounding box center [202, 97] width 205 height 14
type input "bottoms"
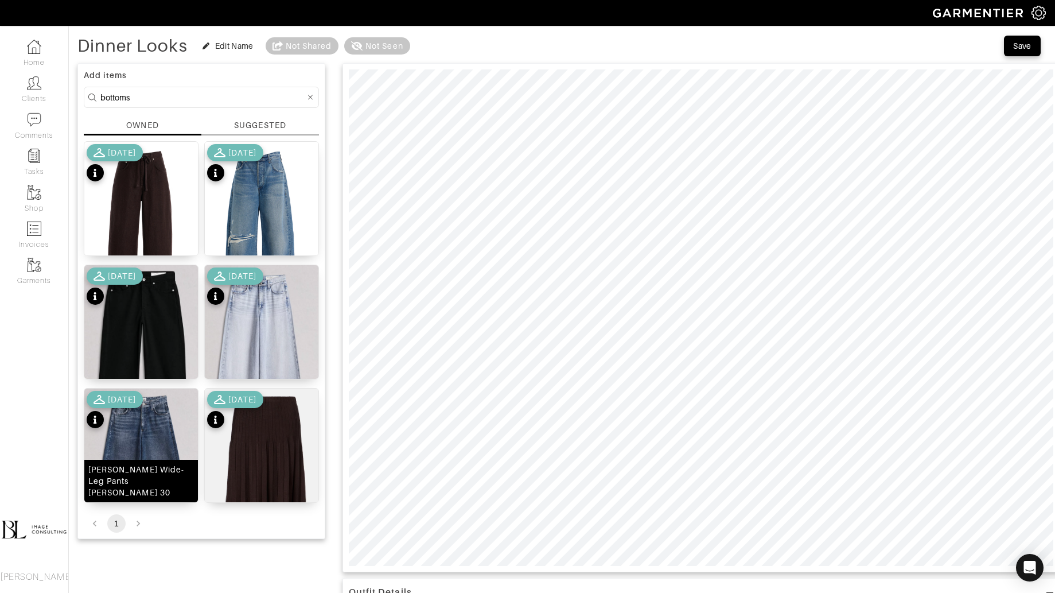
click at [160, 447] on img at bounding box center [141, 485] width 114 height 193
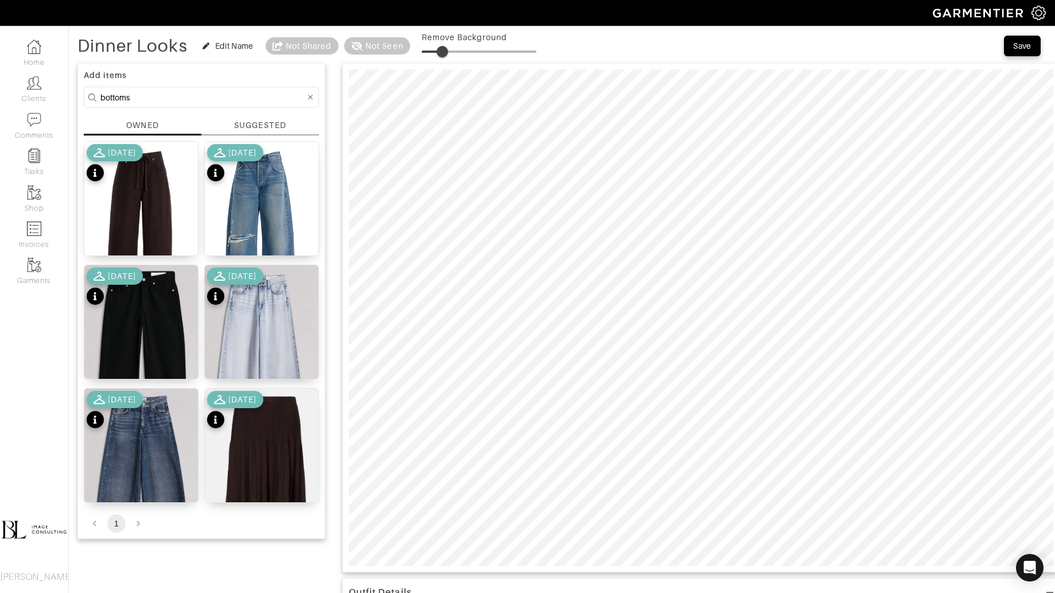
type input "20"
drag, startPoint x: 425, startPoint y: 49, endPoint x: 445, endPoint y: 49, distance: 20.1
click at [445, 49] on span at bounding box center [444, 51] width 11 height 11
click at [139, 208] on img at bounding box center [141, 233] width 114 height 182
type input "9"
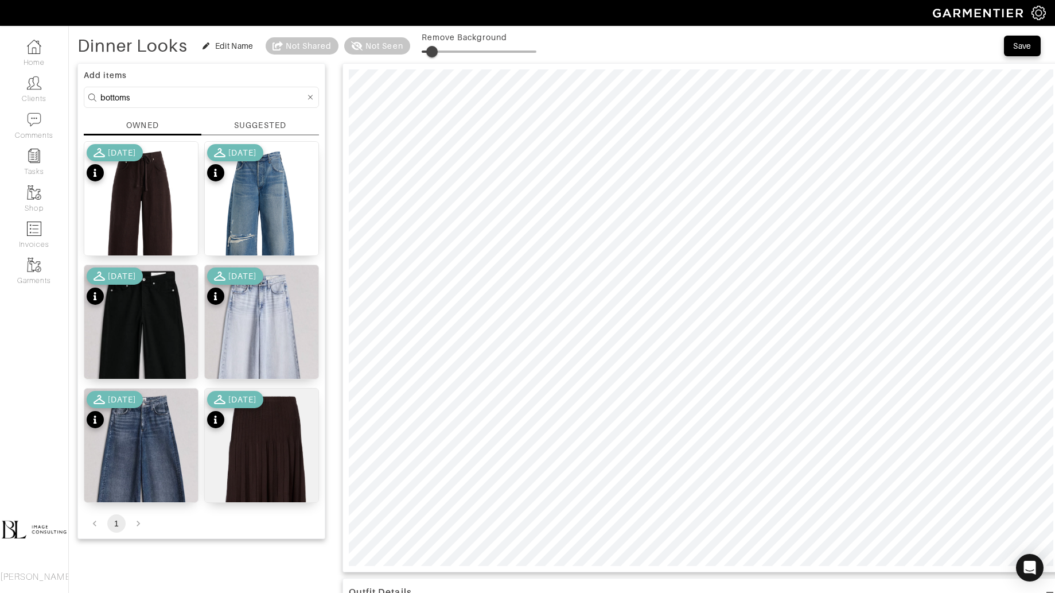
drag, startPoint x: 418, startPoint y: 46, endPoint x: 433, endPoint y: 46, distance: 14.9
click at [433, 46] on span at bounding box center [431, 51] width 11 height 11
click at [191, 97] on input "bottoms" at bounding box center [202, 97] width 205 height 14
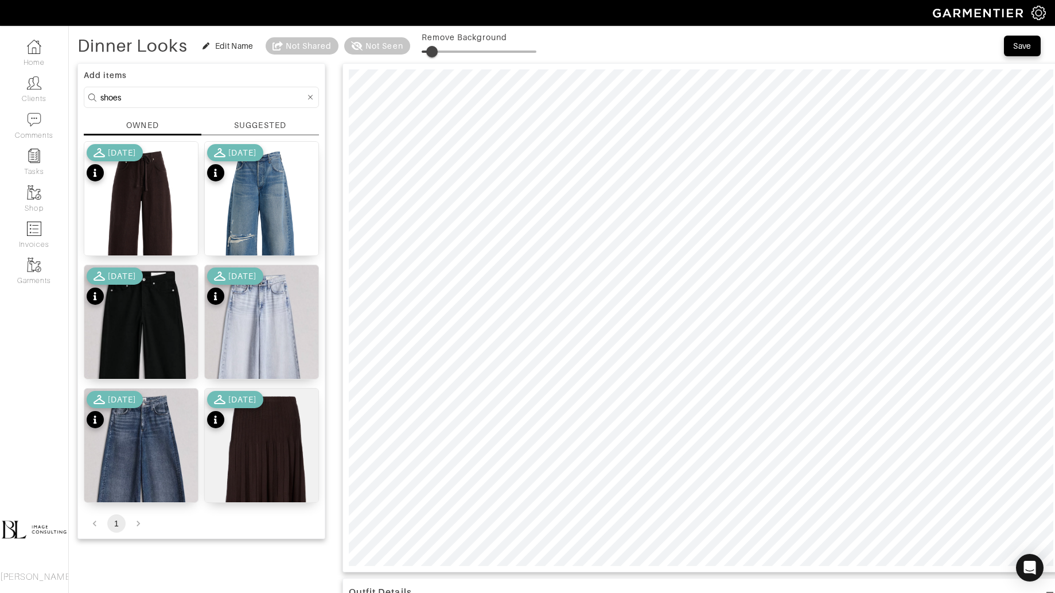
type input "shoes"
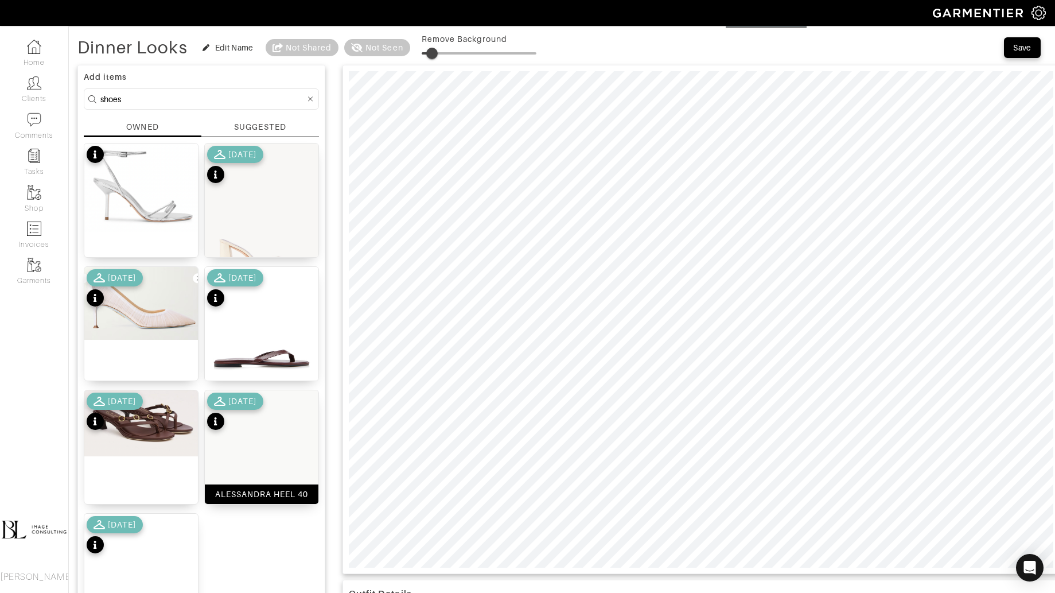
scroll to position [45, 0]
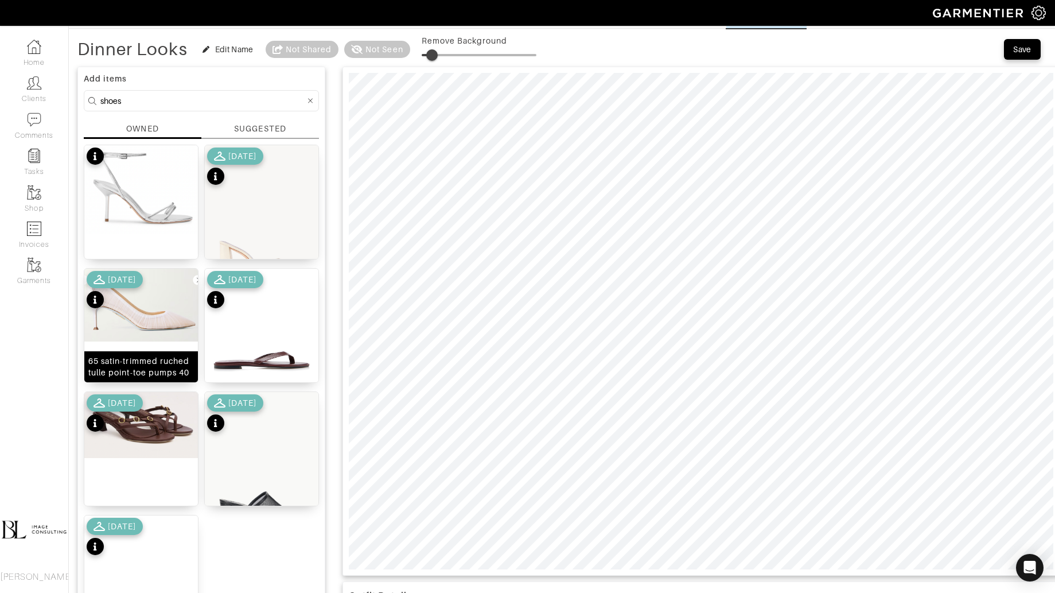
click at [160, 323] on img at bounding box center [141, 305] width 114 height 73
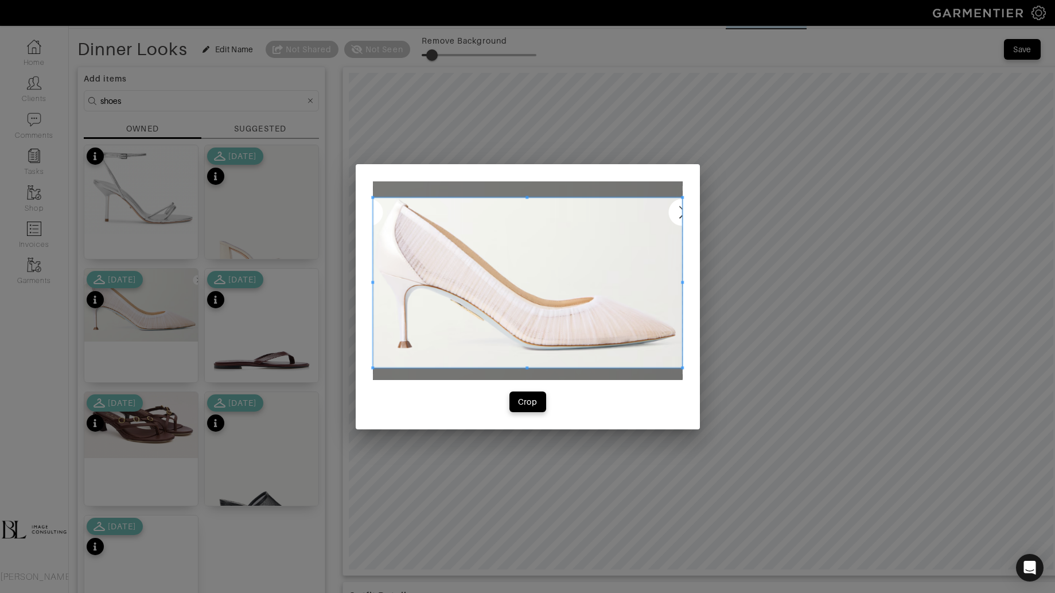
click at [659, 196] on span at bounding box center [527, 197] width 309 height 3
click at [678, 282] on span at bounding box center [678, 282] width 3 height 3
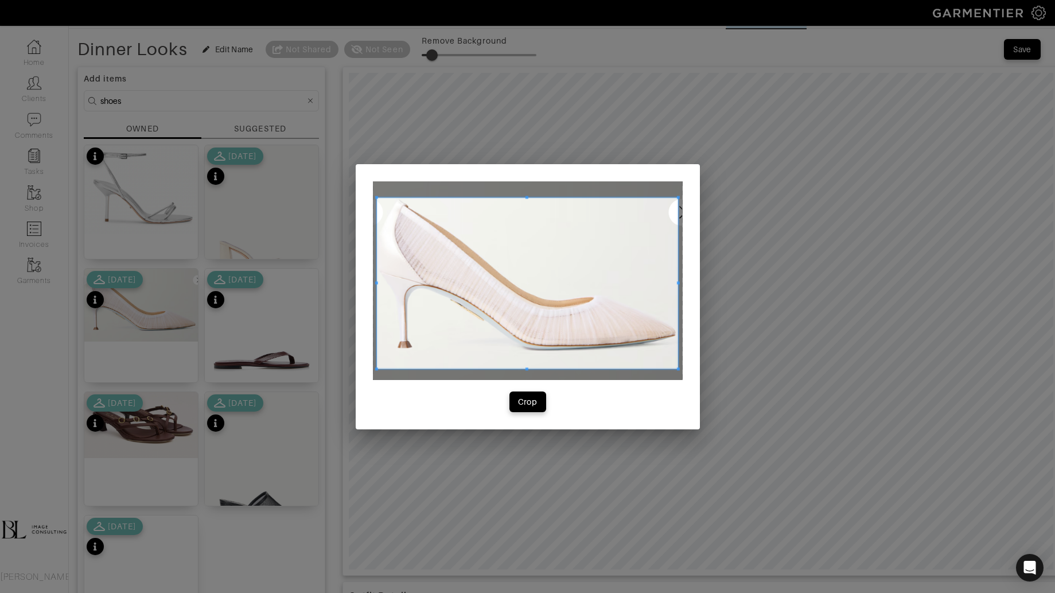
click at [376, 367] on span at bounding box center [376, 368] width 3 height 3
click at [520, 402] on div "Crop" at bounding box center [528, 401] width 20 height 11
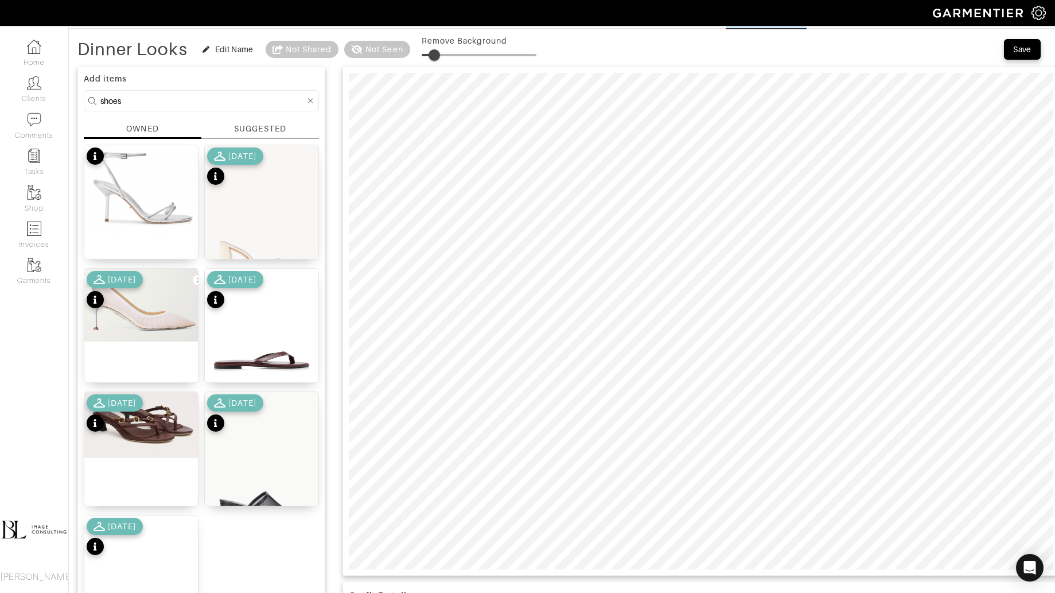
type input "0"
drag, startPoint x: 429, startPoint y: 55, endPoint x: 382, endPoint y: 55, distance: 47.1
click at [382, 55] on div "Dinner Looks Edit Name Not Shared Not Seen Remove Background" at bounding box center [306, 49] width 459 height 23
click at [137, 172] on img at bounding box center [141, 189] width 114 height 88
type input "6"
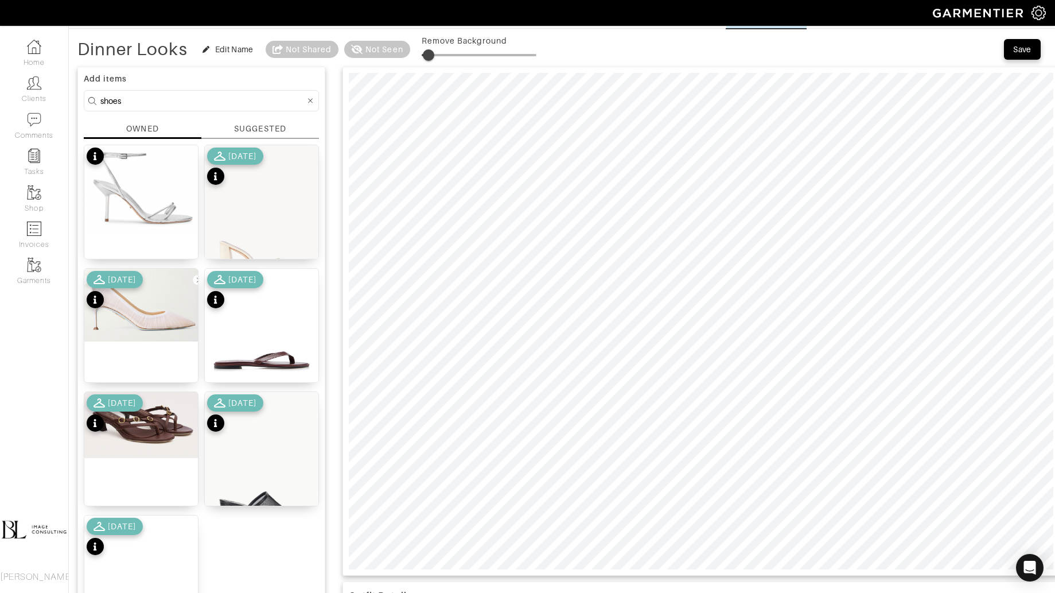
drag, startPoint x: 424, startPoint y: 51, endPoint x: 429, endPoint y: 55, distance: 6.2
click at [429, 55] on span at bounding box center [428, 54] width 11 height 11
click at [244, 473] on img at bounding box center [262, 477] width 114 height 170
drag, startPoint x: 425, startPoint y: 56, endPoint x: 436, endPoint y: 57, distance: 11.0
click at [436, 57] on span at bounding box center [435, 54] width 11 height 11
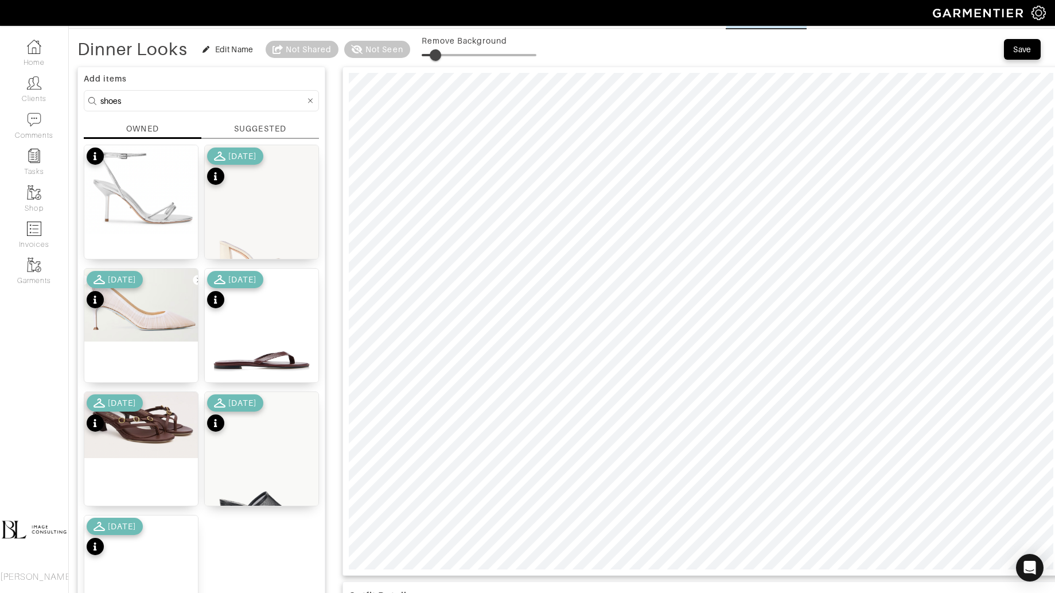
click at [143, 426] on div "[DATE]" at bounding box center [115, 414] width 56 height 40
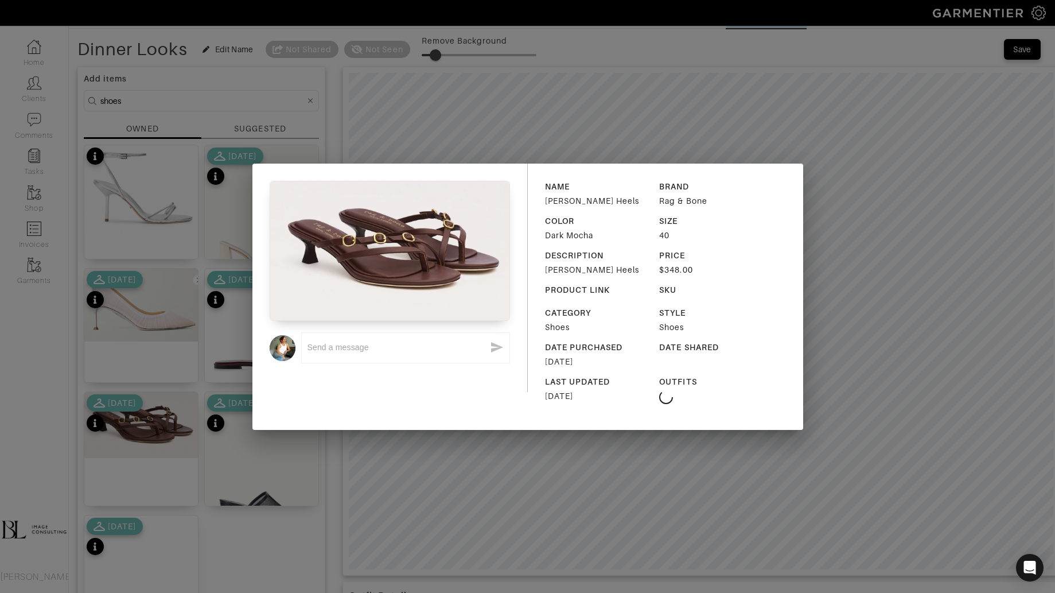
click at [607, 495] on div "x NAME Sammie Kitten Heels BRAND Rag & Bone COLOR Dark Mocha SIZE 40 DESCRIPTIO…" at bounding box center [527, 296] width 1055 height 593
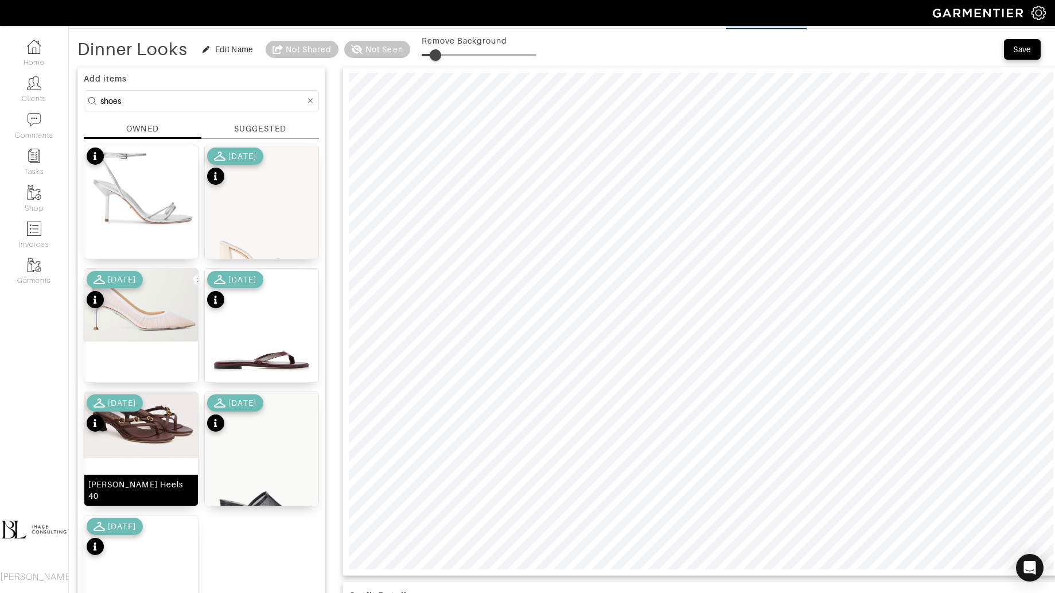
click at [163, 448] on img at bounding box center [141, 425] width 114 height 66
click at [437, 51] on span at bounding box center [436, 54] width 11 height 11
type input "12"
click at [179, 96] on input "shoes" at bounding box center [202, 101] width 205 height 14
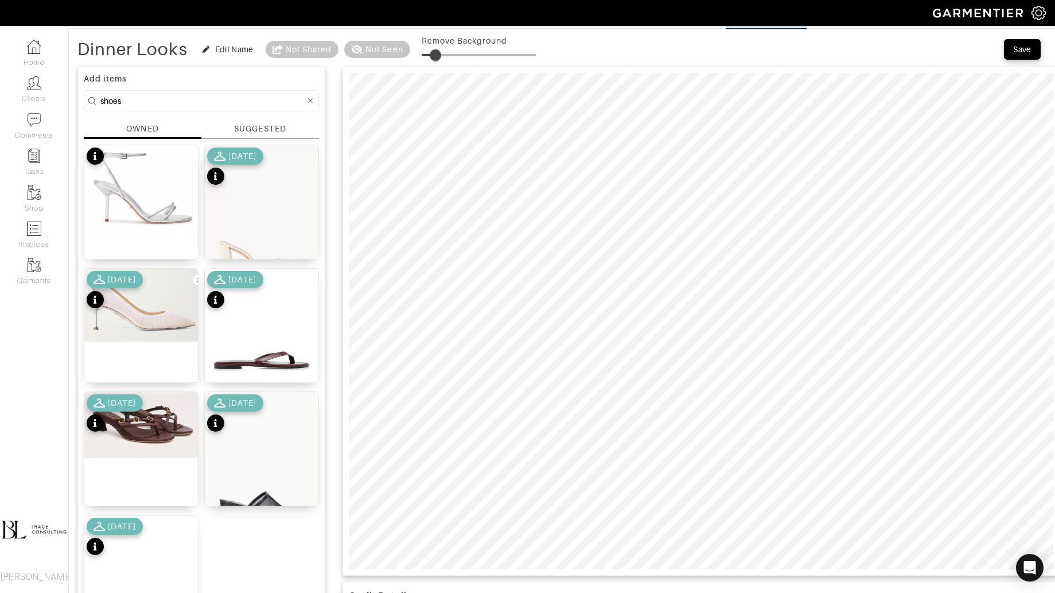
click at [179, 96] on input "shoes" at bounding box center [202, 101] width 205 height 14
type input "belt"
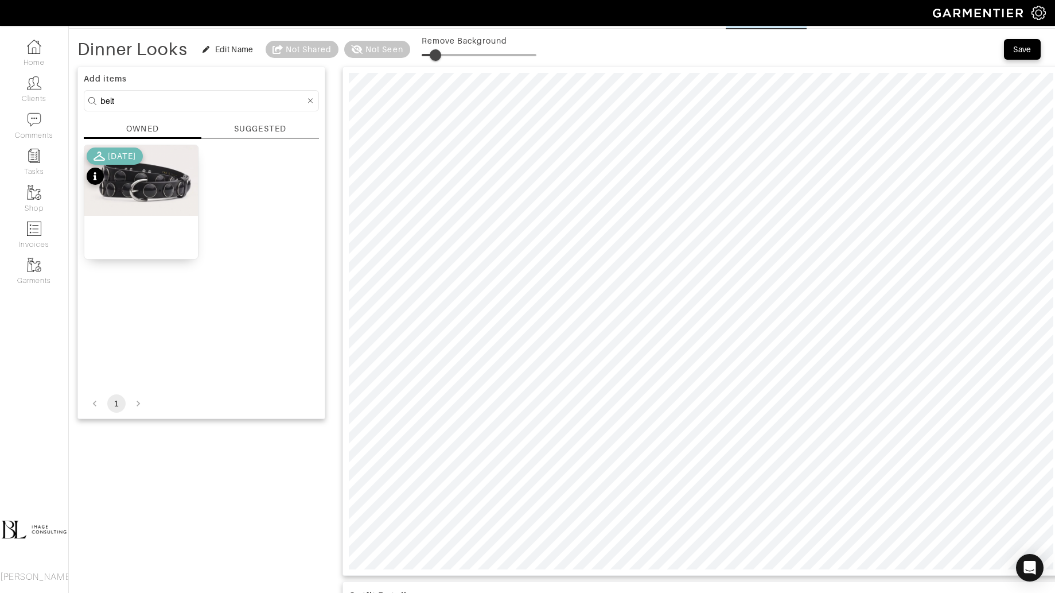
click at [143, 183] on div "[DATE]" at bounding box center [115, 167] width 56 height 40
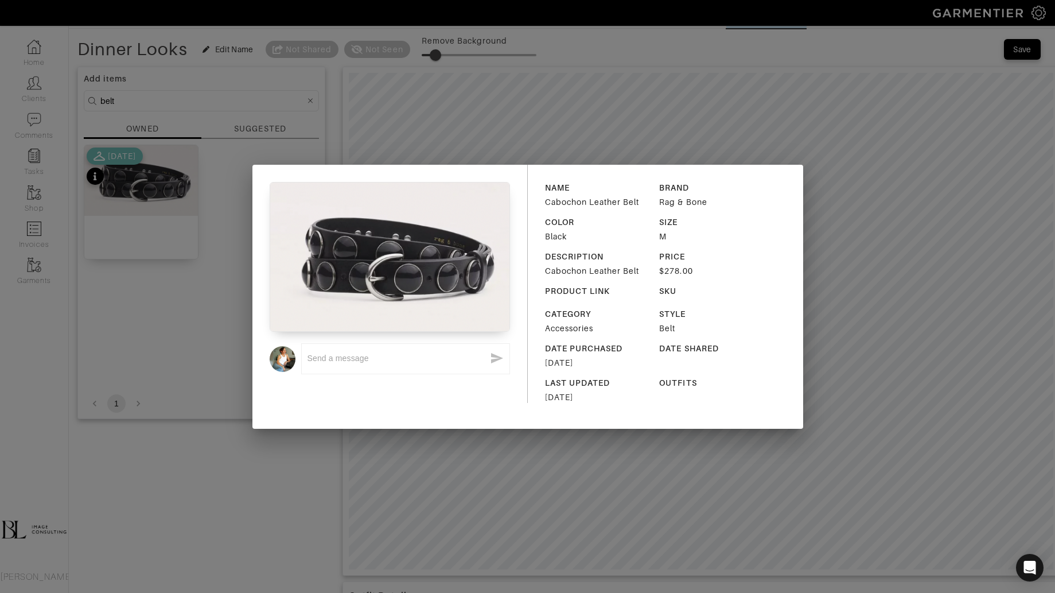
click at [653, 116] on div "x NAME Cabochon Leather Belt BRAND Rag & Bone COLOR Black SIZE M DESCRIPTION Ca…" at bounding box center [527, 296] width 1055 height 593
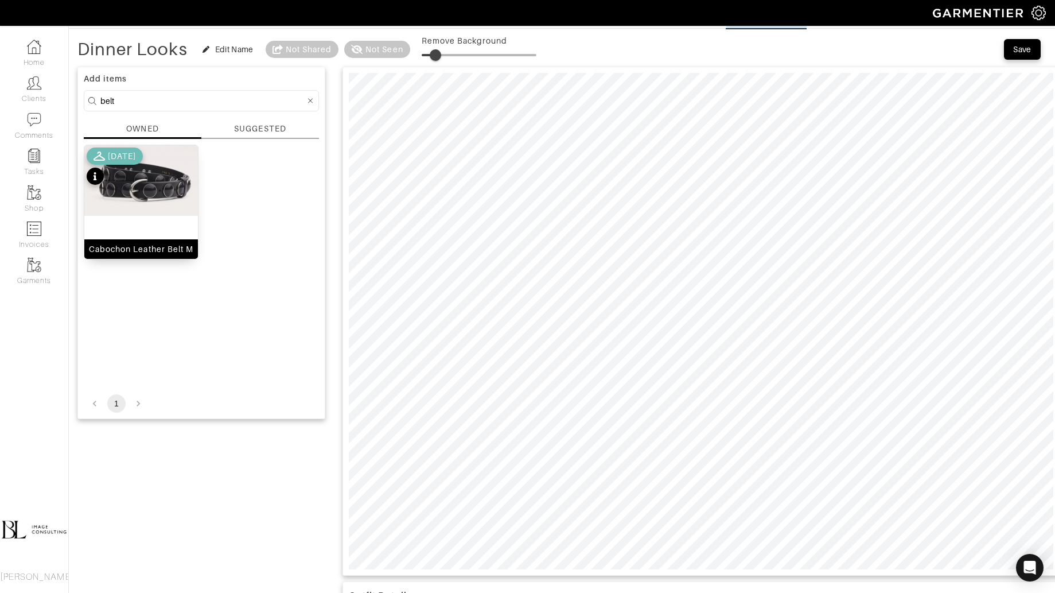
click at [131, 209] on img at bounding box center [141, 180] width 114 height 71
type input "17"
click at [441, 49] on span at bounding box center [441, 54] width 11 height 11
click at [144, 104] on input "belt" at bounding box center [202, 101] width 205 height 14
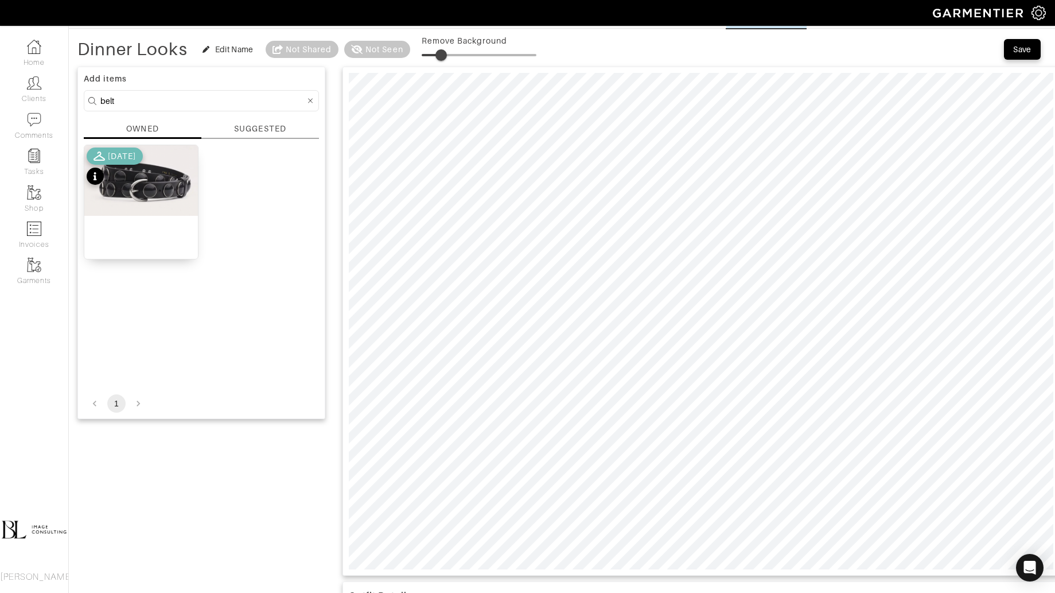
click at [144, 104] on input "belt" at bounding box center [202, 101] width 205 height 14
type input "bag"
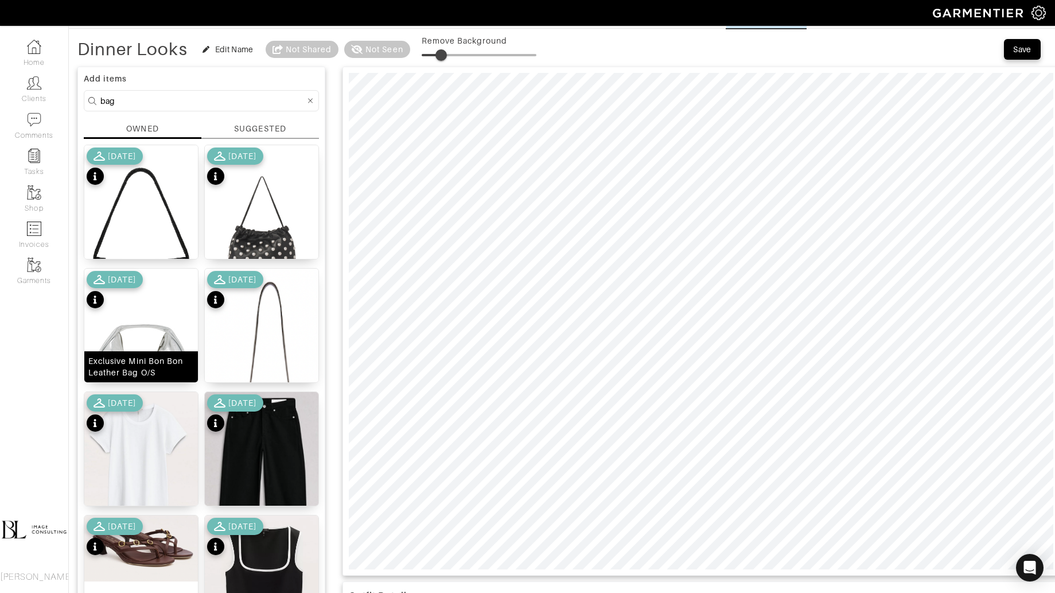
click at [156, 341] on img at bounding box center [141, 360] width 114 height 182
click at [440, 53] on span at bounding box center [438, 54] width 11 height 11
drag, startPoint x: 442, startPoint y: 54, endPoint x: 429, endPoint y: 55, distance: 12.7
click at [429, 55] on span at bounding box center [428, 54] width 11 height 11
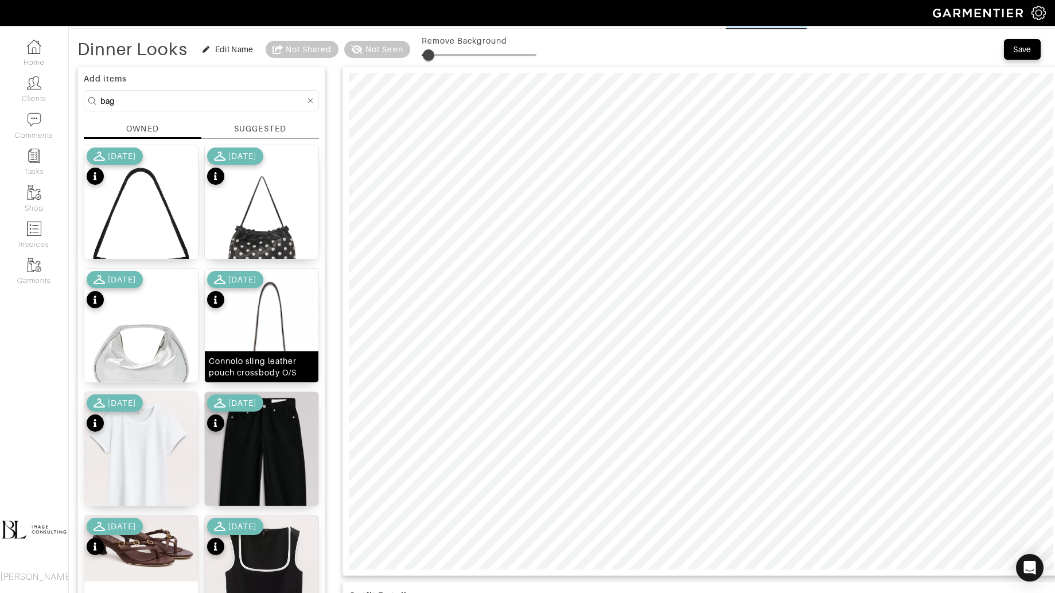
click at [288, 340] on img at bounding box center [262, 387] width 114 height 237
type input "10"
click at [433, 53] on span at bounding box center [433, 54] width 11 height 11
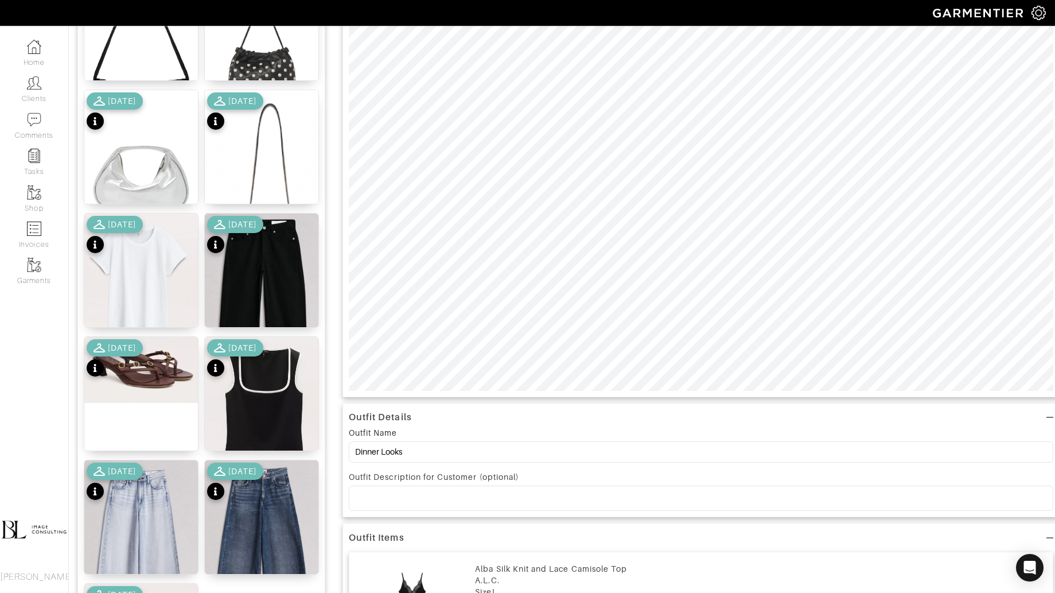
scroll to position [0, 0]
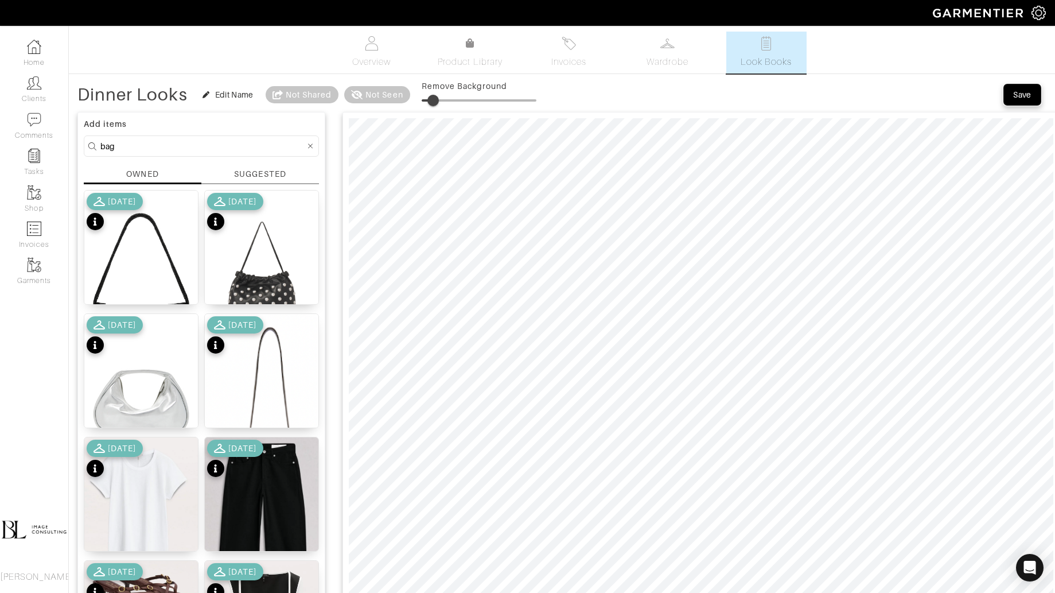
click at [1024, 89] on div "Save" at bounding box center [1022, 94] width 18 height 11
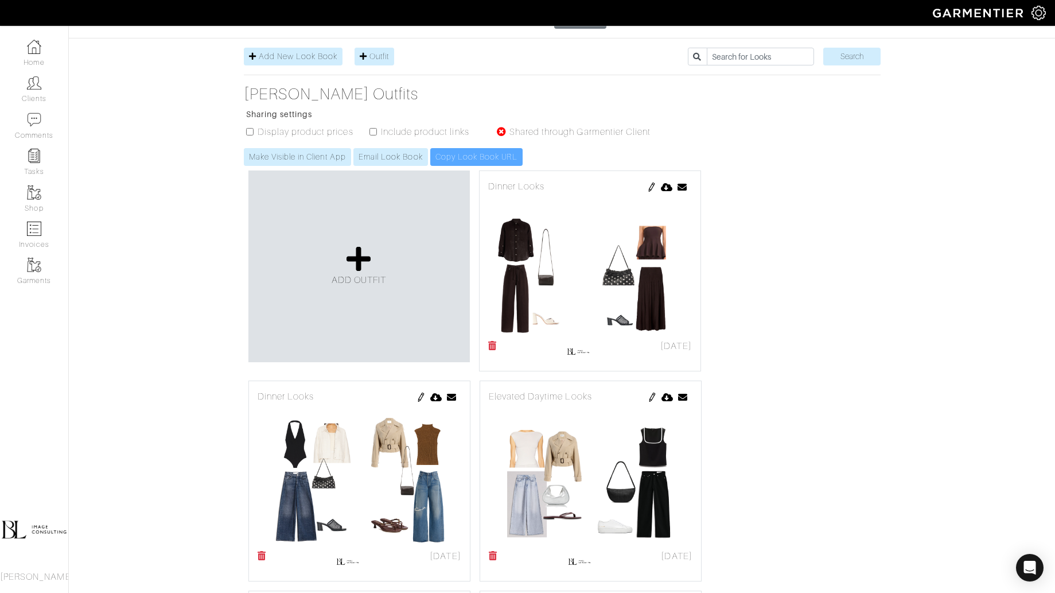
scroll to position [177, 0]
click at [359, 246] on icon at bounding box center [359, 260] width 25 height 28
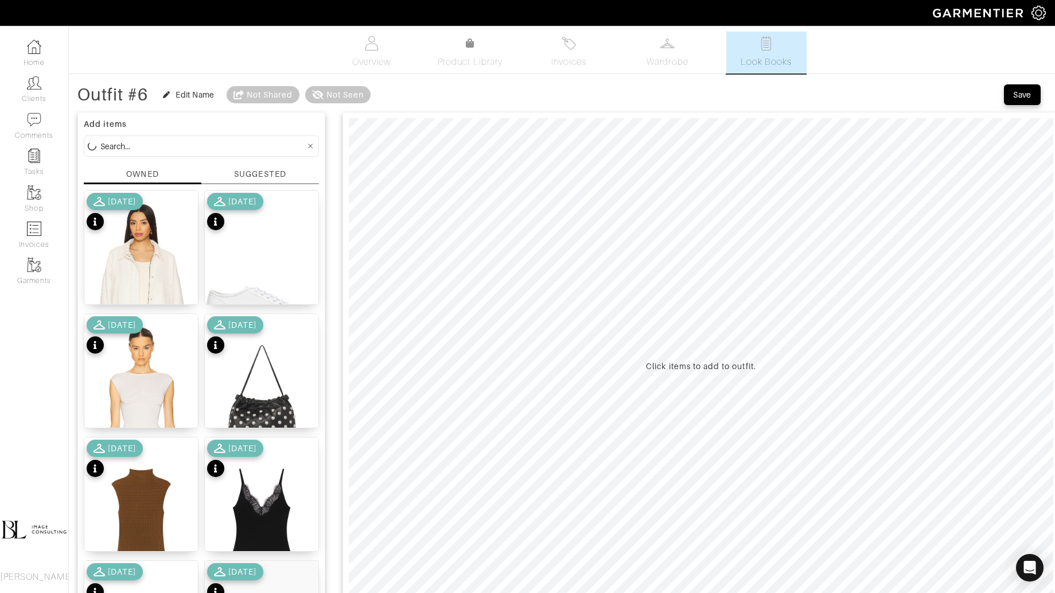
click at [185, 145] on input at bounding box center [202, 146] width 205 height 14
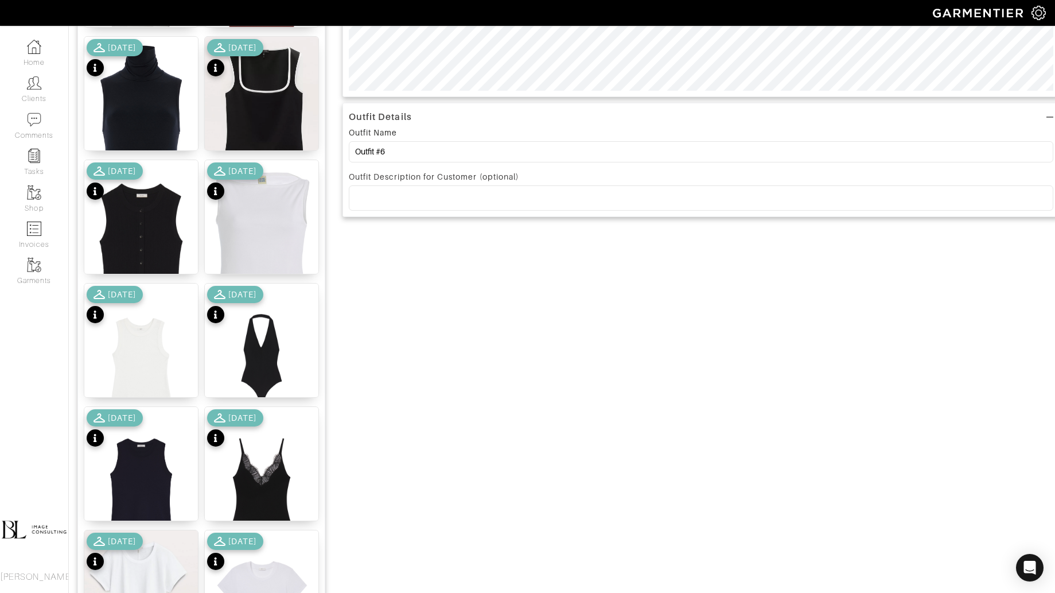
scroll to position [522, 0]
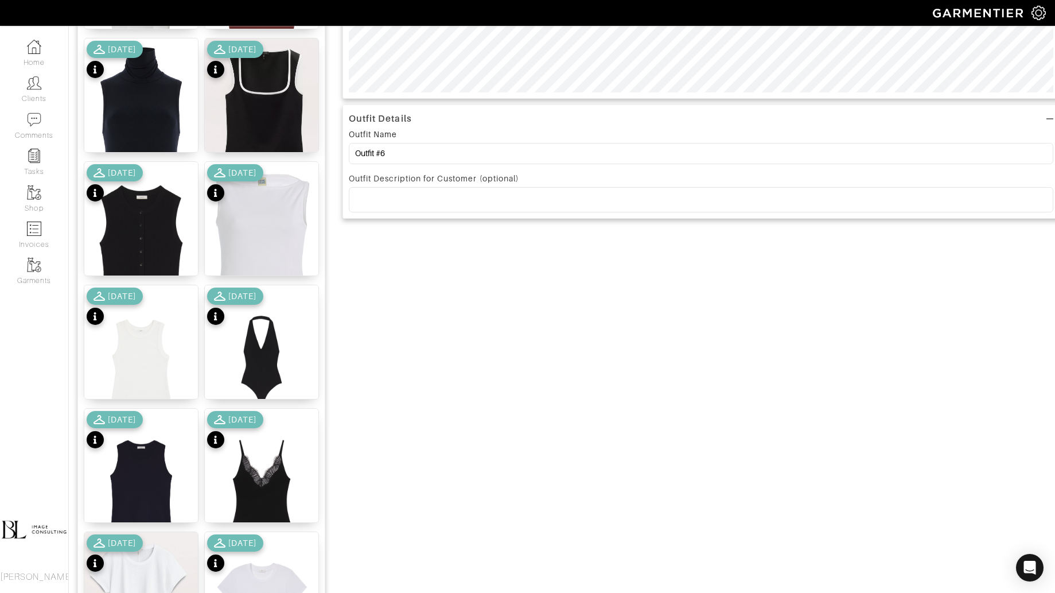
click at [139, 180] on div "[DATE]" at bounding box center [115, 172] width 56 height 17
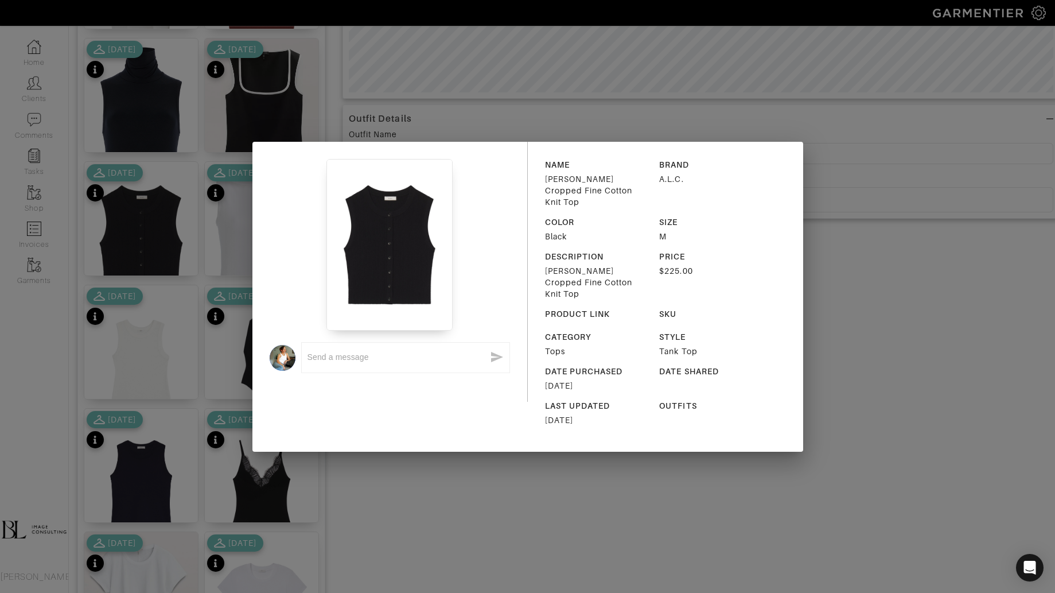
click at [78, 292] on div "x NAME [PERSON_NAME] Fine Cotton Knit Top BRAND A.L.C. COLOR Black SIZE M DESCR…" at bounding box center [527, 296] width 1055 height 593
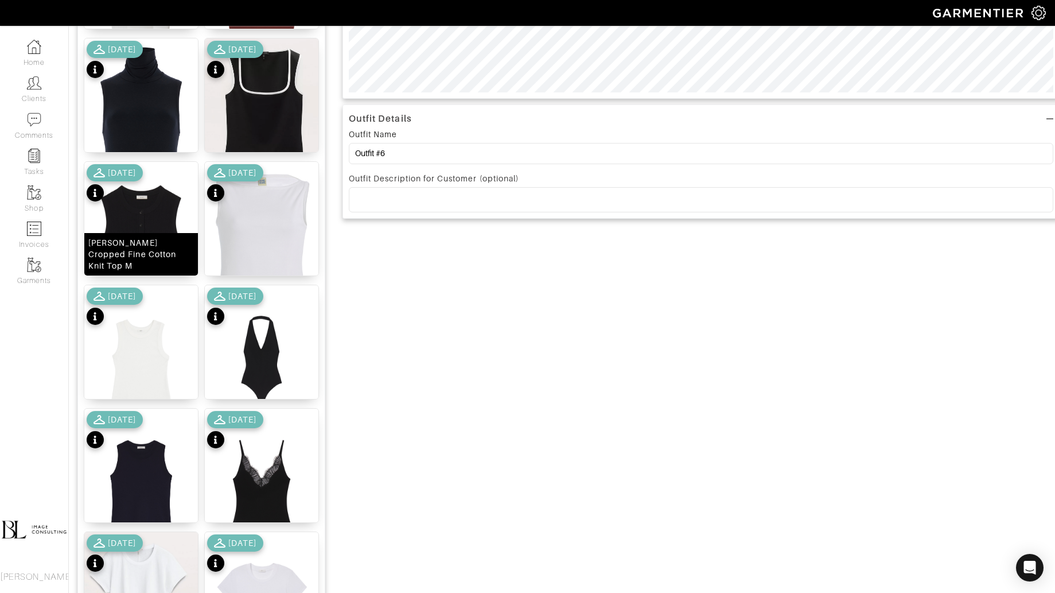
click at [118, 247] on div "[PERSON_NAME] Cropped Fine Cotton Knit Top M" at bounding box center [141, 254] width 114 height 42
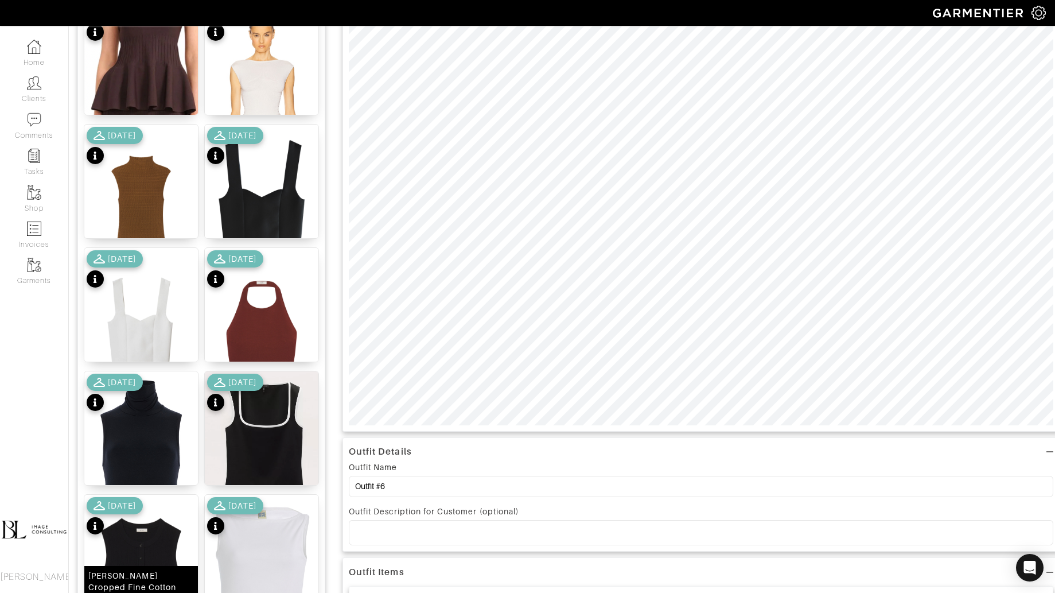
scroll to position [193, 0]
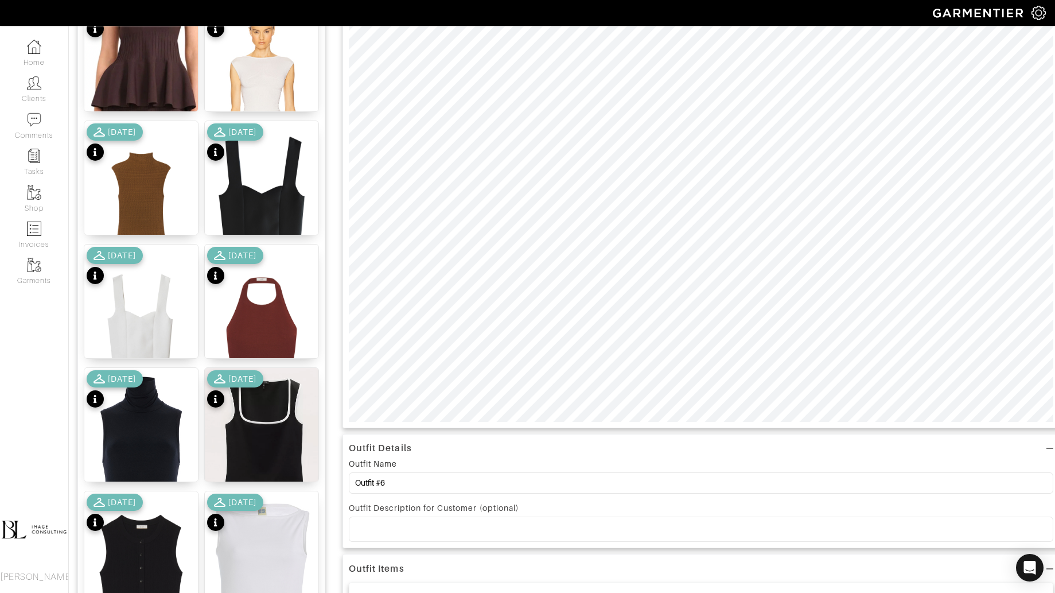
click at [129, 409] on div "[DATE]" at bounding box center [115, 390] width 56 height 40
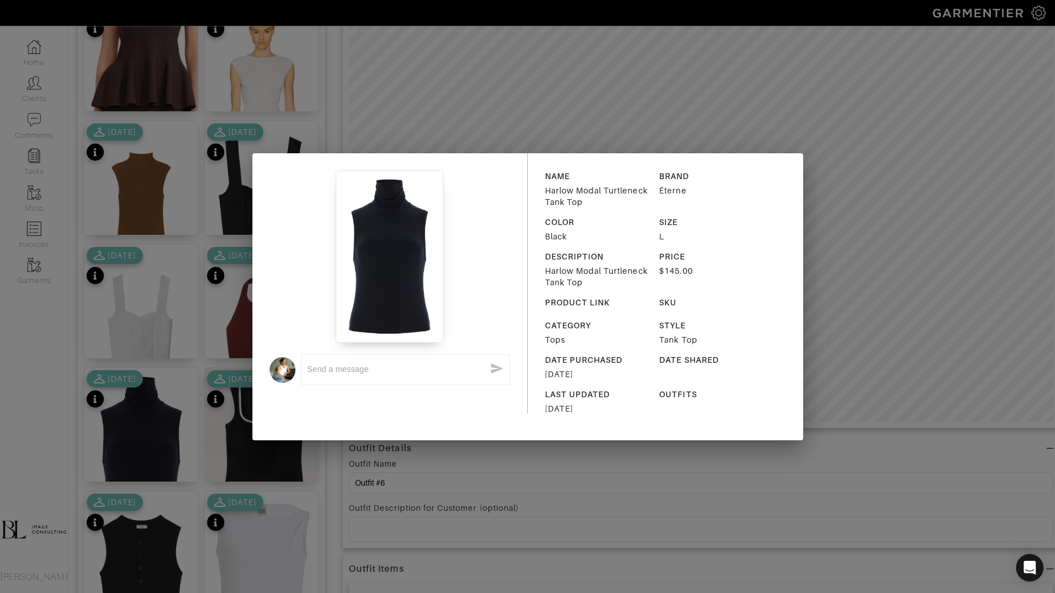
click at [449, 476] on div "x NAME Harlow Modal Turtleneck Tank Top BRAND Éterne COLOR Black SIZE L DESCRIP…" at bounding box center [527, 296] width 1055 height 593
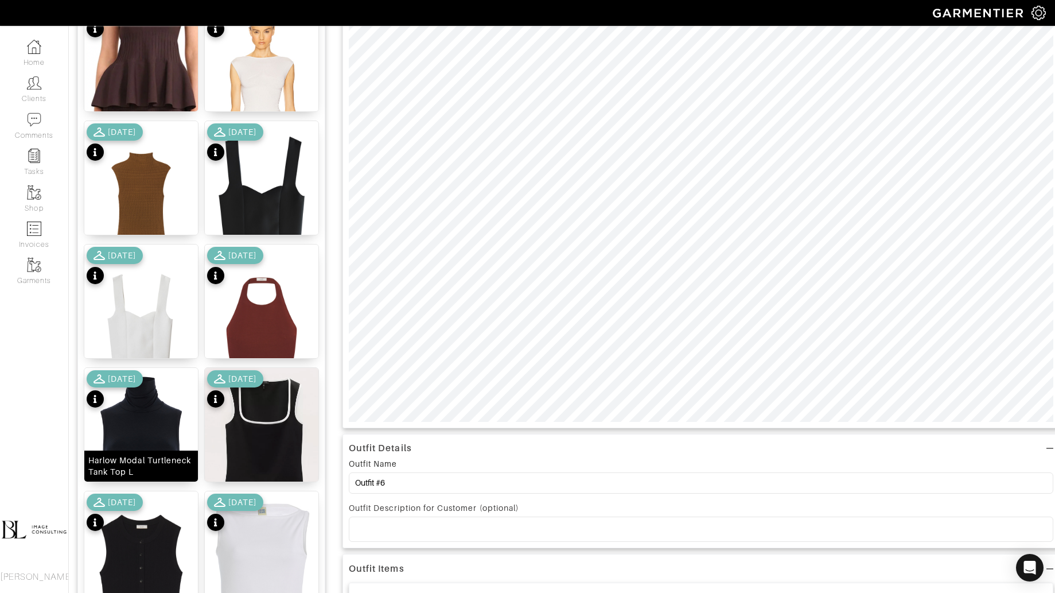
click at [143, 424] on img at bounding box center [141, 459] width 114 height 182
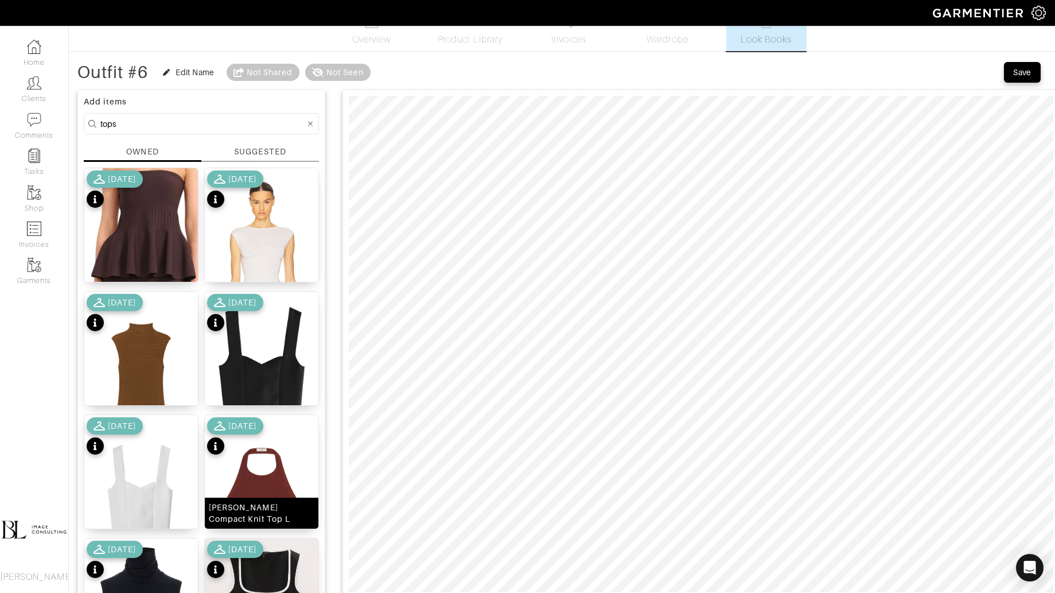
scroll to position [0, 0]
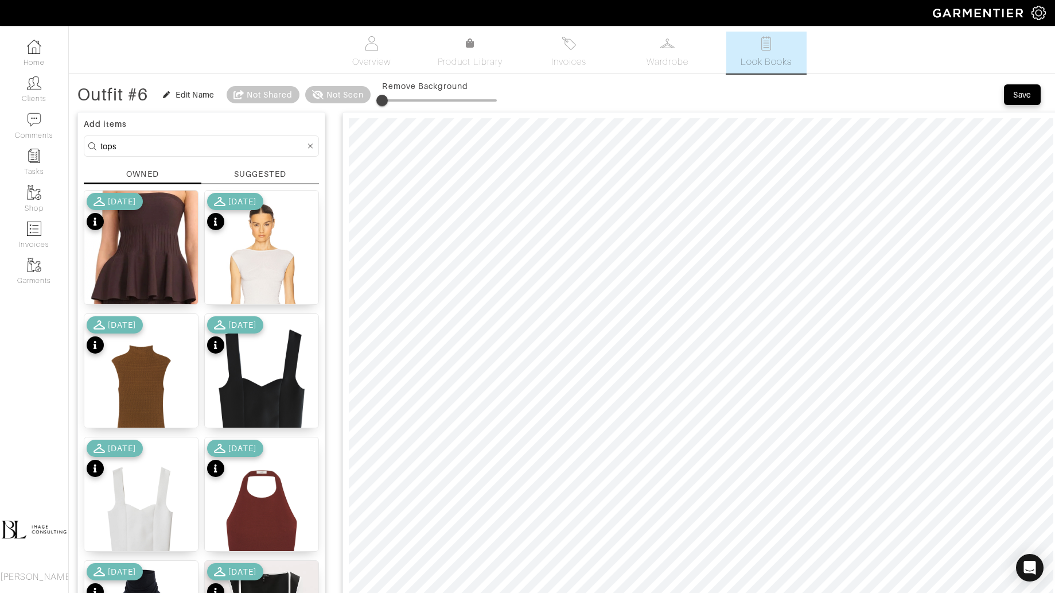
click at [174, 139] on input "tops" at bounding box center [202, 146] width 205 height 14
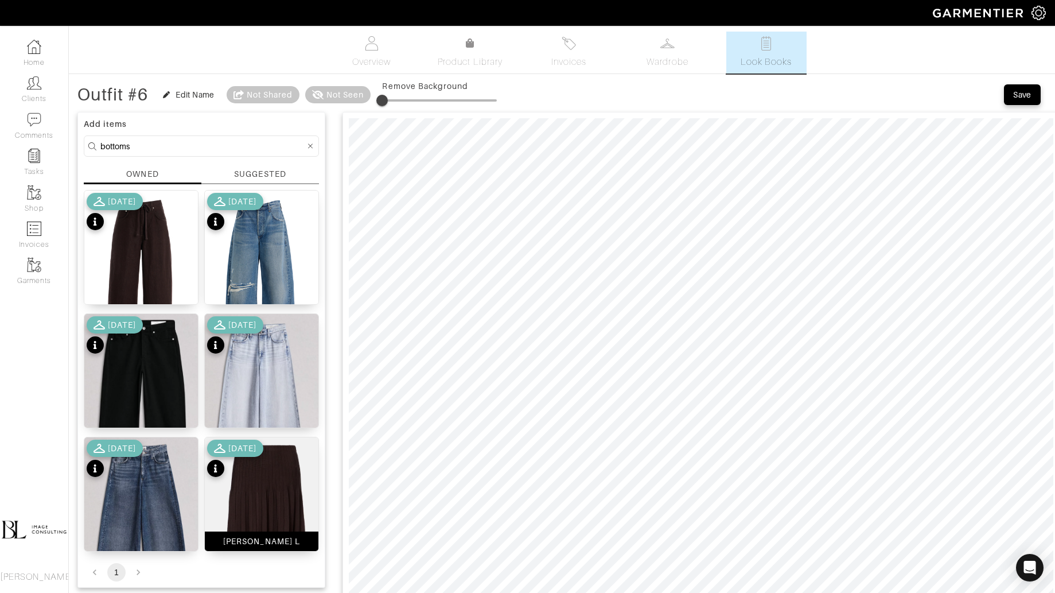
click at [301, 491] on img at bounding box center [262, 539] width 114 height 205
click at [199, 142] on input "bottoms" at bounding box center [202, 146] width 205 height 14
type input "tops"
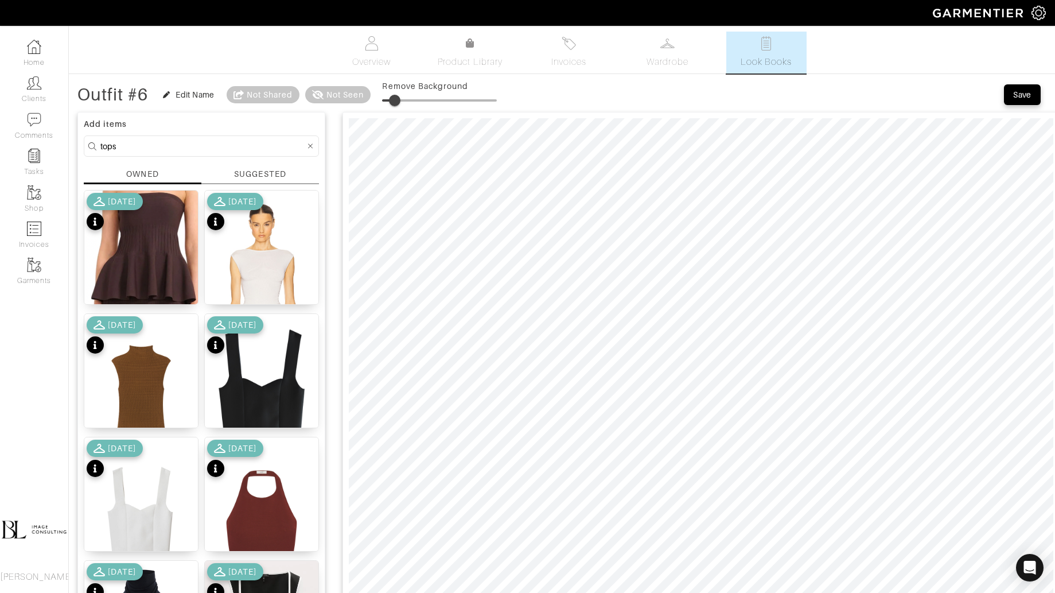
type input "12"
drag, startPoint x: 390, startPoint y: 100, endPoint x: 398, endPoint y: 100, distance: 8.0
click at [398, 100] on span at bounding box center [394, 100] width 11 height 11
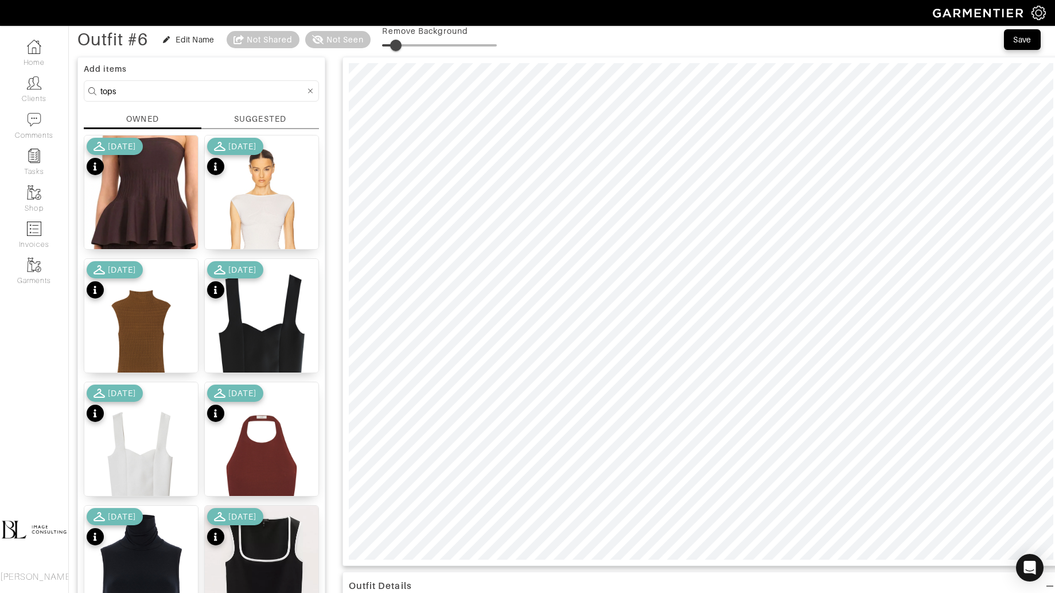
click at [178, 90] on input "tops" at bounding box center [202, 91] width 205 height 14
type input "bottoms"
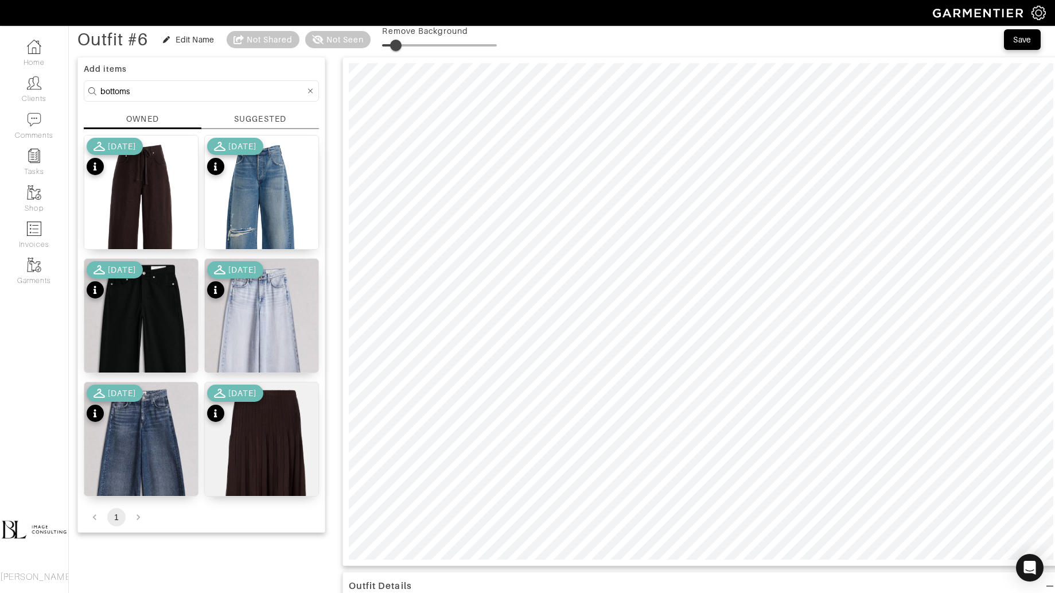
click at [240, 553] on div "Add items bottoms OWNED SUGGESTED Brynn Linen Drawstring Trousers 29 7/10/25 Ay…" at bounding box center [201, 523] width 248 height 945
click at [142, 463] on img at bounding box center [141, 478] width 114 height 193
drag, startPoint x: 396, startPoint y: 44, endPoint x: 406, endPoint y: 44, distance: 10.3
click at [406, 44] on span at bounding box center [403, 45] width 11 height 11
type input "28"
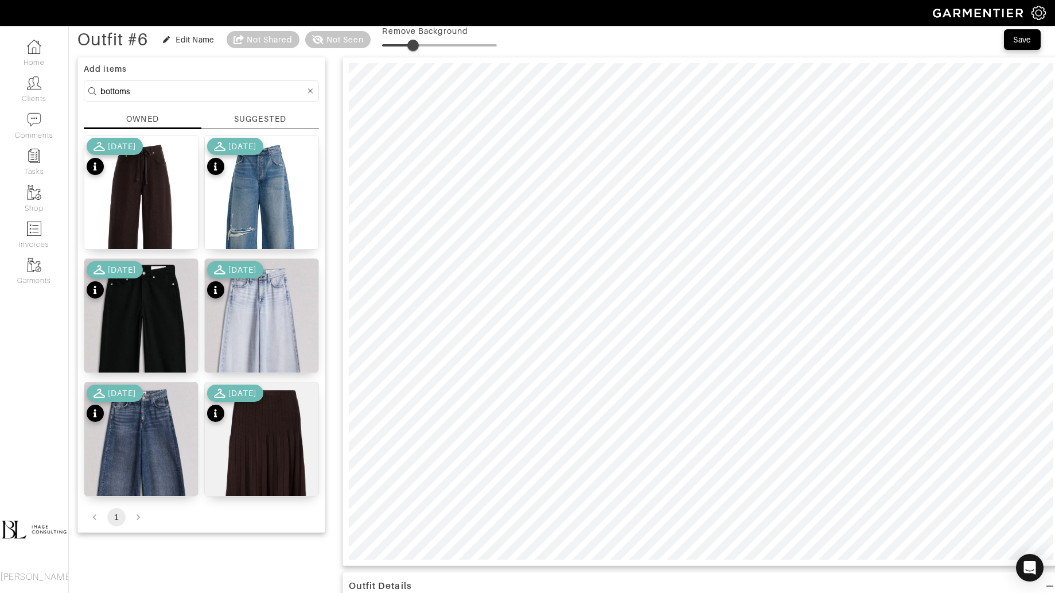
drag, startPoint x: 408, startPoint y: 45, endPoint x: 416, endPoint y: 45, distance: 8.0
click at [416, 45] on span at bounding box center [412, 45] width 11 height 11
click at [215, 94] on input "bottoms" at bounding box center [202, 91] width 205 height 14
click at [214, 94] on input "bottoms" at bounding box center [202, 91] width 205 height 14
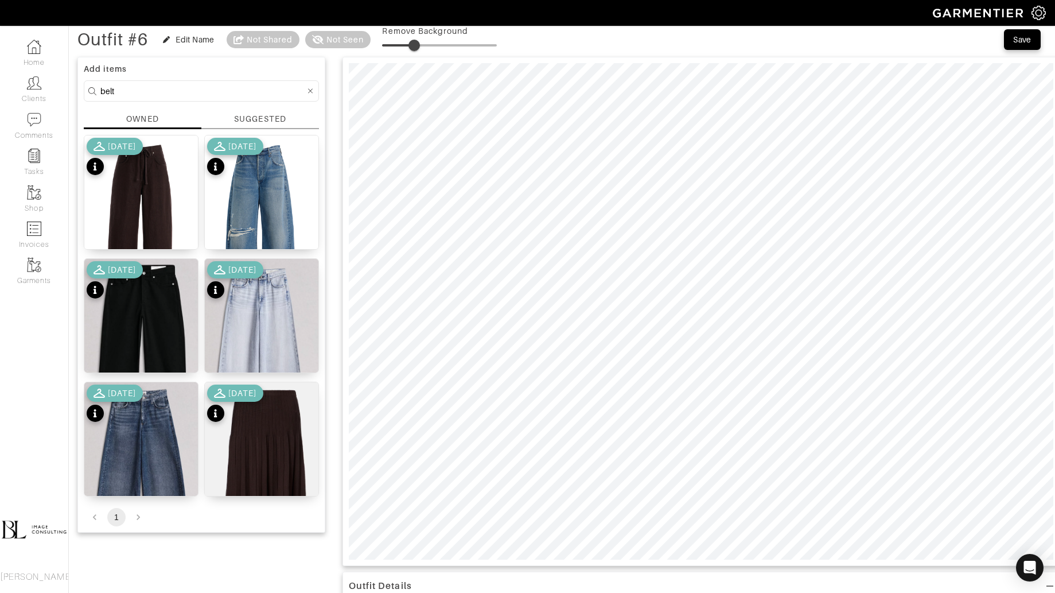
type input "belt"
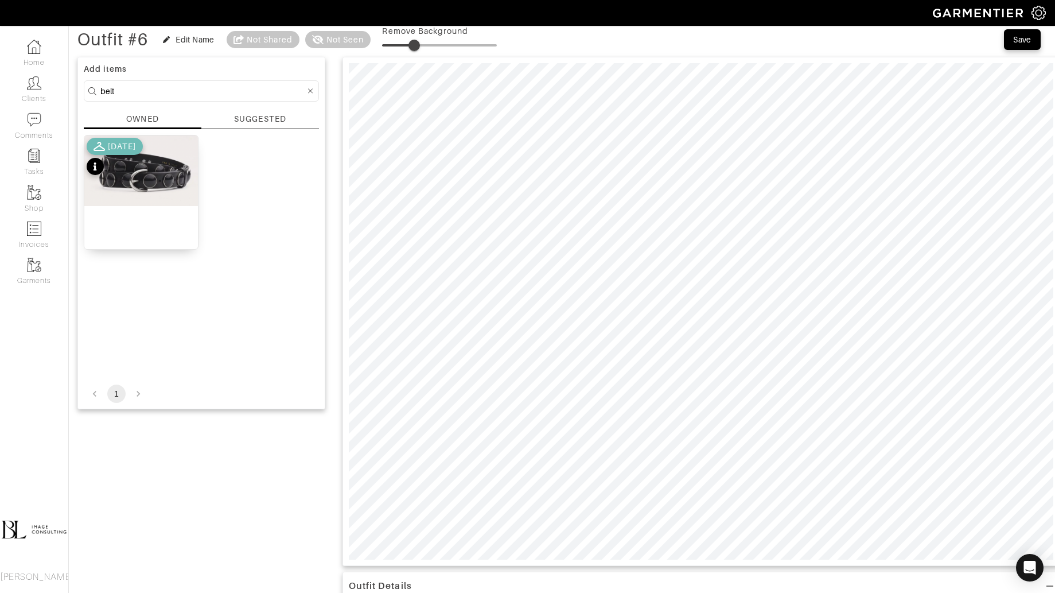
click at [129, 168] on div "[DATE]" at bounding box center [115, 158] width 56 height 40
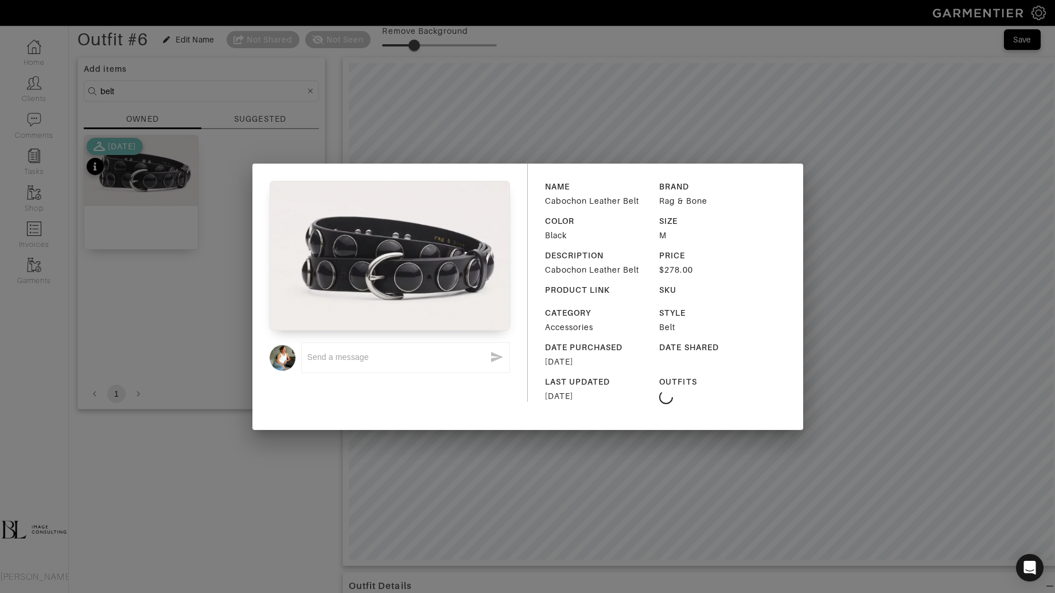
click at [474, 112] on div "x NAME Cabochon Leather Belt BRAND Rag & Bone COLOR Black SIZE M DESCRIPTION Ca…" at bounding box center [527, 296] width 1055 height 593
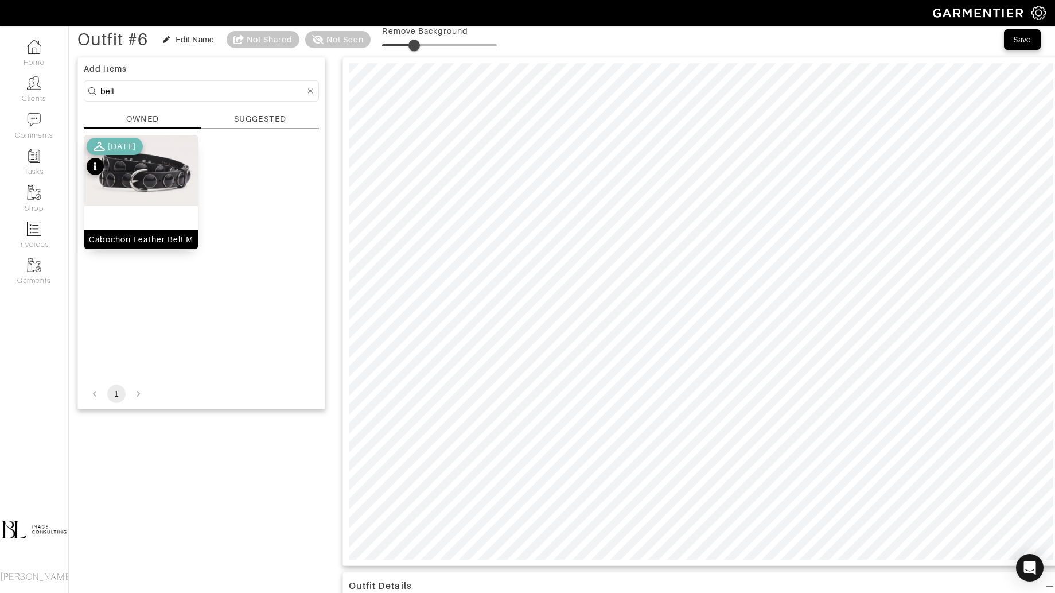
click at [177, 172] on img at bounding box center [141, 170] width 114 height 71
type input "27"
click at [415, 44] on span at bounding box center [412, 45] width 11 height 11
click at [139, 86] on input "belt" at bounding box center [202, 91] width 205 height 14
click at [139, 87] on input "belt" at bounding box center [202, 91] width 205 height 14
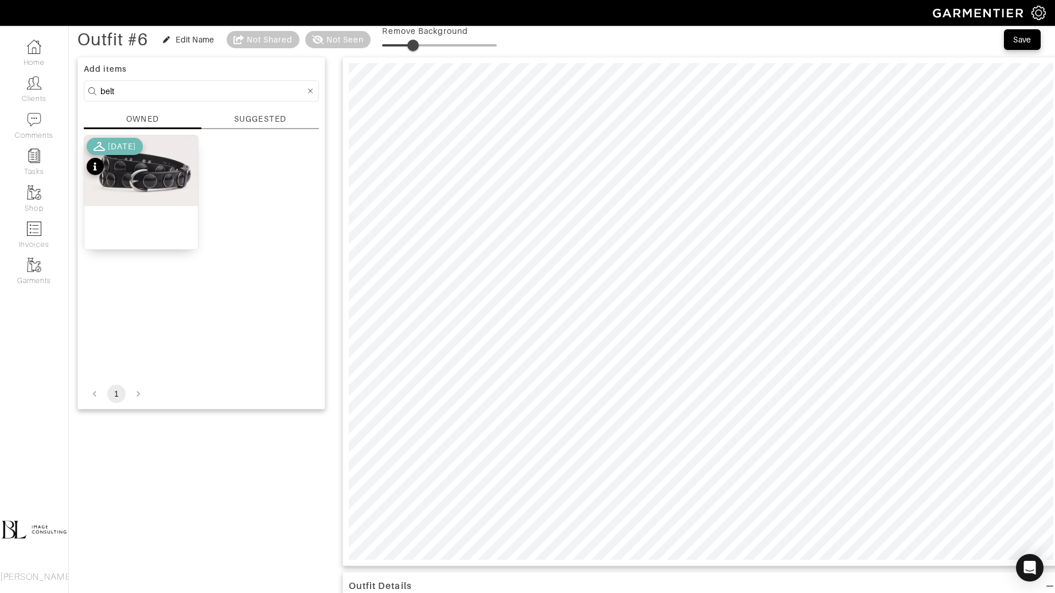
click at [139, 87] on input "belt" at bounding box center [202, 91] width 205 height 14
type input "sjhoes"
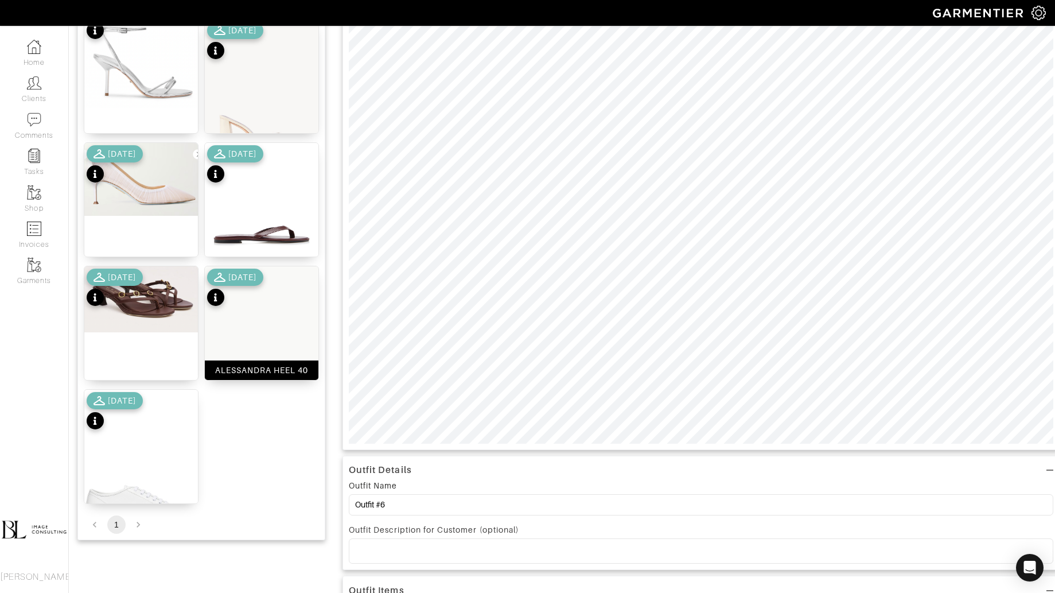
scroll to position [174, 0]
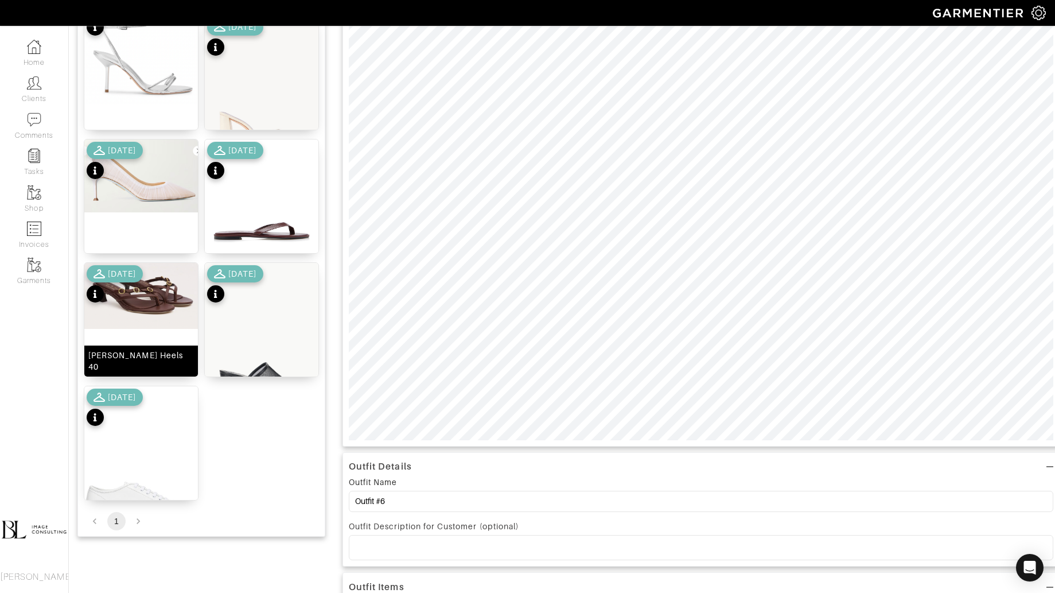
click at [155, 319] on img at bounding box center [141, 296] width 114 height 66
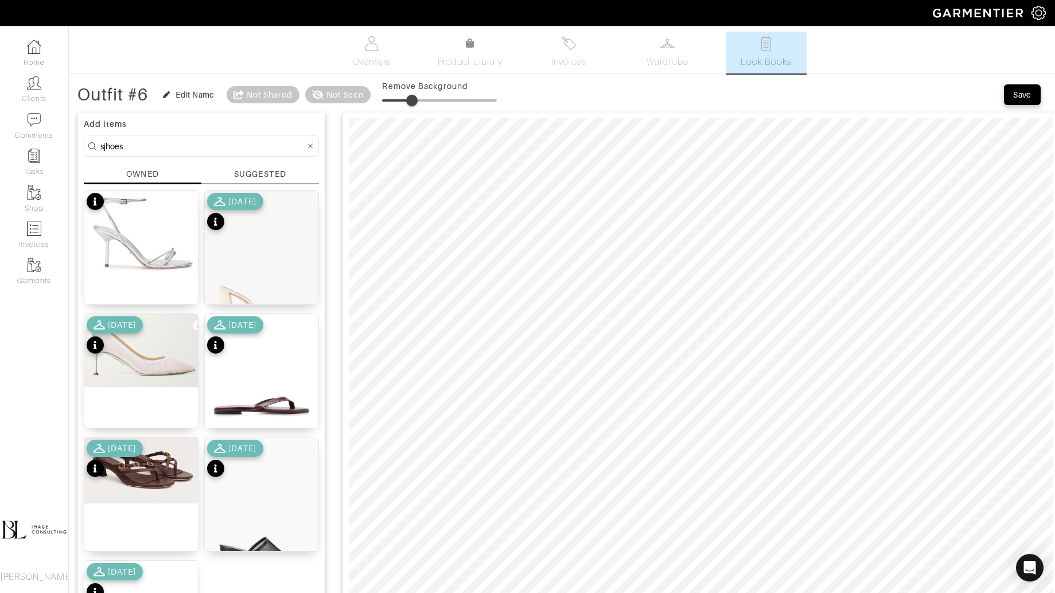
click at [414, 95] on span at bounding box center [411, 100] width 11 height 11
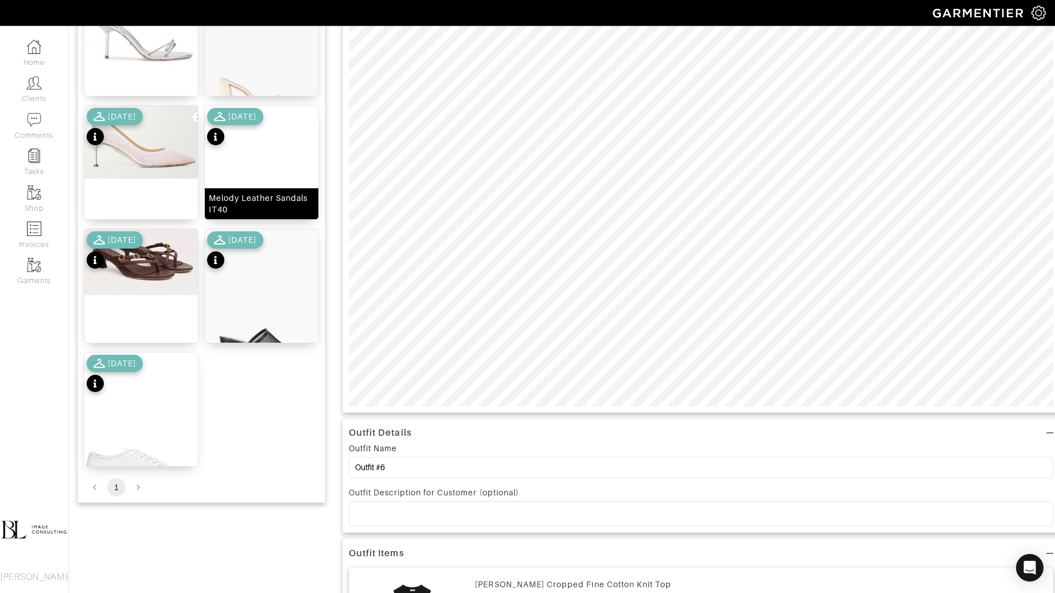
scroll to position [211, 0]
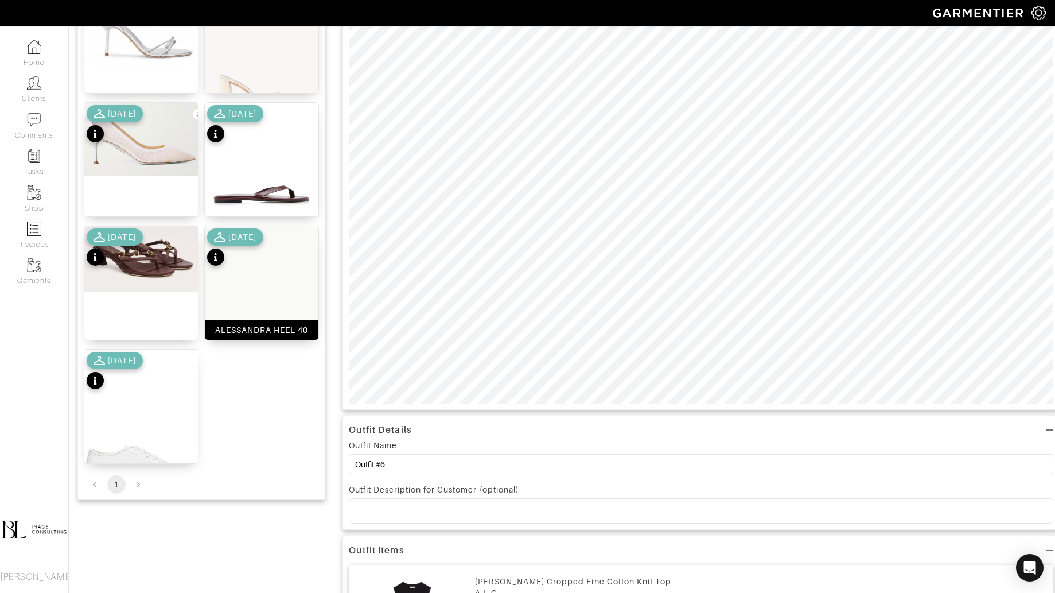
click at [250, 277] on img at bounding box center [262, 311] width 114 height 170
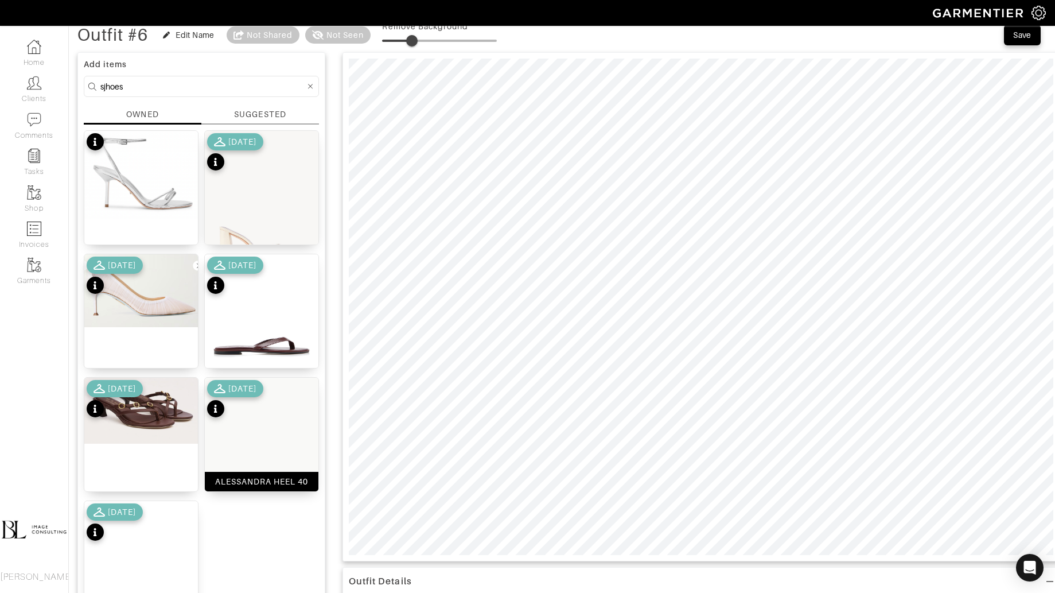
scroll to position [0, 0]
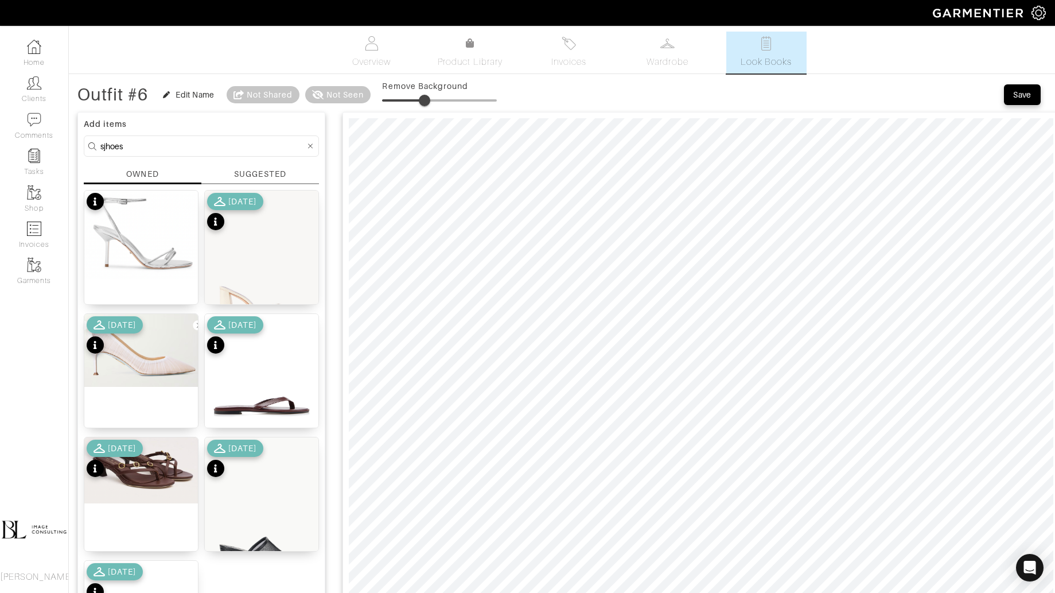
click at [426, 99] on span at bounding box center [439, 100] width 115 height 17
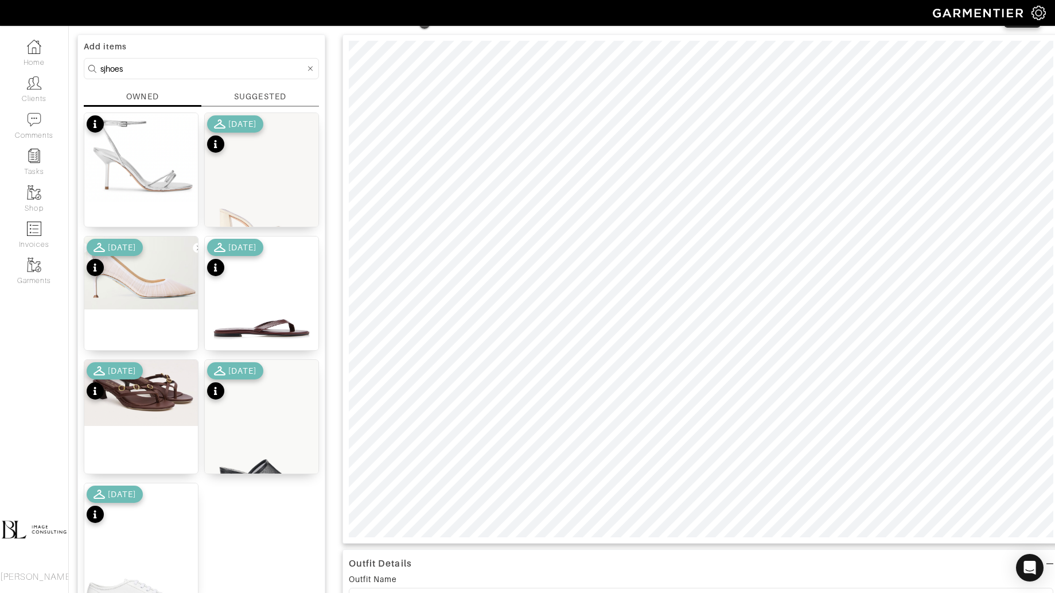
scroll to position [87, 0]
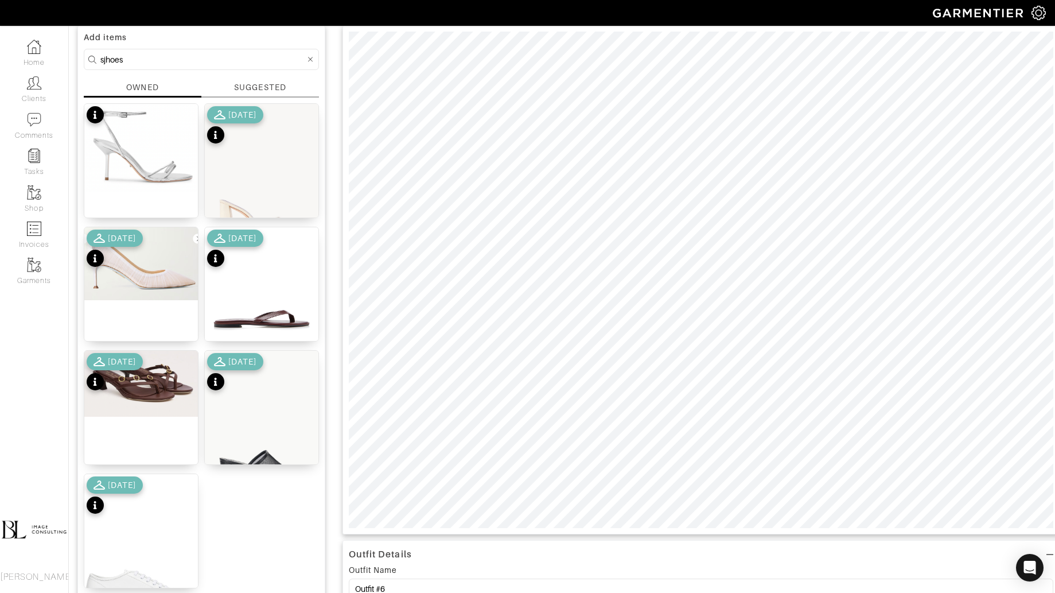
type input "26"
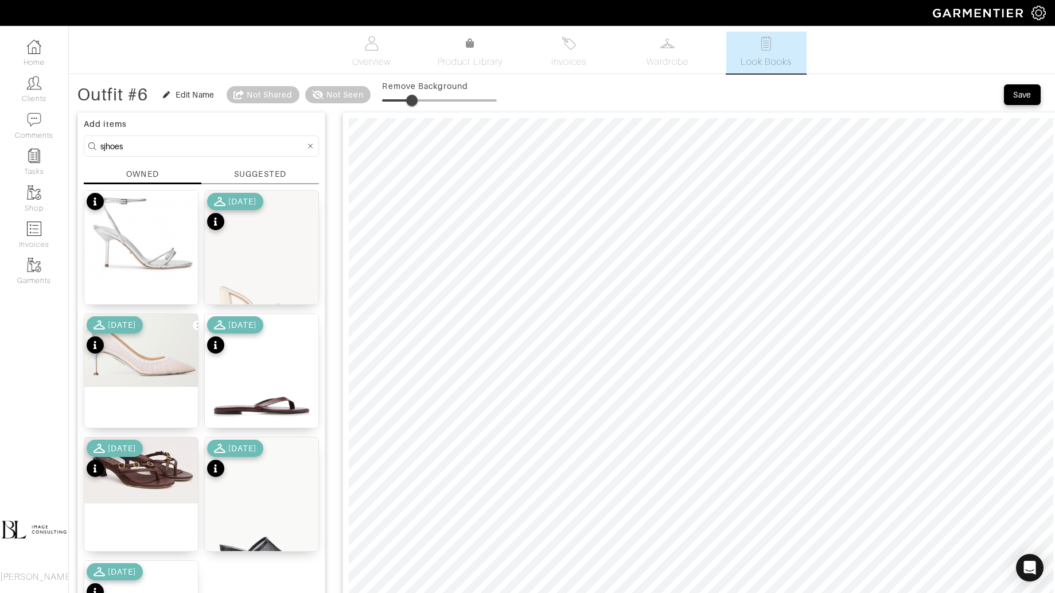
click at [129, 142] on input "sjhoes" at bounding box center [202, 146] width 205 height 14
type input "bag"
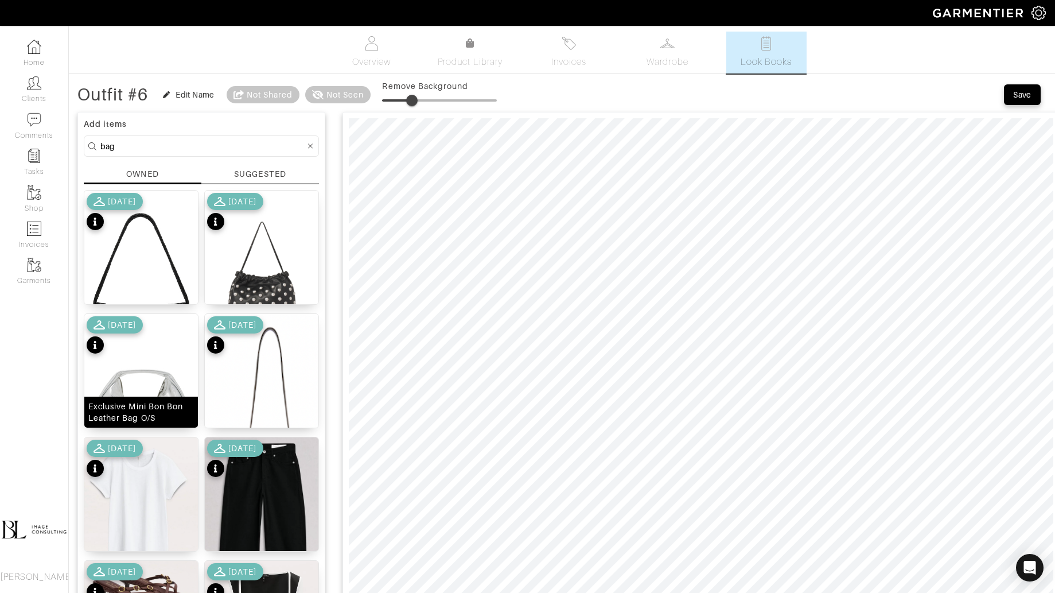
click at [145, 383] on img at bounding box center [141, 405] width 114 height 182
drag, startPoint x: 414, startPoint y: 103, endPoint x: 422, endPoint y: 103, distance: 8.1
click at [422, 103] on span at bounding box center [419, 100] width 11 height 11
type input "9"
drag, startPoint x: 423, startPoint y: 103, endPoint x: 395, endPoint y: 105, distance: 27.6
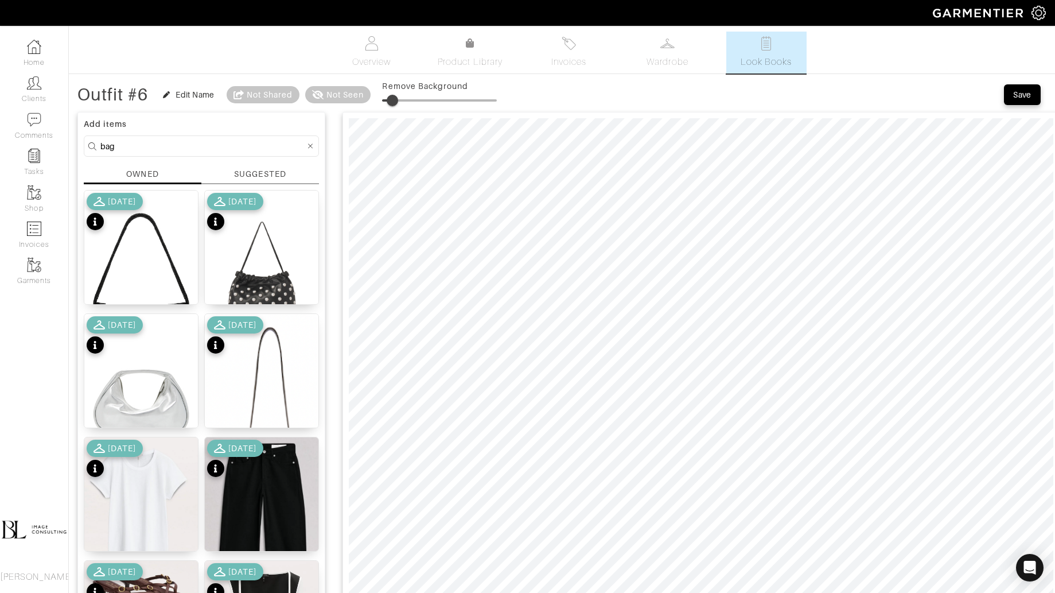
click at [395, 106] on span at bounding box center [392, 100] width 11 height 11
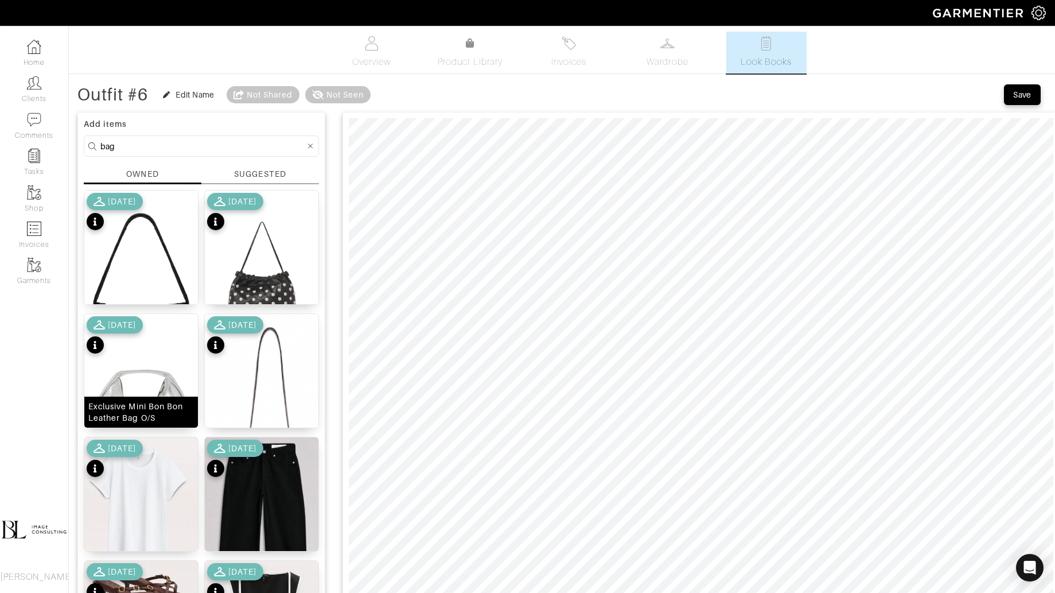
click at [157, 401] on div "Exclusive Mini Bon Bon Leather Bag O/S" at bounding box center [141, 412] width 106 height 23
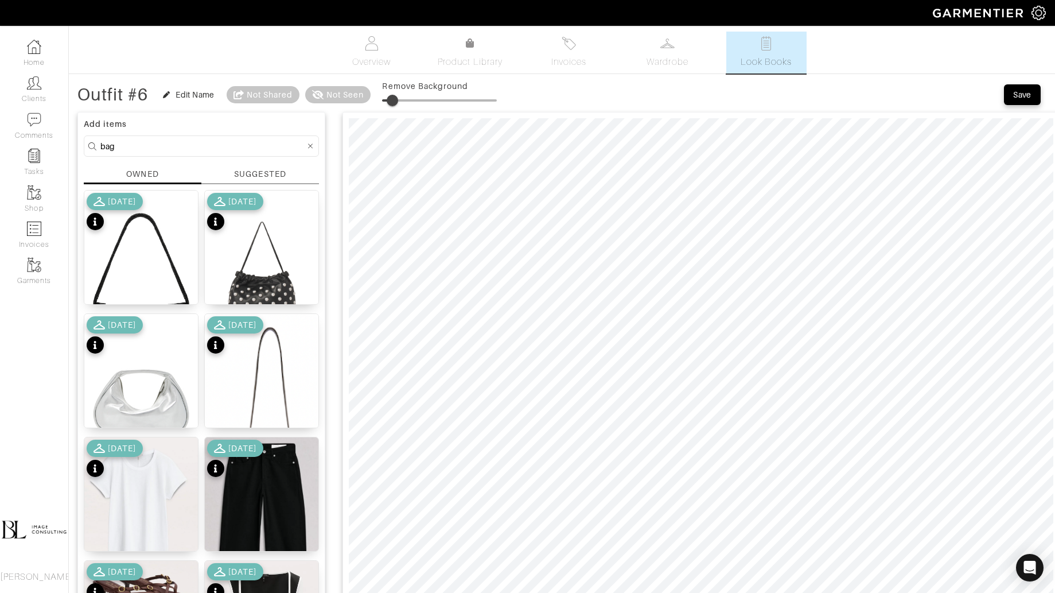
drag, startPoint x: 382, startPoint y: 102, endPoint x: 401, endPoint y: 104, distance: 19.0
click at [398, 104] on span at bounding box center [392, 100] width 11 height 11
drag, startPoint x: 402, startPoint y: 102, endPoint x: 394, endPoint y: 102, distance: 8.1
click at [394, 102] on span at bounding box center [392, 100] width 11 height 11
type input "27"
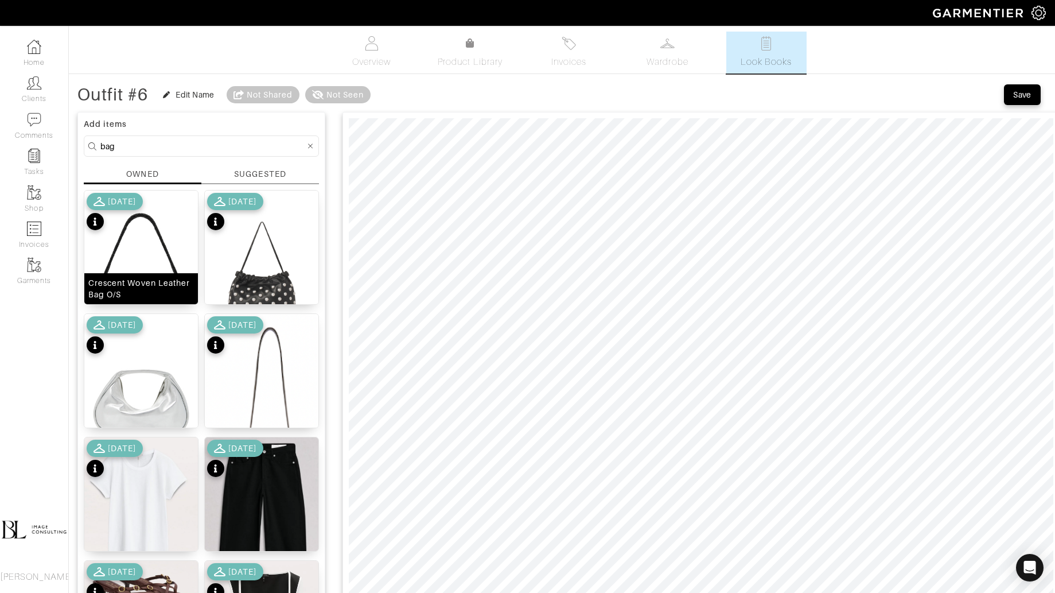
click at [140, 281] on div "Crescent Woven Leather Bag O/S" at bounding box center [141, 288] width 106 height 23
type input "8"
drag, startPoint x: 386, startPoint y: 96, endPoint x: 393, endPoint y: 96, distance: 6.9
click at [393, 96] on span at bounding box center [391, 100] width 11 height 11
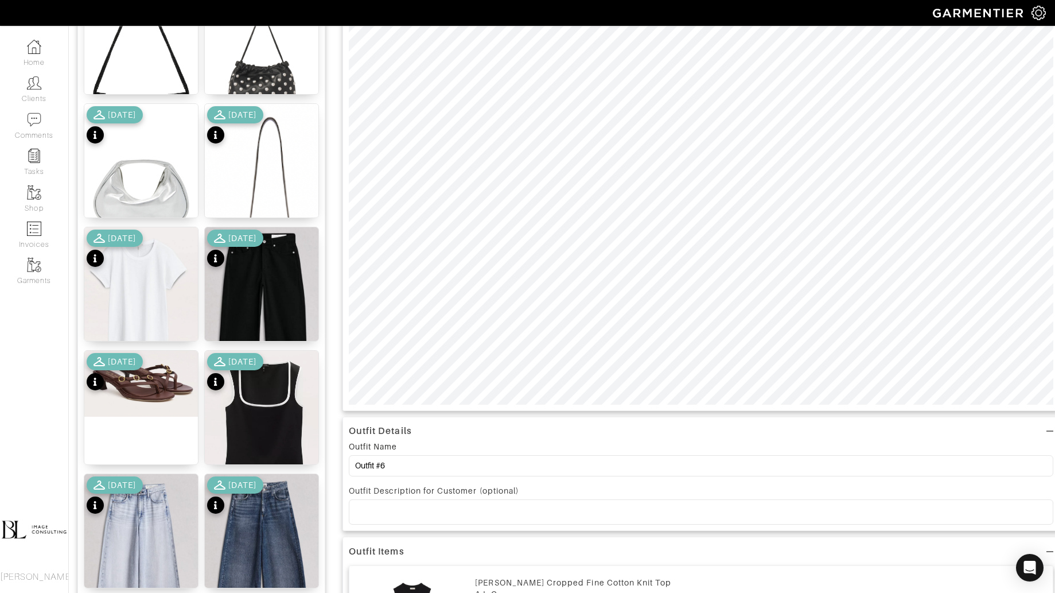
scroll to position [212, 0]
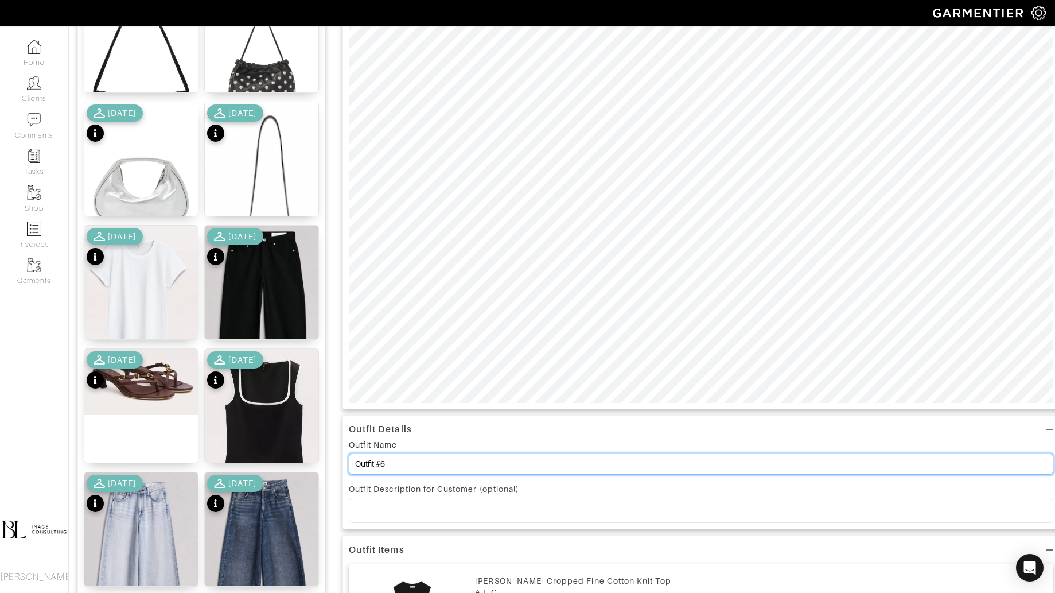
click at [428, 465] on input "Outfit #6" at bounding box center [701, 463] width 705 height 21
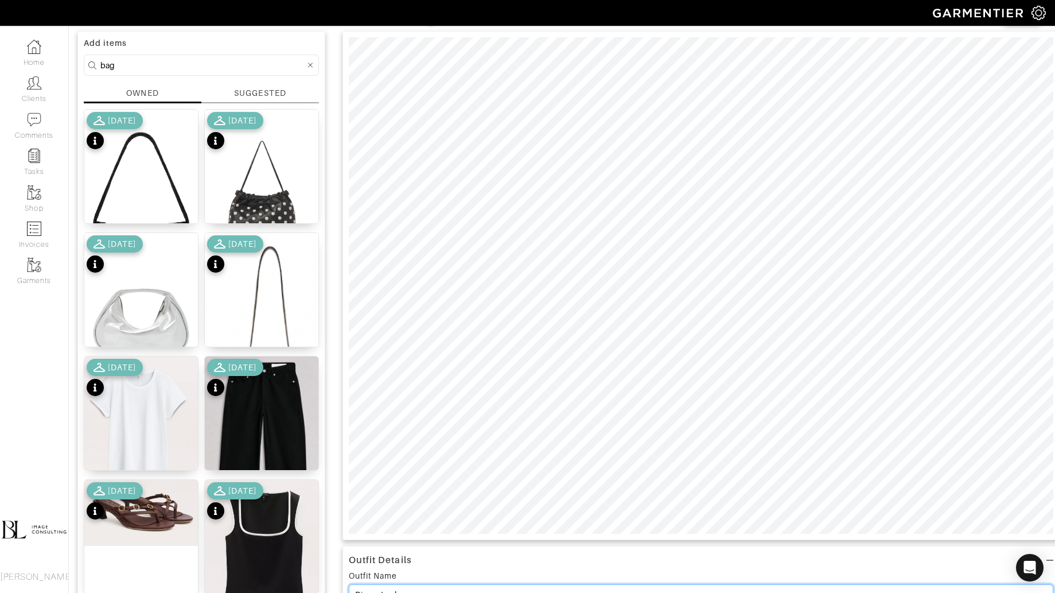
scroll to position [0, 0]
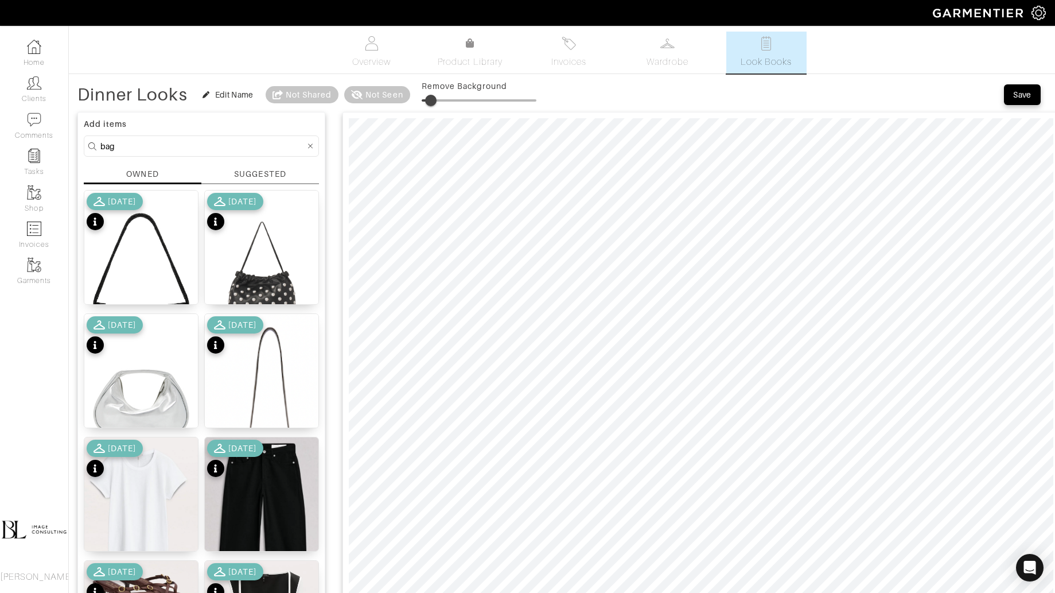
type input "Dinner Looks"
click at [220, 142] on input "bag" at bounding box center [202, 146] width 205 height 14
type input "jacket"
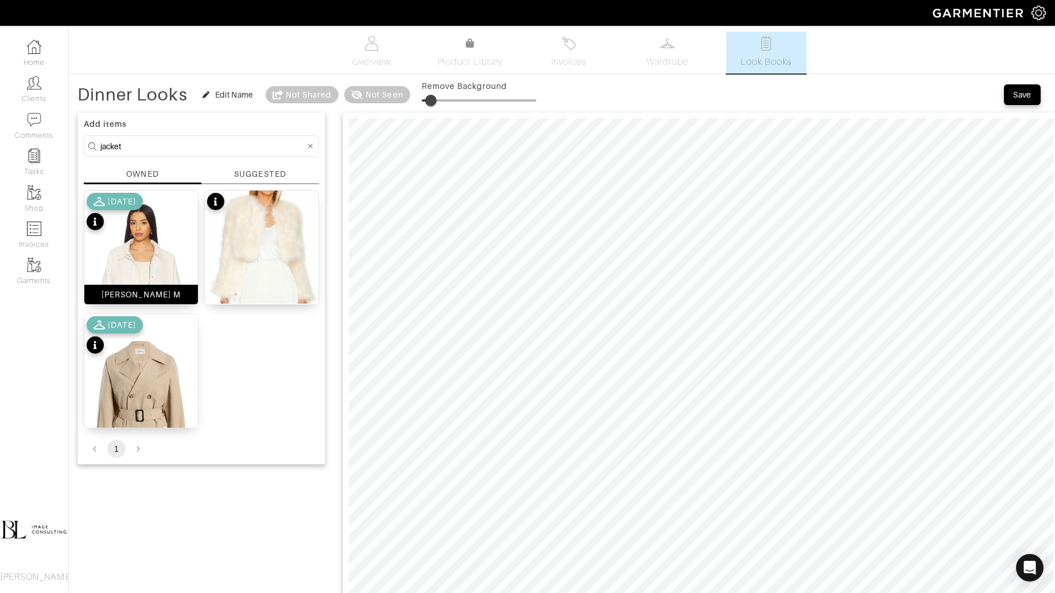
click at [141, 257] on img at bounding box center [141, 288] width 114 height 195
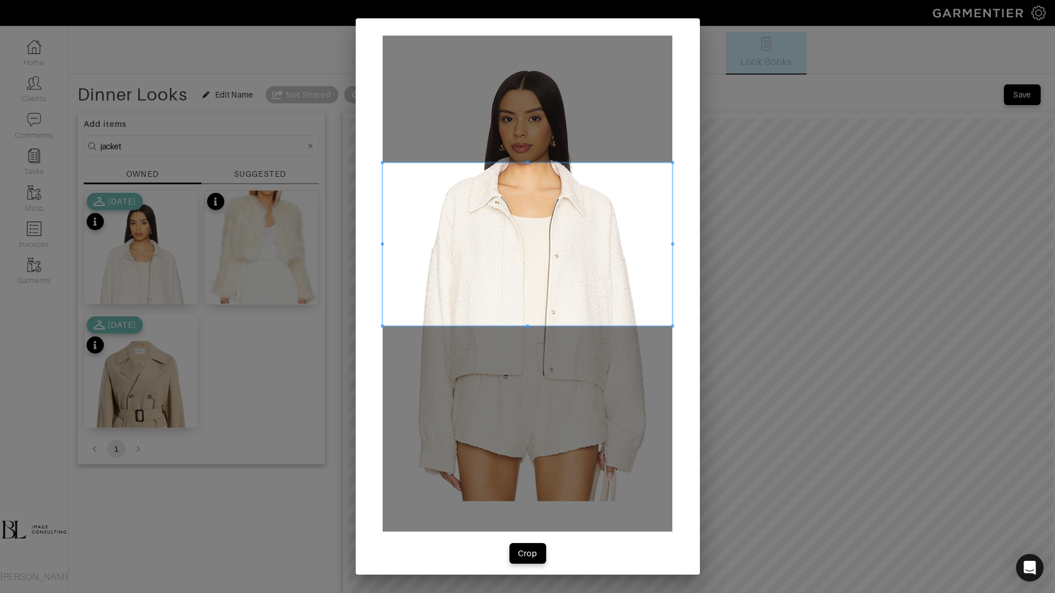
click at [464, 194] on span at bounding box center [528, 244] width 290 height 163
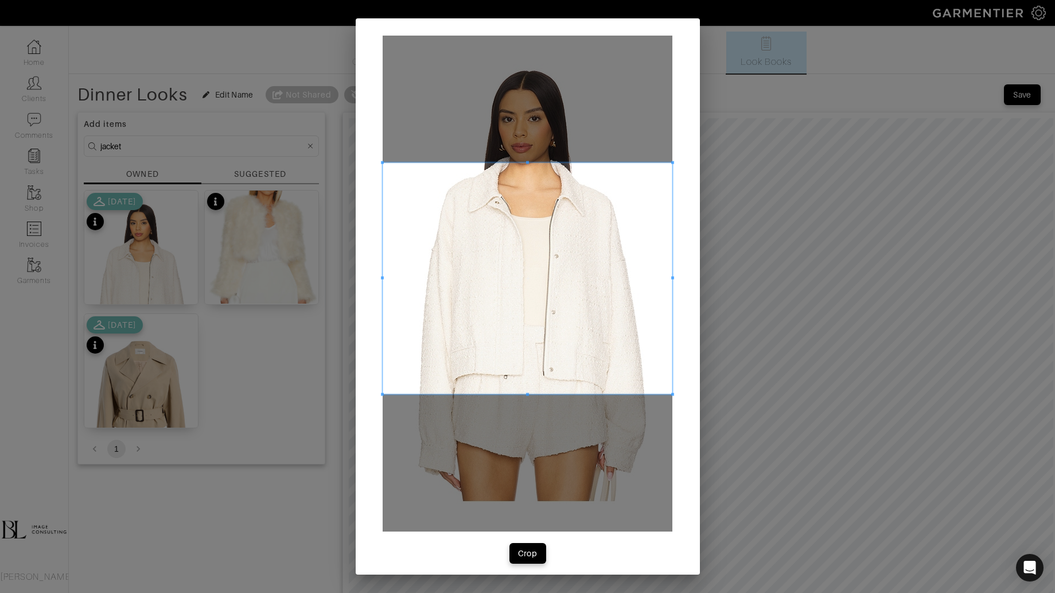
click at [524, 393] on span at bounding box center [528, 394] width 290 height 3
click at [384, 277] on span at bounding box center [528, 278] width 290 height 231
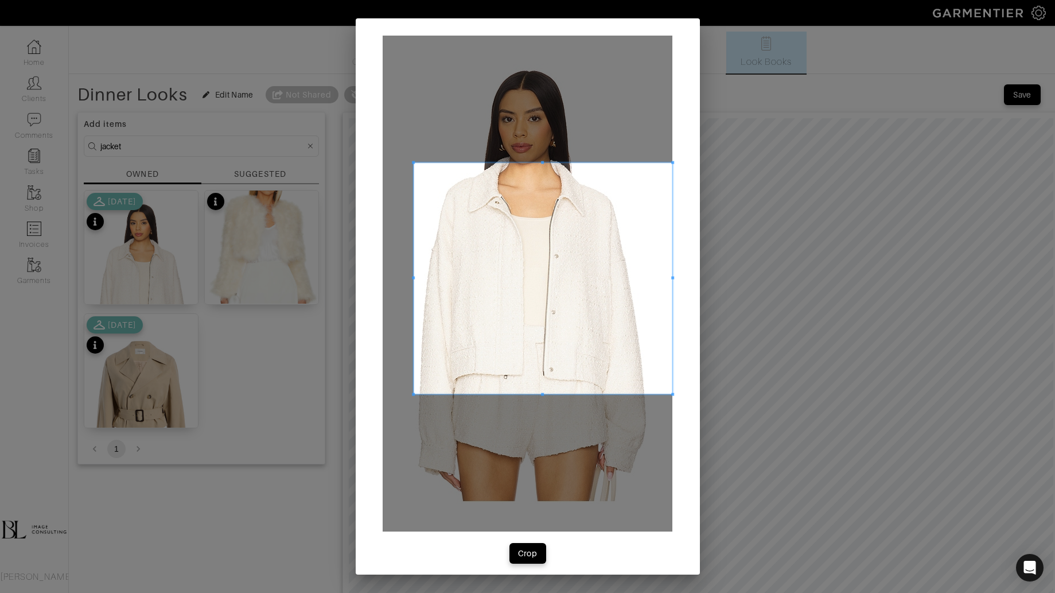
click at [419, 281] on div at bounding box center [543, 278] width 259 height 231
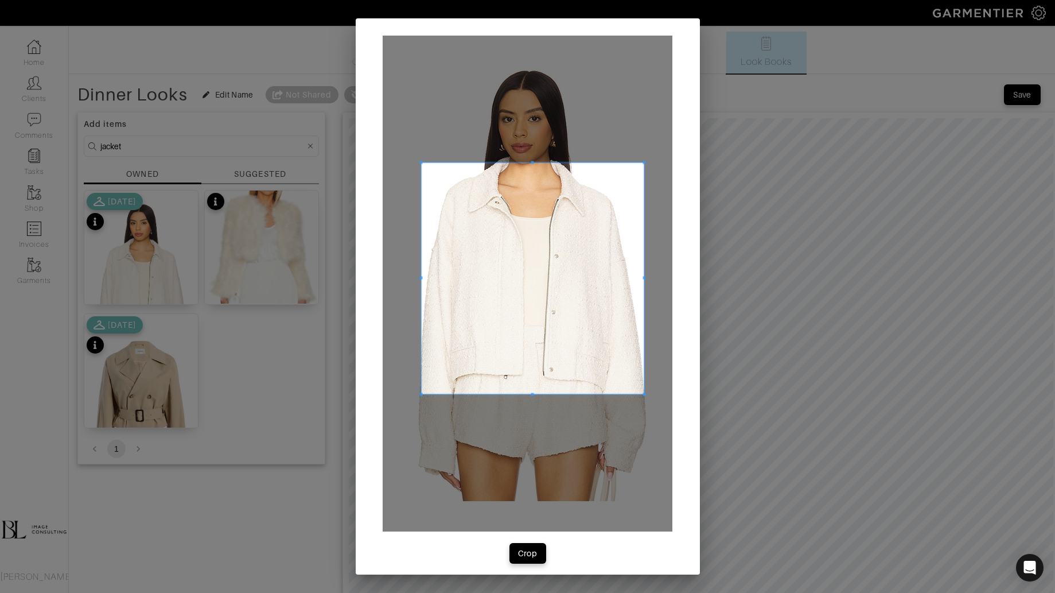
click at [644, 274] on span at bounding box center [644, 278] width 3 height 231
click at [412, 279] on span at bounding box center [412, 278] width 3 height 231
click at [529, 552] on div "Crop" at bounding box center [528, 552] width 20 height 11
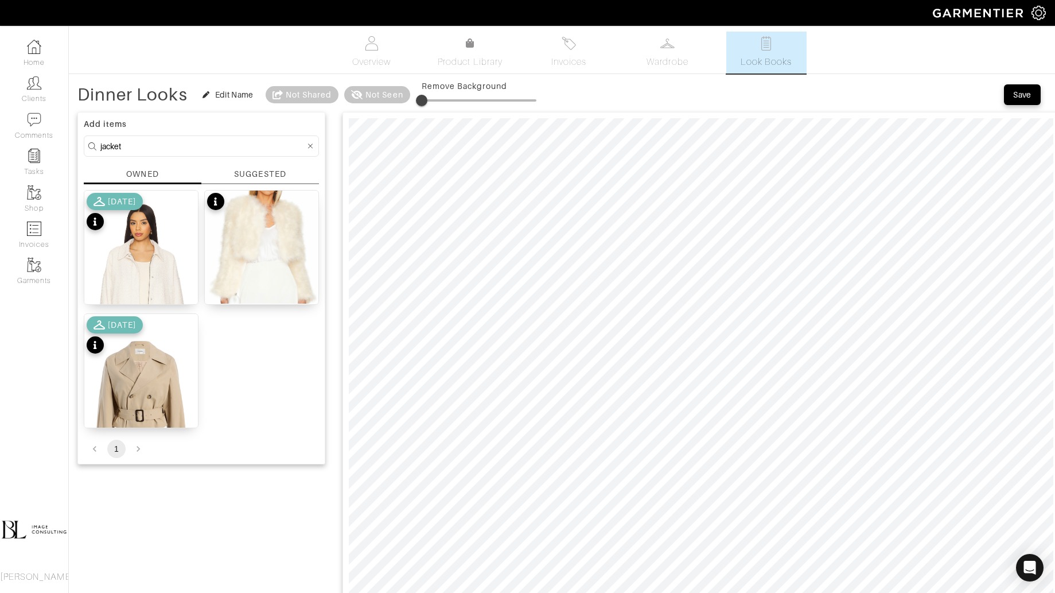
type input "9"
click at [1011, 98] on span "Save" at bounding box center [1023, 94] width 24 height 11
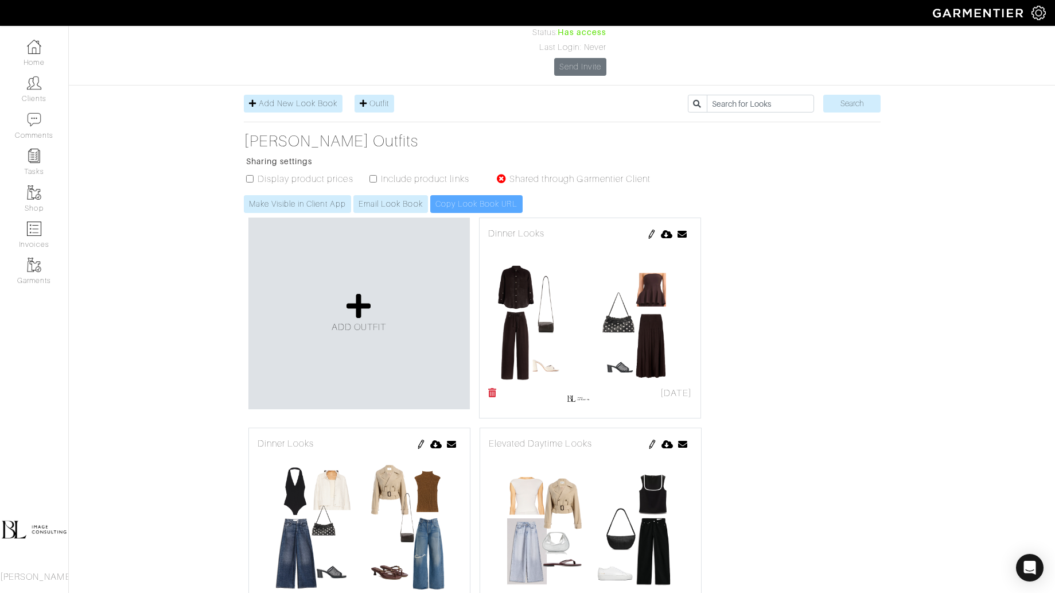
scroll to position [127, 0]
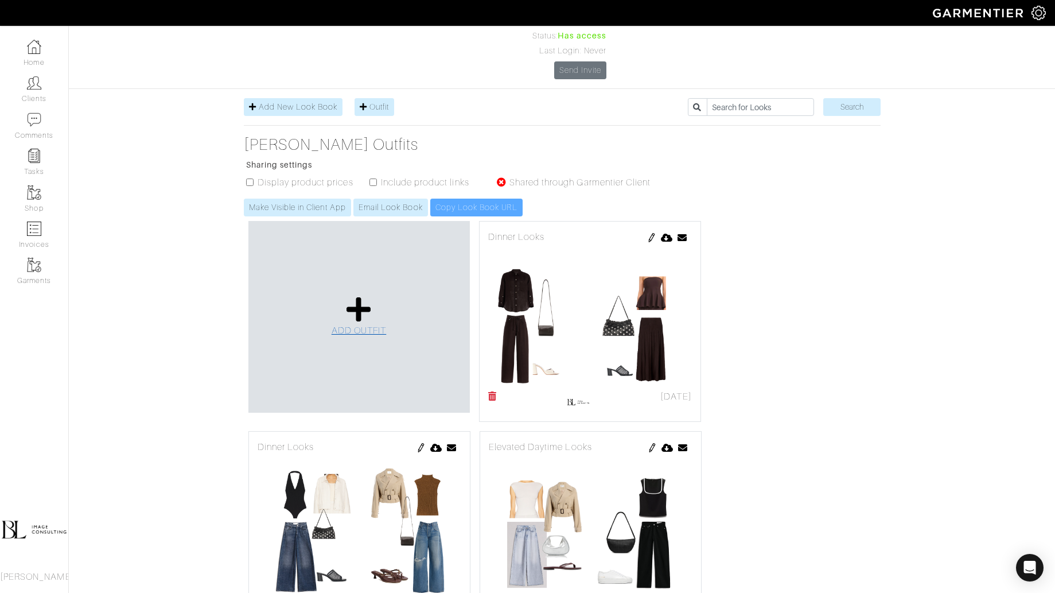
click at [357, 296] on icon at bounding box center [359, 310] width 25 height 28
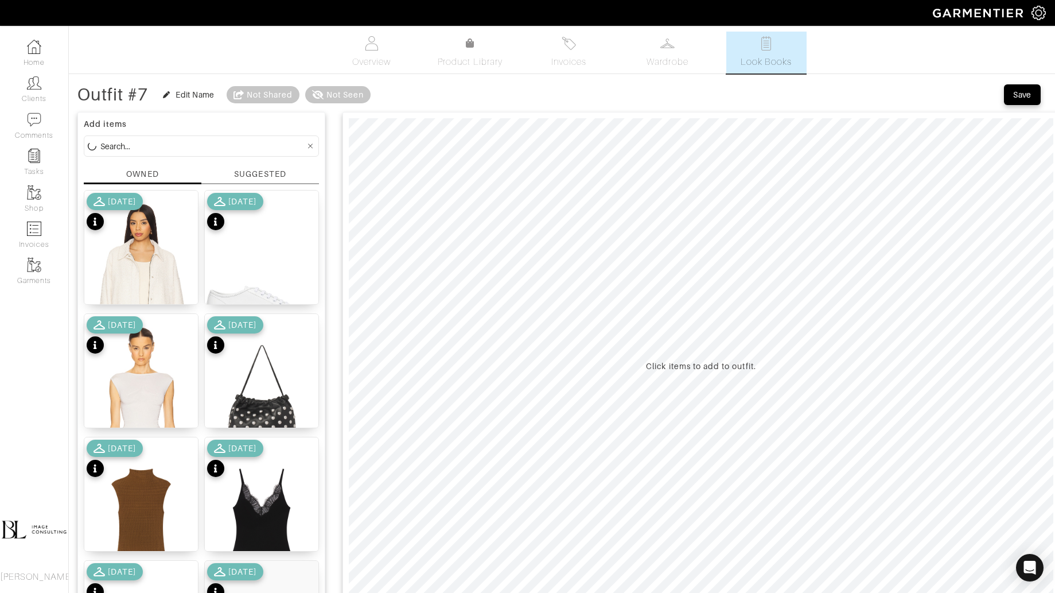
scroll to position [228, 0]
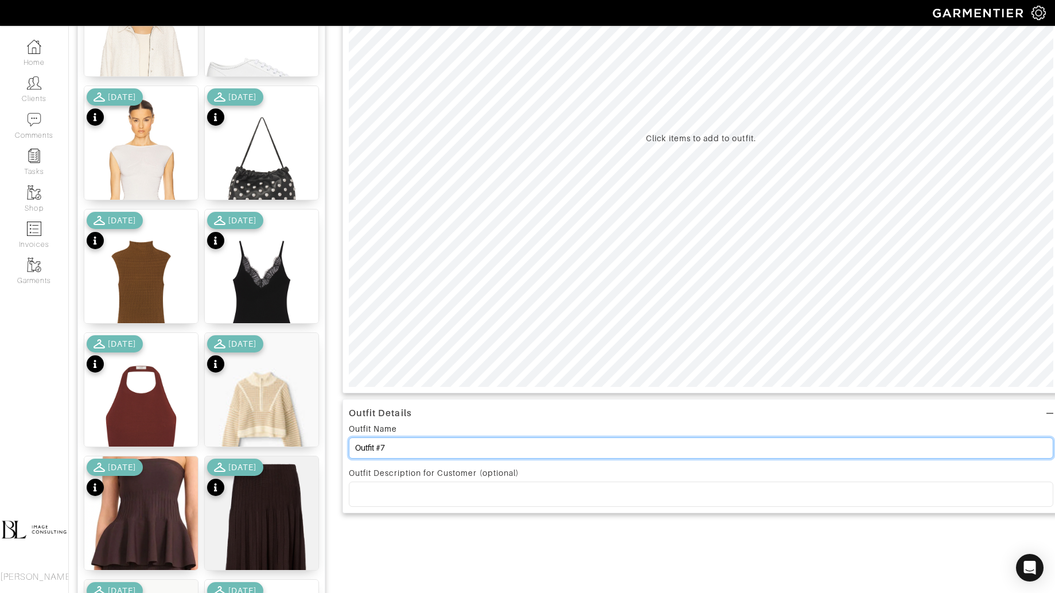
click at [455, 444] on input "Outfit #7" at bounding box center [701, 447] width 705 height 21
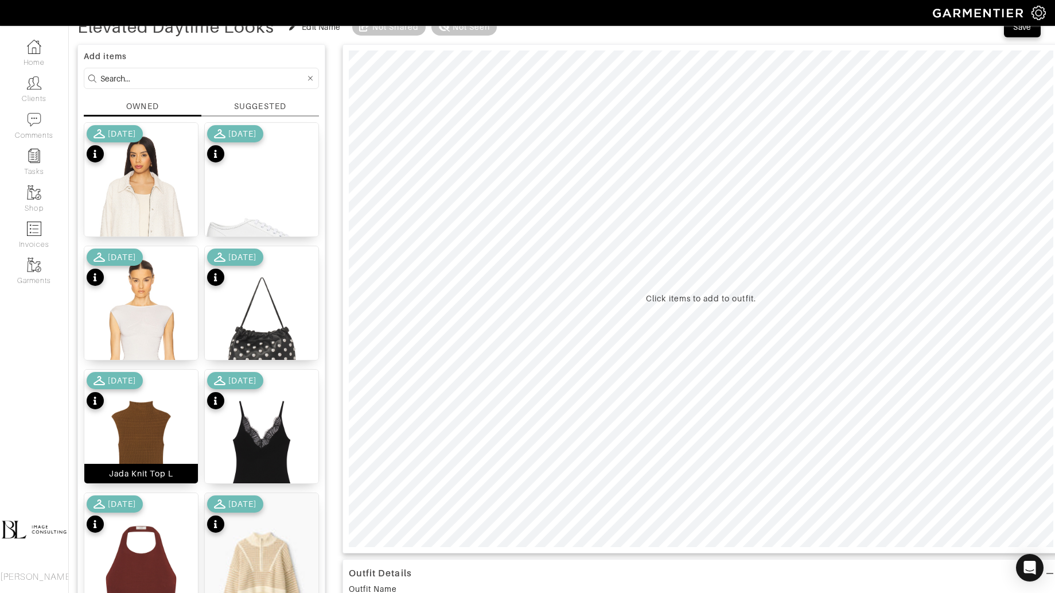
scroll to position [0, 0]
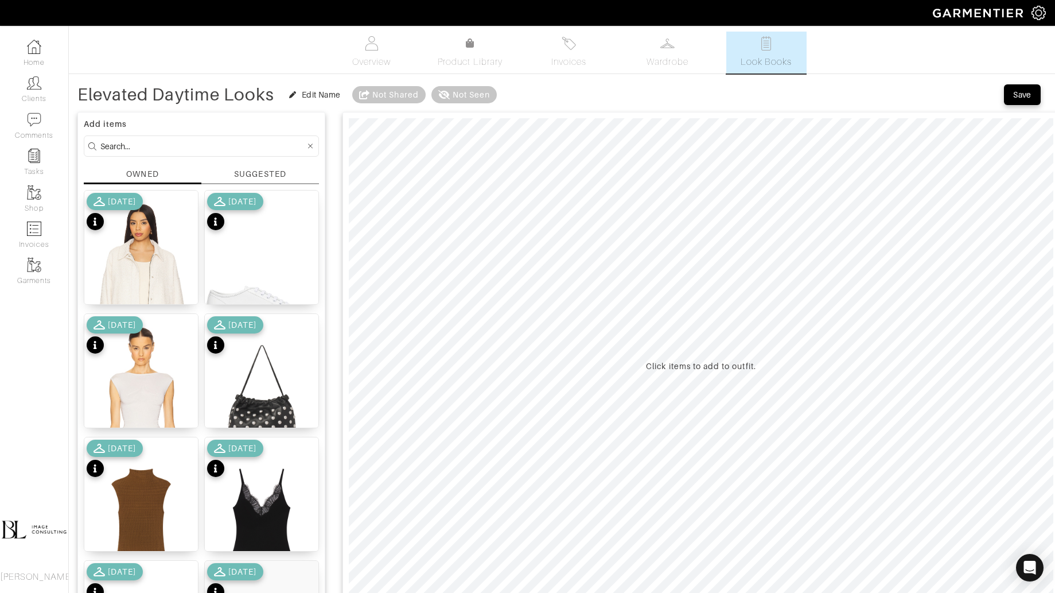
type input "Elevated Daytime Looks"
click at [191, 151] on input at bounding box center [202, 146] width 205 height 14
type input "bottoms"
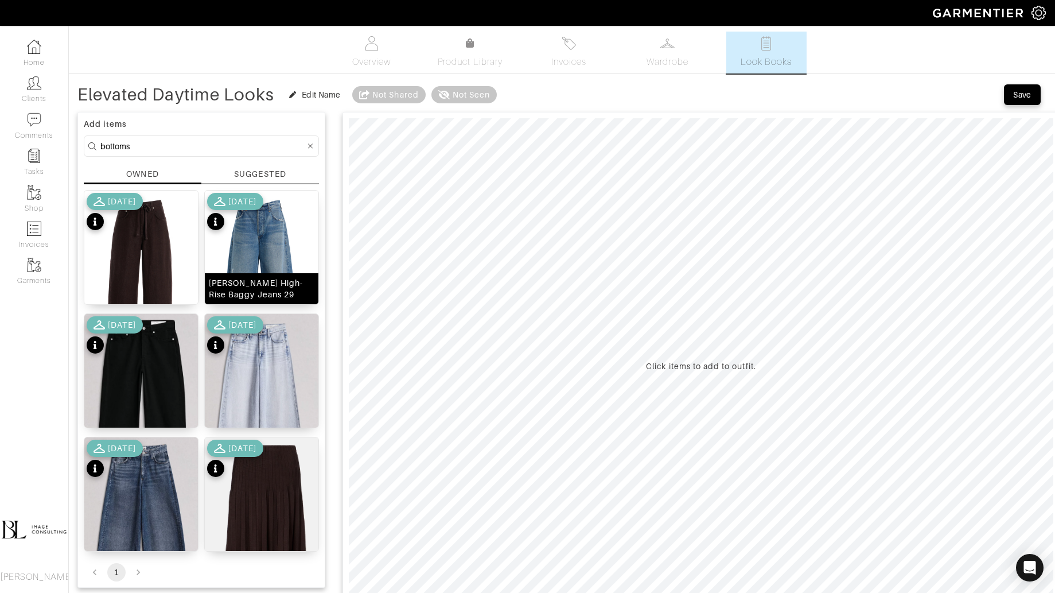
click at [259, 281] on div "Ayla Rigid High-Rise Baggy Jeans 29" at bounding box center [262, 288] width 106 height 23
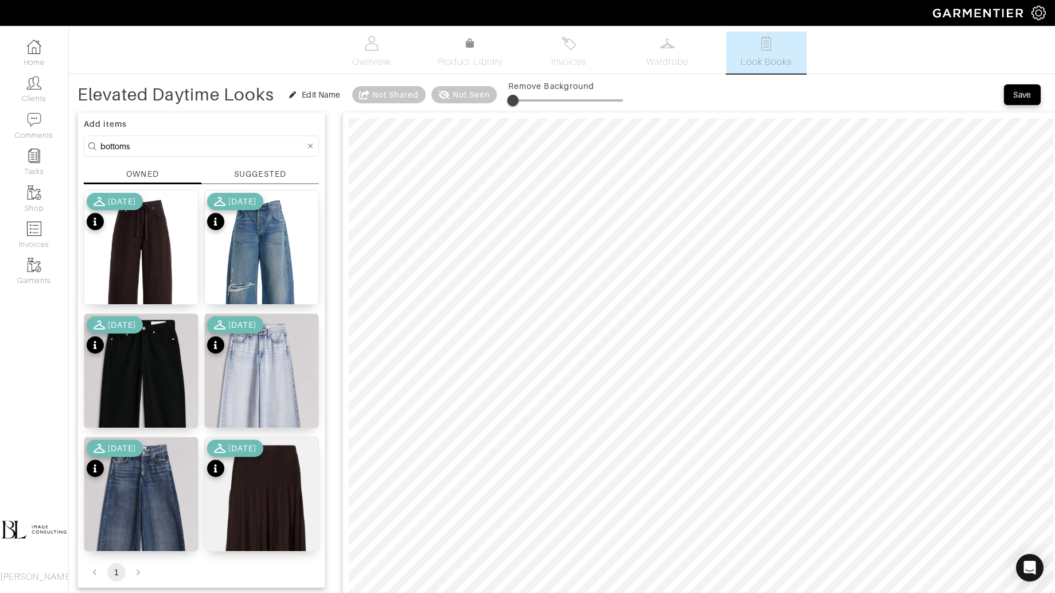
type input "7"
click at [519, 99] on span at bounding box center [516, 100] width 11 height 11
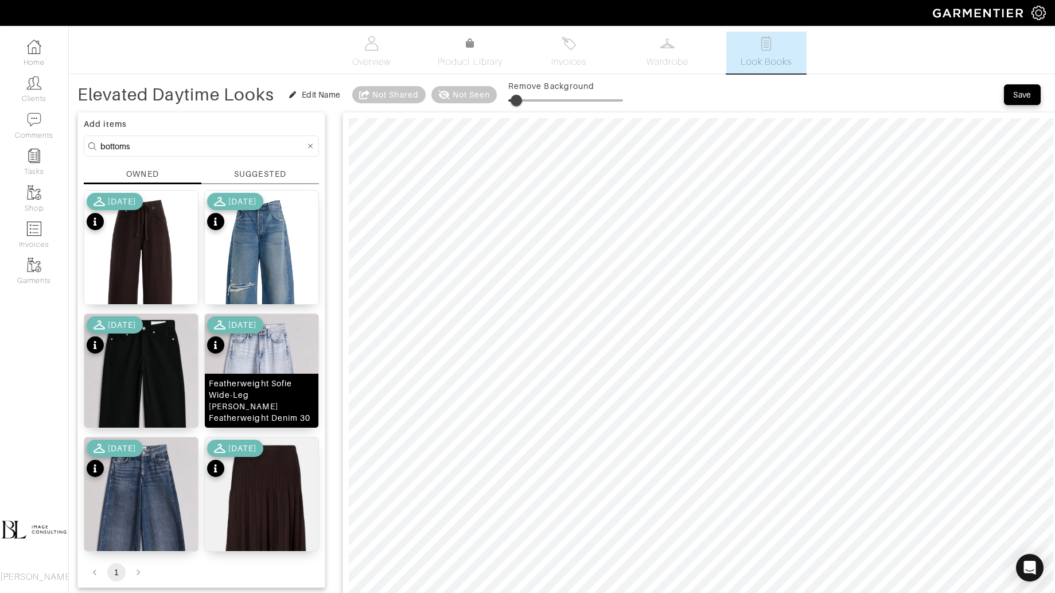
click at [279, 372] on img at bounding box center [262, 408] width 114 height 189
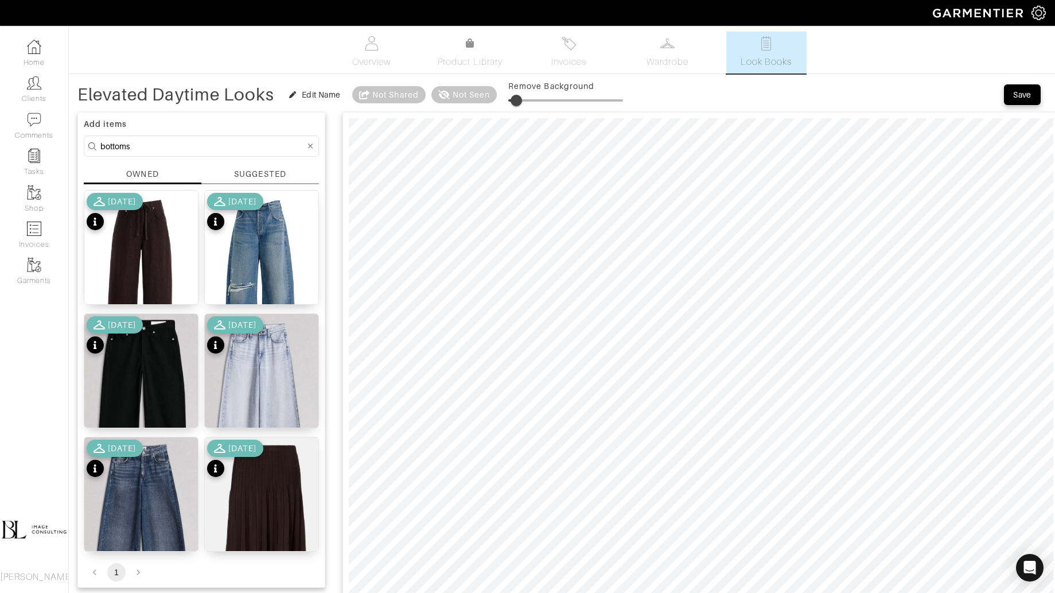
click at [156, 145] on input "bottoms" at bounding box center [202, 146] width 205 height 14
click at [156, 144] on input "bottoms" at bounding box center [202, 146] width 205 height 14
type input "tops"
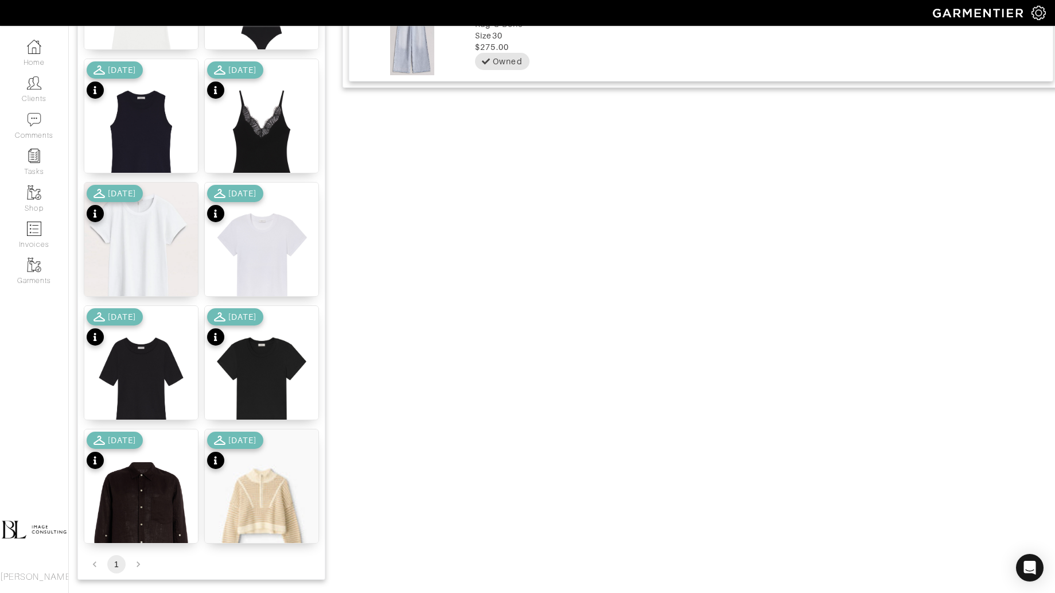
scroll to position [912, 0]
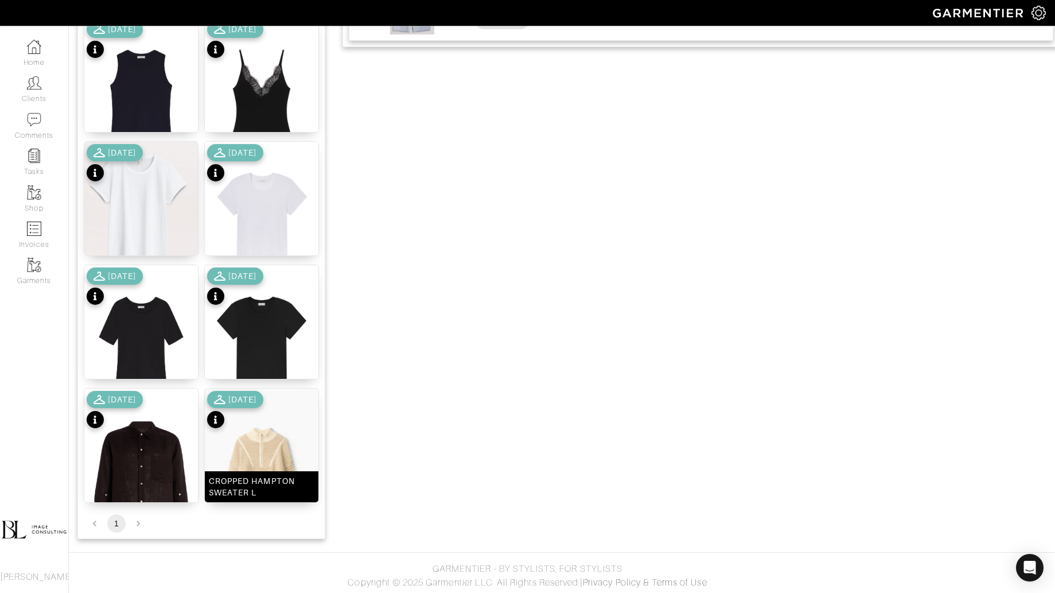
click at [279, 449] on img at bounding box center [262, 474] width 114 height 170
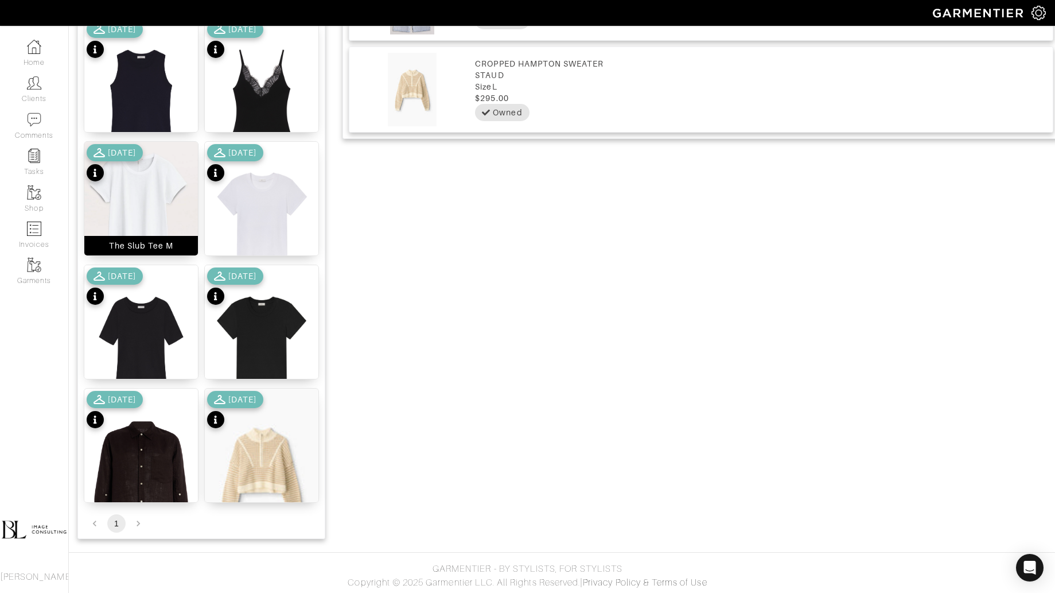
click at [145, 203] on img at bounding box center [141, 211] width 114 height 139
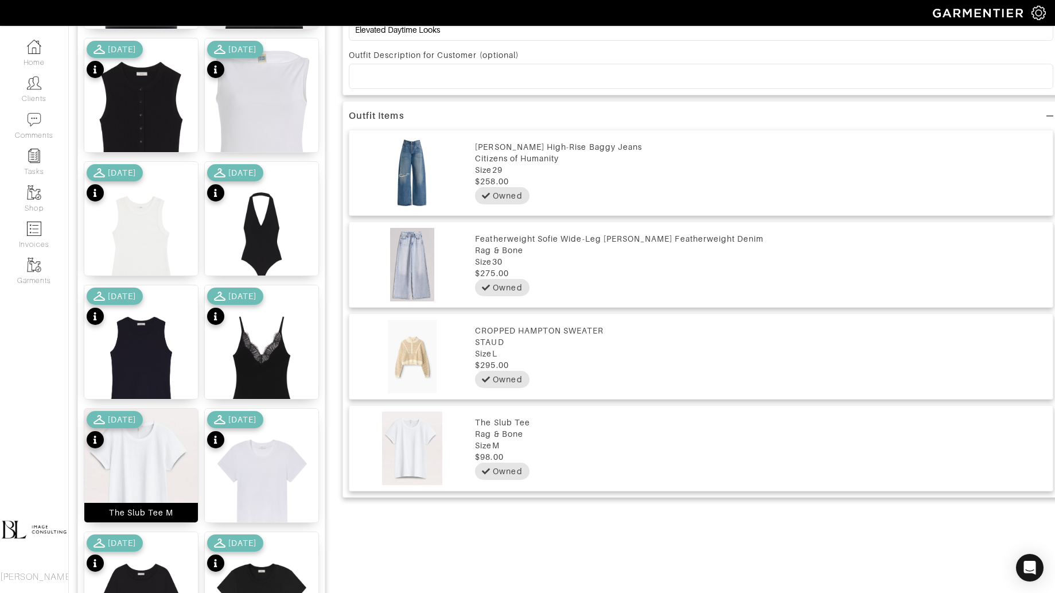
scroll to position [0, 0]
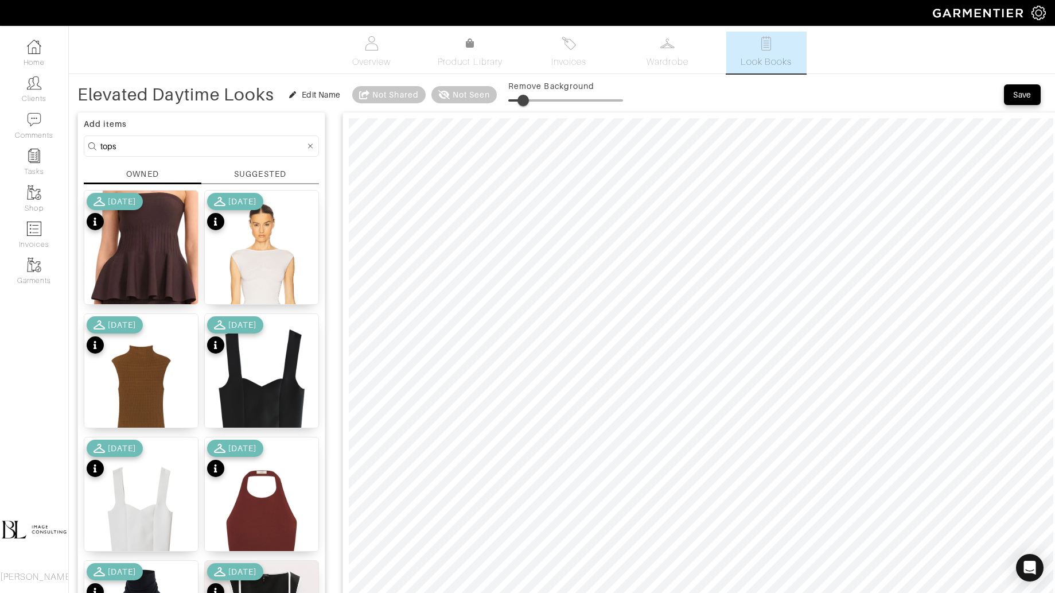
click at [527, 102] on span at bounding box center [523, 100] width 11 height 11
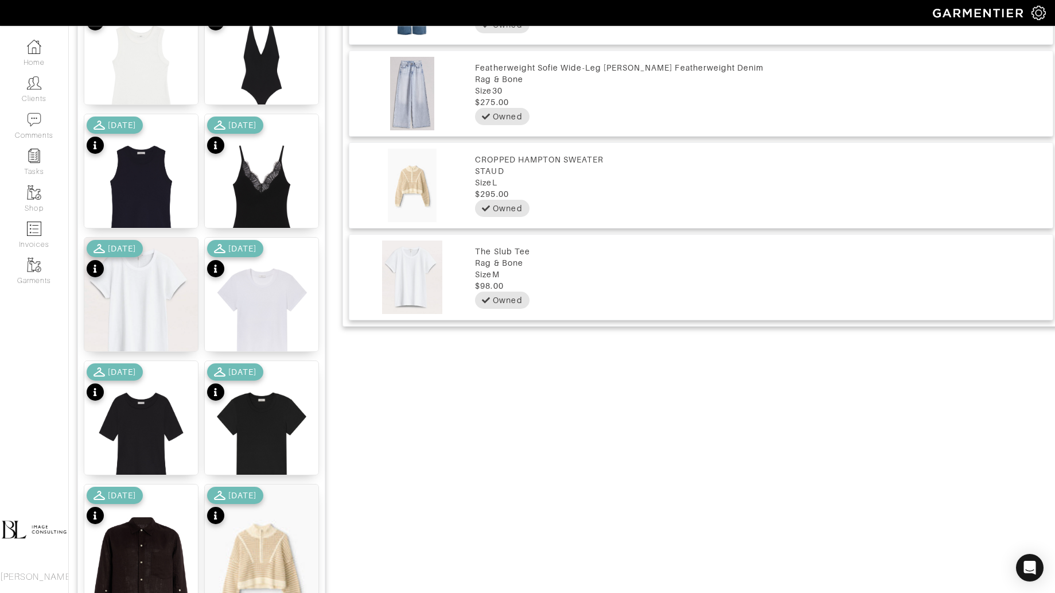
scroll to position [912, 0]
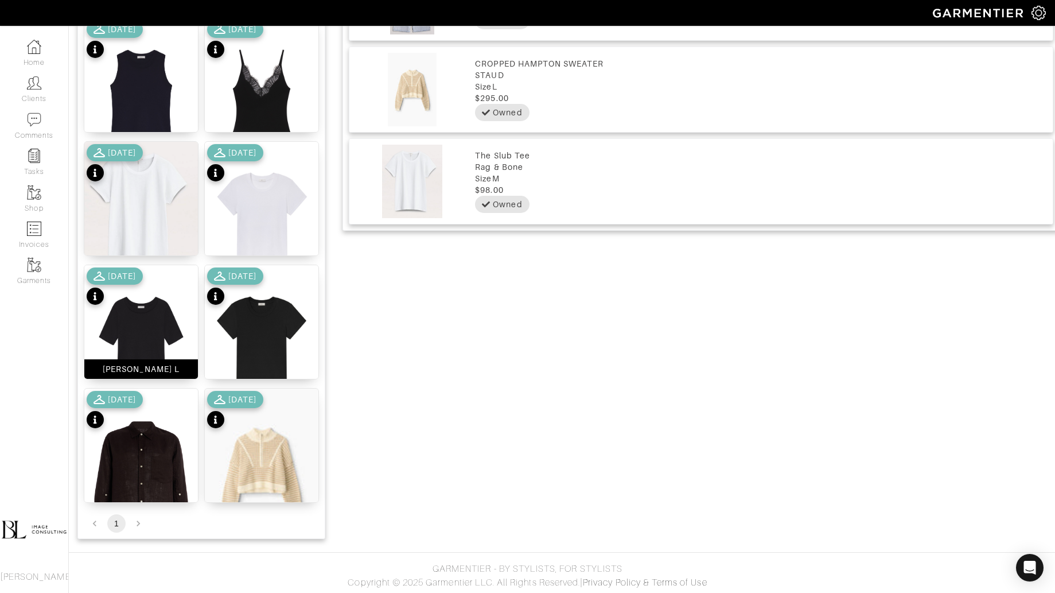
click at [152, 320] on img at bounding box center [141, 343] width 114 height 156
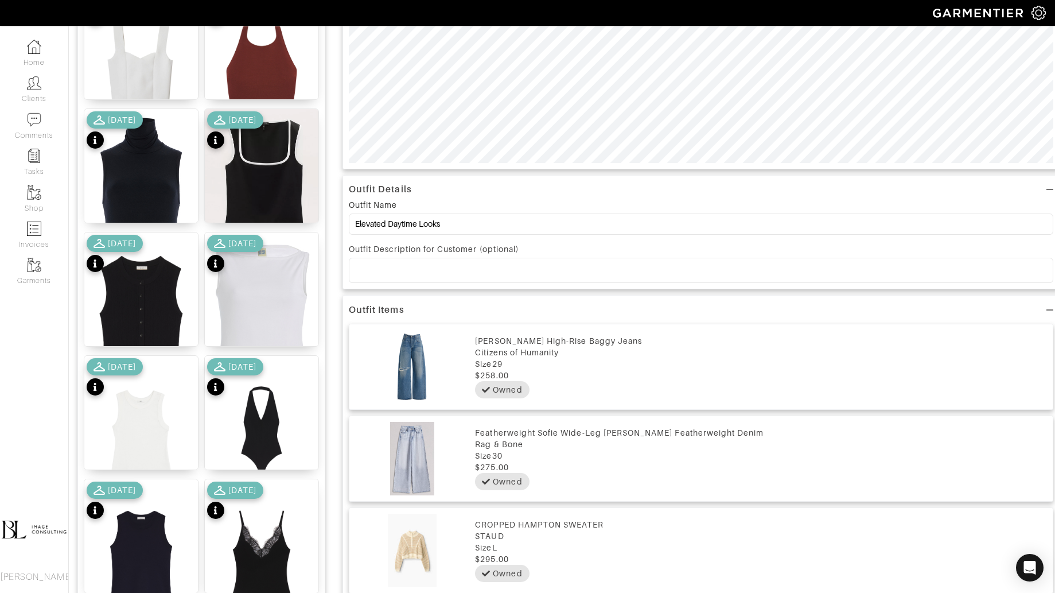
scroll to position [0, 0]
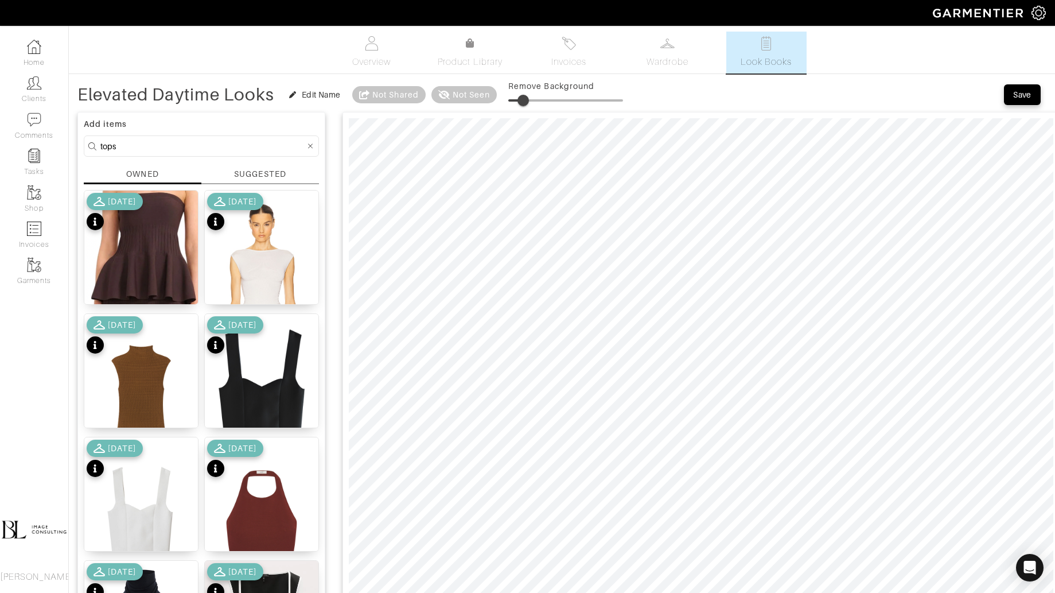
type input "14"
click at [527, 101] on span at bounding box center [523, 100] width 11 height 11
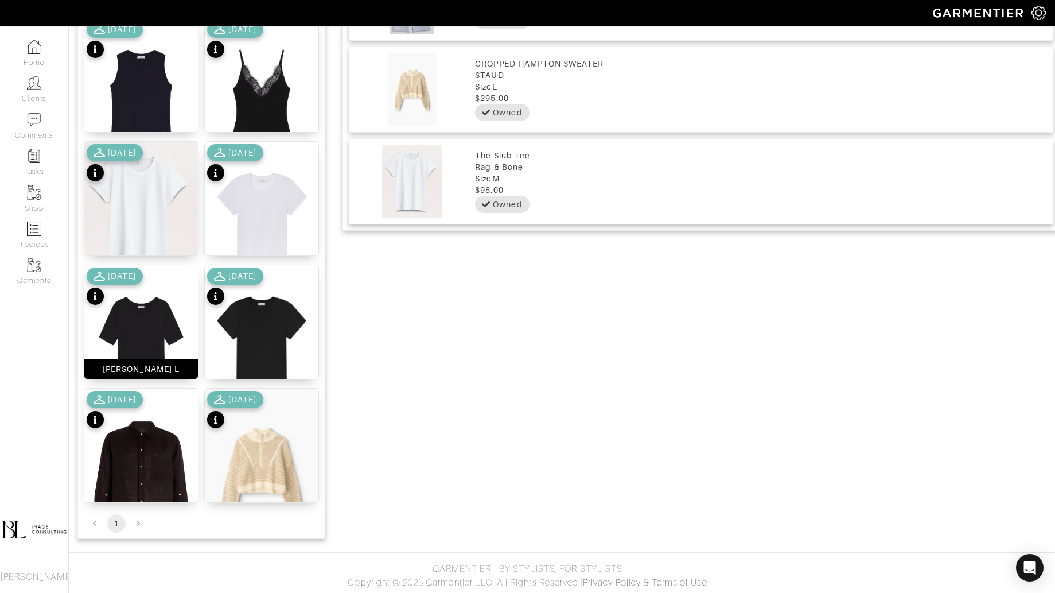
click at [149, 347] on img at bounding box center [141, 343] width 114 height 156
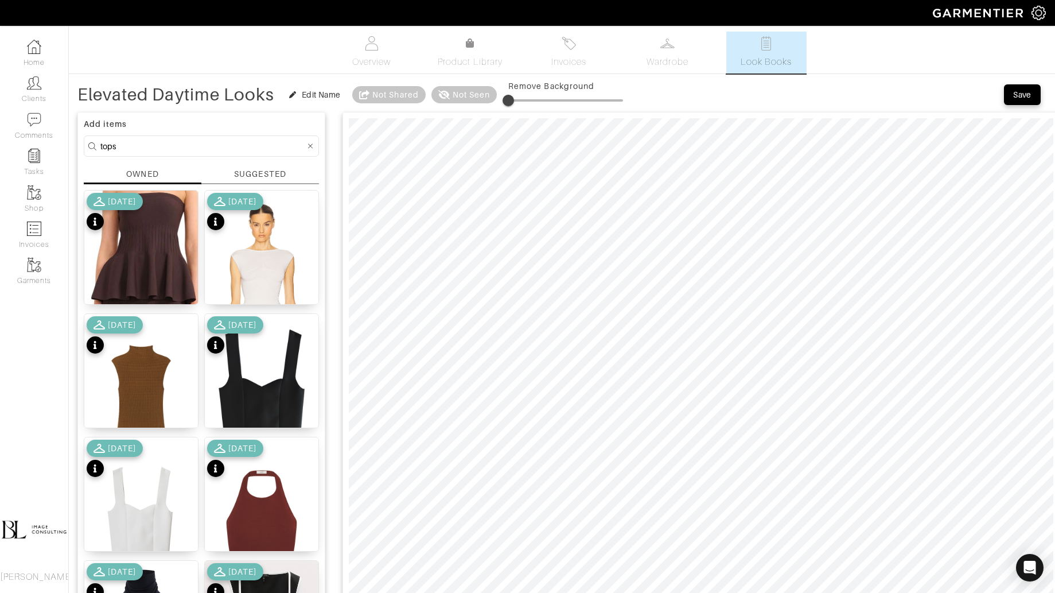
click at [208, 146] on input "tops" at bounding box center [202, 146] width 205 height 14
click at [207, 146] on input "tops" at bounding box center [202, 146] width 205 height 14
type input "belt"
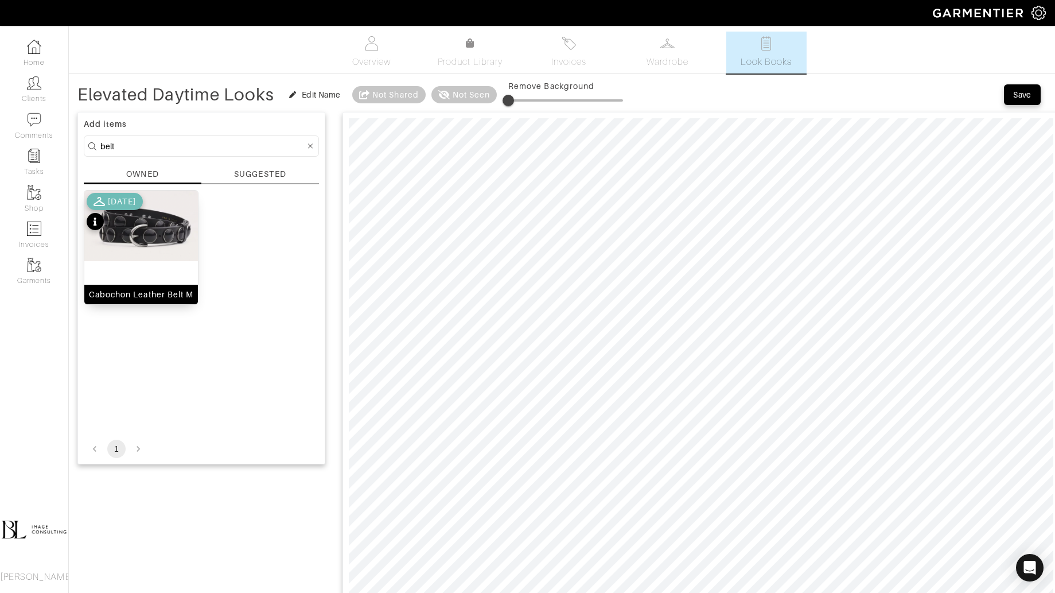
click at [150, 251] on img at bounding box center [141, 226] width 114 height 71
type input "12"
drag, startPoint x: 515, startPoint y: 97, endPoint x: 525, endPoint y: 97, distance: 10.3
click at [525, 97] on span at bounding box center [521, 100] width 11 height 11
click at [133, 147] on input "belt" at bounding box center [202, 146] width 205 height 14
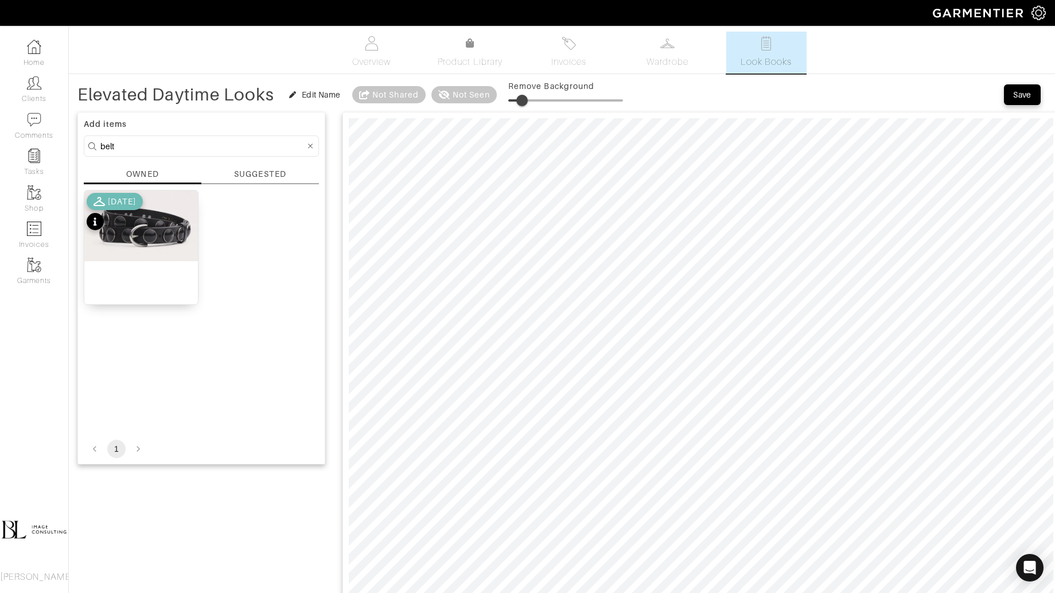
click at [133, 147] on input "belt" at bounding box center [202, 146] width 205 height 14
type input "shoes"
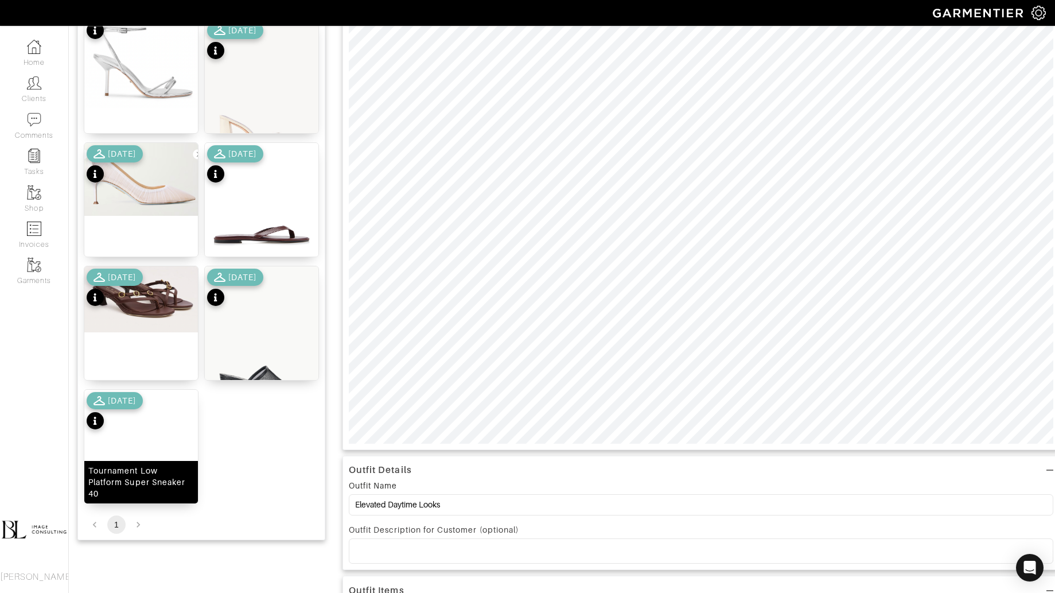
click at [140, 449] on img at bounding box center [141, 487] width 114 height 195
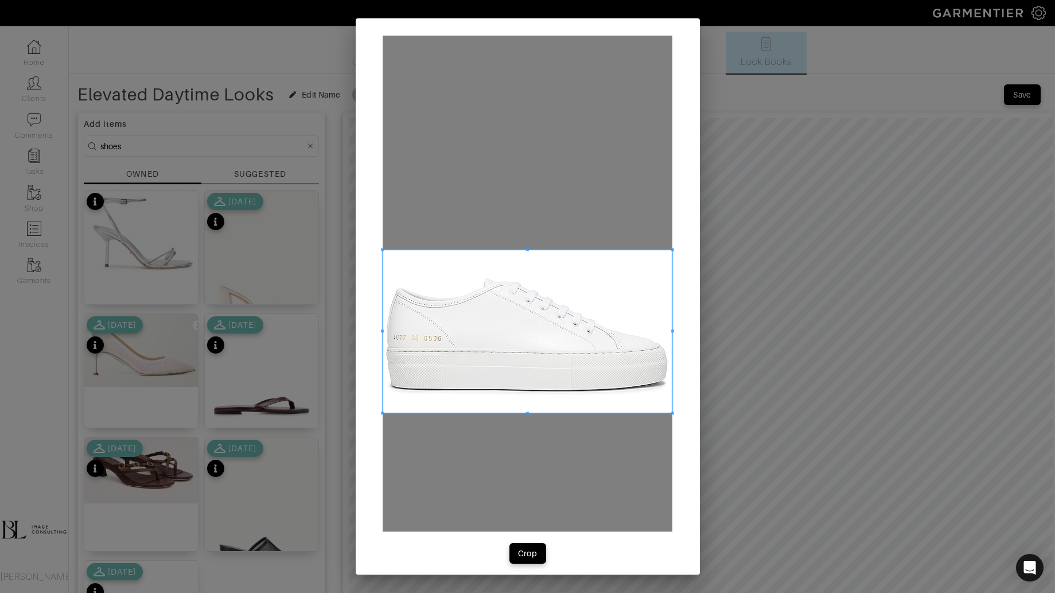
click at [500, 344] on span at bounding box center [528, 331] width 290 height 163
click at [525, 558] on div "Crop" at bounding box center [528, 552] width 20 height 11
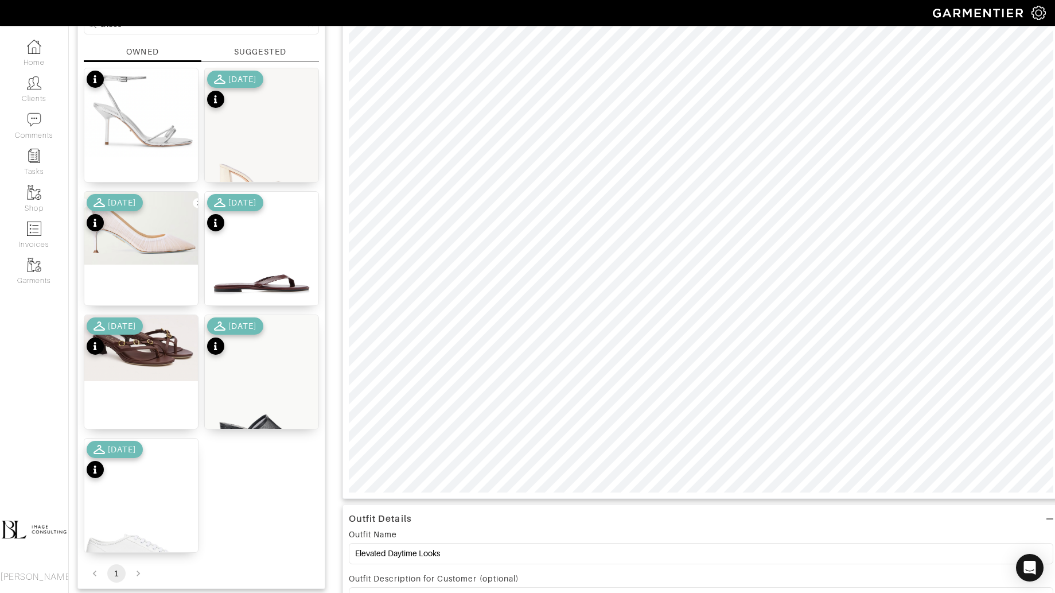
scroll to position [138, 0]
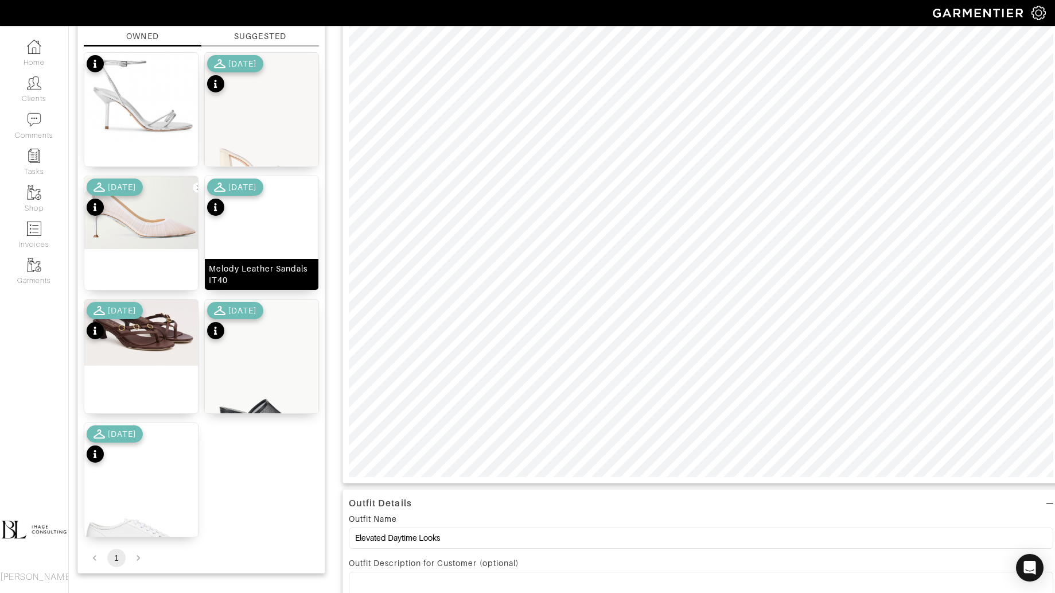
click at [288, 269] on div "Melody Leather Sandals IT40" at bounding box center [262, 274] width 106 height 23
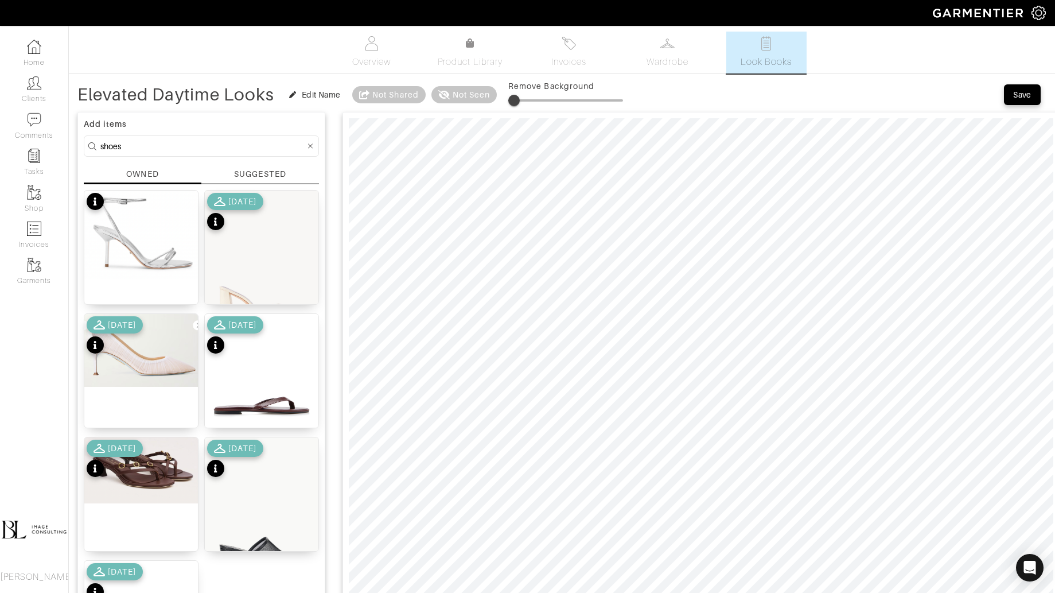
type input "9"
drag, startPoint x: 508, startPoint y: 98, endPoint x: 521, endPoint y: 100, distance: 13.4
click at [521, 100] on span at bounding box center [518, 100] width 11 height 11
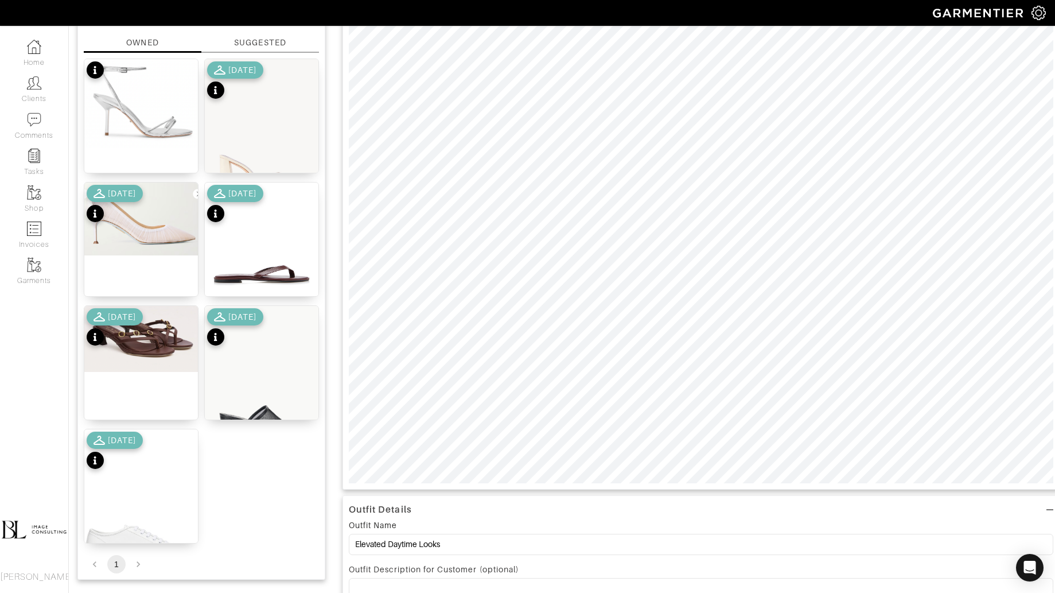
scroll to position [53, 0]
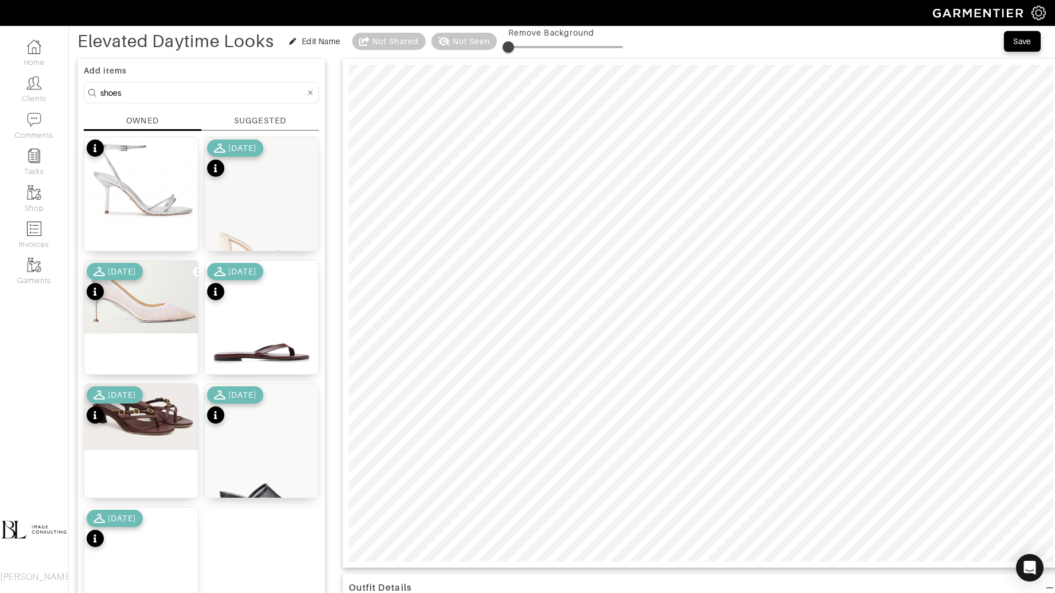
click at [167, 91] on input "shoes" at bounding box center [202, 93] width 205 height 14
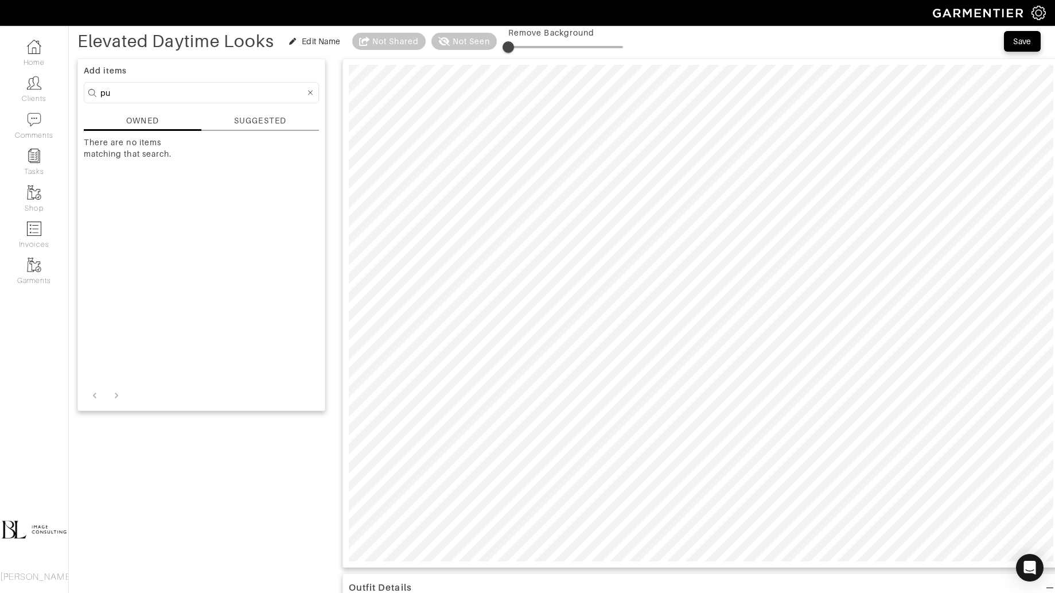
type input "p"
type input "bag"
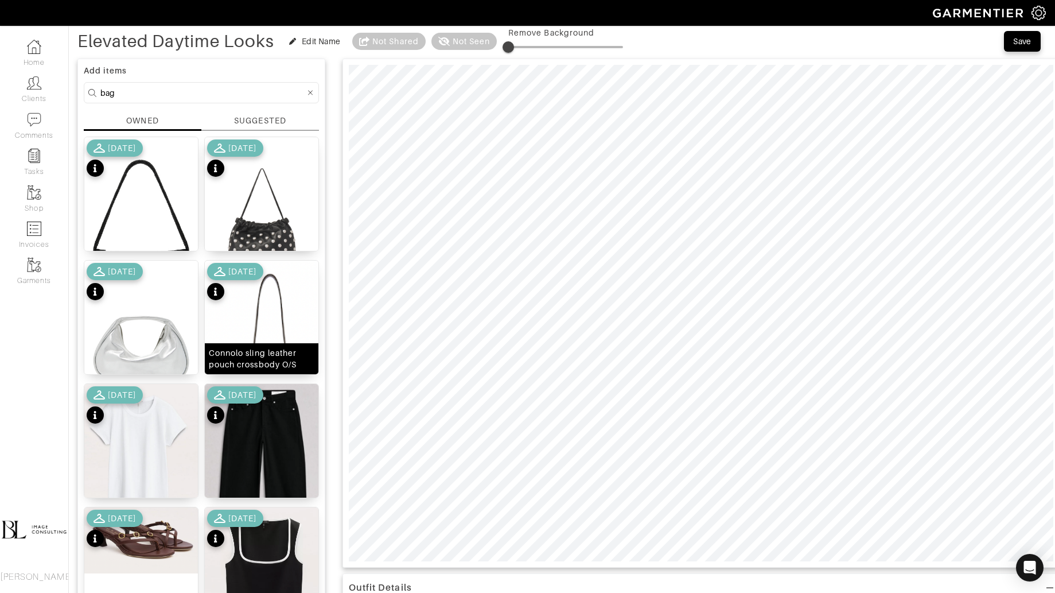
click at [282, 318] on img at bounding box center [262, 379] width 114 height 237
click at [512, 51] on span at bounding box center [509, 46] width 11 height 11
drag, startPoint x: 516, startPoint y: 49, endPoint x: 523, endPoint y: 49, distance: 6.3
click at [523, 49] on span at bounding box center [519, 46] width 11 height 11
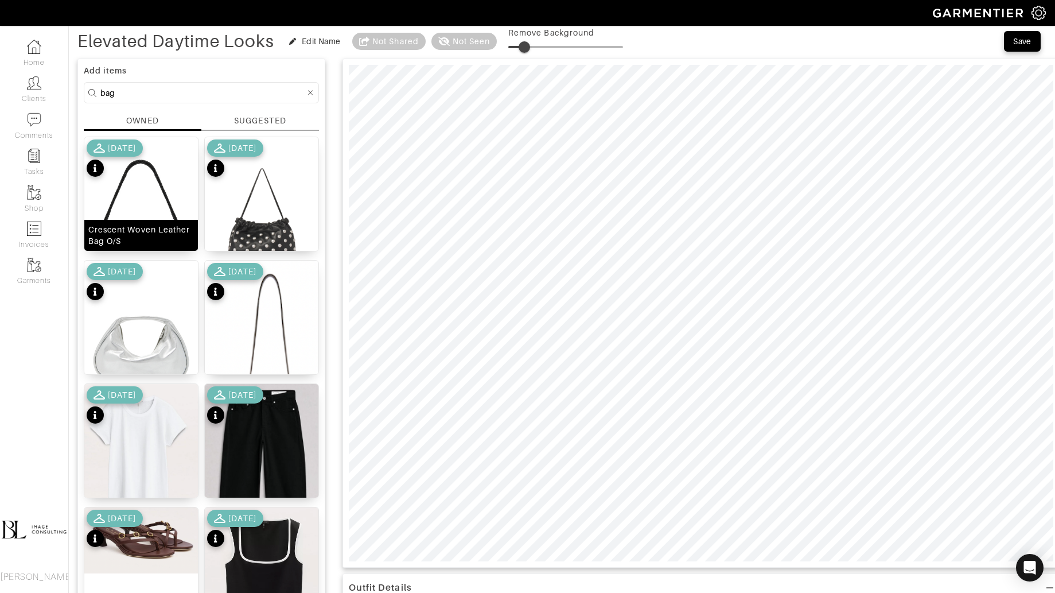
click at [125, 201] on img at bounding box center [141, 228] width 114 height 182
type input "10"
click at [523, 46] on span at bounding box center [519, 46] width 11 height 11
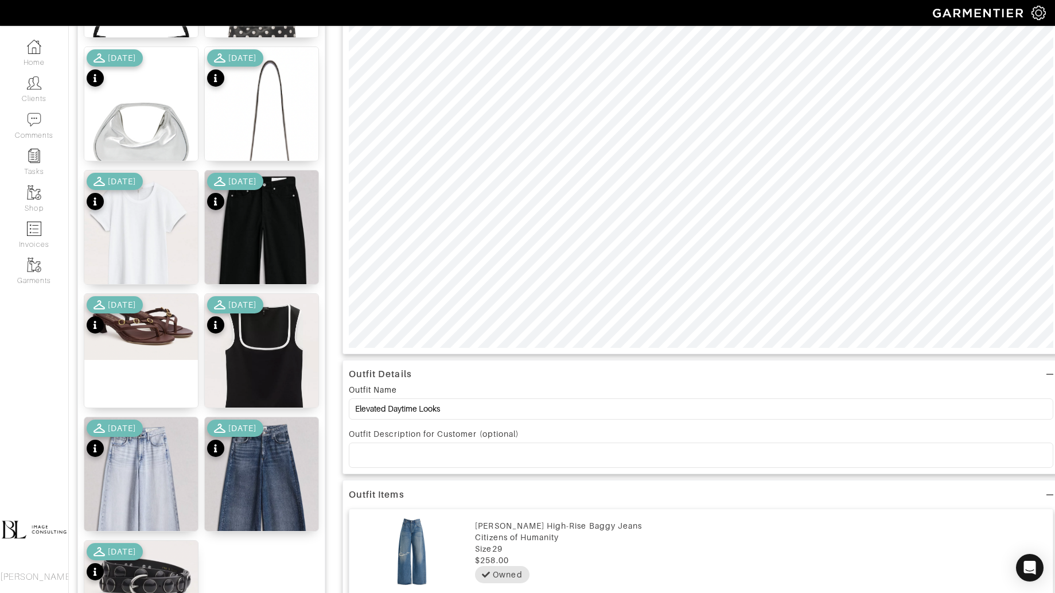
scroll to position [0, 0]
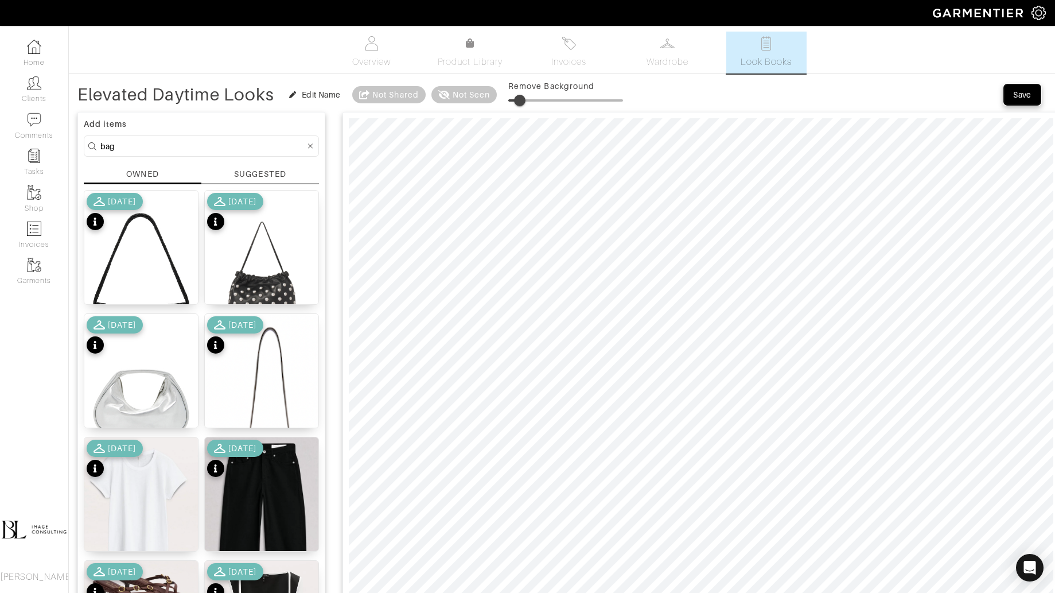
click at [1034, 96] on span "Save" at bounding box center [1023, 94] width 24 height 11
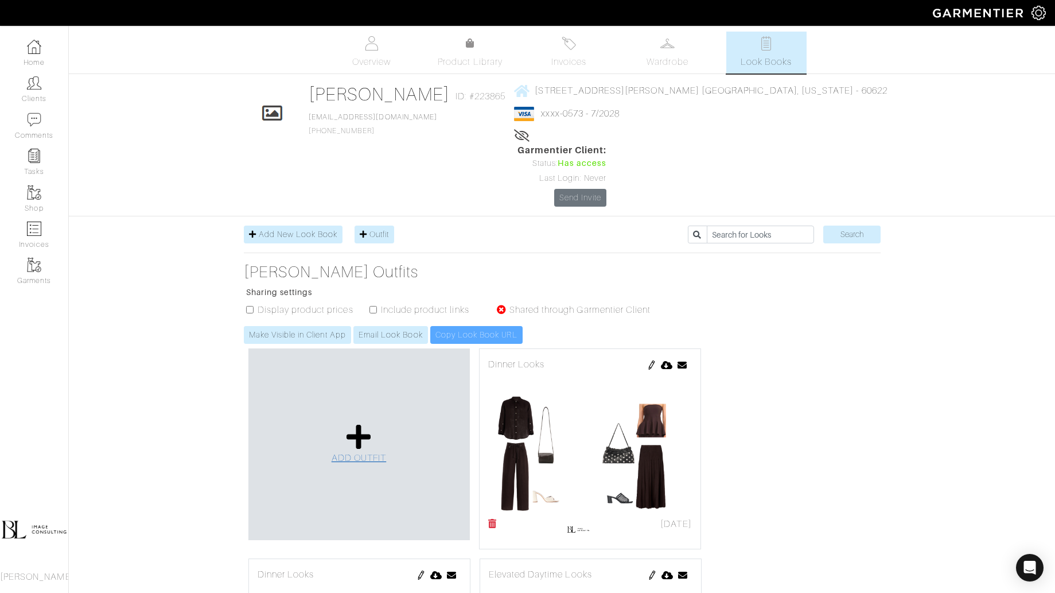
click at [361, 423] on icon at bounding box center [359, 437] width 25 height 28
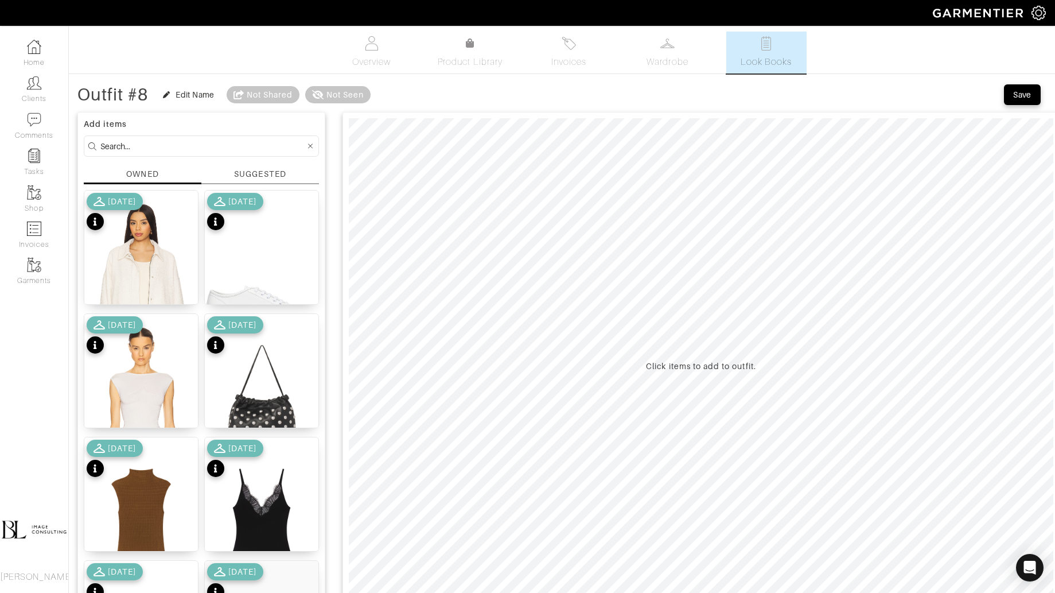
click at [160, 139] on input at bounding box center [202, 146] width 205 height 14
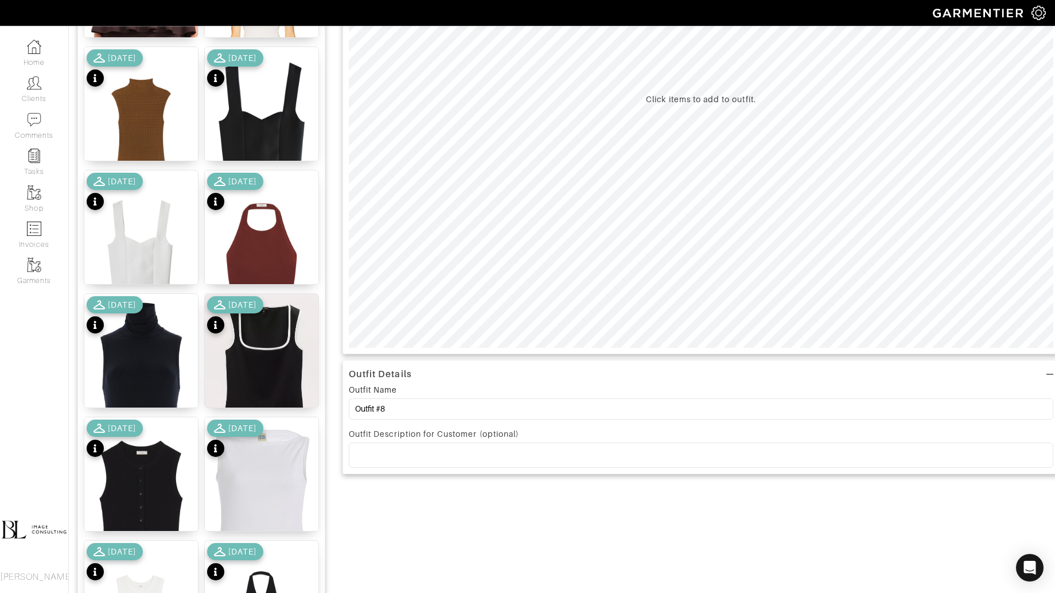
scroll to position [250, 0]
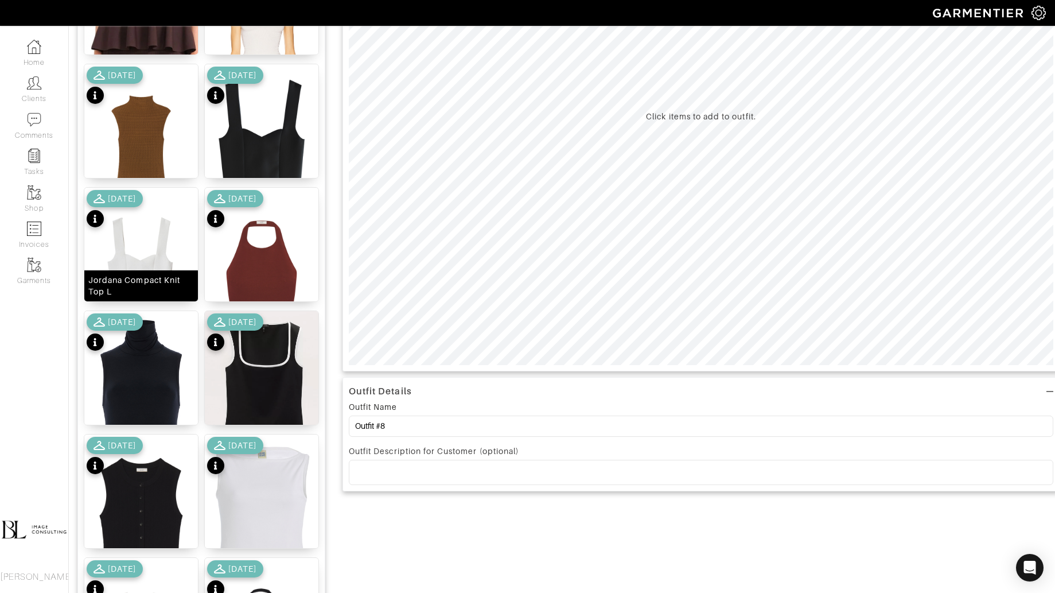
click at [146, 246] on img at bounding box center [141, 266] width 114 height 156
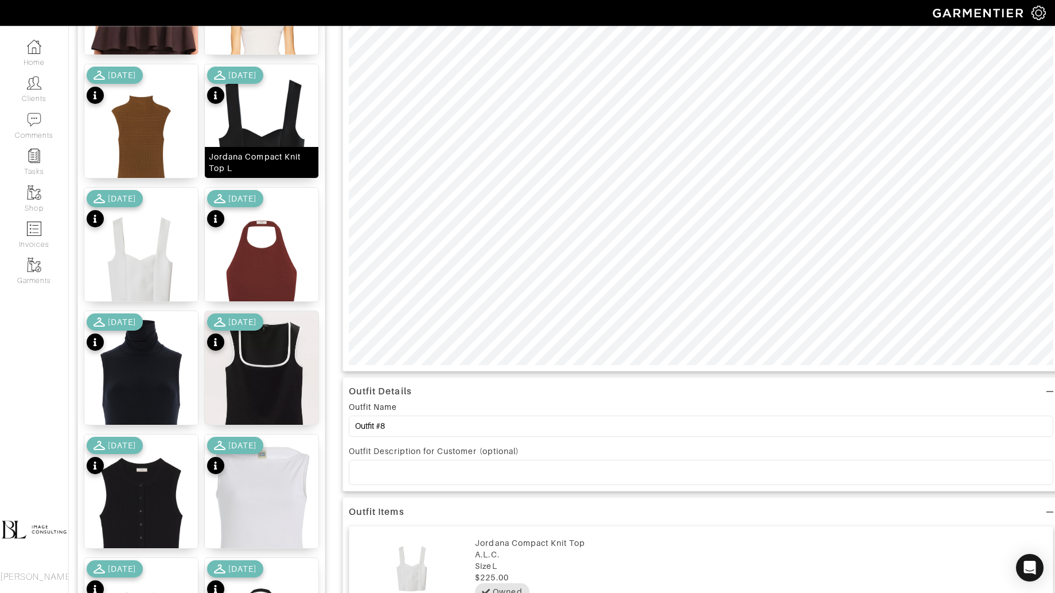
click at [291, 139] on img at bounding box center [262, 142] width 114 height 156
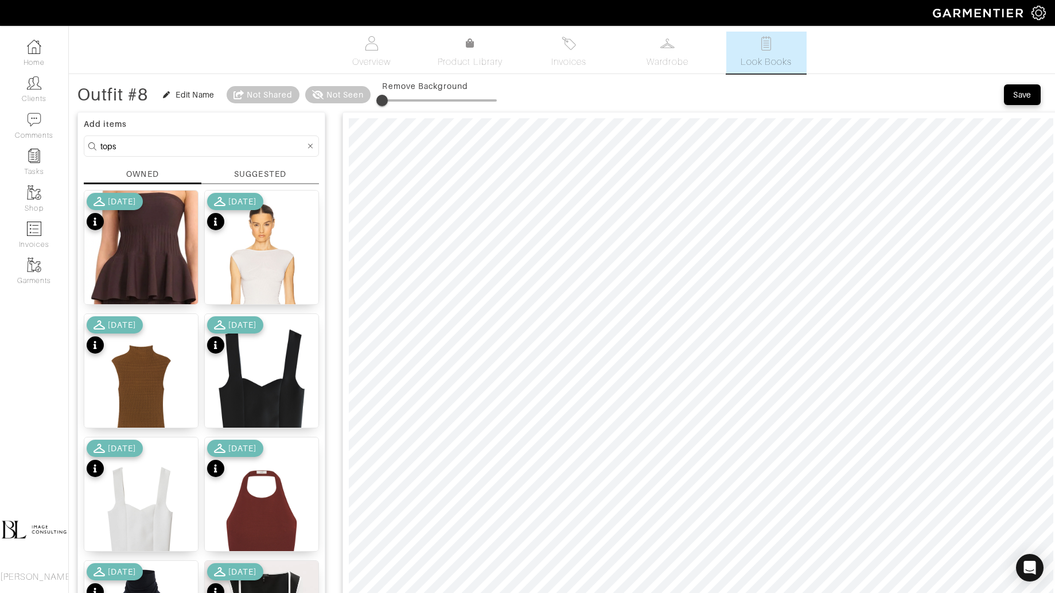
click at [177, 147] on input "tops" at bounding box center [202, 146] width 205 height 14
type input "bottoms"
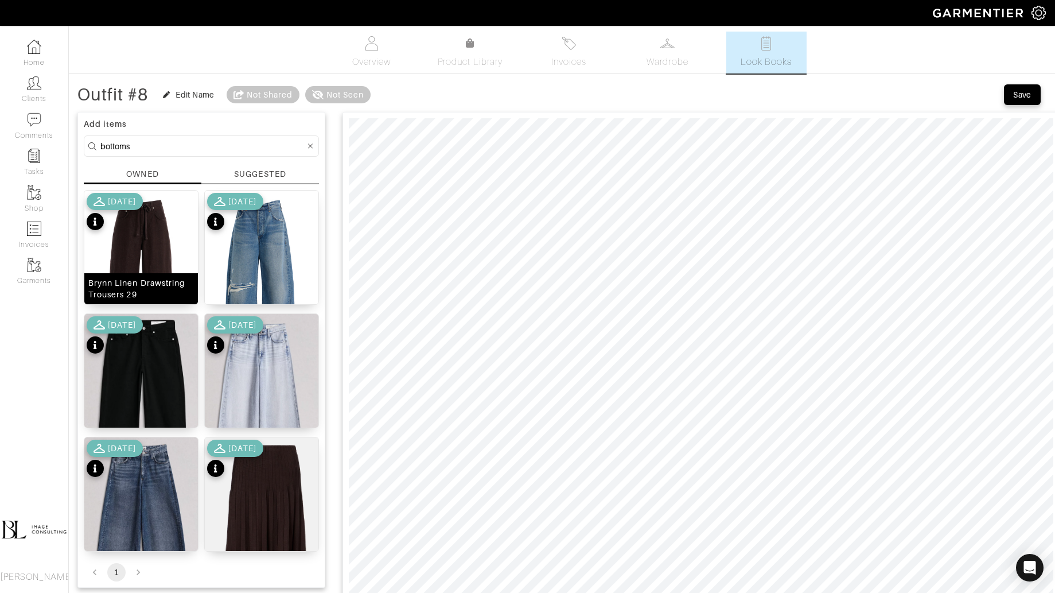
click at [158, 253] on img at bounding box center [141, 282] width 114 height 182
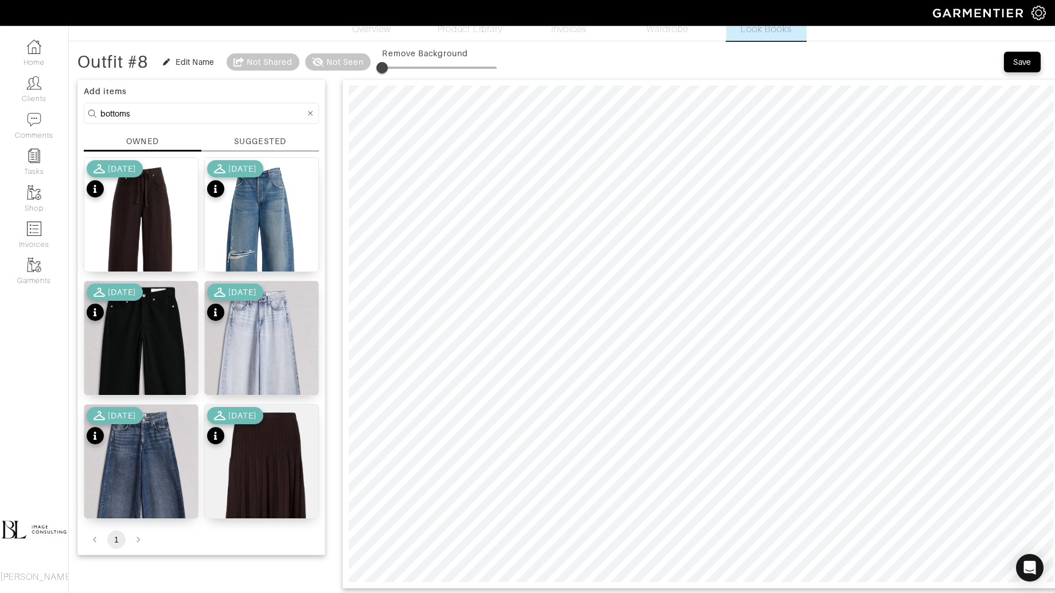
scroll to position [28, 0]
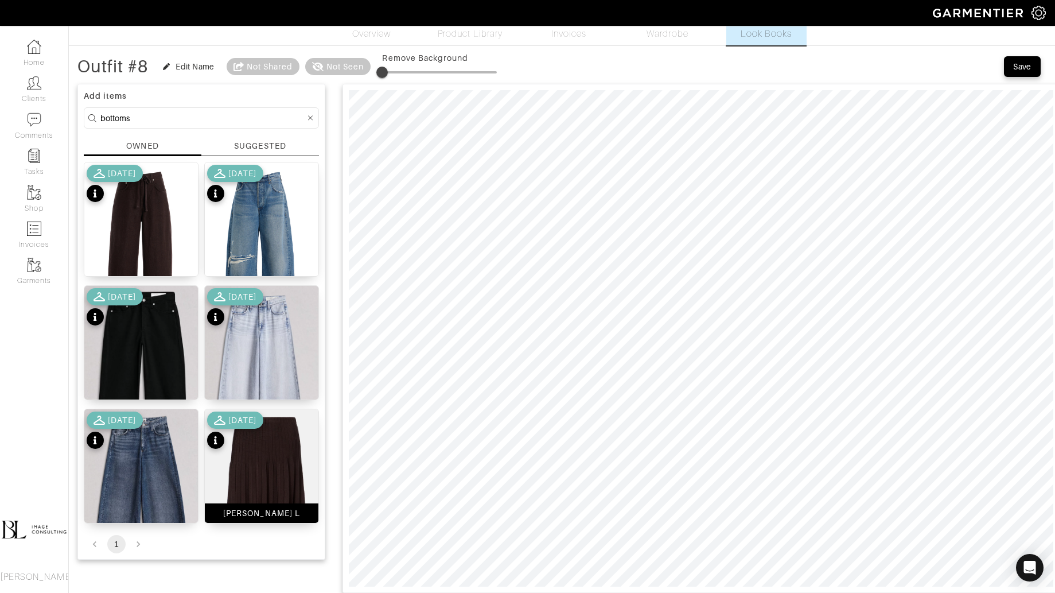
click at [290, 447] on img at bounding box center [262, 511] width 114 height 205
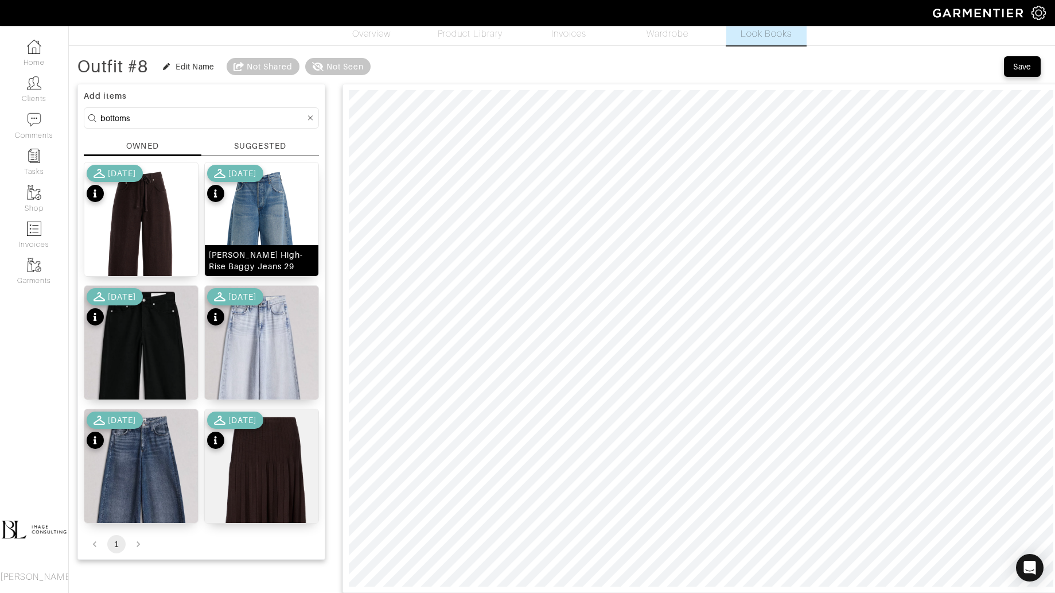
click at [265, 206] on img at bounding box center [262, 253] width 114 height 182
type input "5"
click at [390, 68] on span at bounding box center [387, 72] width 11 height 11
click at [180, 122] on input "bottoms" at bounding box center [202, 118] width 205 height 14
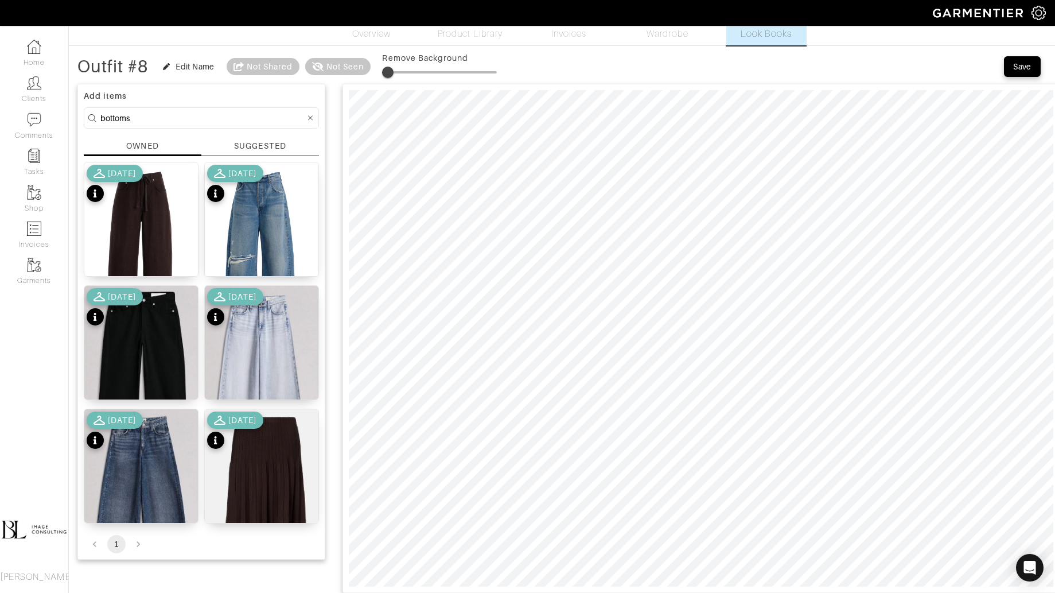
click at [180, 122] on input "bottoms" at bounding box center [202, 118] width 205 height 14
type input "shoes"
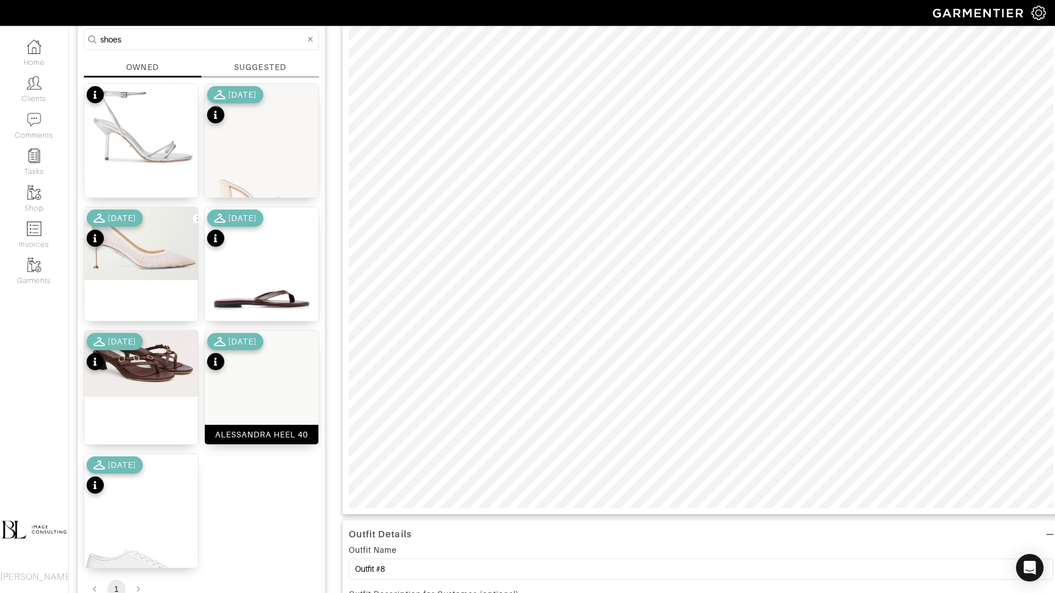
scroll to position [109, 0]
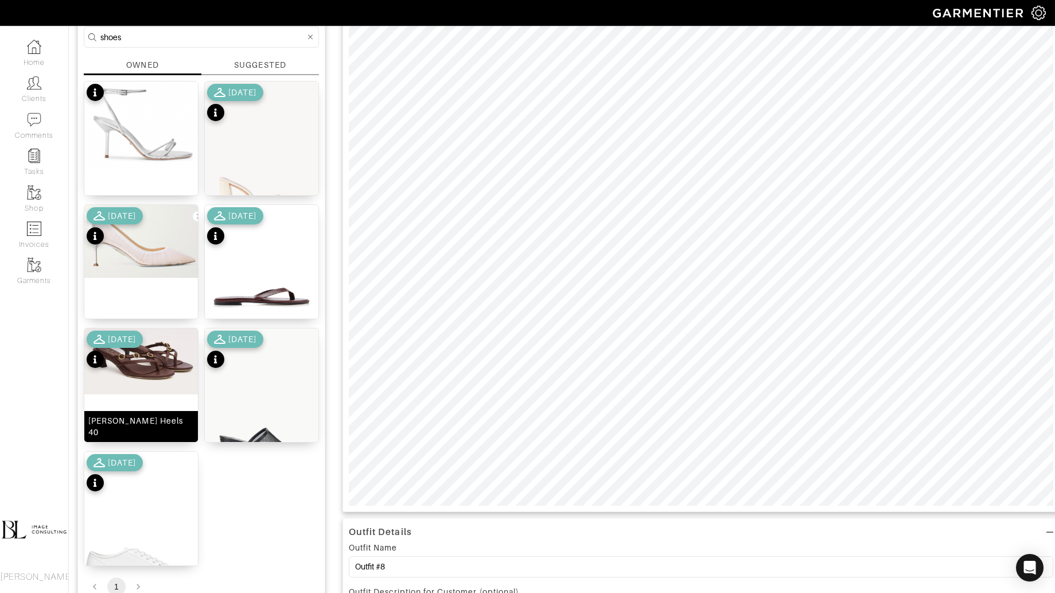
click at [149, 355] on img at bounding box center [141, 361] width 114 height 66
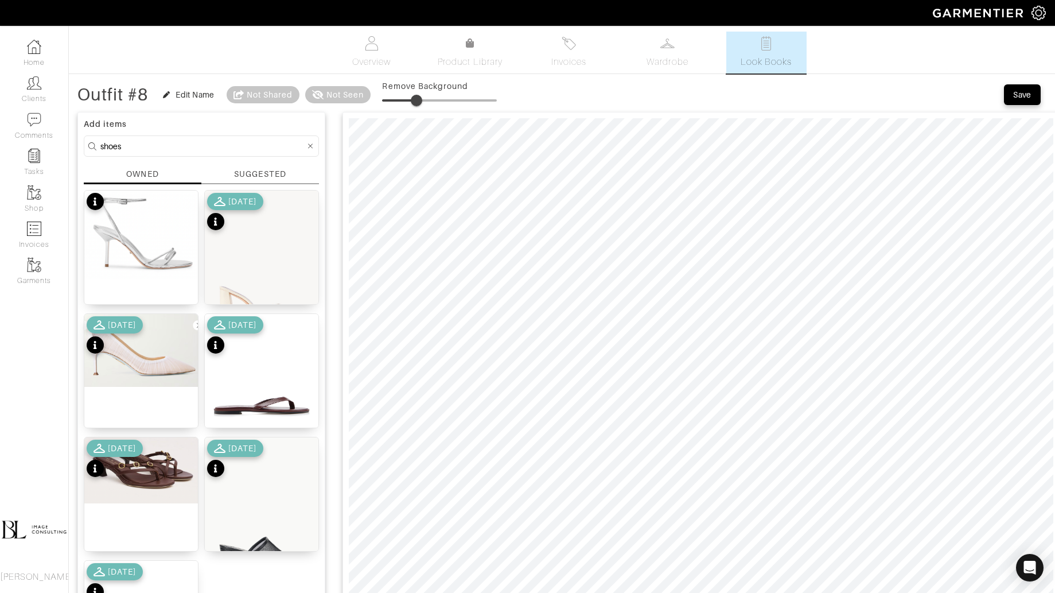
drag, startPoint x: 392, startPoint y: 90, endPoint x: 418, endPoint y: 96, distance: 27.3
click at [418, 96] on span at bounding box center [416, 100] width 11 height 11
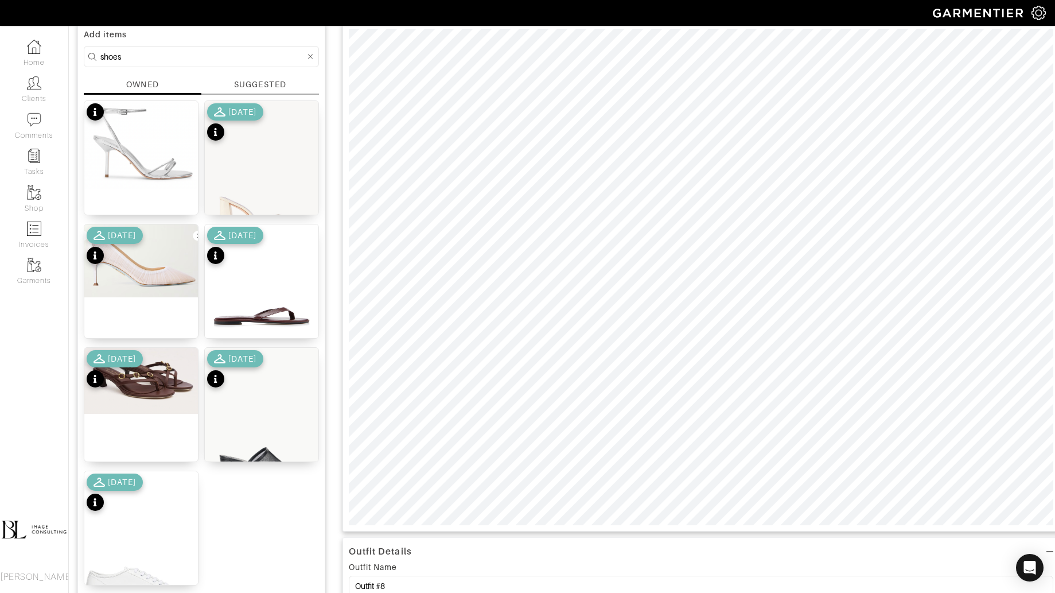
scroll to position [96, 0]
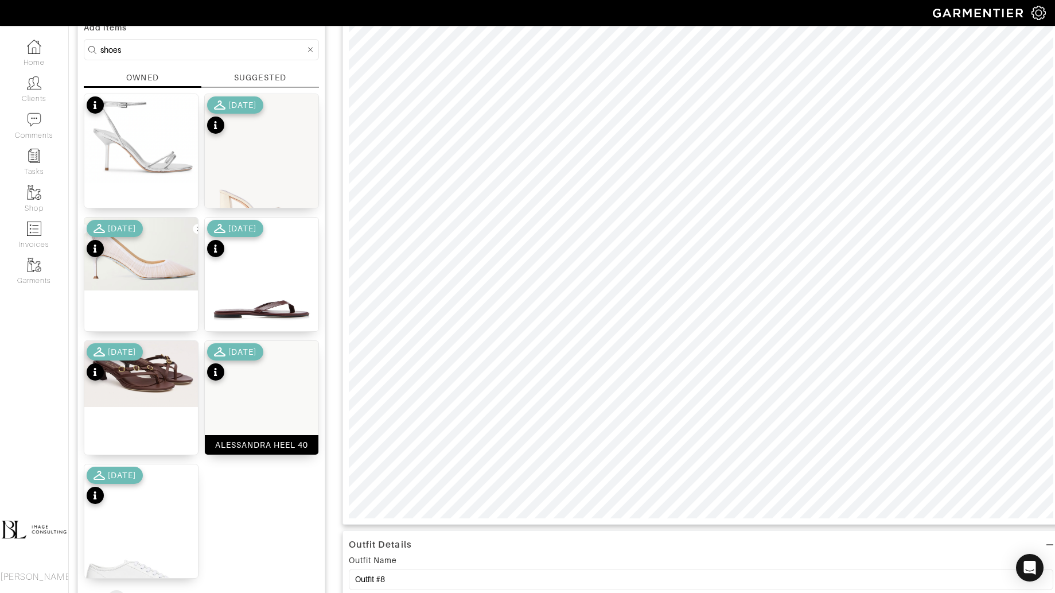
click at [284, 422] on img at bounding box center [262, 426] width 114 height 170
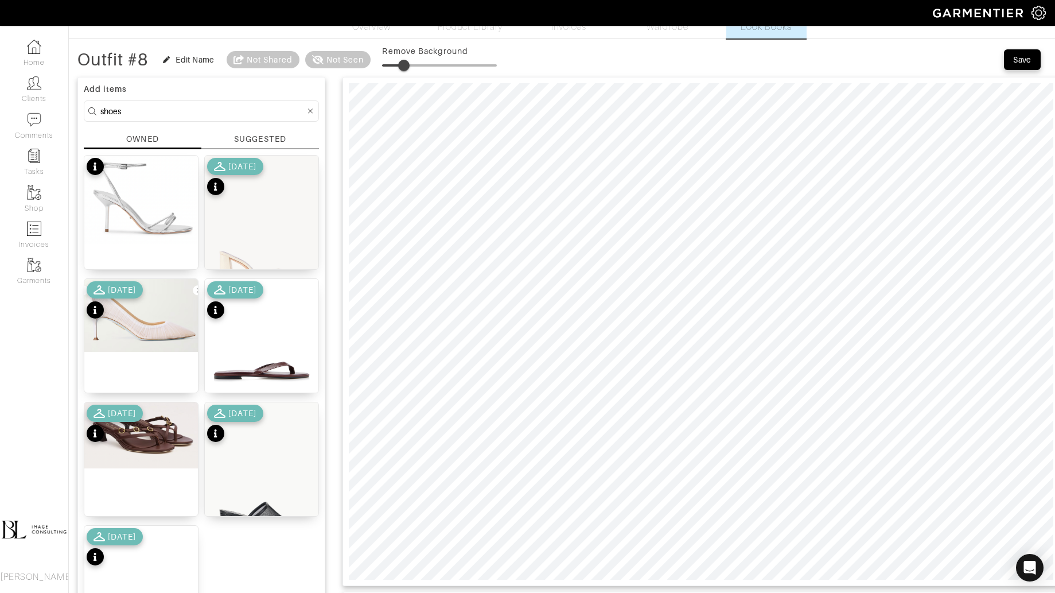
type input "18"
drag, startPoint x: 421, startPoint y: 59, endPoint x: 405, endPoint y: 63, distance: 17.1
click at [405, 63] on span at bounding box center [402, 65] width 11 height 11
click at [201, 108] on input "shoes" at bounding box center [202, 111] width 205 height 14
click at [201, 109] on input "shoes" at bounding box center [202, 111] width 205 height 14
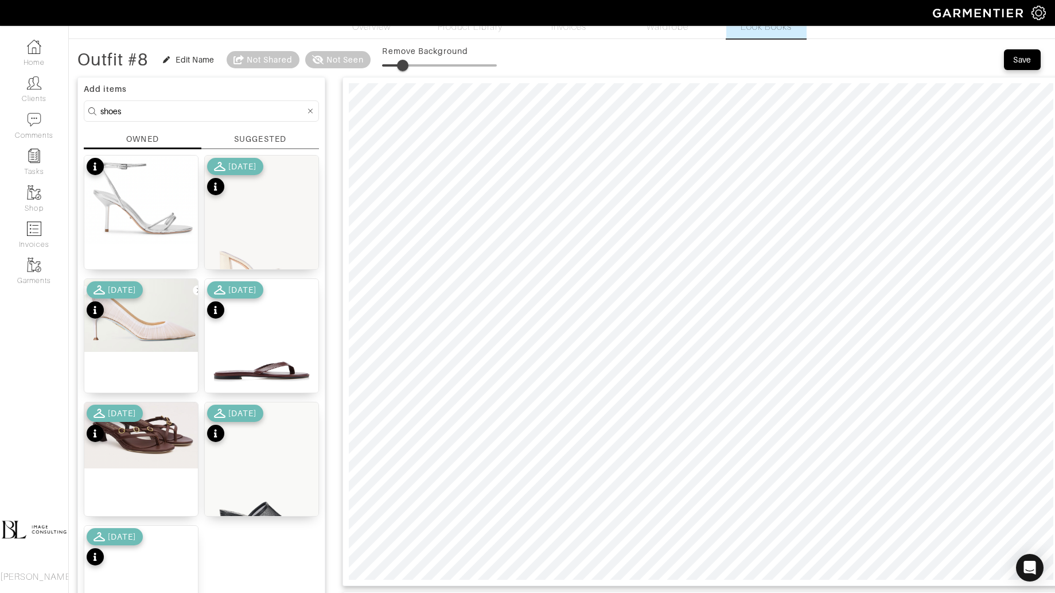
click at [201, 109] on input "shoes" at bounding box center [202, 111] width 205 height 14
type input "bag"
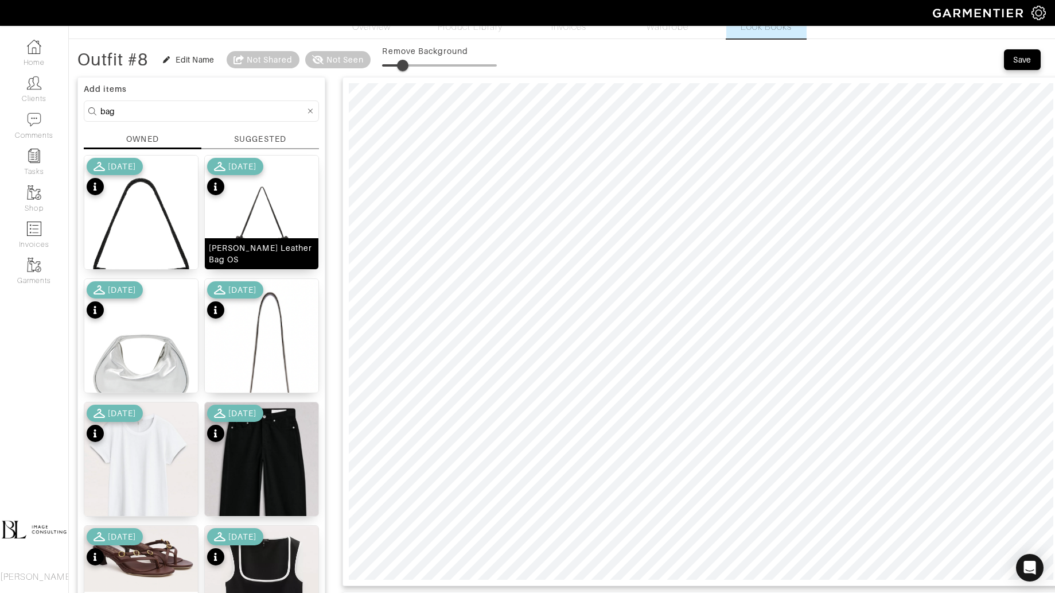
click at [265, 235] on img at bounding box center [262, 234] width 114 height 156
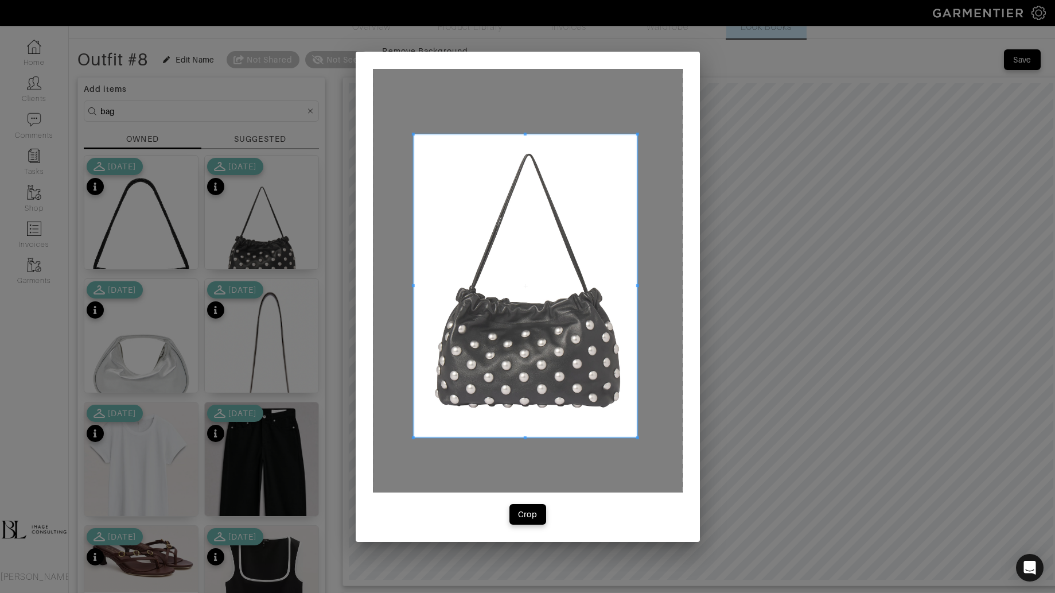
click at [646, 446] on div at bounding box center [528, 281] width 310 height 424
click at [533, 516] on div "Crop" at bounding box center [528, 513] width 20 height 11
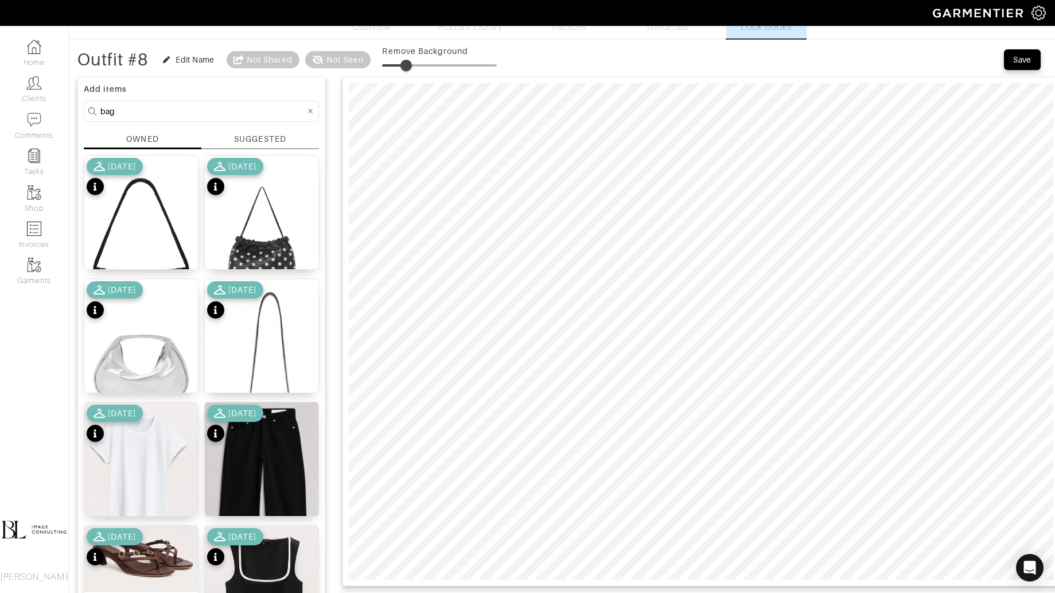
drag, startPoint x: 389, startPoint y: 68, endPoint x: 413, endPoint y: 71, distance: 24.2
click at [412, 71] on span at bounding box center [406, 65] width 11 height 11
click at [271, 340] on img at bounding box center [262, 397] width 114 height 237
type input "27"
click at [415, 64] on span at bounding box center [412, 65] width 11 height 11
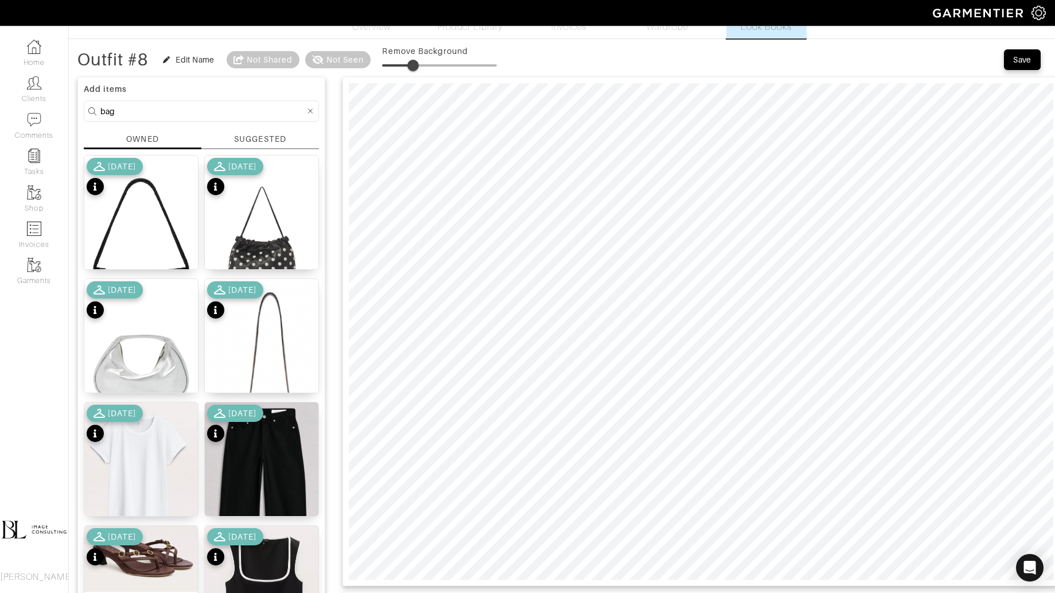
click at [177, 109] on input "bag" at bounding box center [202, 111] width 205 height 14
type input "jacket"
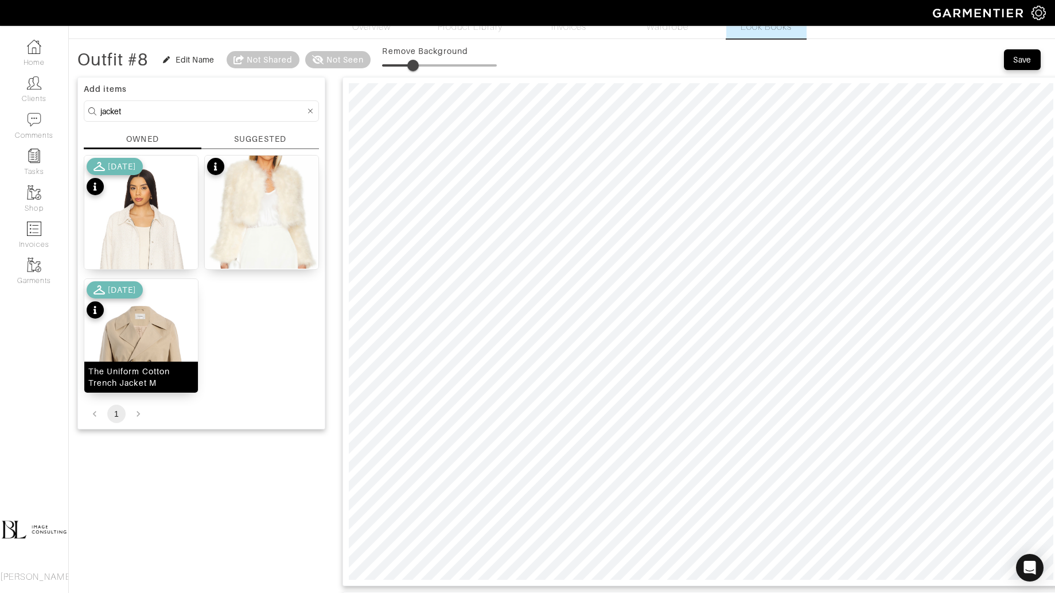
click at [155, 335] on img at bounding box center [141, 370] width 114 height 182
type input "26"
click at [414, 68] on span at bounding box center [412, 65] width 11 height 11
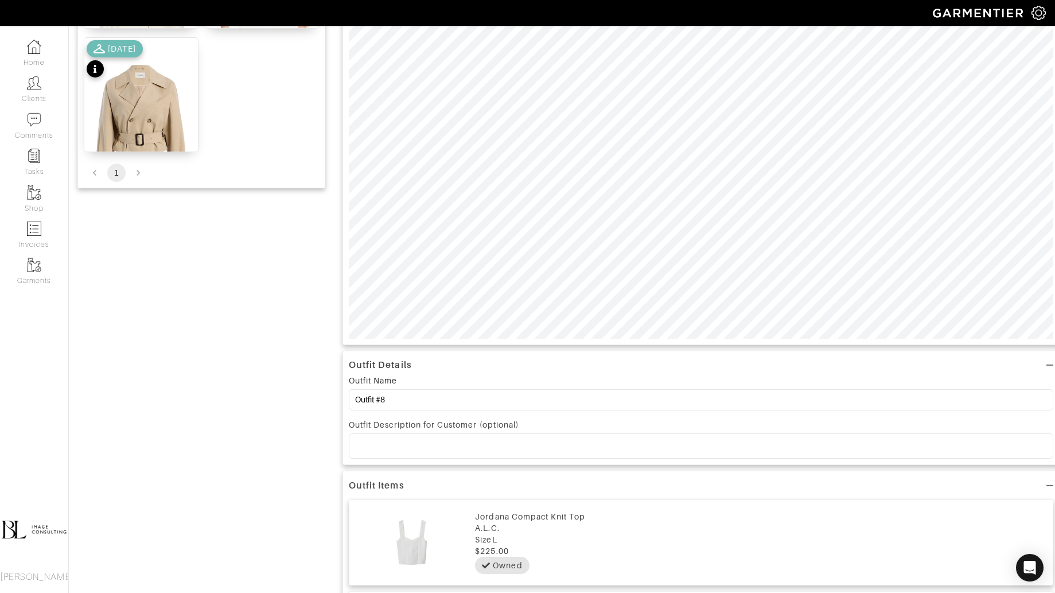
scroll to position [279, 0]
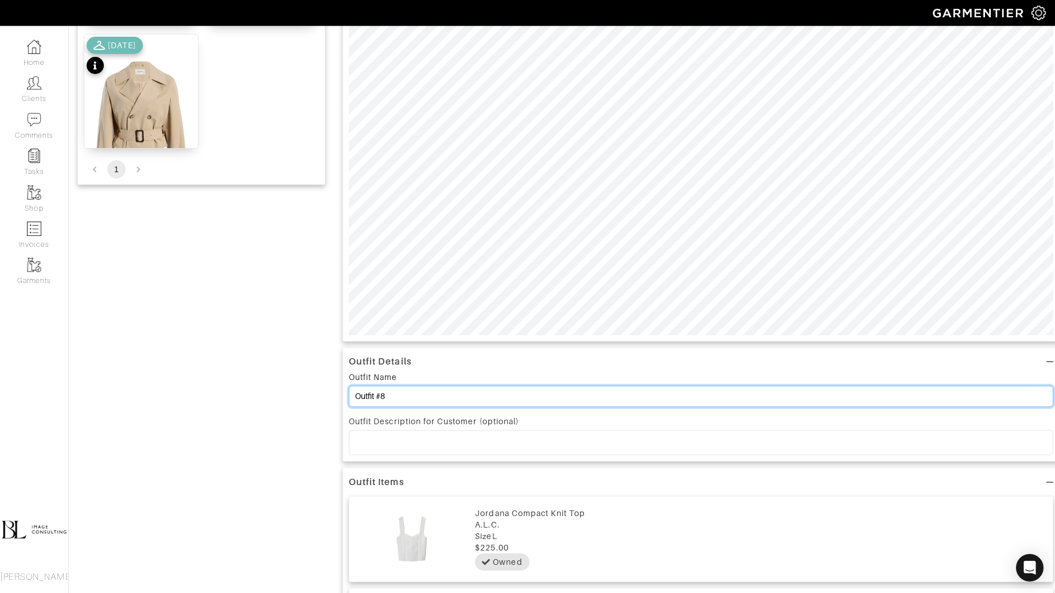
click at [528, 393] on input "Outfit #8" at bounding box center [701, 396] width 705 height 21
click at [365, 397] on input "Elevated Dinner Looks" at bounding box center [701, 396] width 705 height 21
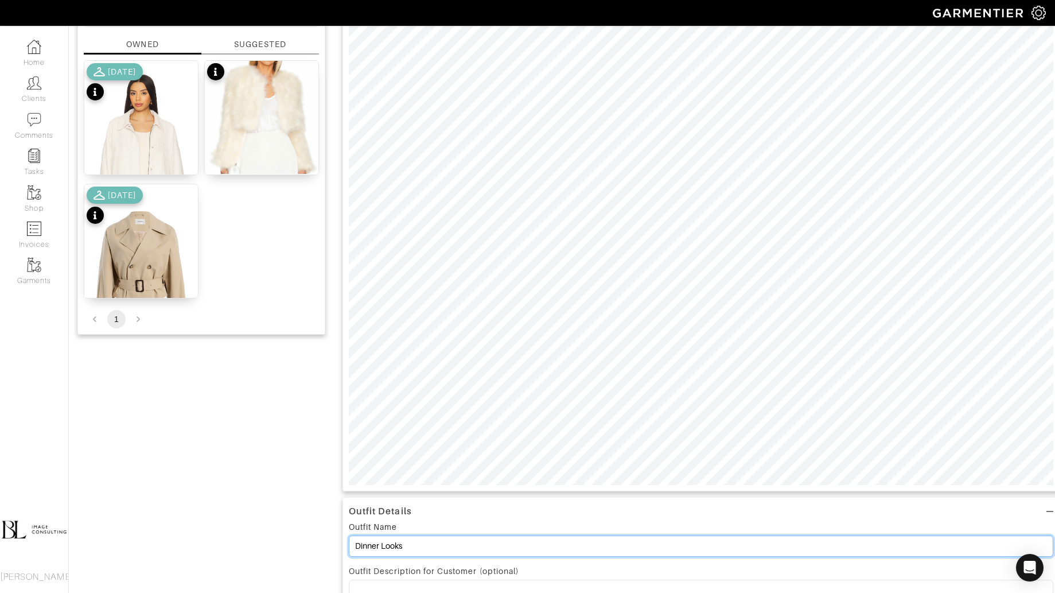
scroll to position [0, 0]
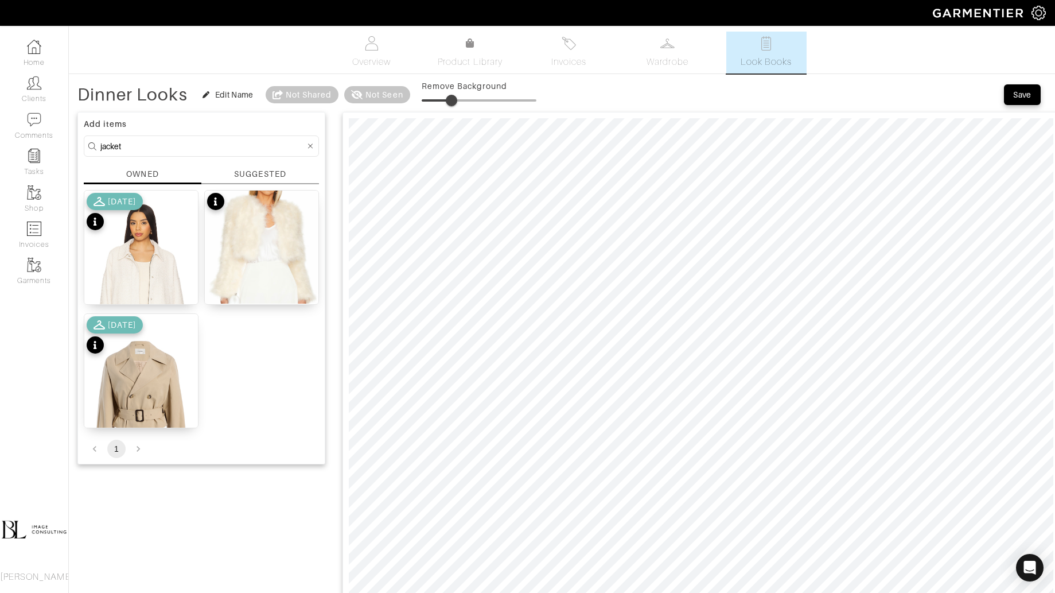
type input "Dinner Looks"
click at [1019, 95] on div "Save" at bounding box center [1022, 94] width 18 height 11
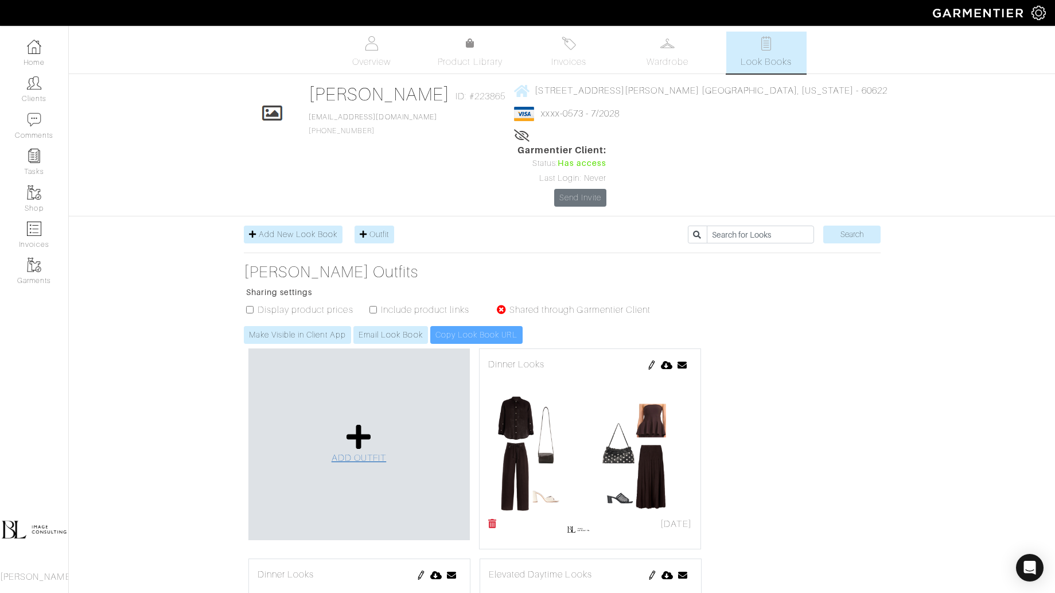
click at [359, 423] on link "ADD OUTFIT" at bounding box center [359, 444] width 55 height 42
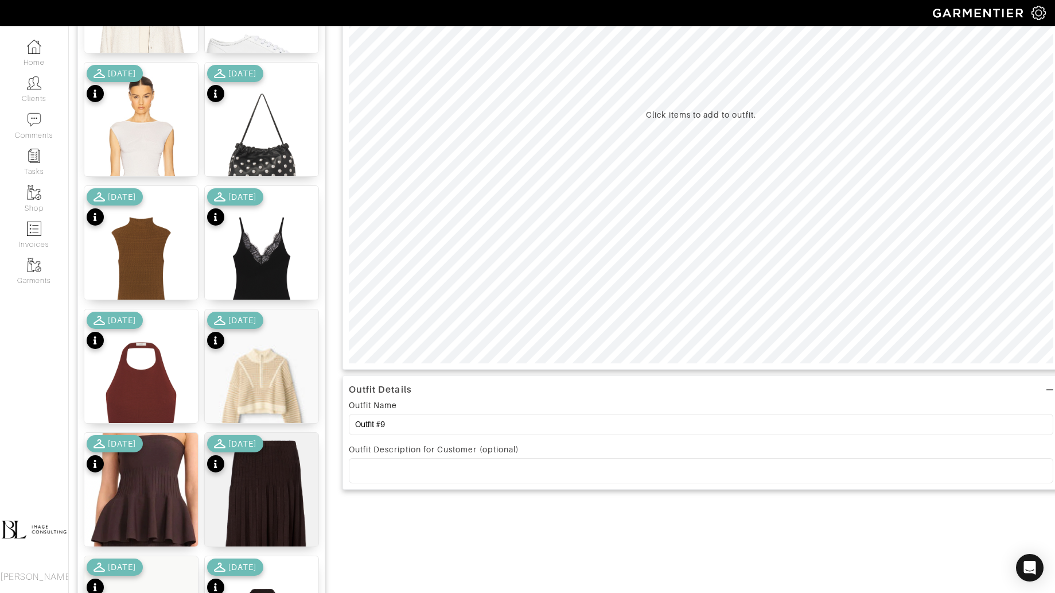
scroll to position [279, 0]
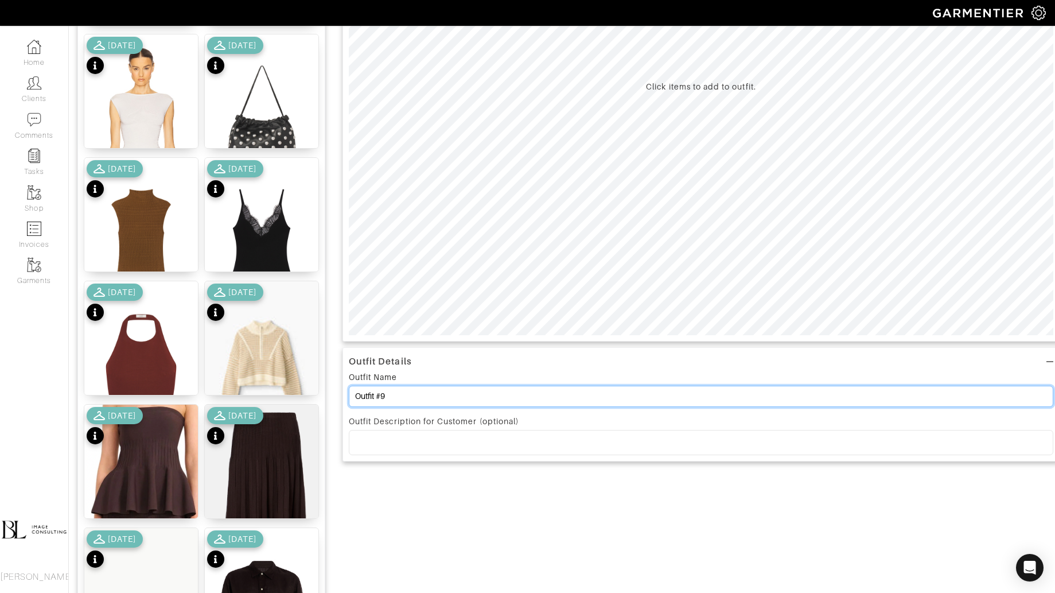
click at [421, 394] on input "Outfit #9" at bounding box center [701, 396] width 705 height 21
click at [421, 393] on input "Outfit #9" at bounding box center [701, 396] width 705 height 21
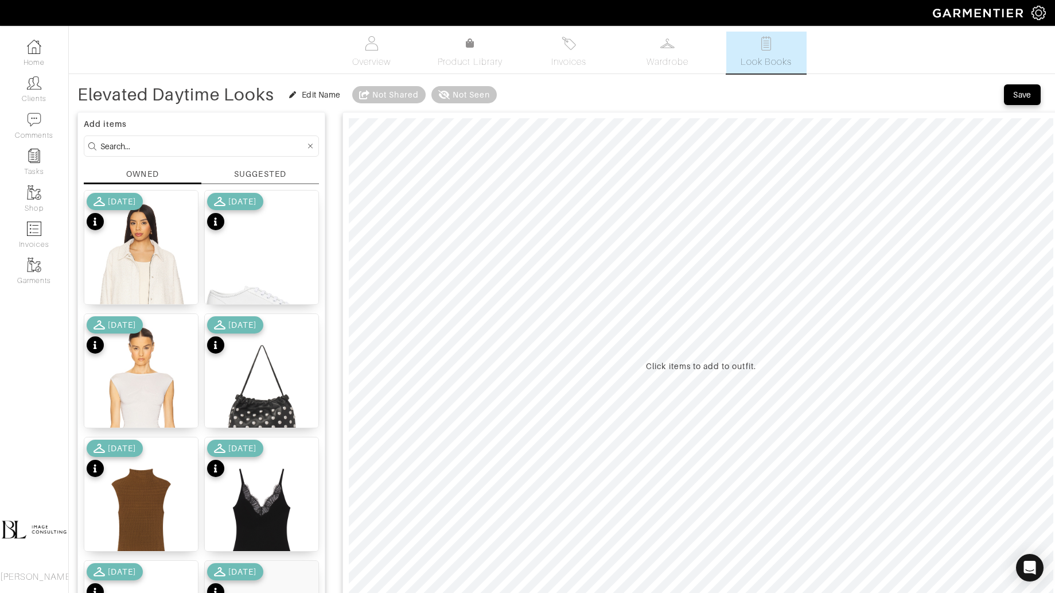
type input "Elevated Daytime Looks"
click at [180, 145] on input at bounding box center [202, 146] width 205 height 14
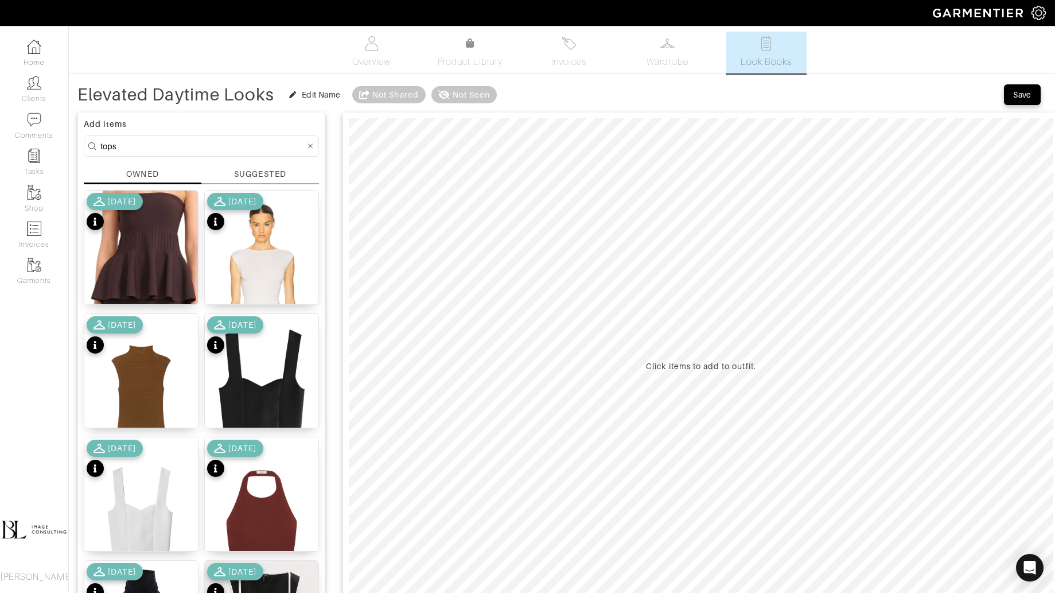
type input "tops"
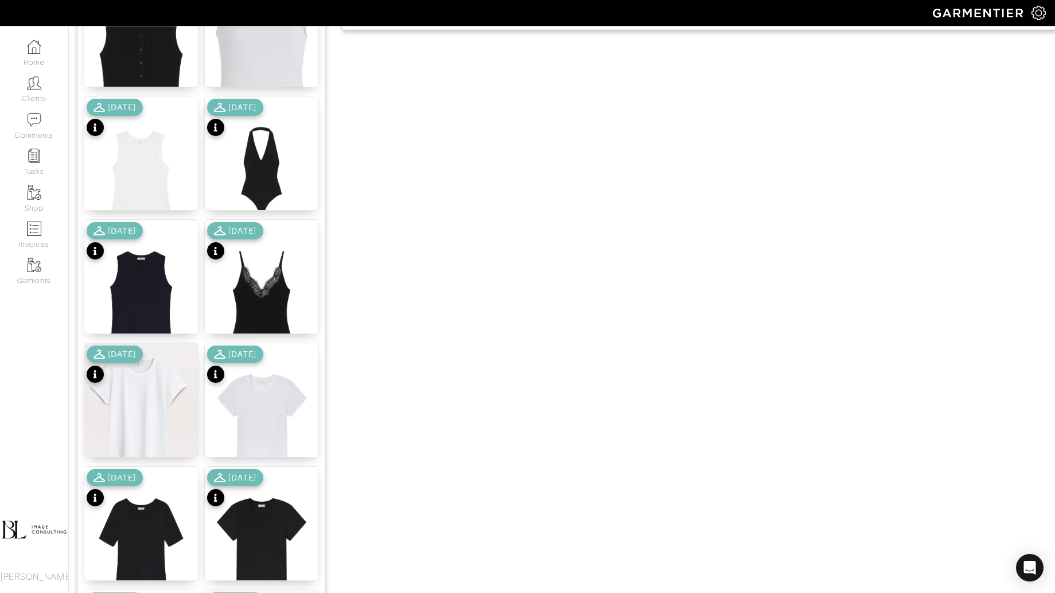
scroll to position [715, 0]
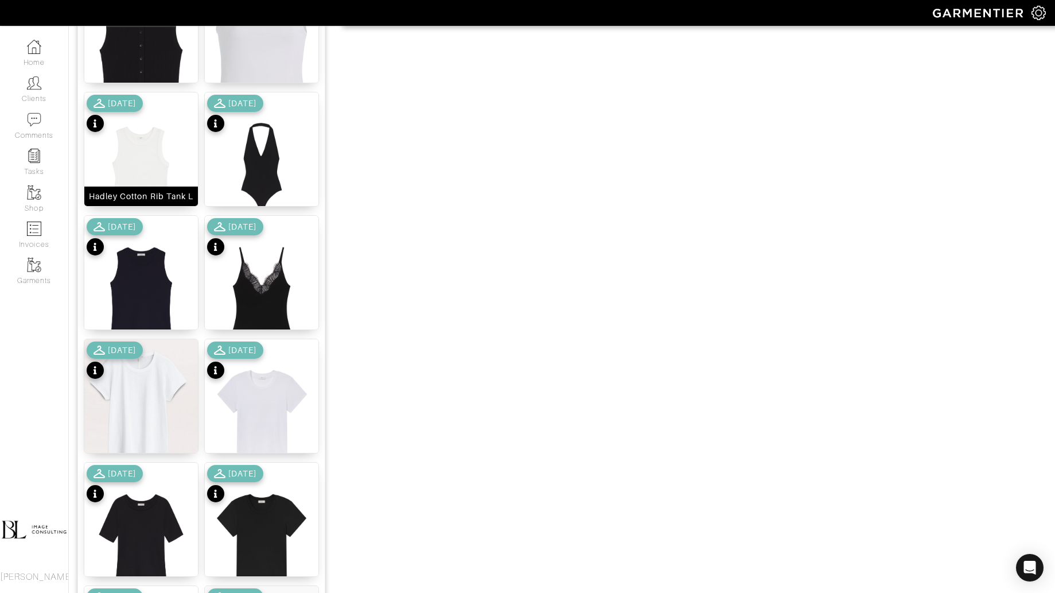
click at [156, 146] on img at bounding box center [141, 170] width 114 height 156
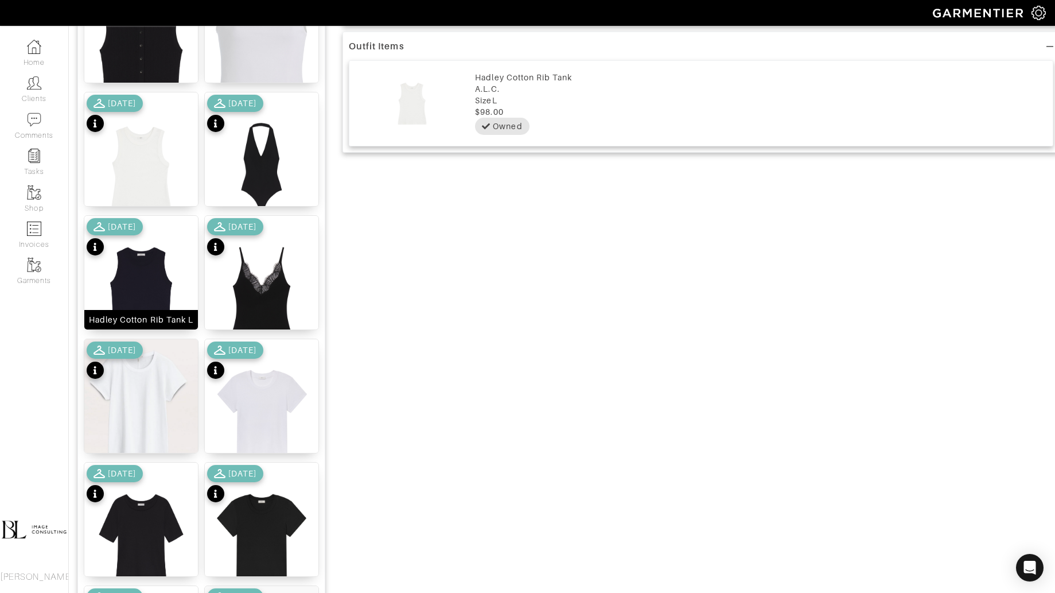
click at [151, 294] on img at bounding box center [141, 294] width 114 height 156
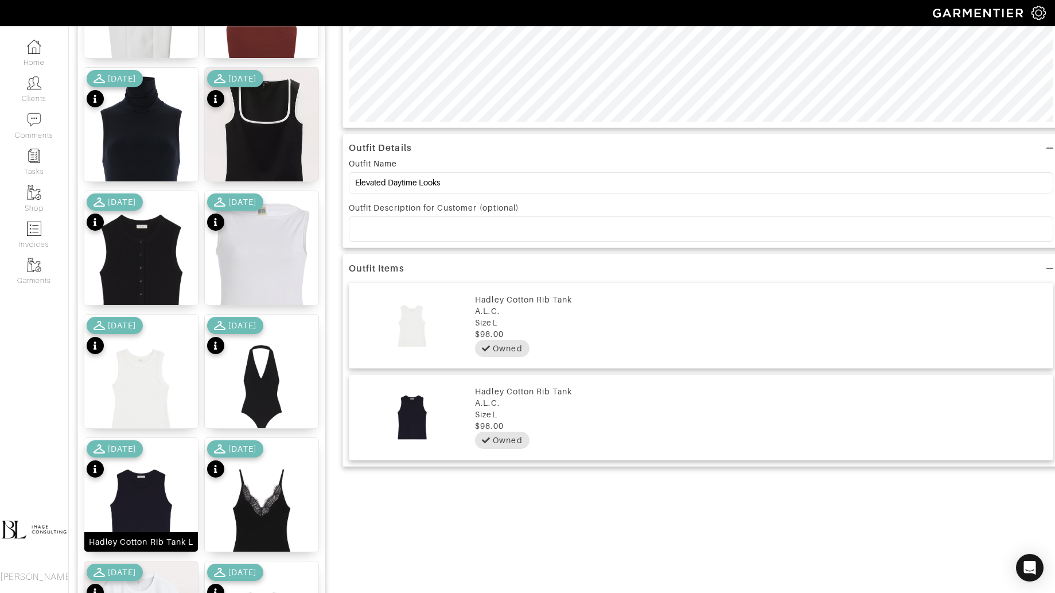
scroll to position [0, 0]
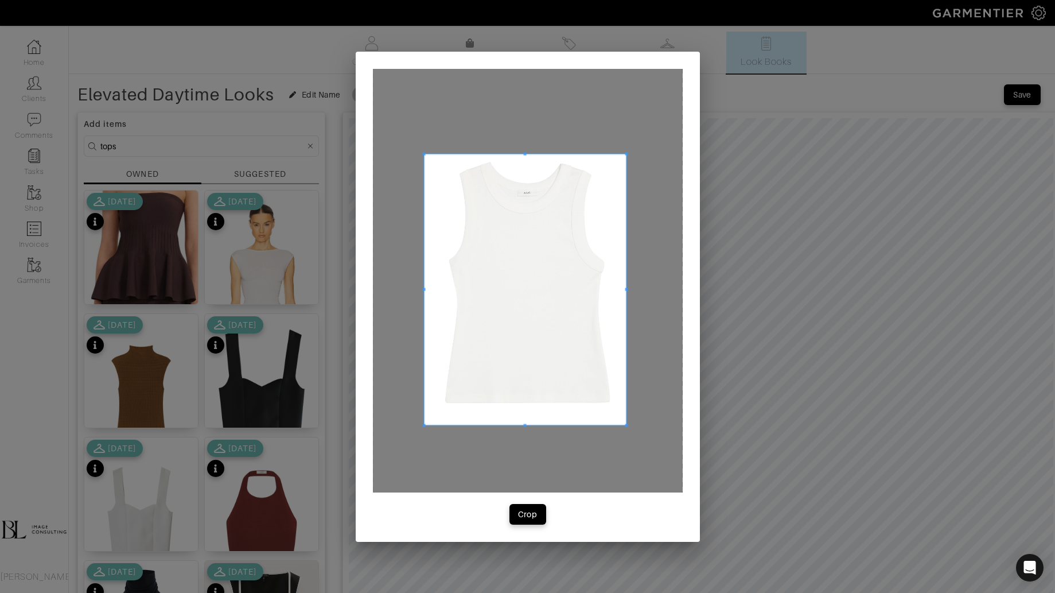
click at [638, 431] on div at bounding box center [528, 281] width 310 height 424
click at [531, 526] on div "Crop" at bounding box center [528, 297] width 344 height 490
click at [531, 515] on div "Crop" at bounding box center [528, 513] width 20 height 11
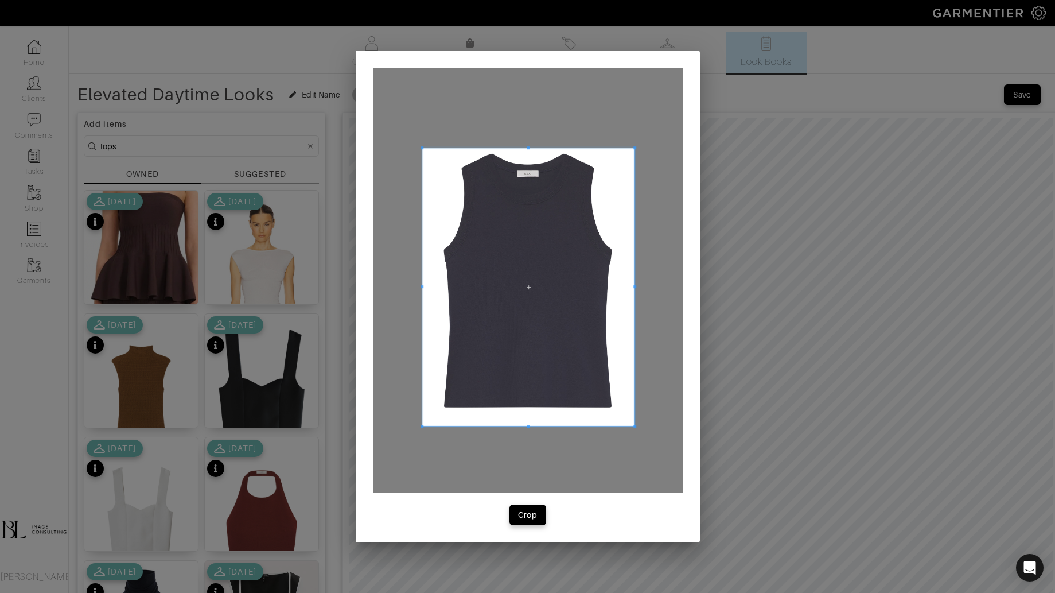
click at [630, 428] on div at bounding box center [528, 280] width 310 height 425
click at [528, 516] on div "Crop" at bounding box center [528, 514] width 20 height 11
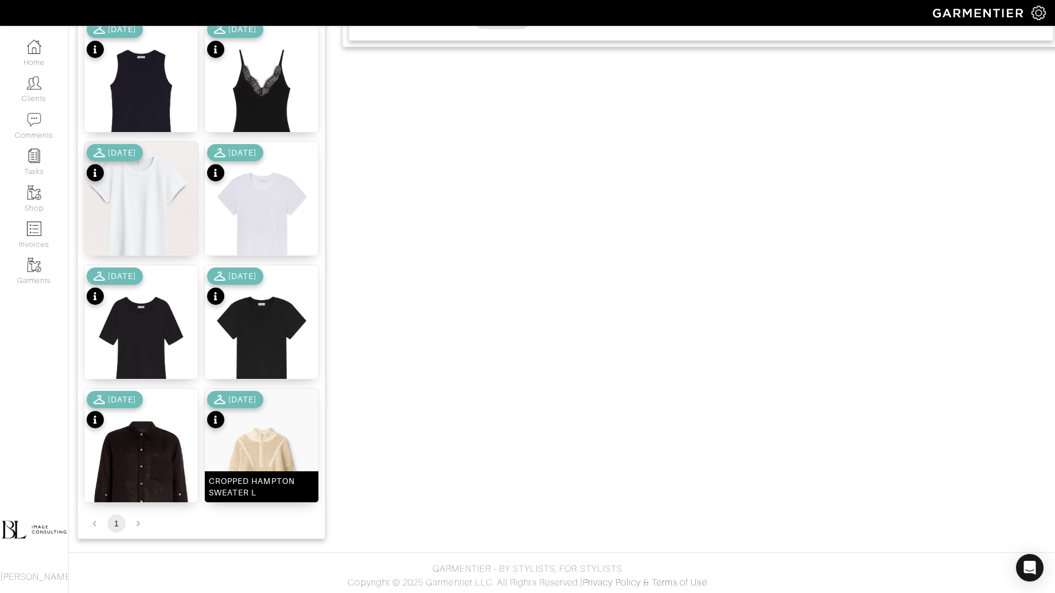
click at [234, 434] on img at bounding box center [262, 474] width 114 height 170
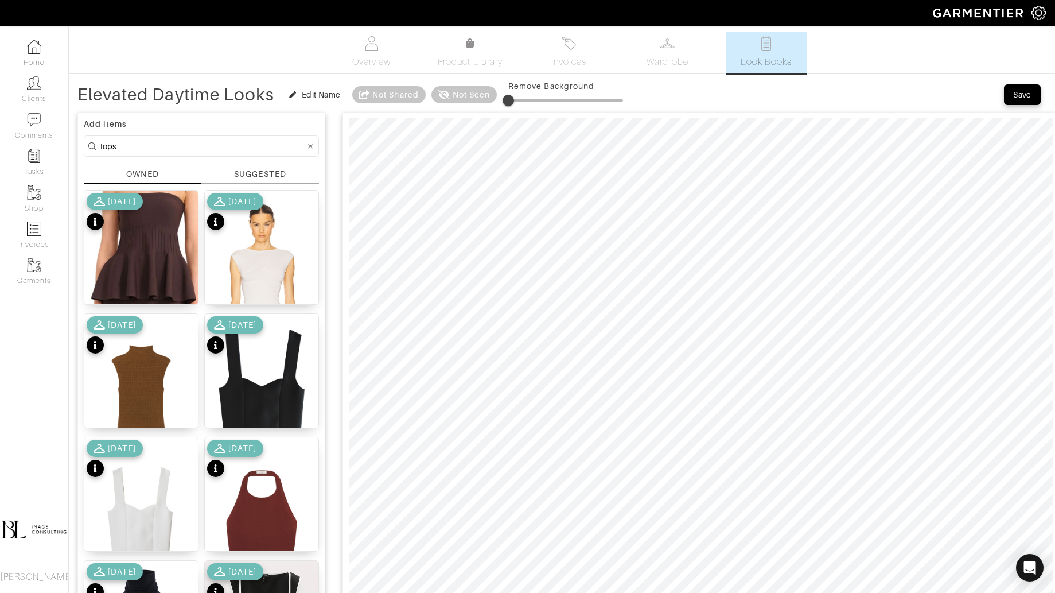
click at [522, 91] on div "Remove Background" at bounding box center [565, 85] width 115 height 11
type input "13"
drag, startPoint x: 512, startPoint y: 96, endPoint x: 526, endPoint y: 96, distance: 13.2
click at [526, 96] on span at bounding box center [523, 100] width 11 height 11
click at [149, 143] on input "tops" at bounding box center [202, 146] width 205 height 14
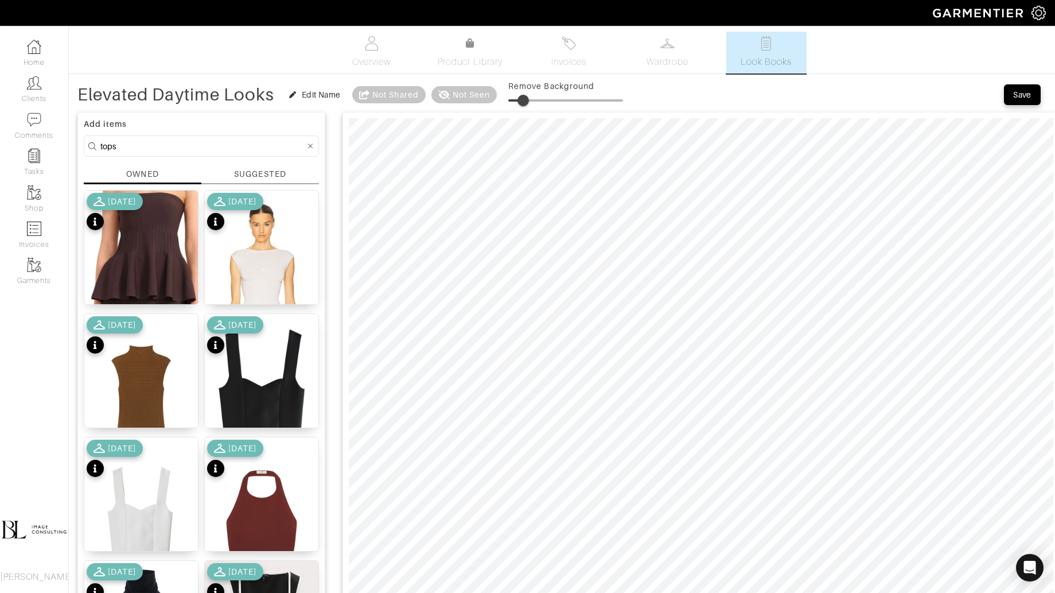
click at [149, 143] on input "tops" at bounding box center [202, 146] width 205 height 14
type input "bottoms"
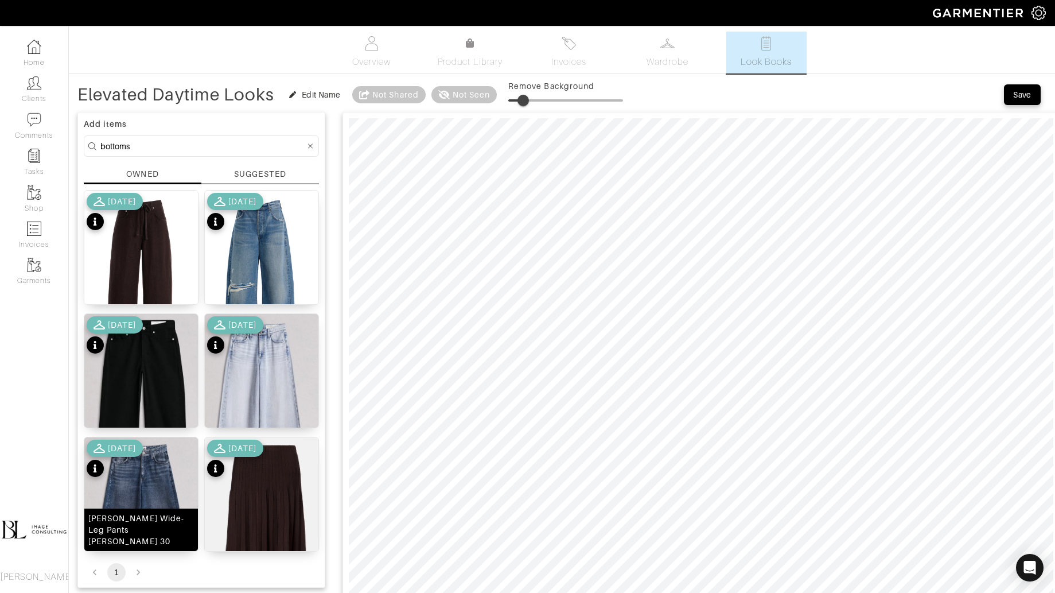
click at [157, 492] on img at bounding box center [141, 533] width 114 height 193
drag, startPoint x: 527, startPoint y: 100, endPoint x: 540, endPoint y: 100, distance: 12.6
click at [540, 100] on span at bounding box center [536, 100] width 11 height 11
type input "13"
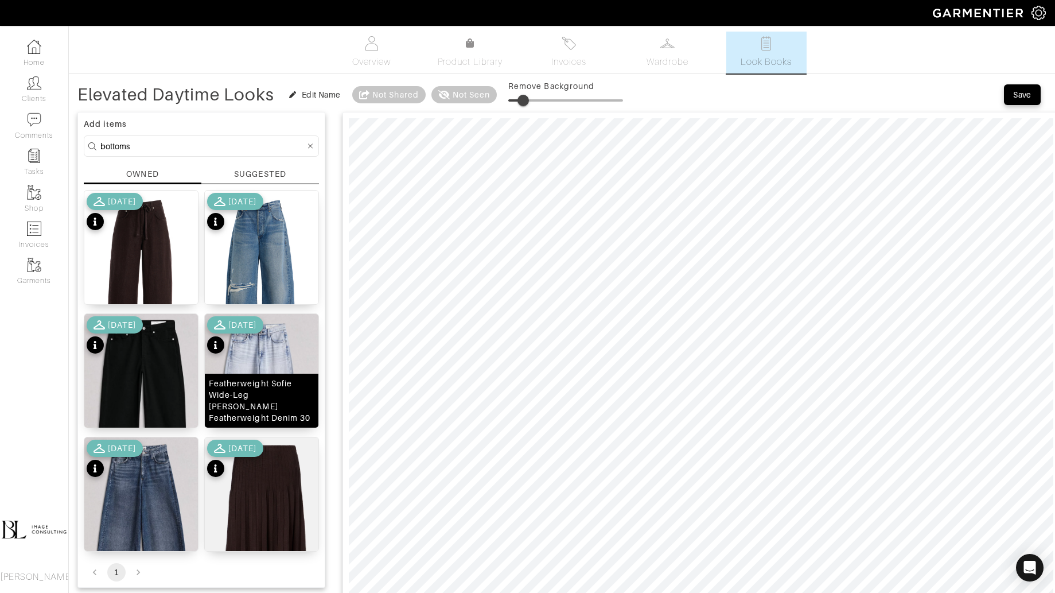
click at [262, 368] on img at bounding box center [262, 408] width 114 height 189
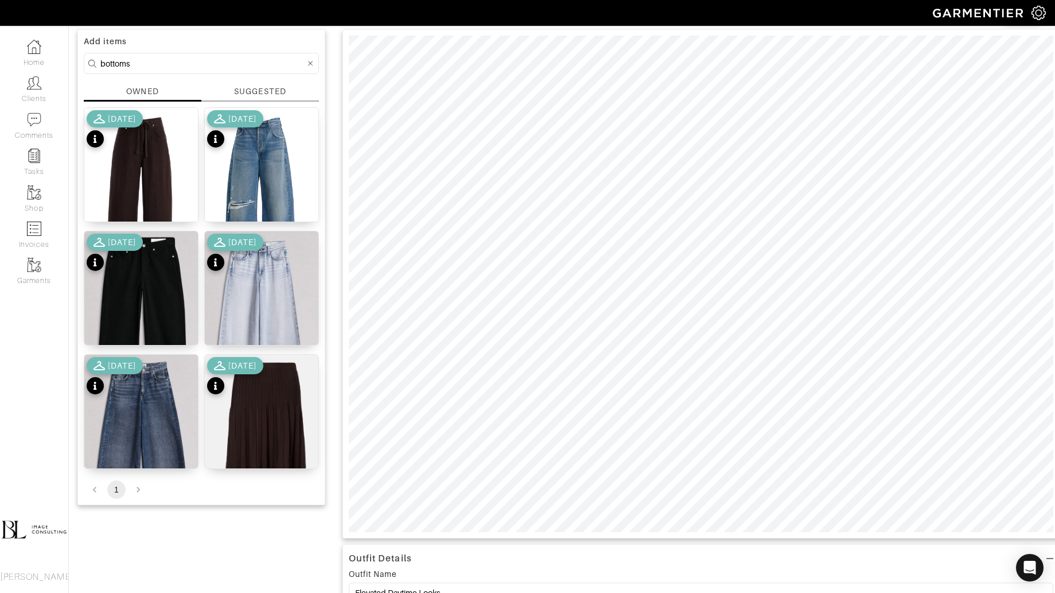
scroll to position [84, 0]
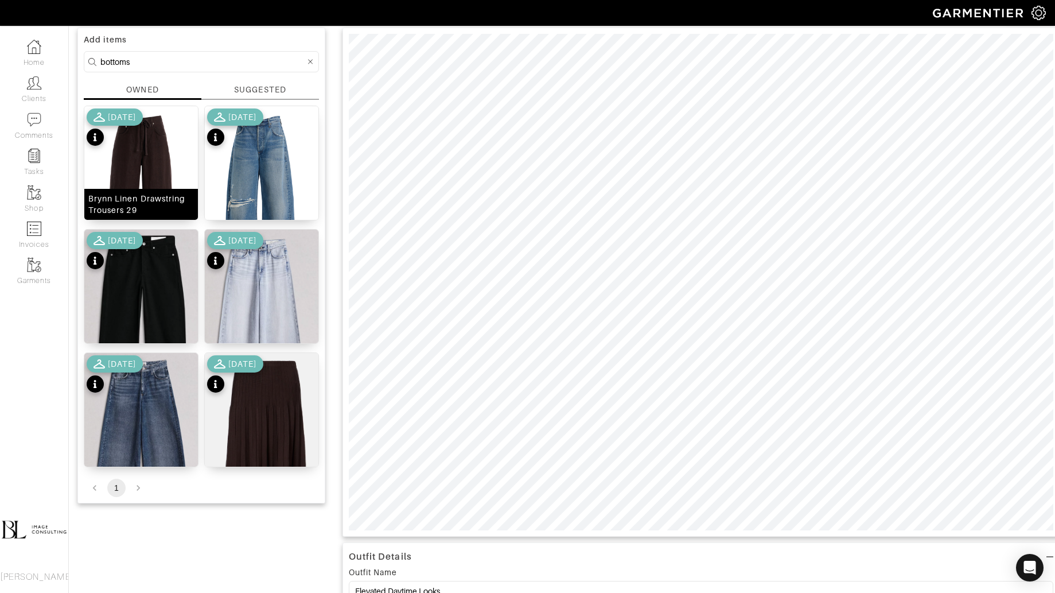
click at [126, 193] on div "Brynn Linen Drawstring Trousers 29" at bounding box center [141, 204] width 106 height 23
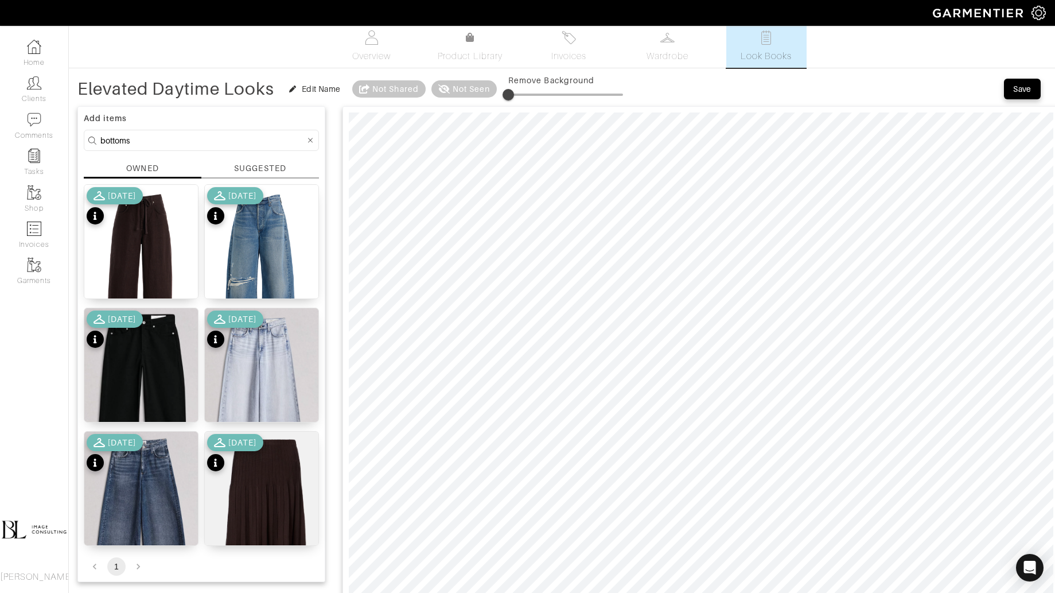
scroll to position [0, 0]
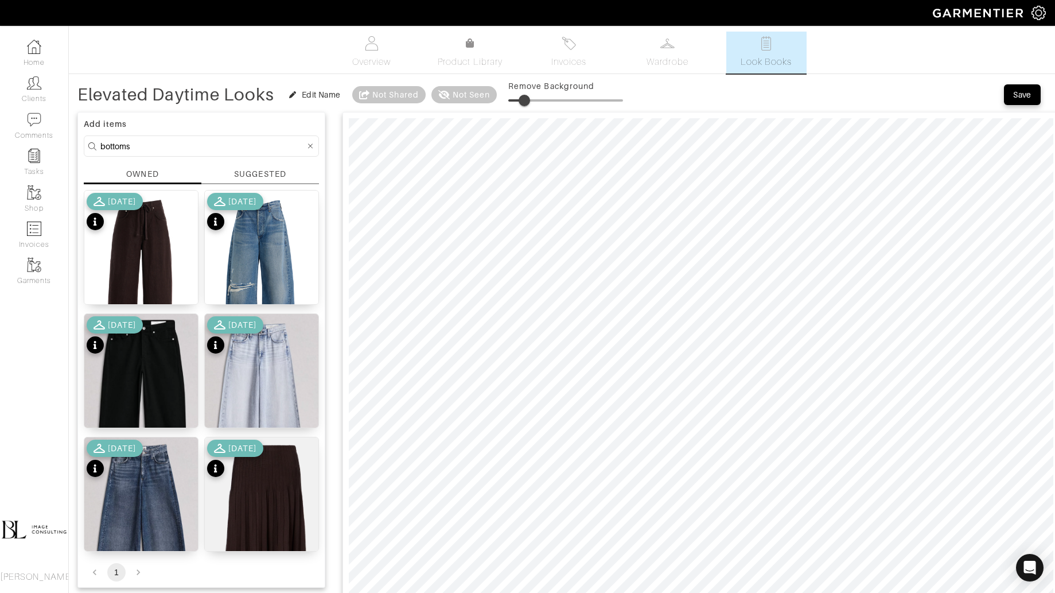
type input "19"
drag, startPoint x: 515, startPoint y: 99, endPoint x: 533, endPoint y: 99, distance: 18.4
click at [530, 99] on span at bounding box center [524, 100] width 11 height 11
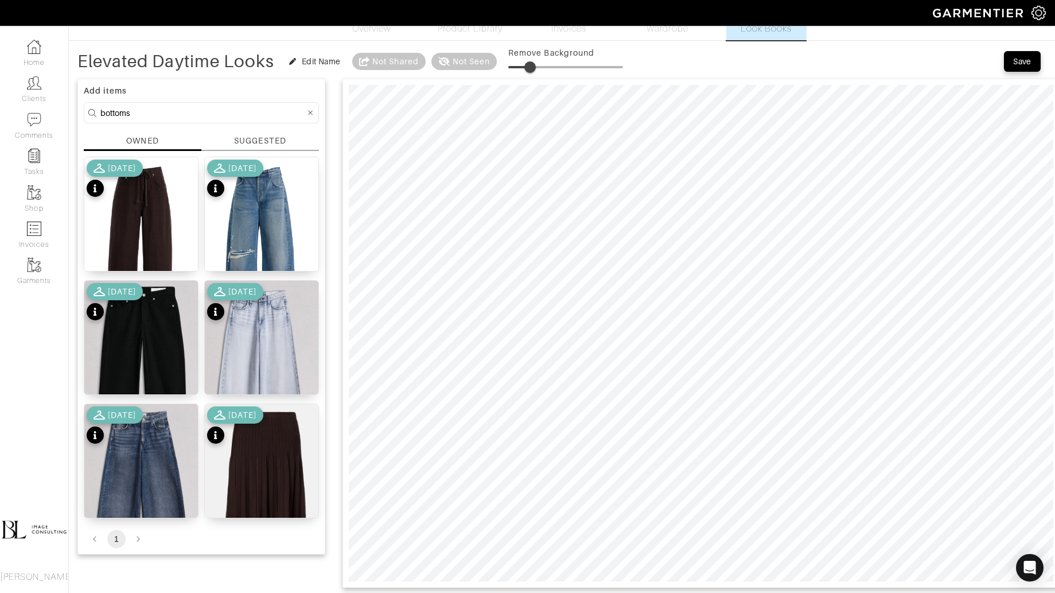
scroll to position [25, 0]
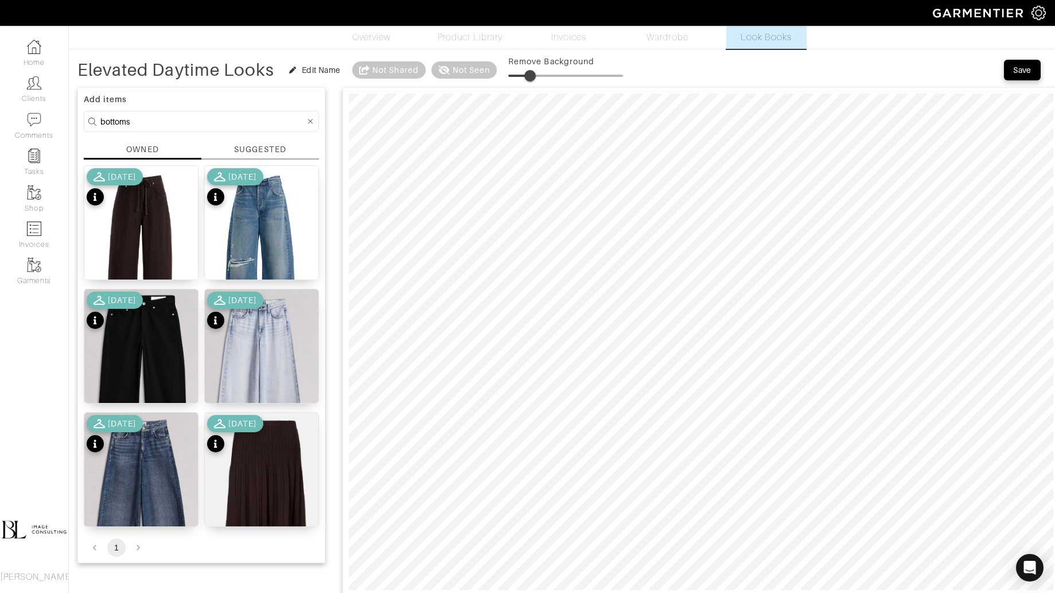
click at [196, 123] on input "bottoms" at bounding box center [202, 121] width 205 height 14
type input "shoes"
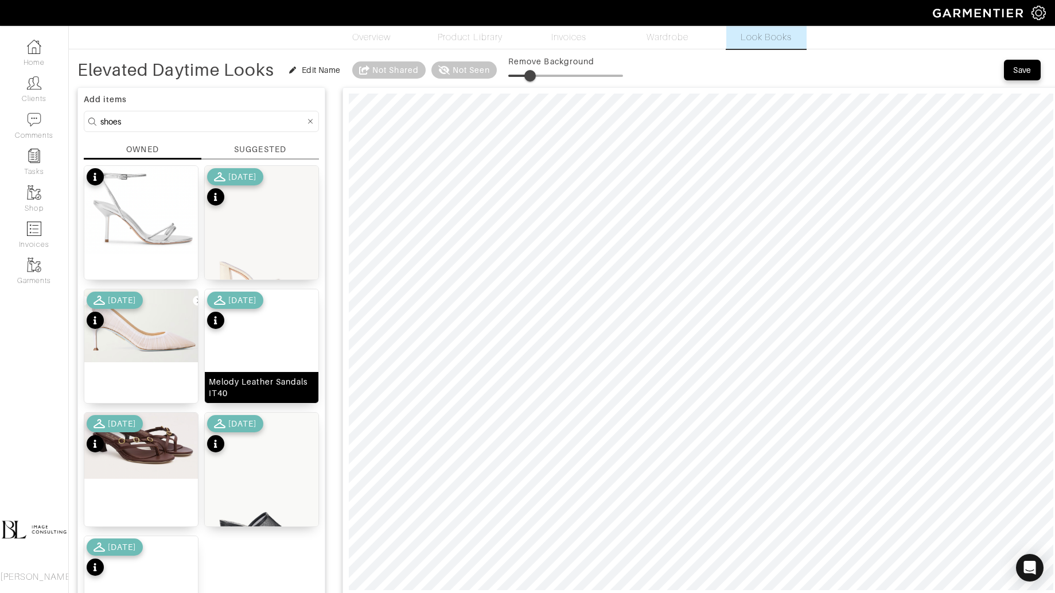
scroll to position [90, 0]
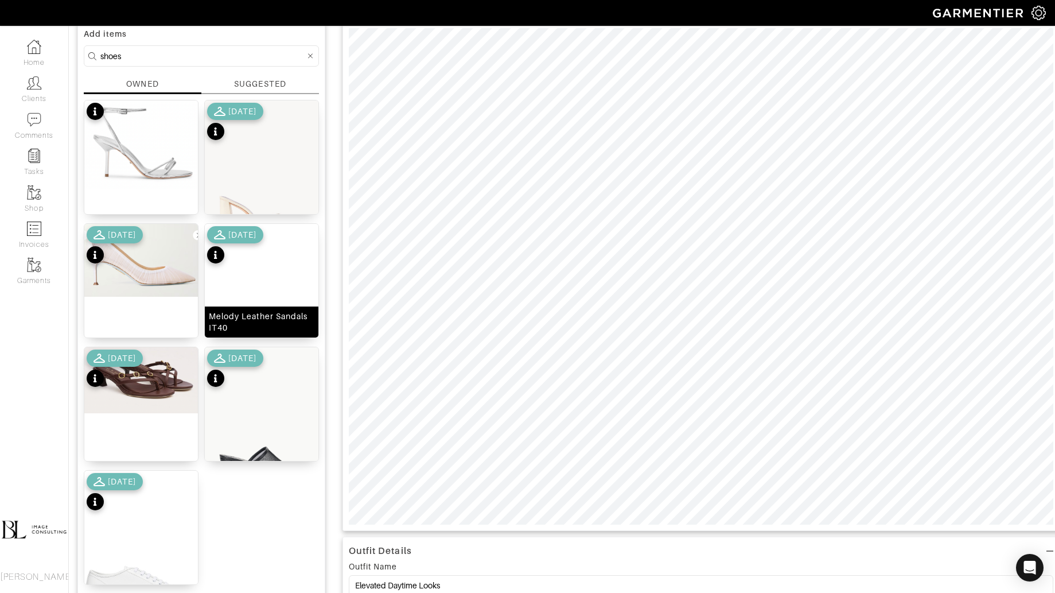
click at [257, 308] on div "Melody Leather Sandals IT40" at bounding box center [262, 321] width 114 height 31
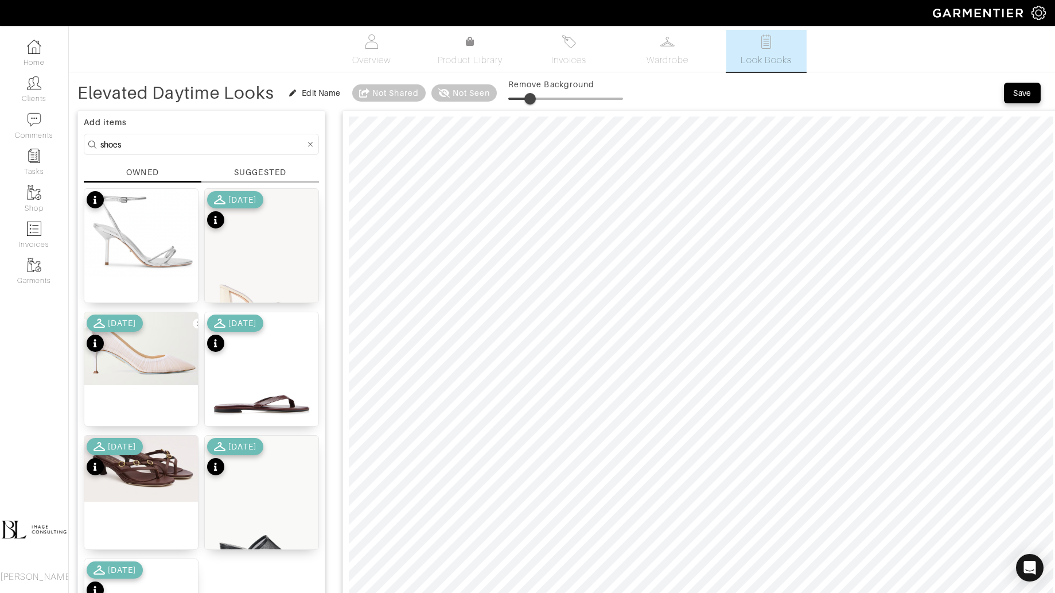
scroll to position [0, 0]
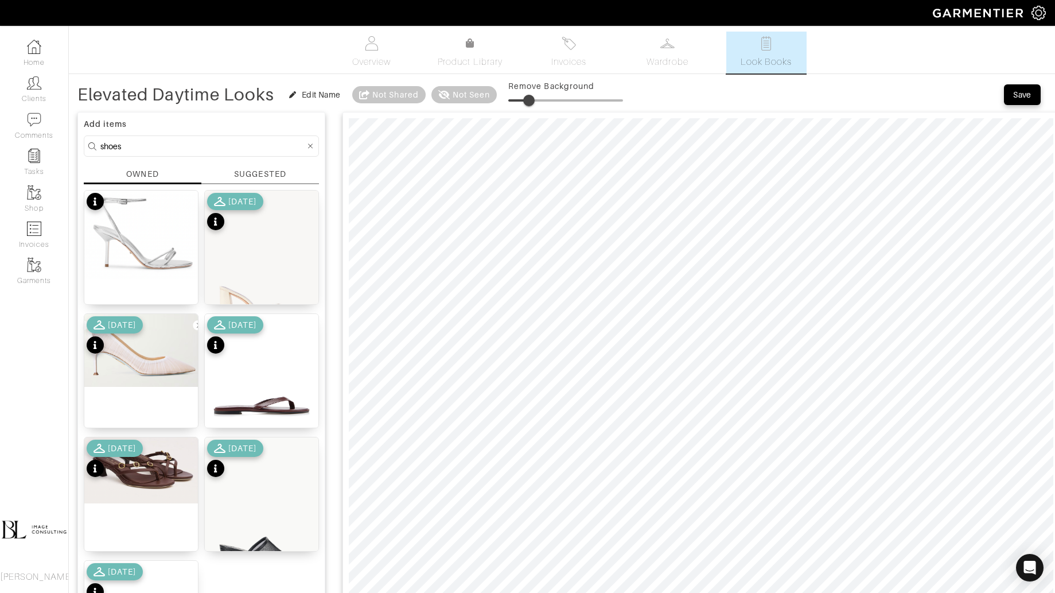
type input "26"
drag, startPoint x: 532, startPoint y: 104, endPoint x: 542, endPoint y: 104, distance: 9.8
click at [541, 104] on span at bounding box center [538, 100] width 11 height 11
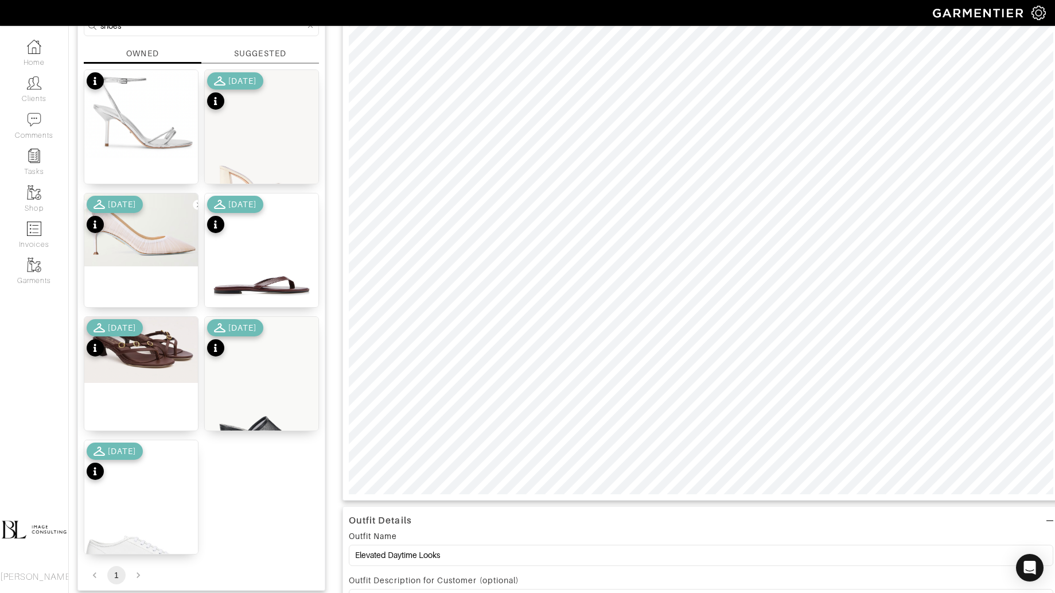
scroll to position [141, 0]
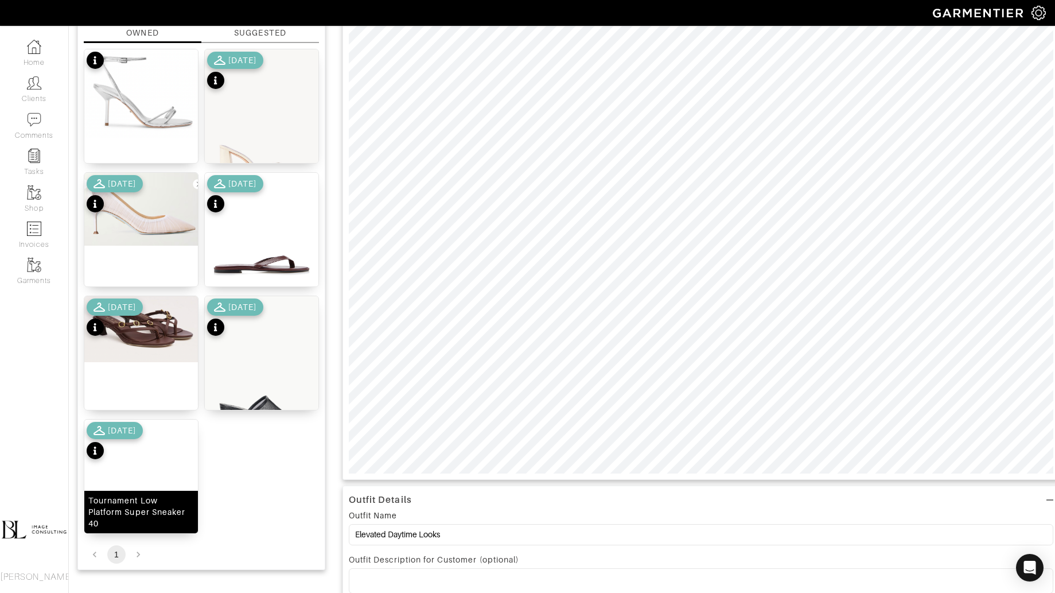
click at [160, 476] on img at bounding box center [141, 516] width 114 height 195
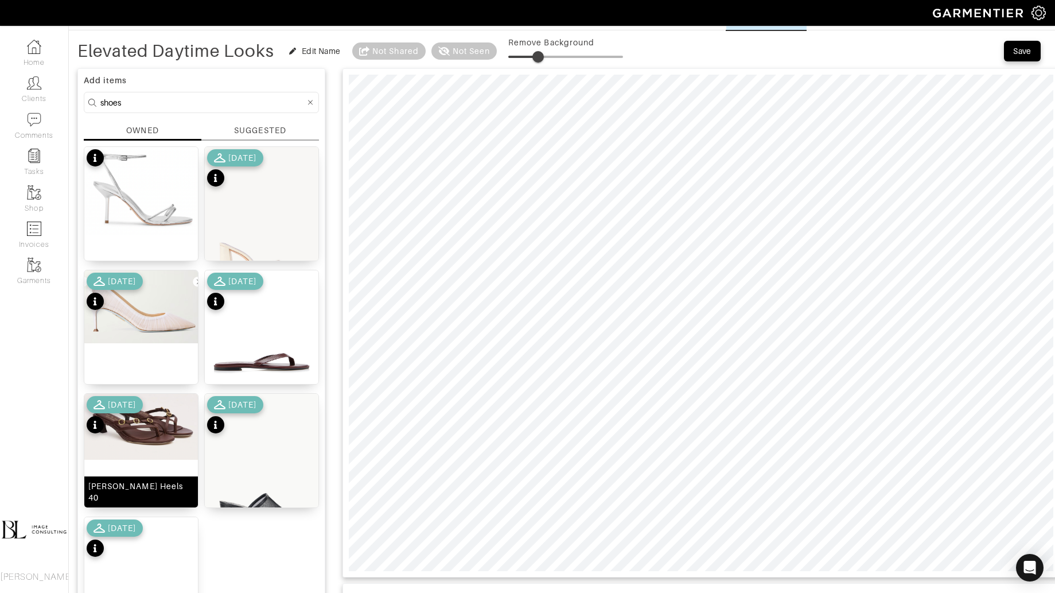
scroll to position [16, 0]
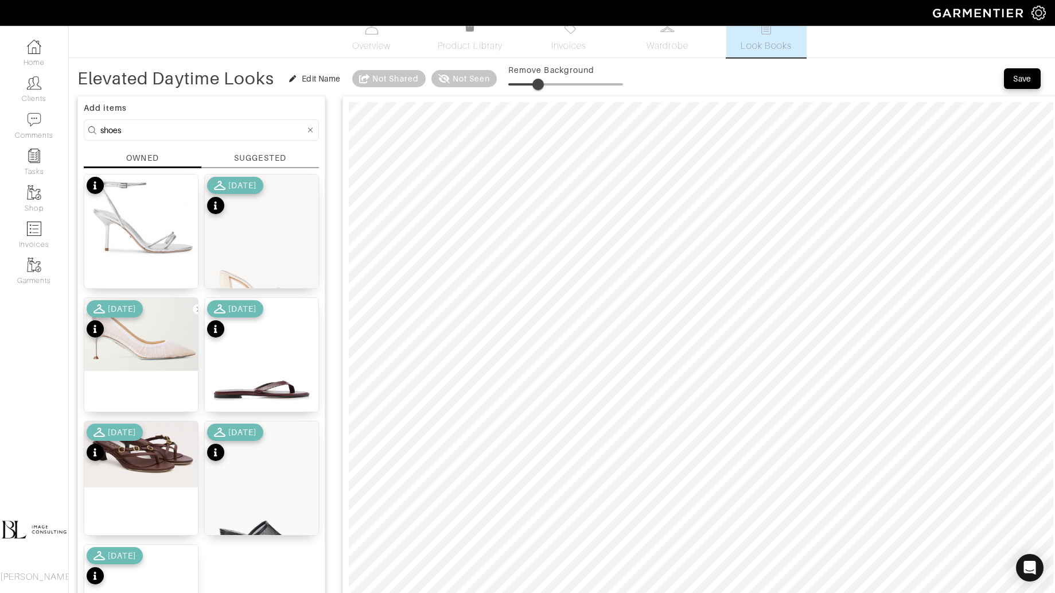
click at [139, 134] on input "shoes" at bounding box center [202, 130] width 205 height 14
type input "bag"
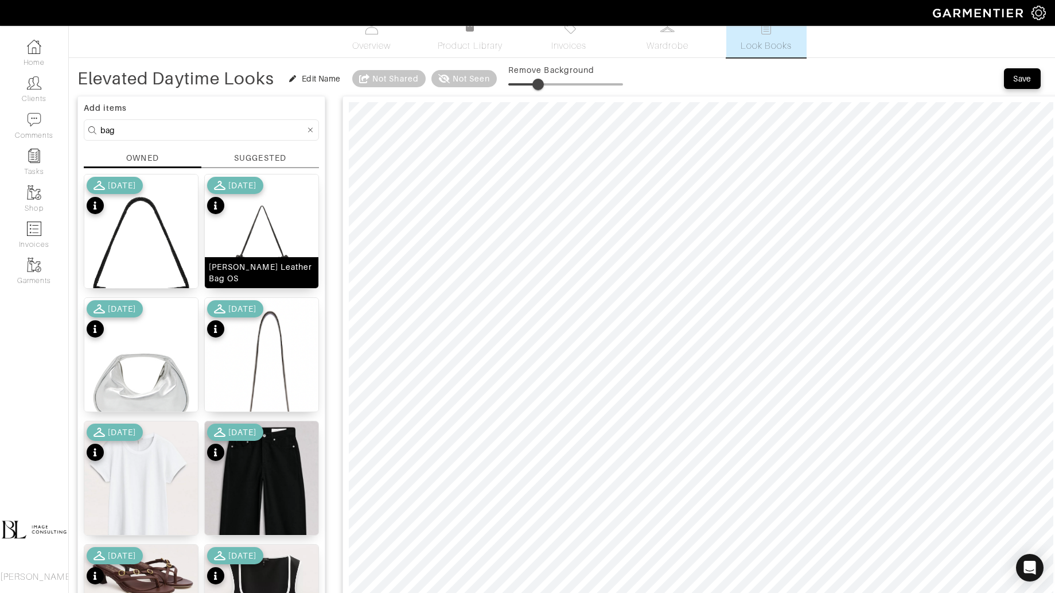
click at [262, 255] on img at bounding box center [262, 252] width 114 height 156
type input "32"
click at [544, 85] on span at bounding box center [538, 84] width 11 height 11
click at [257, 184] on div "8/07/25" at bounding box center [242, 185] width 28 height 11
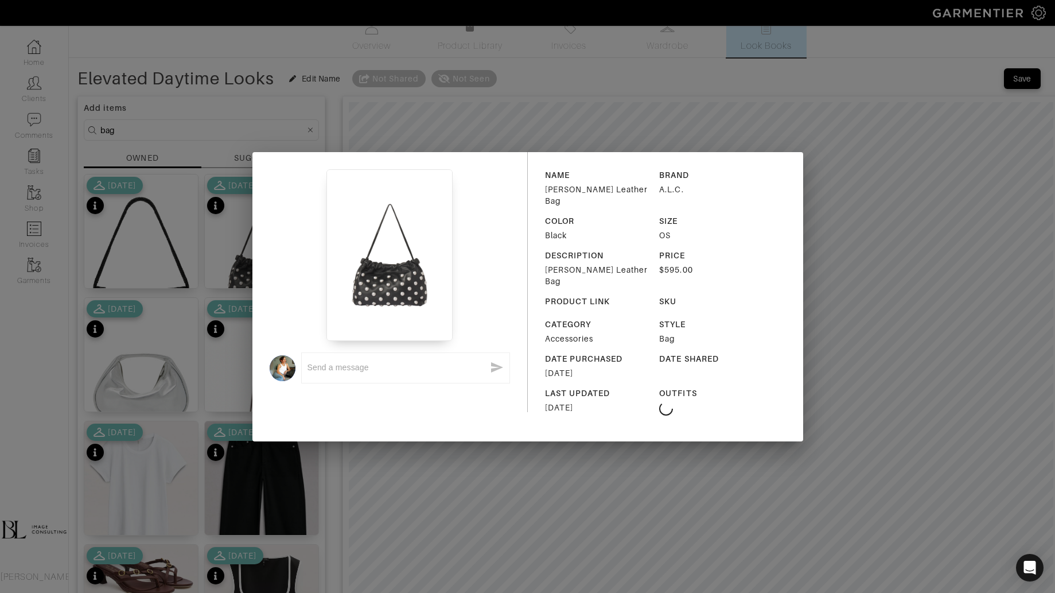
click at [621, 132] on div "x NAME Arlo Studded Leather Bag BRAND A.L.C. COLOR Black SIZE OS DESCRIPTION Ar…" at bounding box center [527, 296] width 1055 height 593
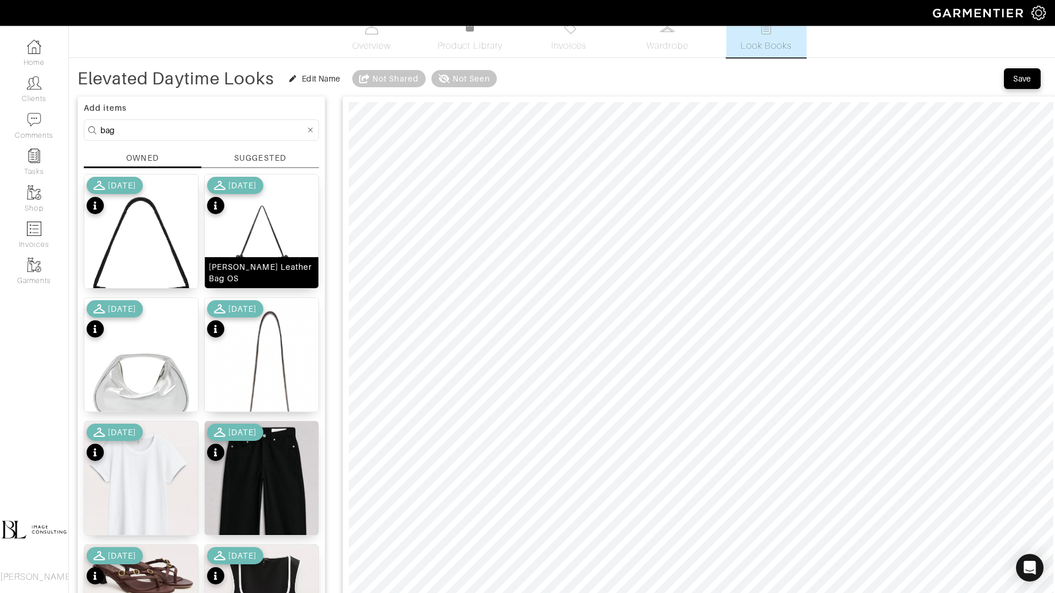
click at [265, 236] on img at bounding box center [262, 252] width 114 height 156
type input "13"
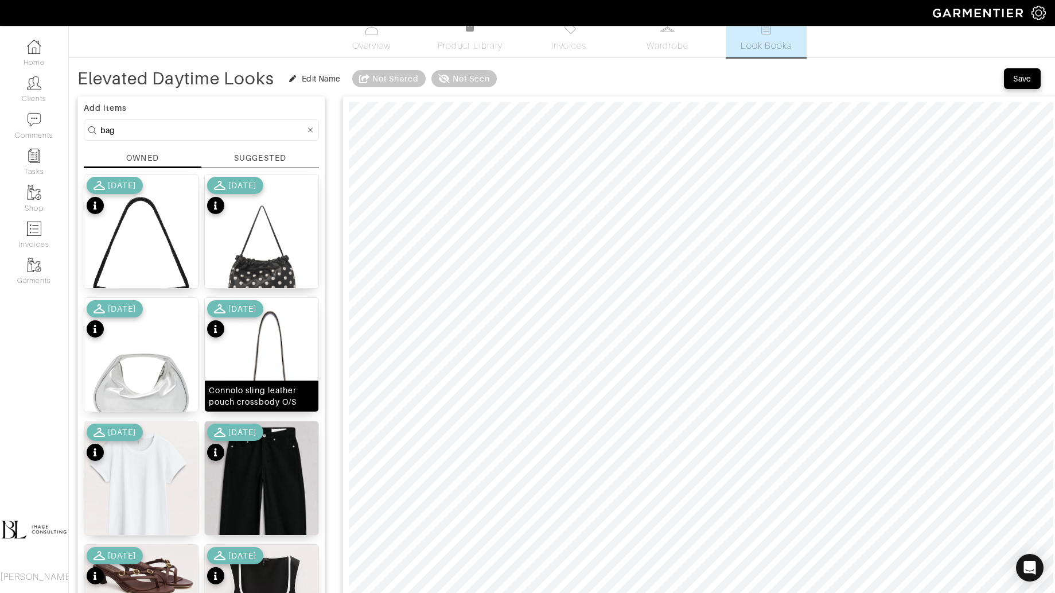
click at [279, 363] on img at bounding box center [262, 416] width 114 height 237
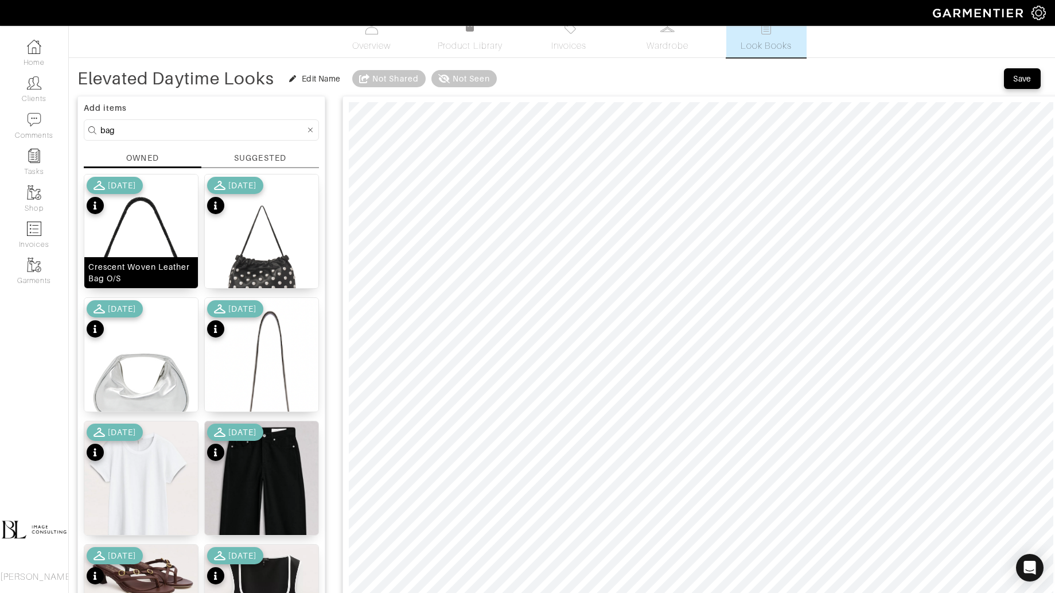
click at [170, 250] on img at bounding box center [141, 265] width 114 height 182
click at [522, 85] on span at bounding box center [516, 84] width 11 height 11
type input "13"
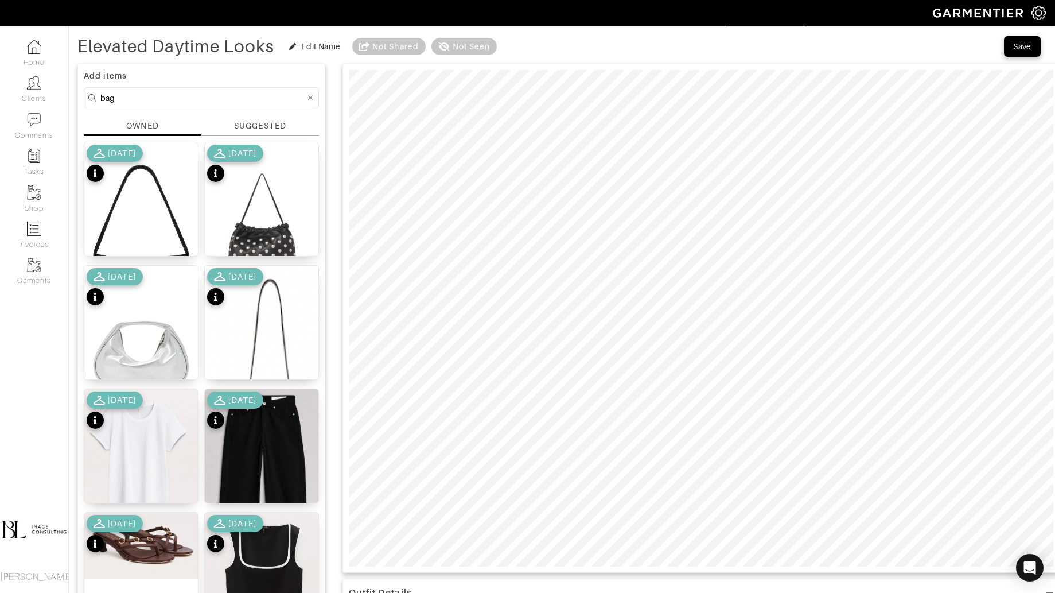
scroll to position [0, 0]
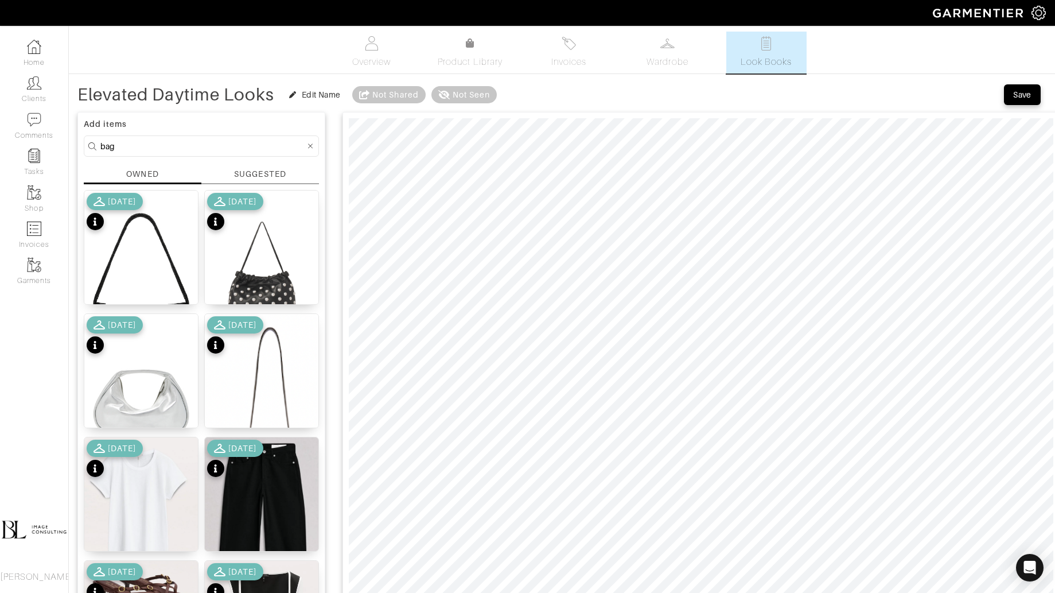
click at [1027, 96] on div "Save" at bounding box center [1022, 94] width 18 height 11
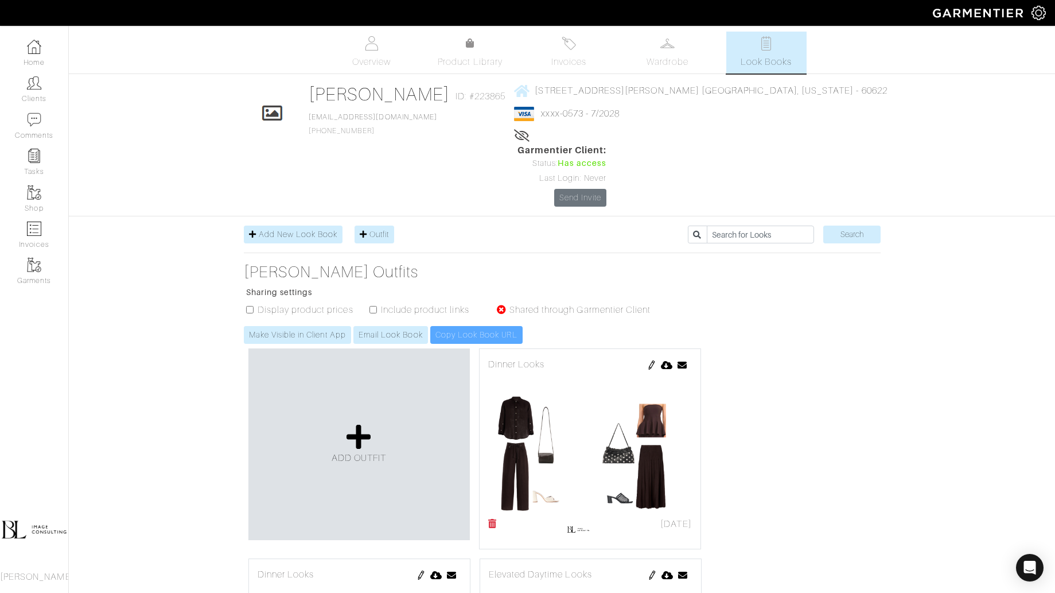
click at [370, 306] on input "checkbox" at bounding box center [373, 309] width 7 height 7
checkbox input "true"
click at [319, 326] on link "Make Visible in Client App" at bounding box center [297, 335] width 107 height 18
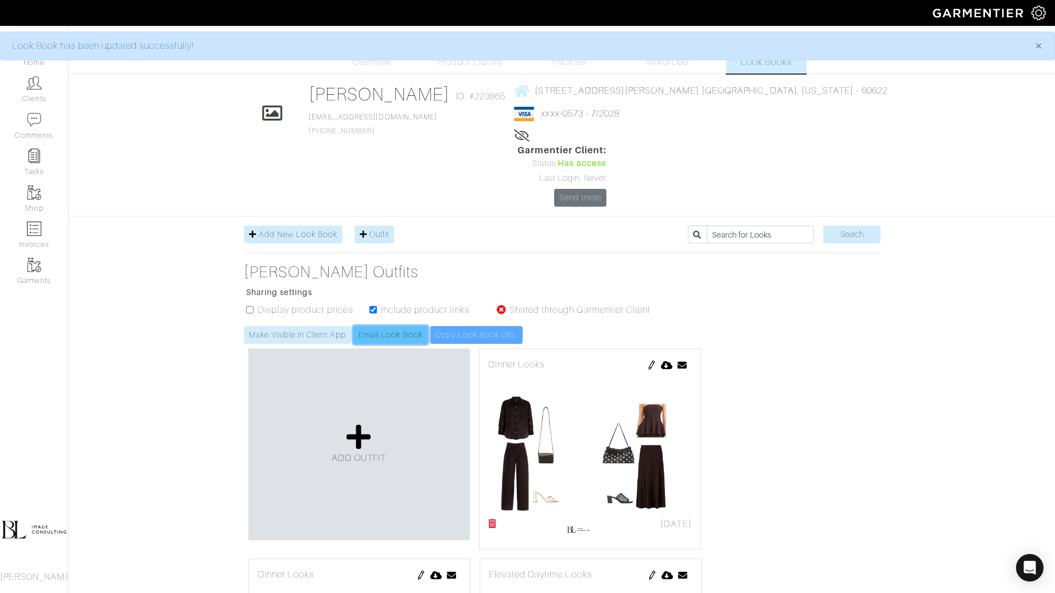
click at [407, 326] on link "Email Look Book" at bounding box center [391, 335] width 75 height 18
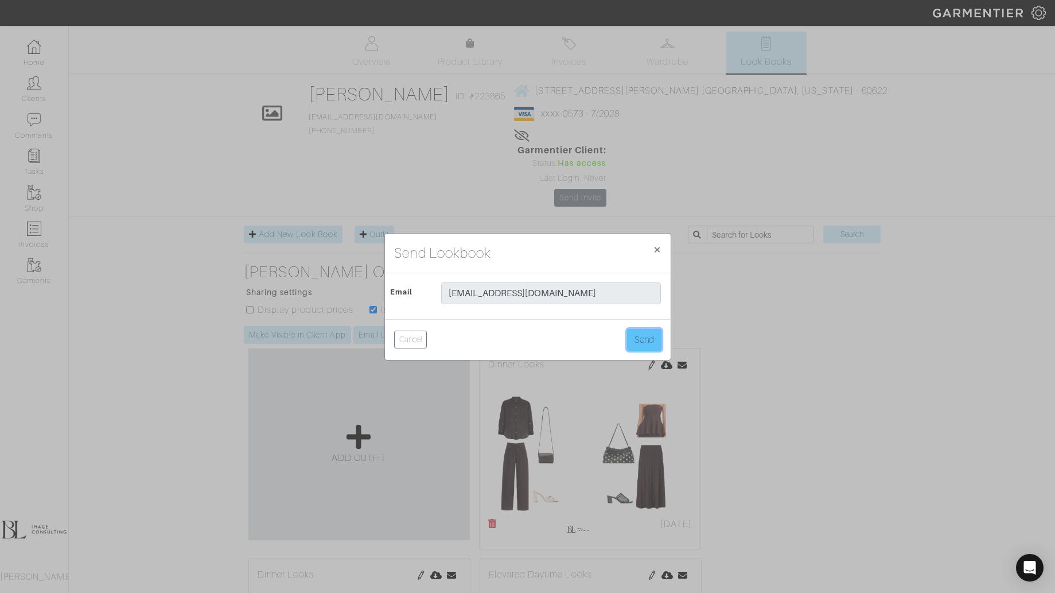
click at [652, 337] on button "Send" at bounding box center [644, 340] width 34 height 22
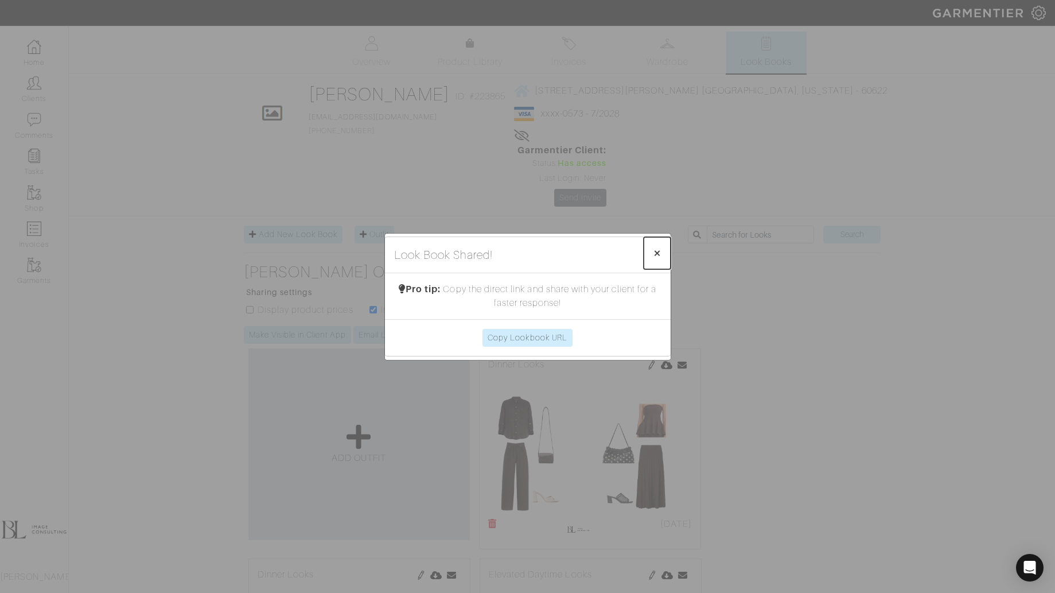
click at [659, 247] on span "×" at bounding box center [657, 252] width 9 height 15
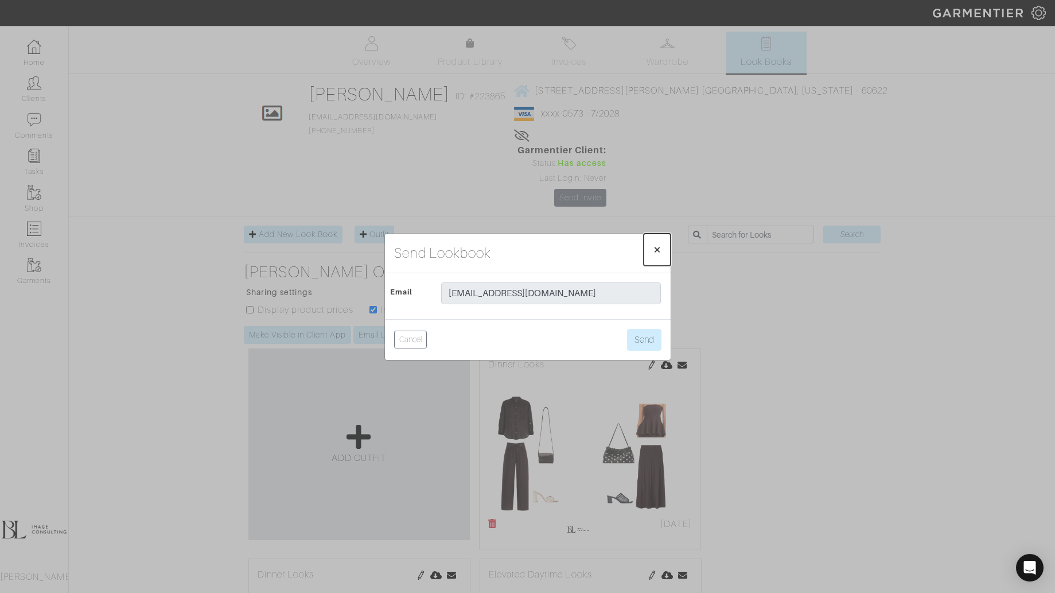
click at [661, 250] on span "×" at bounding box center [657, 249] width 9 height 15
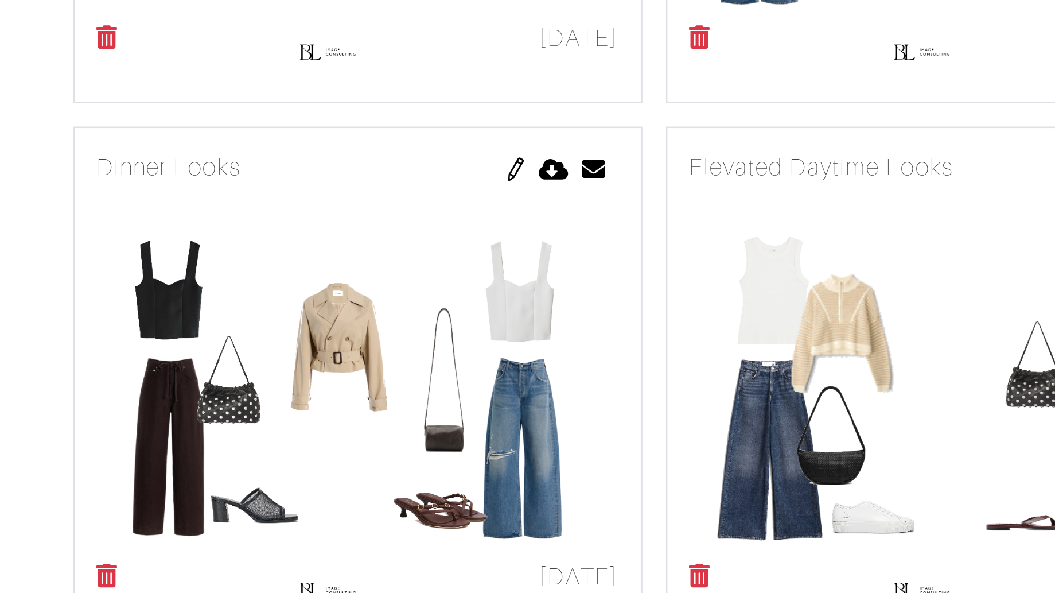
scroll to position [793, 0]
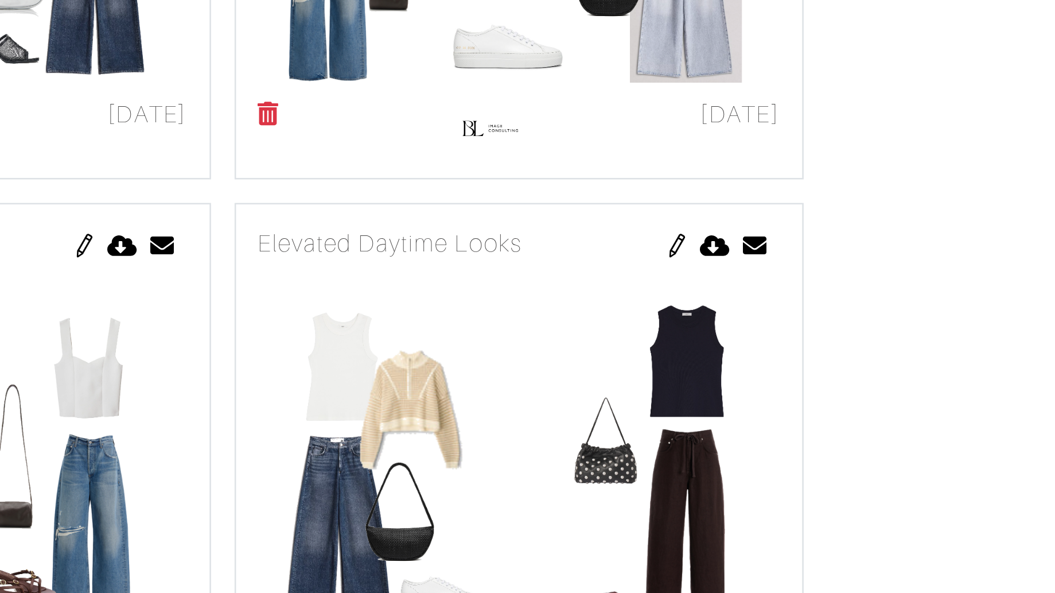
click at [717, 370] on div "ADD OUTFIT Dinner Looks [DATE] Send Outfit × Close Email [EMAIL_ADDRESS][DOMAIN…" at bounding box center [562, 76] width 637 height 1050
